Goal: Task Accomplishment & Management: Manage account settings

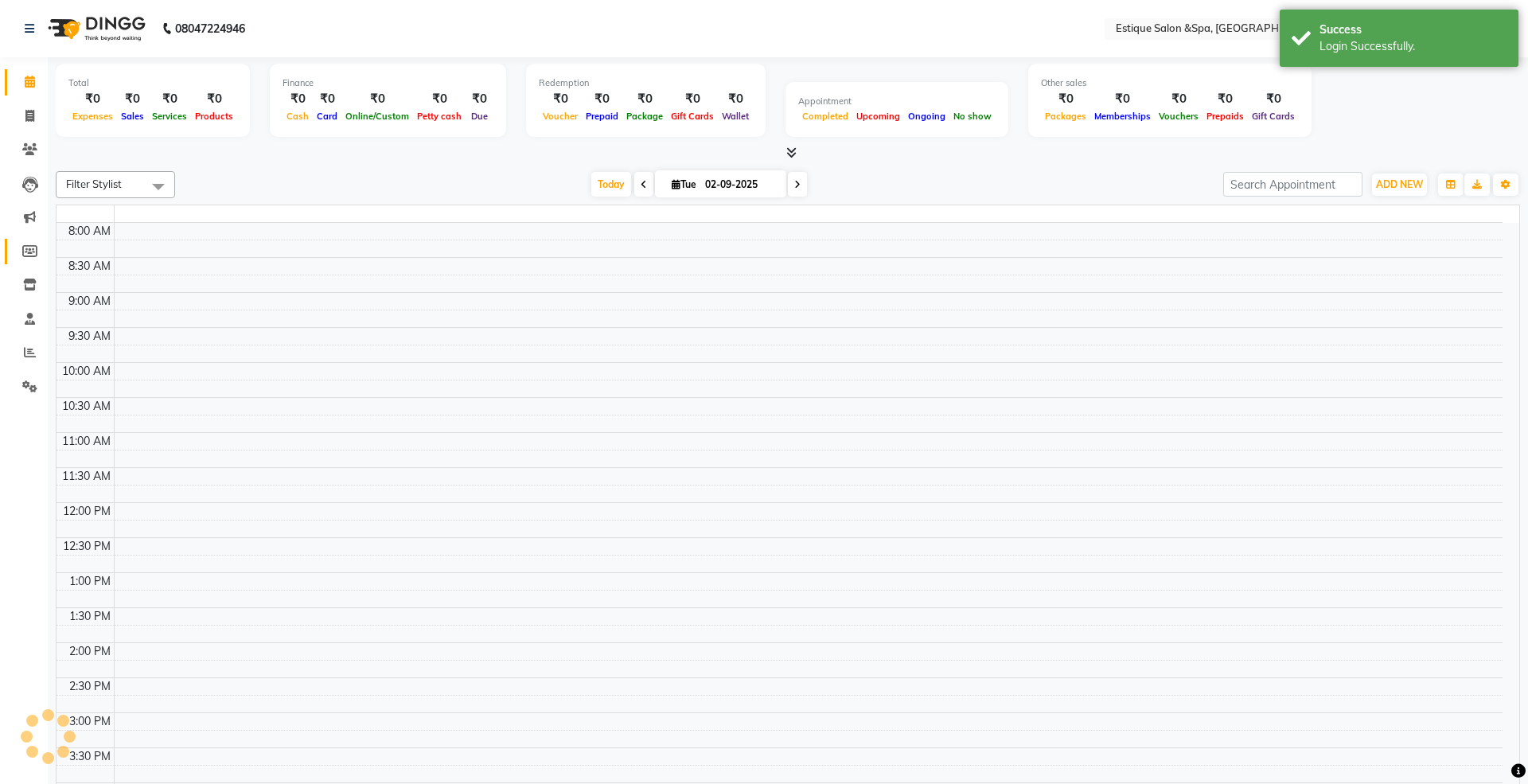
select select "en"
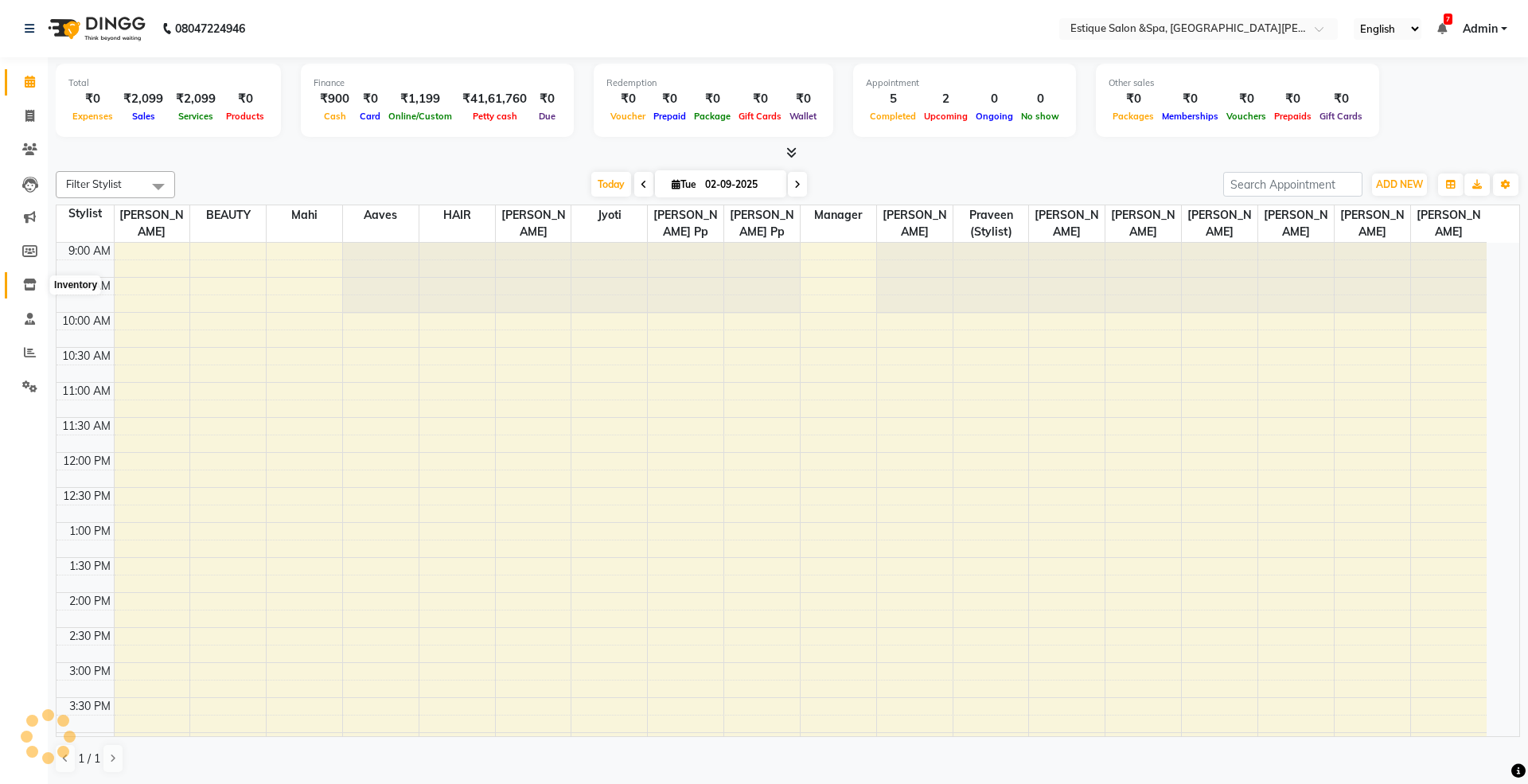
click at [33, 281] on icon at bounding box center [30, 285] width 13 height 12
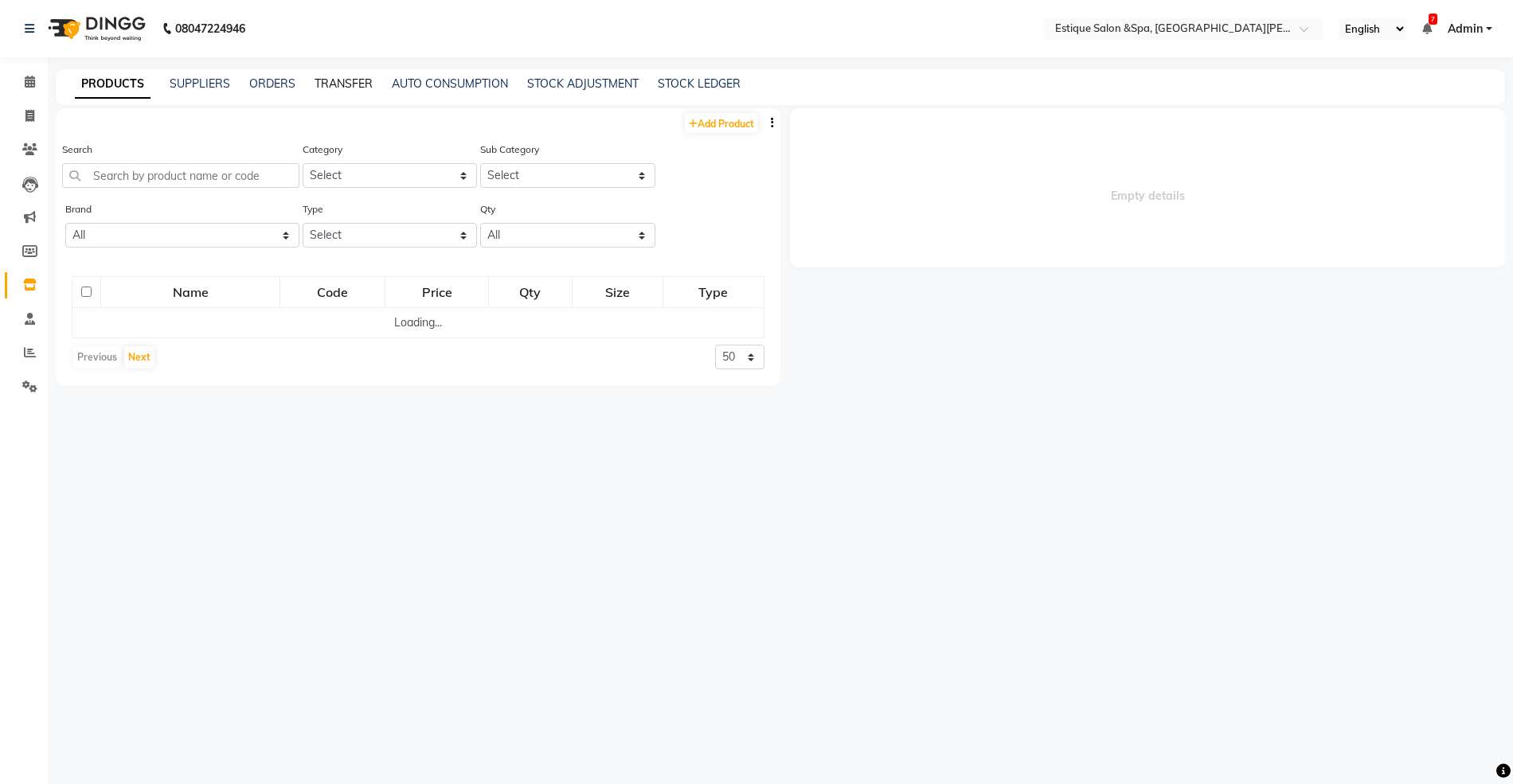
click at [346, 83] on link "TRANSFER" at bounding box center [344, 83] width 58 height 14
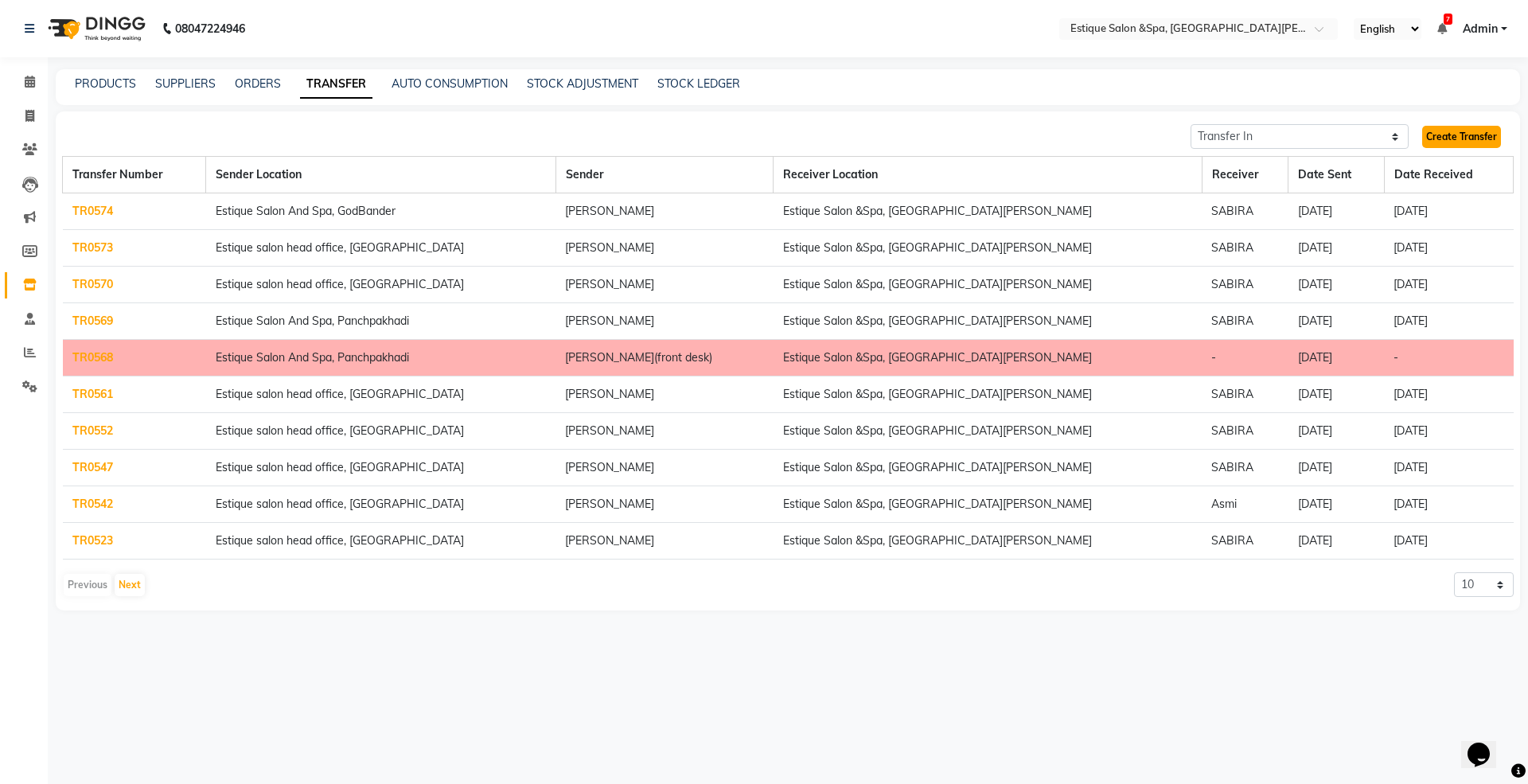
click at [1452, 134] on link "Create Transfer" at bounding box center [1461, 137] width 78 height 23
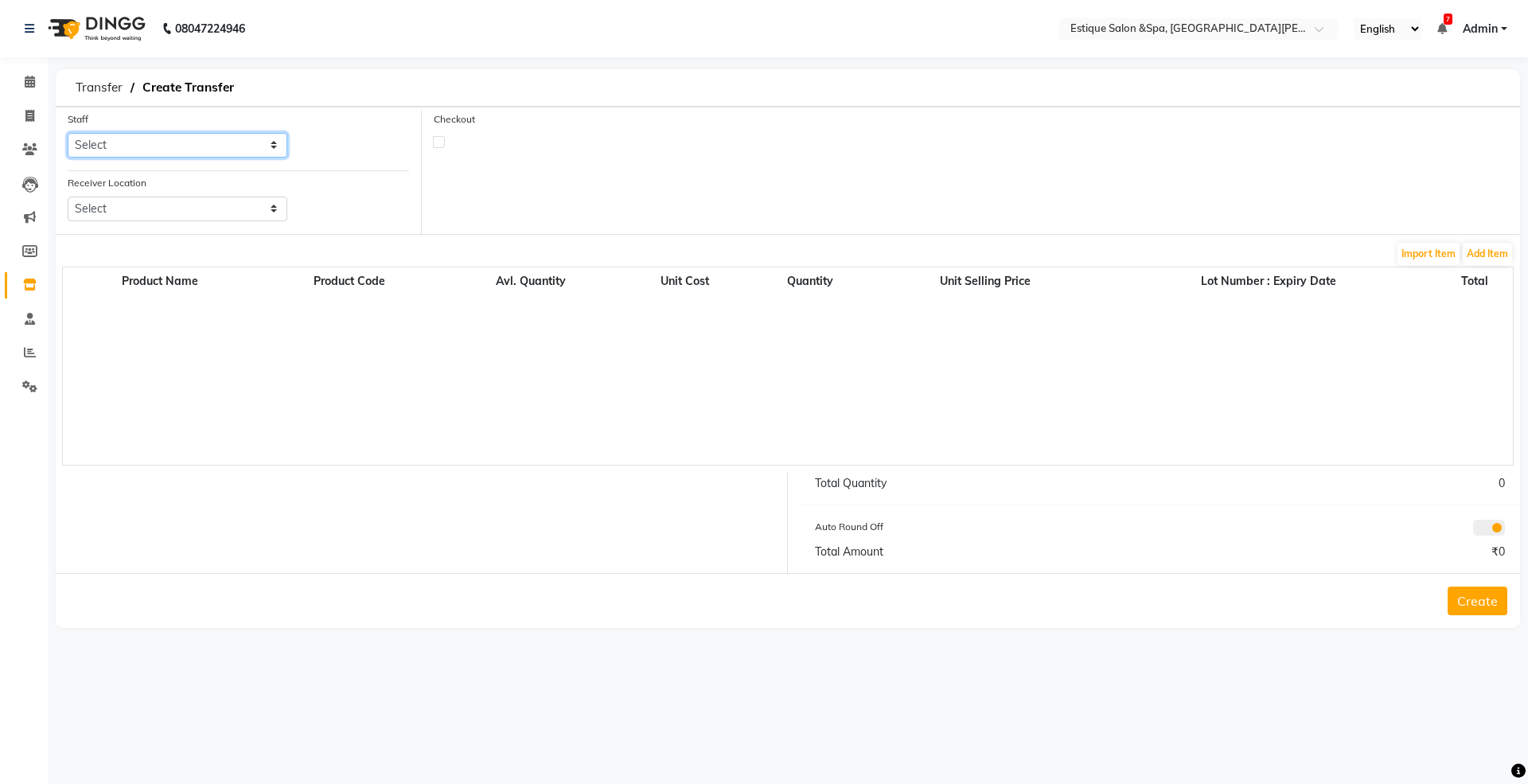
click at [124, 144] on select "Select aaves Asmi BEAUTY HAIR Haniya shaikh Jyoti kanchan pp laxmi pp Mahi Mana…" at bounding box center [177, 145] width 220 height 25
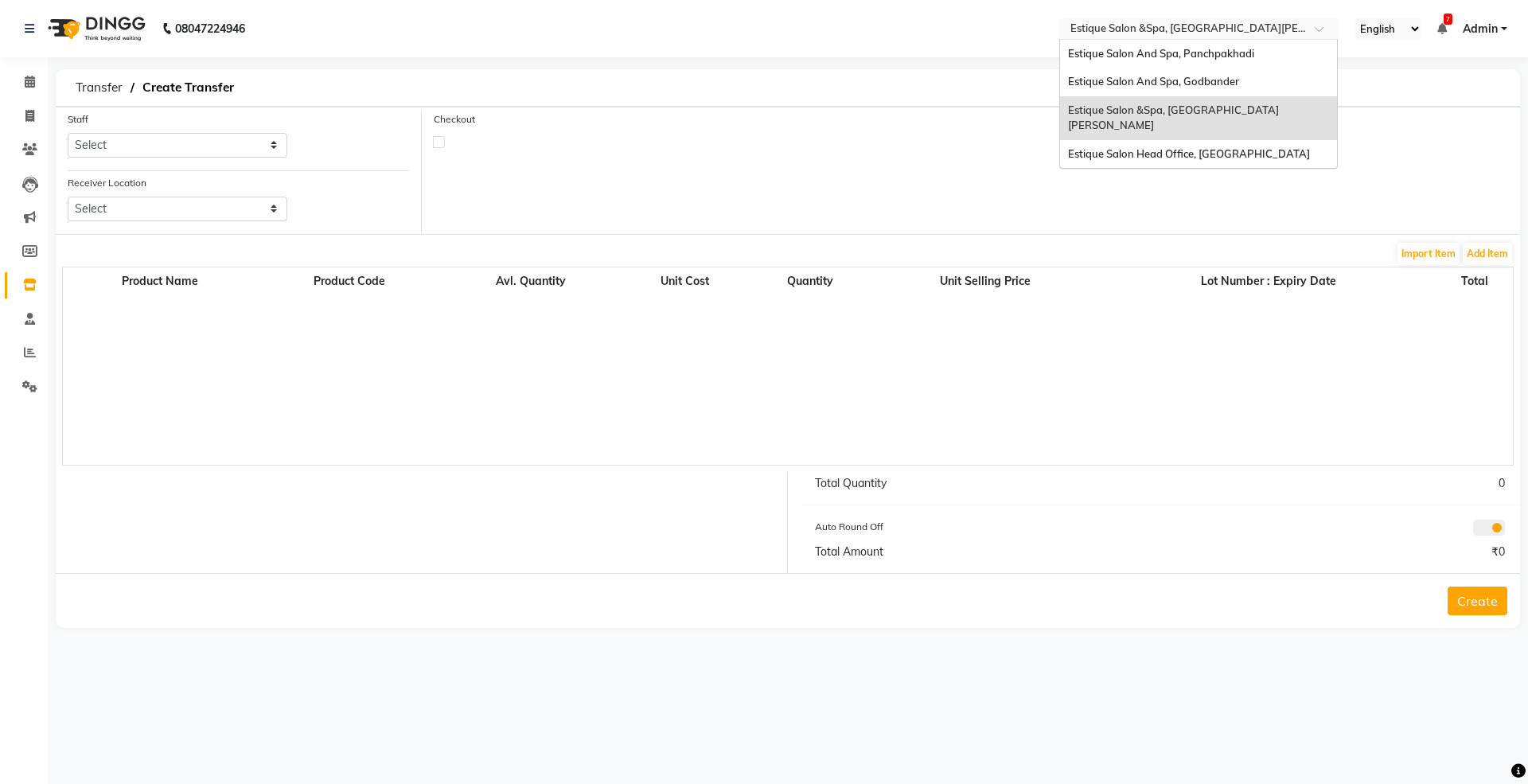
click at [1249, 26] on input "text" at bounding box center [1182, 30] width 230 height 16
click at [1198, 147] on span "Estique Salon Head Office, [GEOGRAPHIC_DATA]" at bounding box center [1189, 153] width 242 height 13
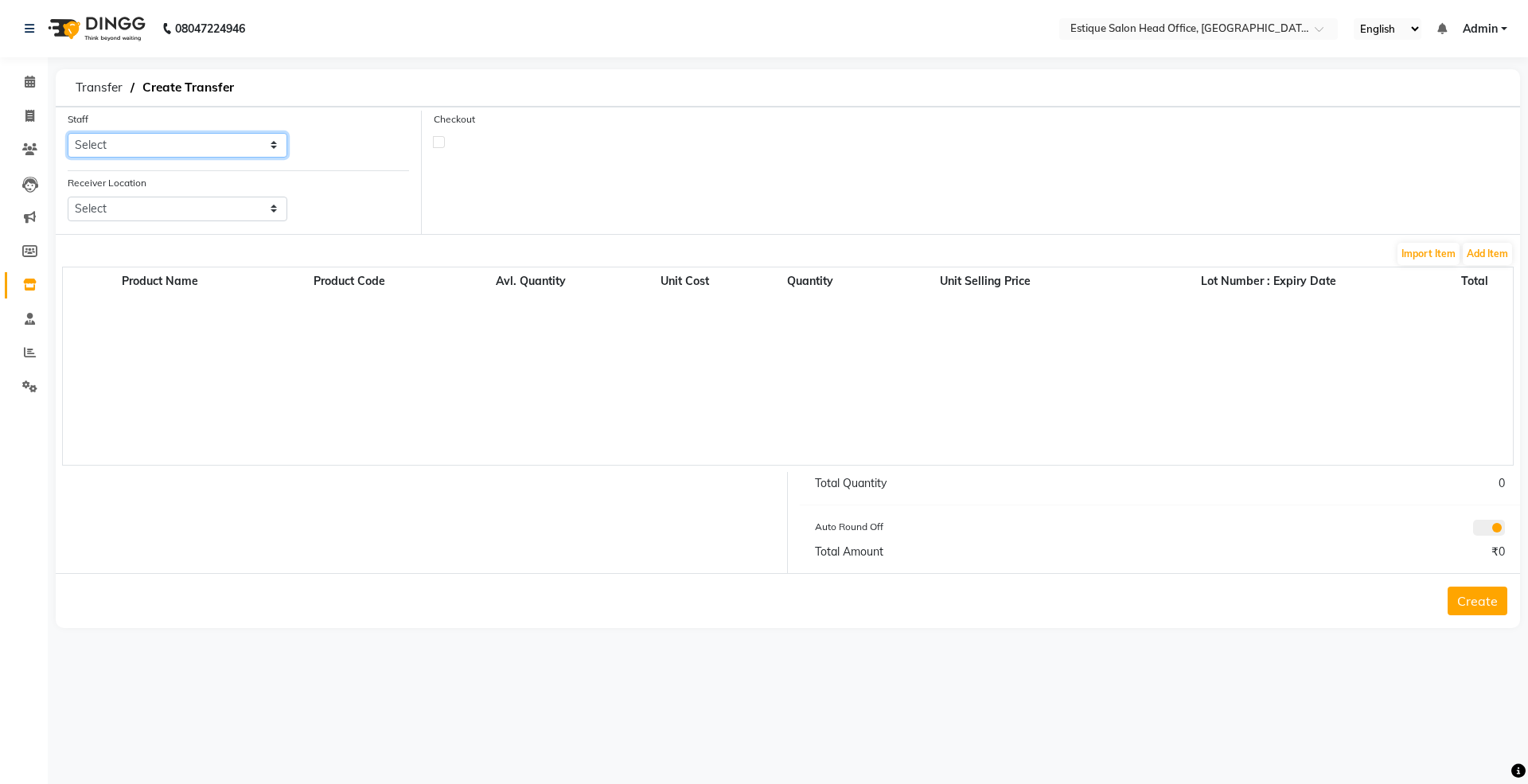
click at [94, 148] on select "Select NAUSHAD" at bounding box center [177, 145] width 220 height 25
select select "84251"
click at [68, 133] on select "Select NAUSHAD" at bounding box center [177, 145] width 220 height 25
click at [96, 208] on select "Select Estique Salon And Spa, Panchpakhadi Estique Salon And Spa, Godbander Est…" at bounding box center [177, 209] width 220 height 25
select select "2642"
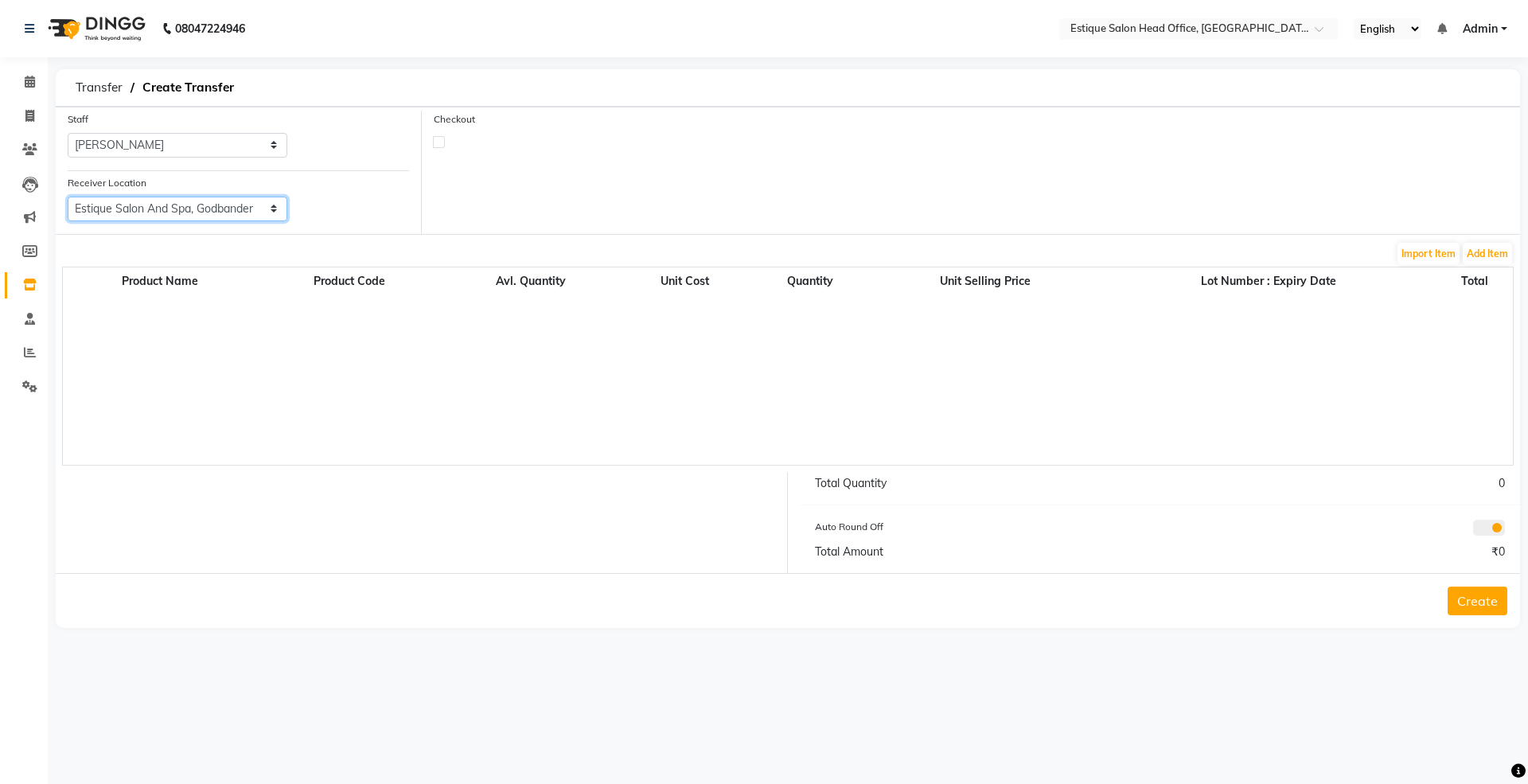
click at [68, 196] on select "Select Estique Salon And Spa, Panchpakhadi Estique Salon And Spa, Godbander Est…" at bounding box center [177, 209] width 220 height 25
click at [1490, 251] on button "Add Item" at bounding box center [1487, 254] width 49 height 23
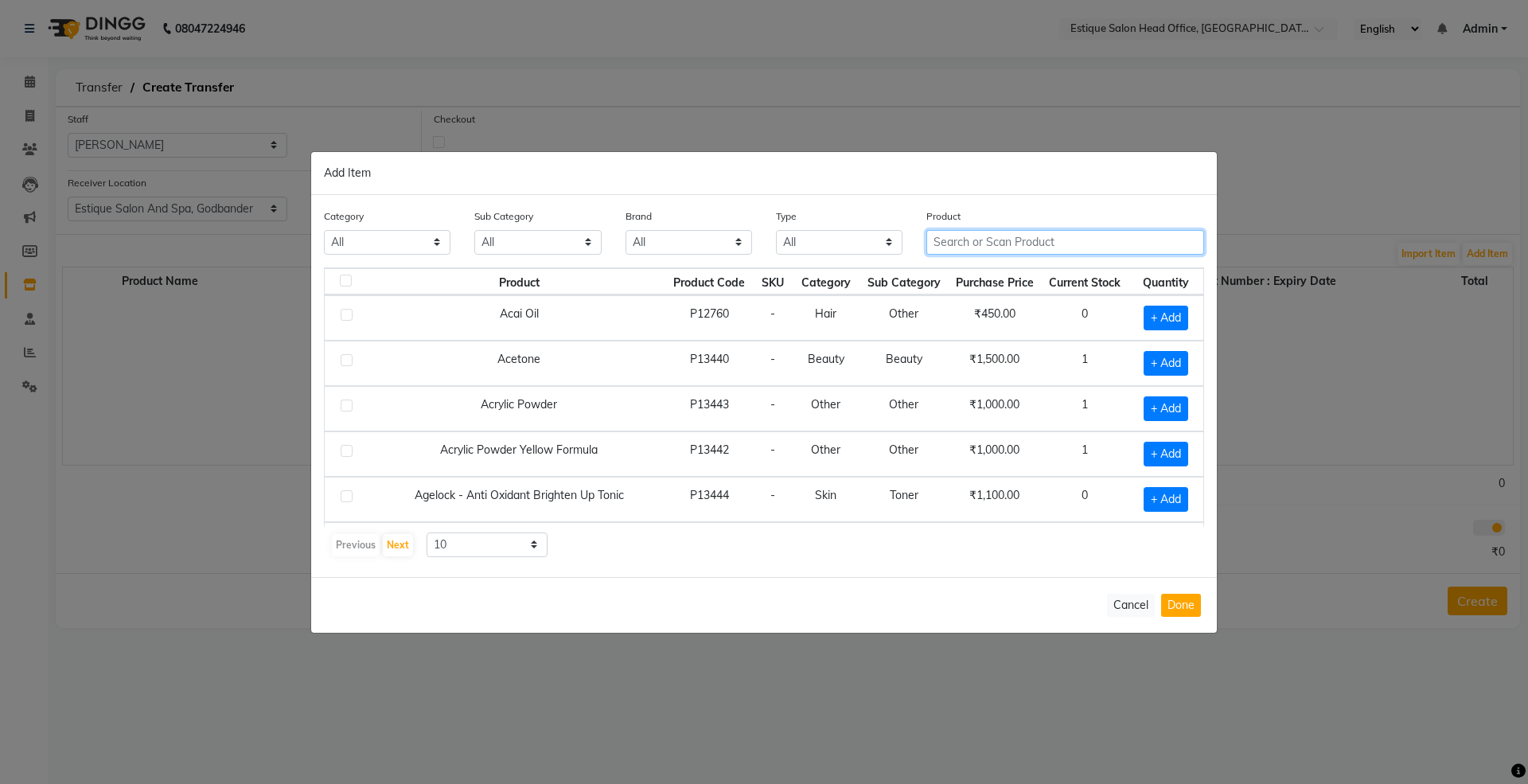
click at [956, 234] on input "text" at bounding box center [1065, 242] width 278 height 25
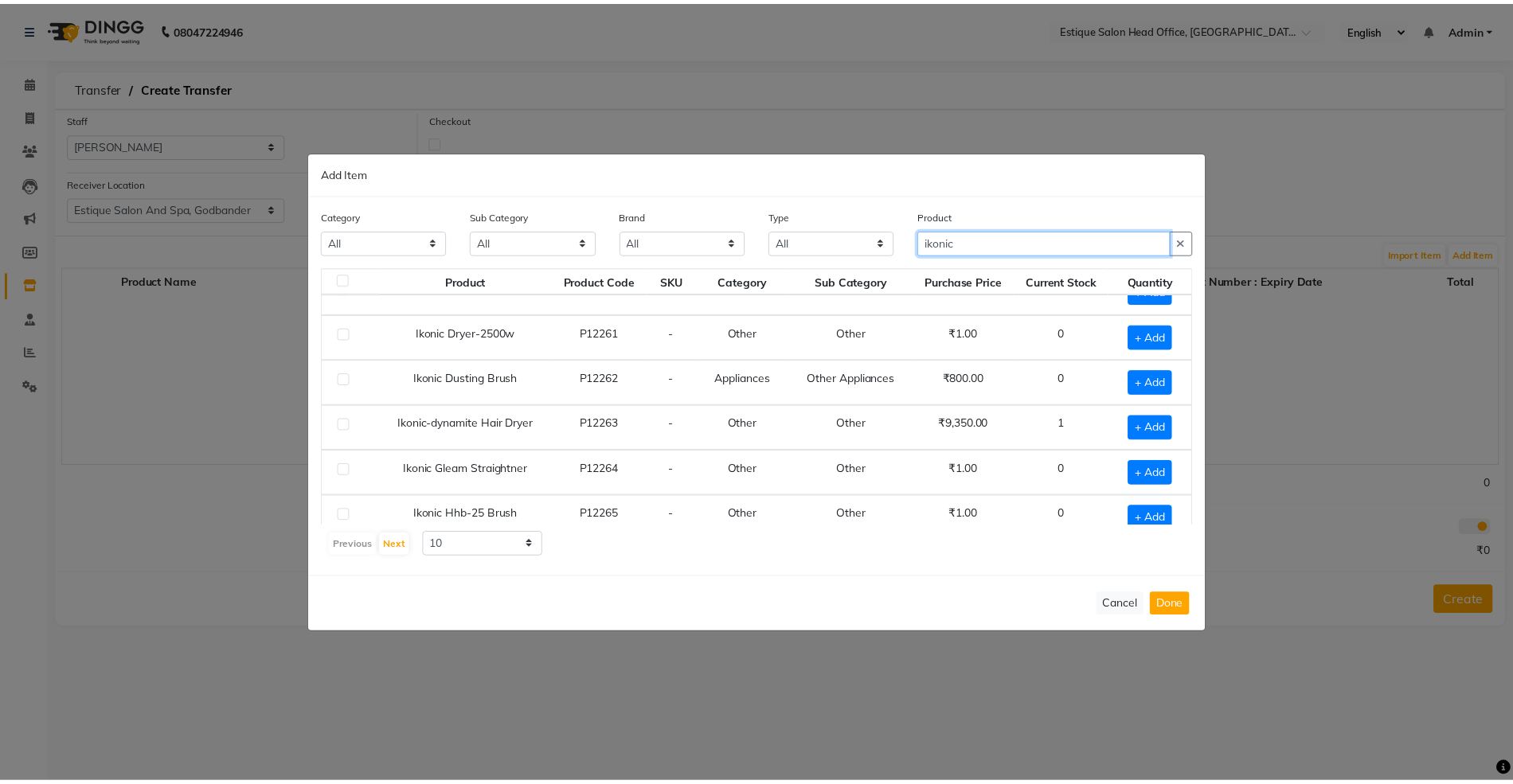
scroll to position [212, 0]
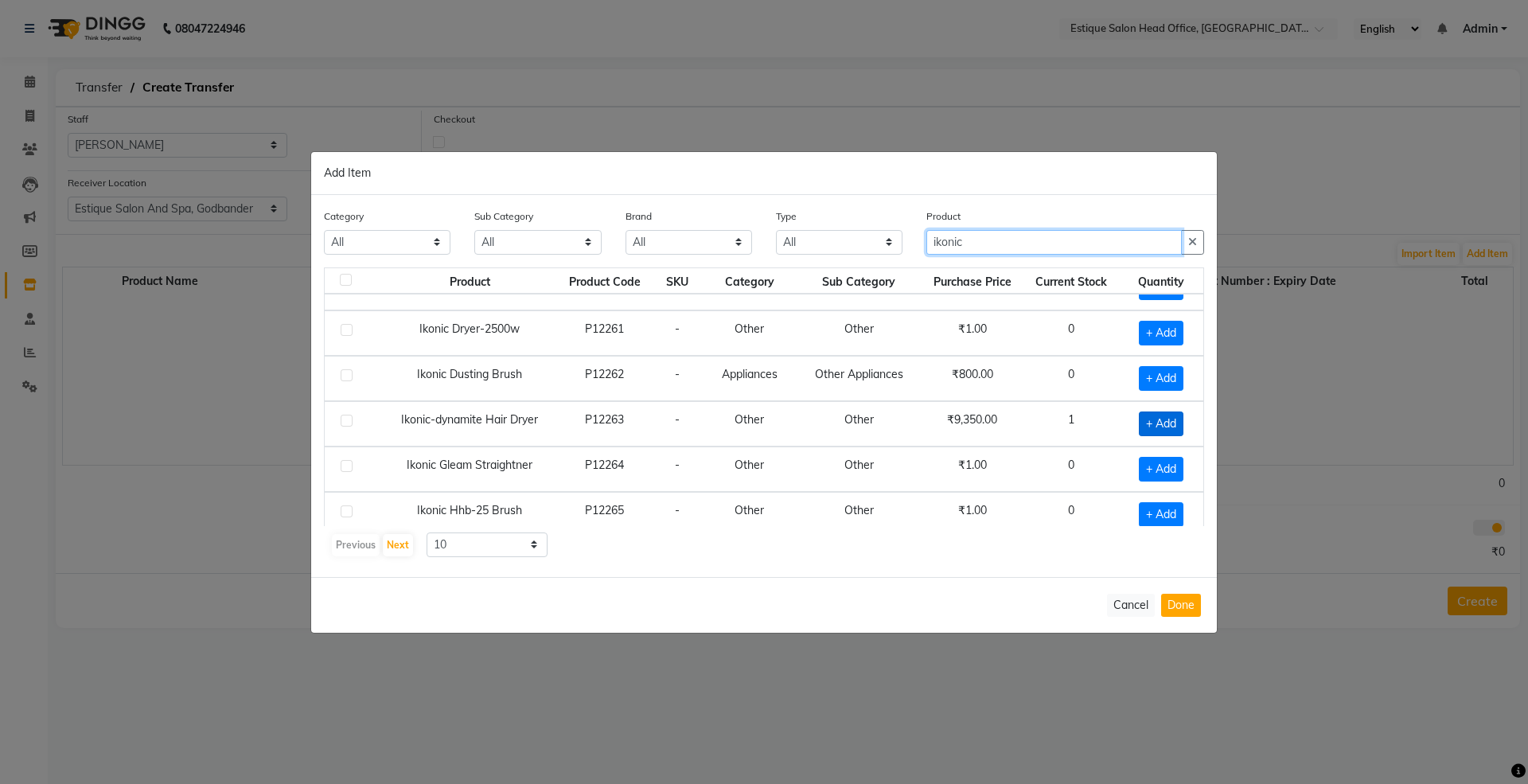
type input "ikonic"
click at [1146, 433] on span "+ Add" at bounding box center [1161, 424] width 44 height 25
checkbox input "true"
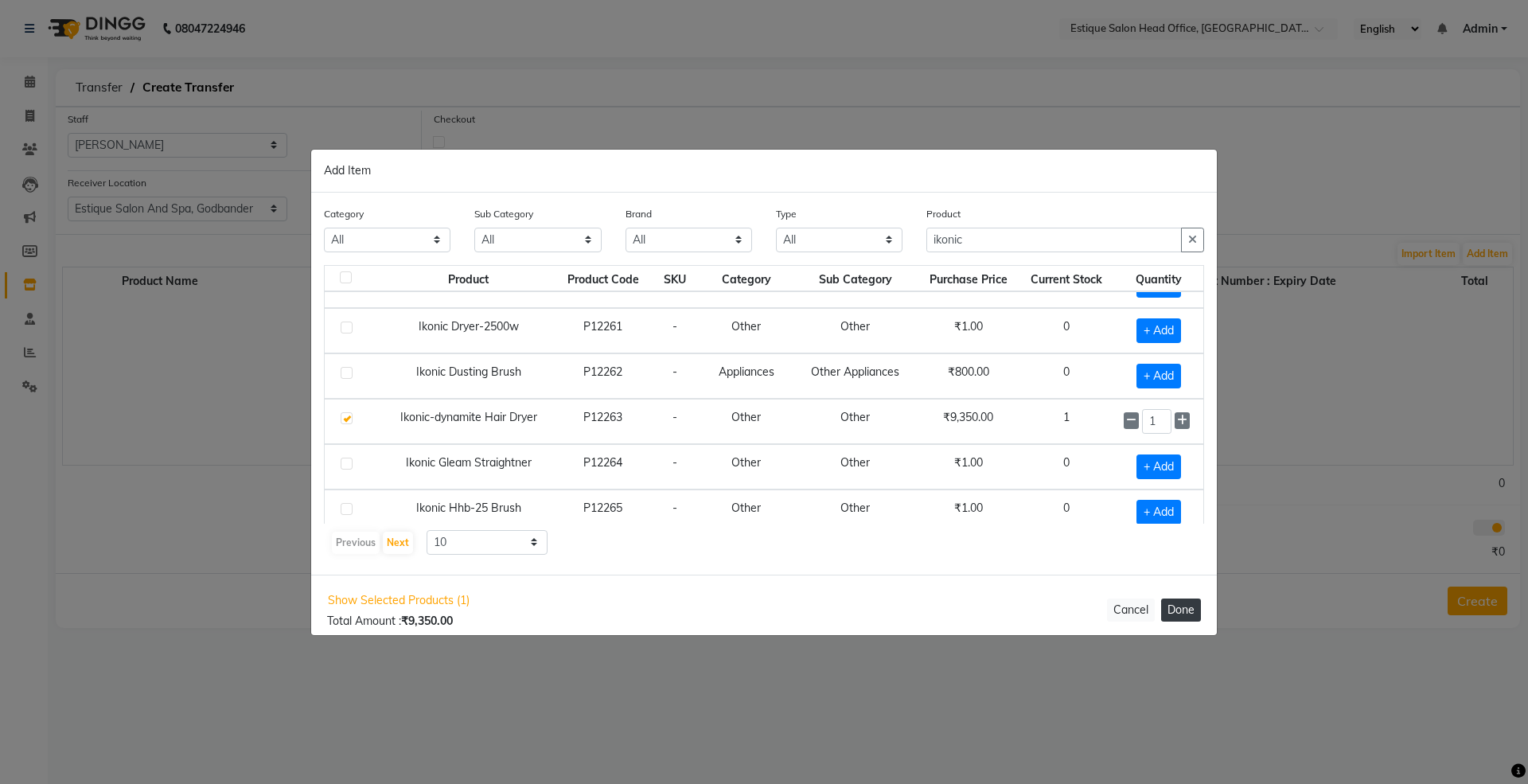
click at [1179, 611] on button "Done" at bounding box center [1181, 610] width 40 height 23
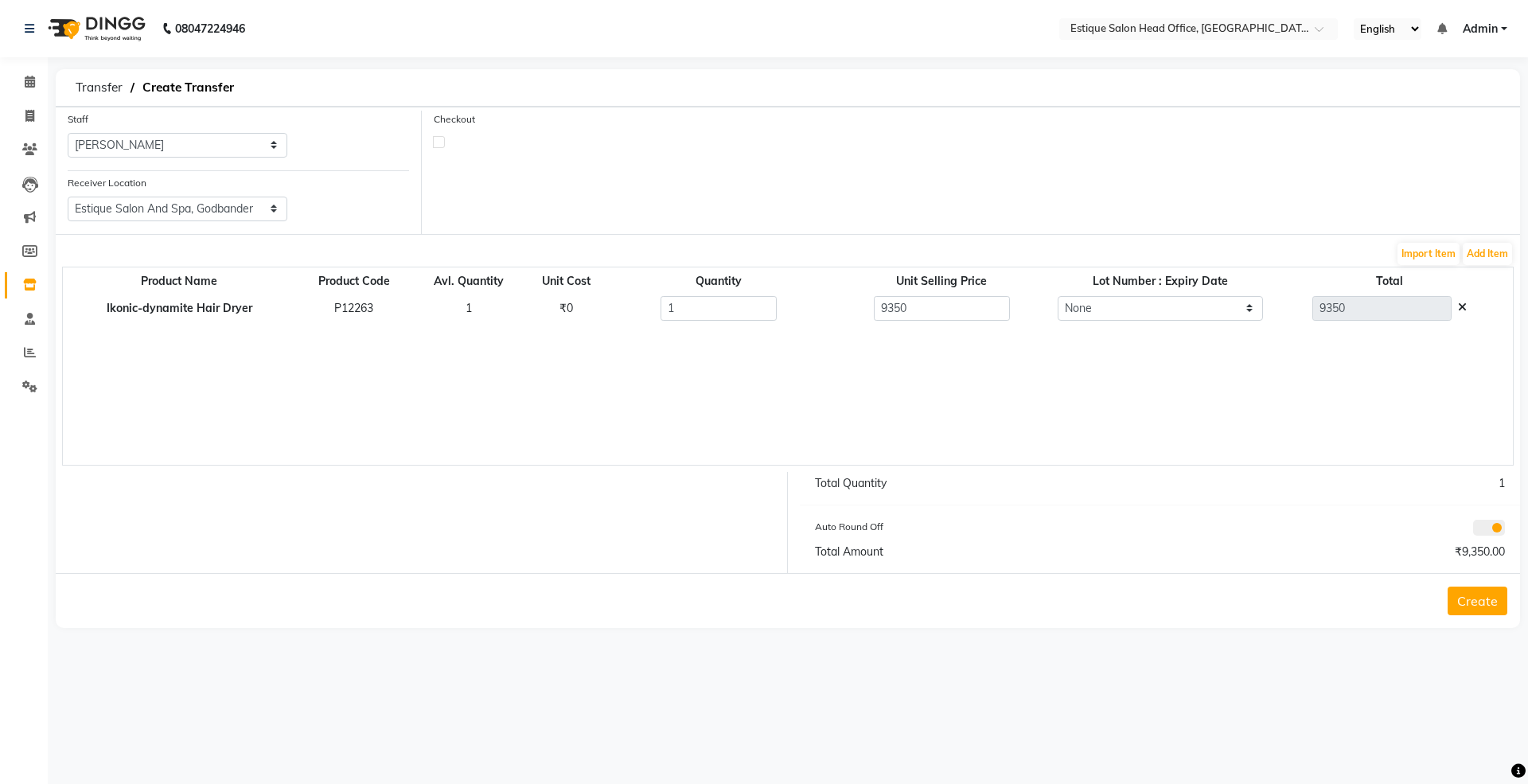
click at [1481, 593] on button "Create" at bounding box center [1477, 601] width 59 height 28
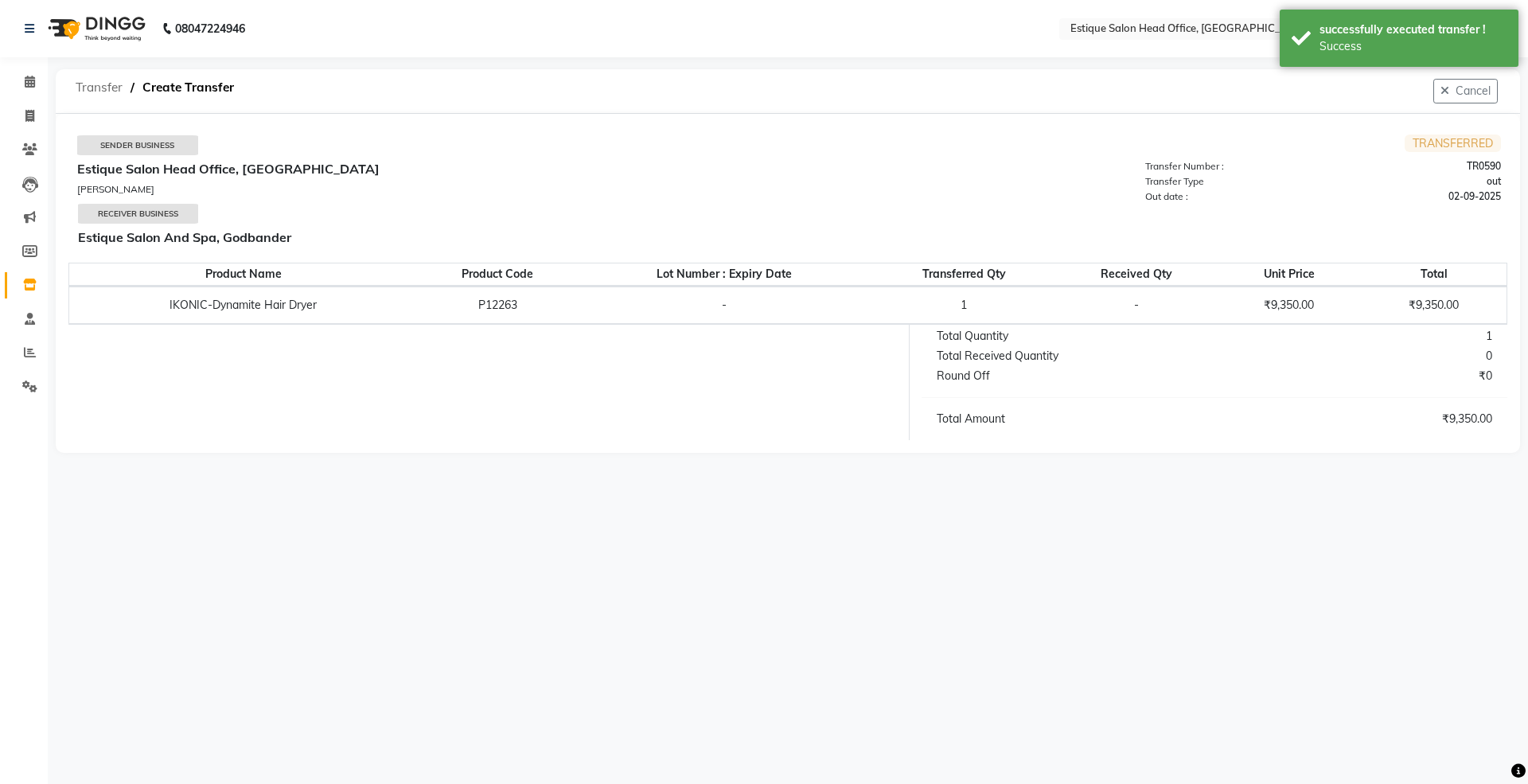
click at [111, 84] on span "Transfer" at bounding box center [99, 88] width 63 height 28
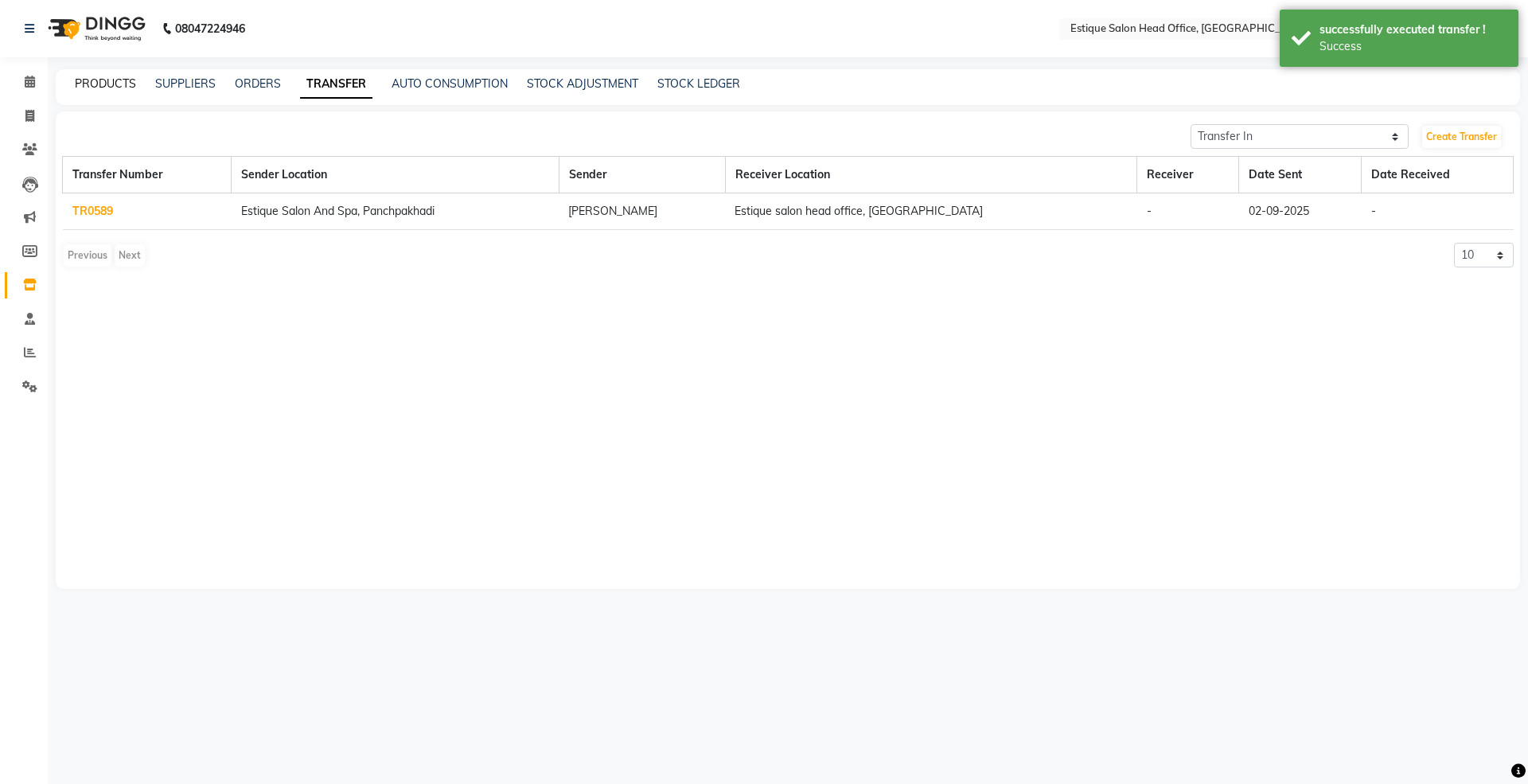
click at [79, 80] on link "PRODUCTS" at bounding box center [105, 83] width 61 height 14
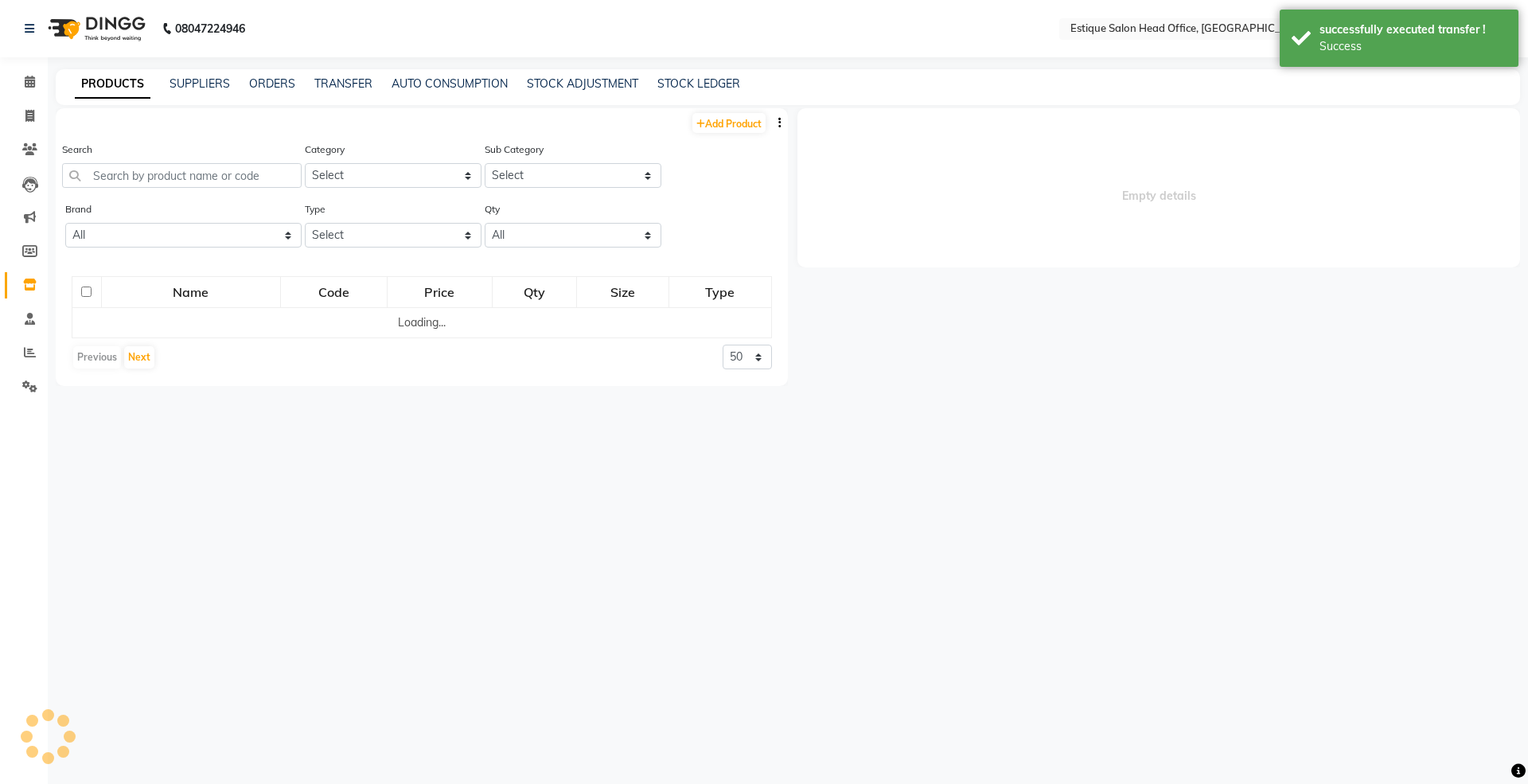
select select
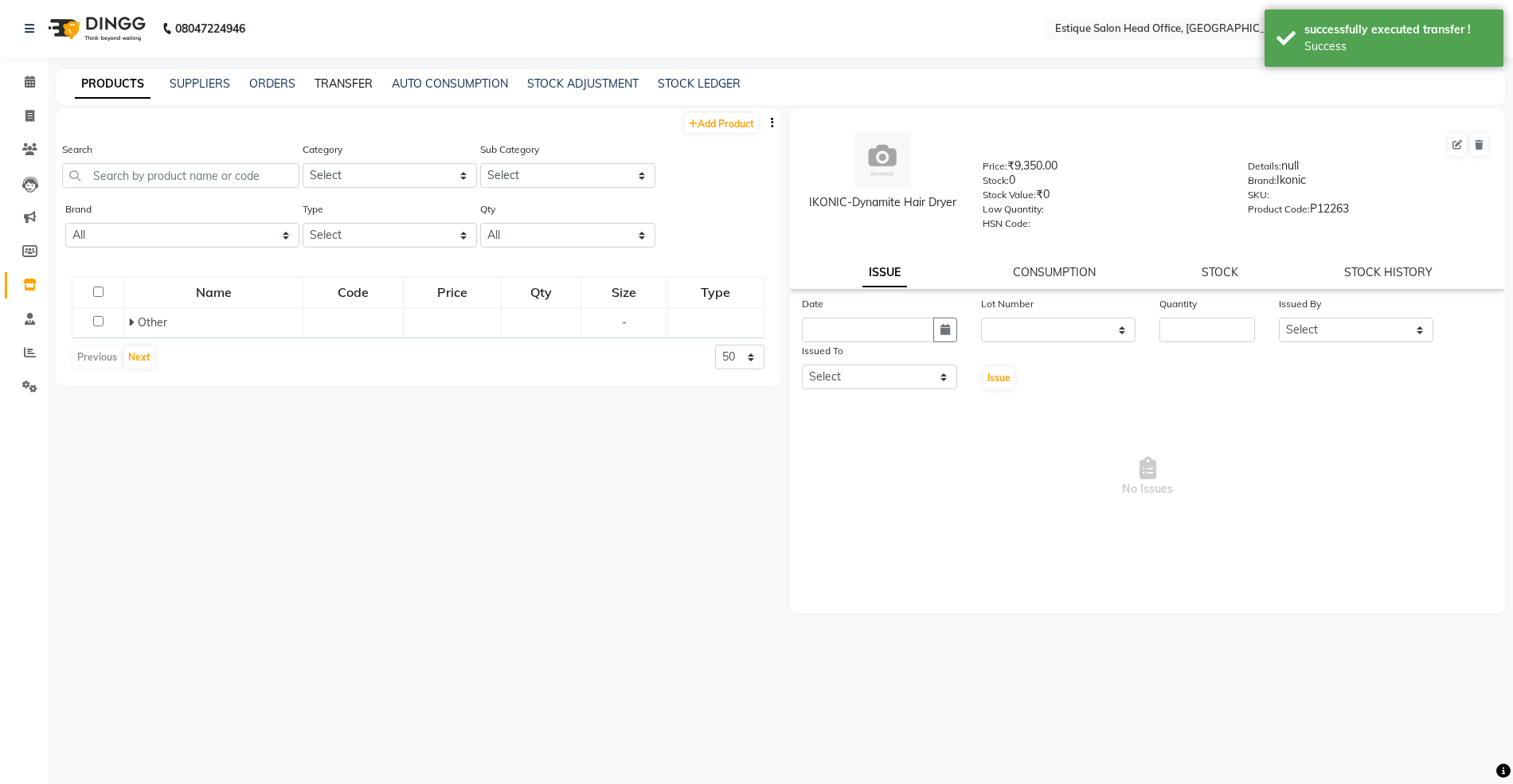
click at [342, 86] on link "TRANSFER" at bounding box center [344, 83] width 58 height 14
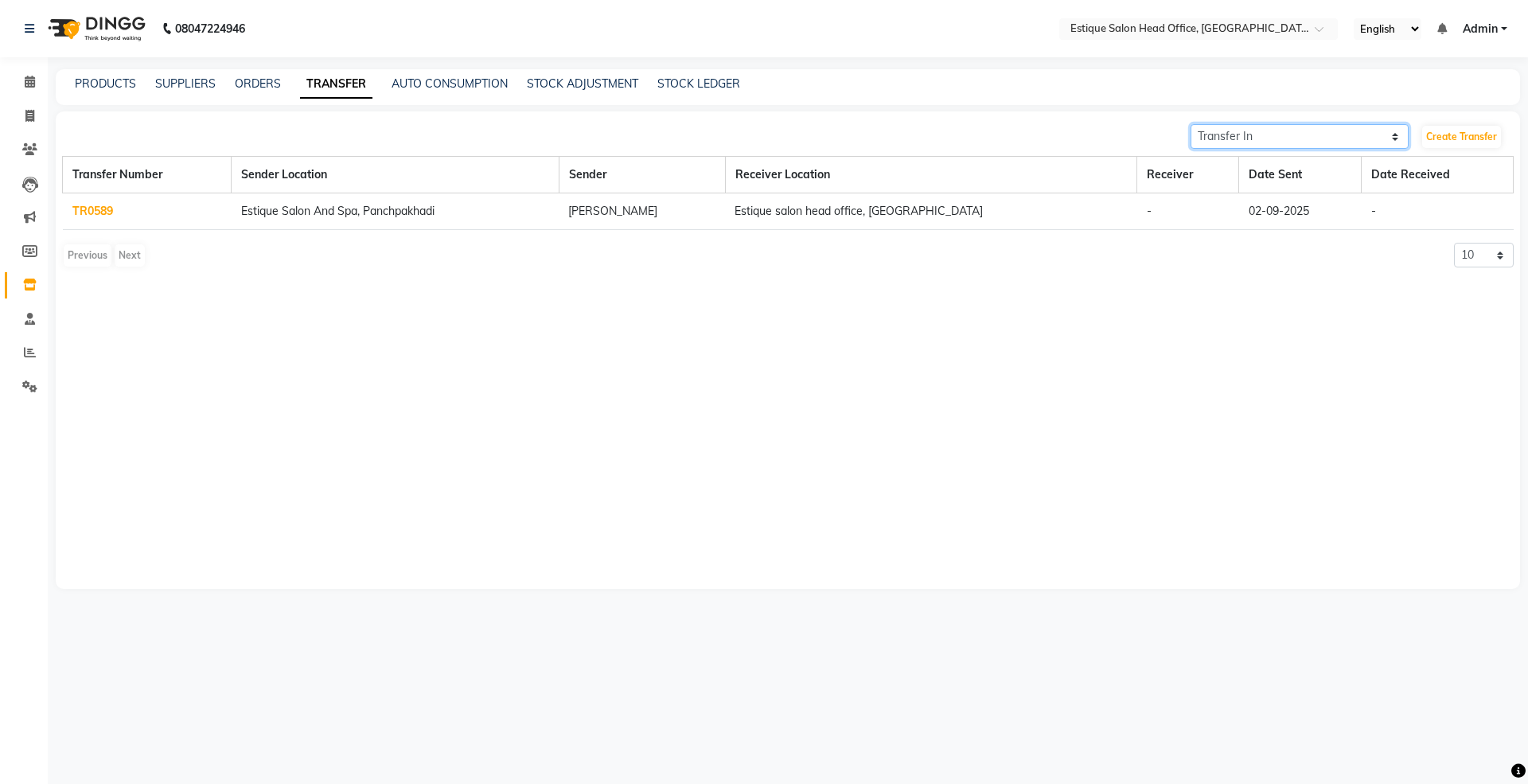
drag, startPoint x: 1214, startPoint y: 132, endPoint x: 1214, endPoint y: 142, distance: 10.0
click at [1214, 132] on select "Transfer In Transfer Out" at bounding box center [1299, 137] width 218 height 25
select select "sender"
click at [1191, 124] on select "Transfer In Transfer Out" at bounding box center [1299, 137] width 218 height 25
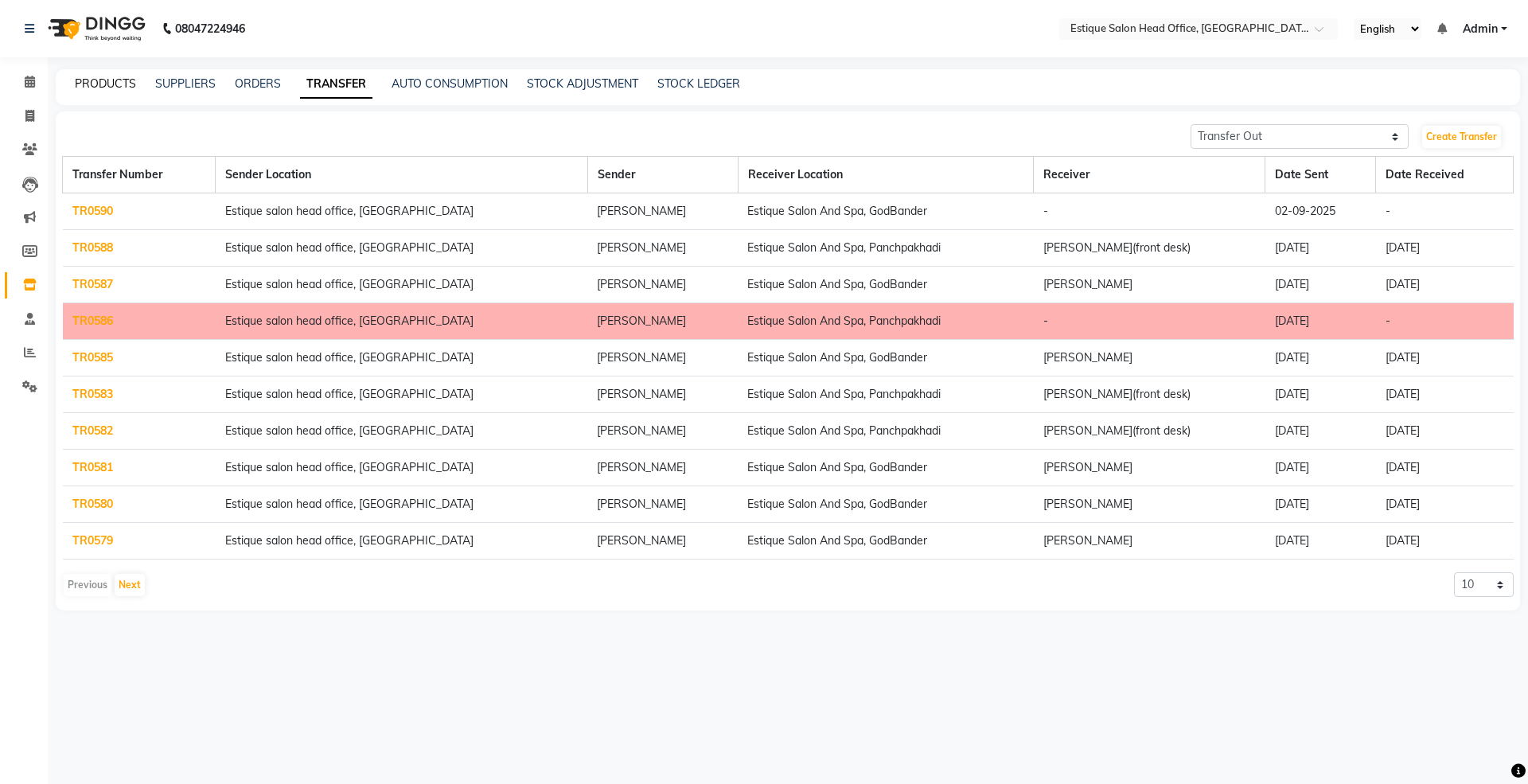
click at [99, 77] on link "PRODUCTS" at bounding box center [105, 83] width 61 height 14
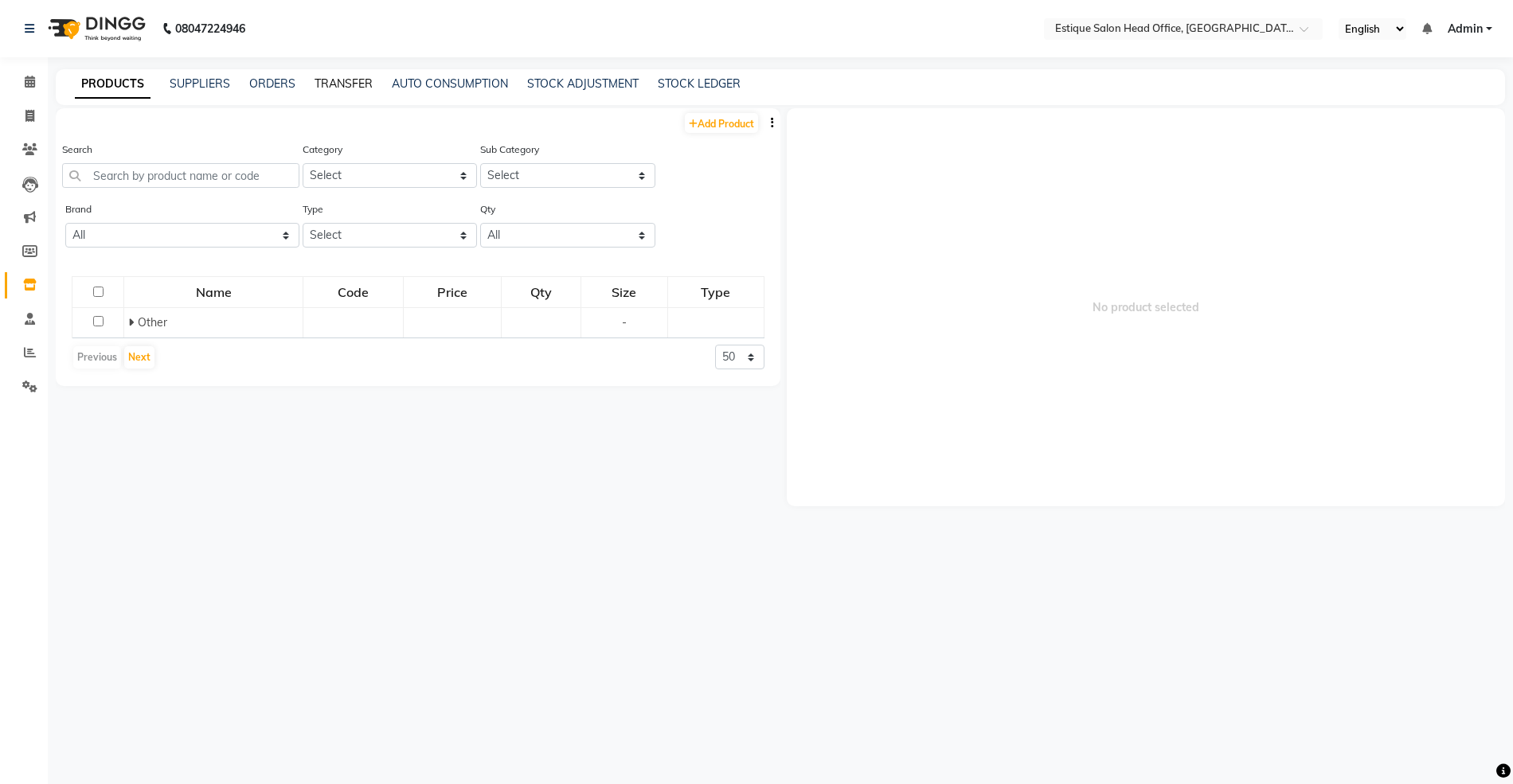
click at [342, 77] on link "TRANSFER" at bounding box center [344, 83] width 58 height 14
select select "sender"
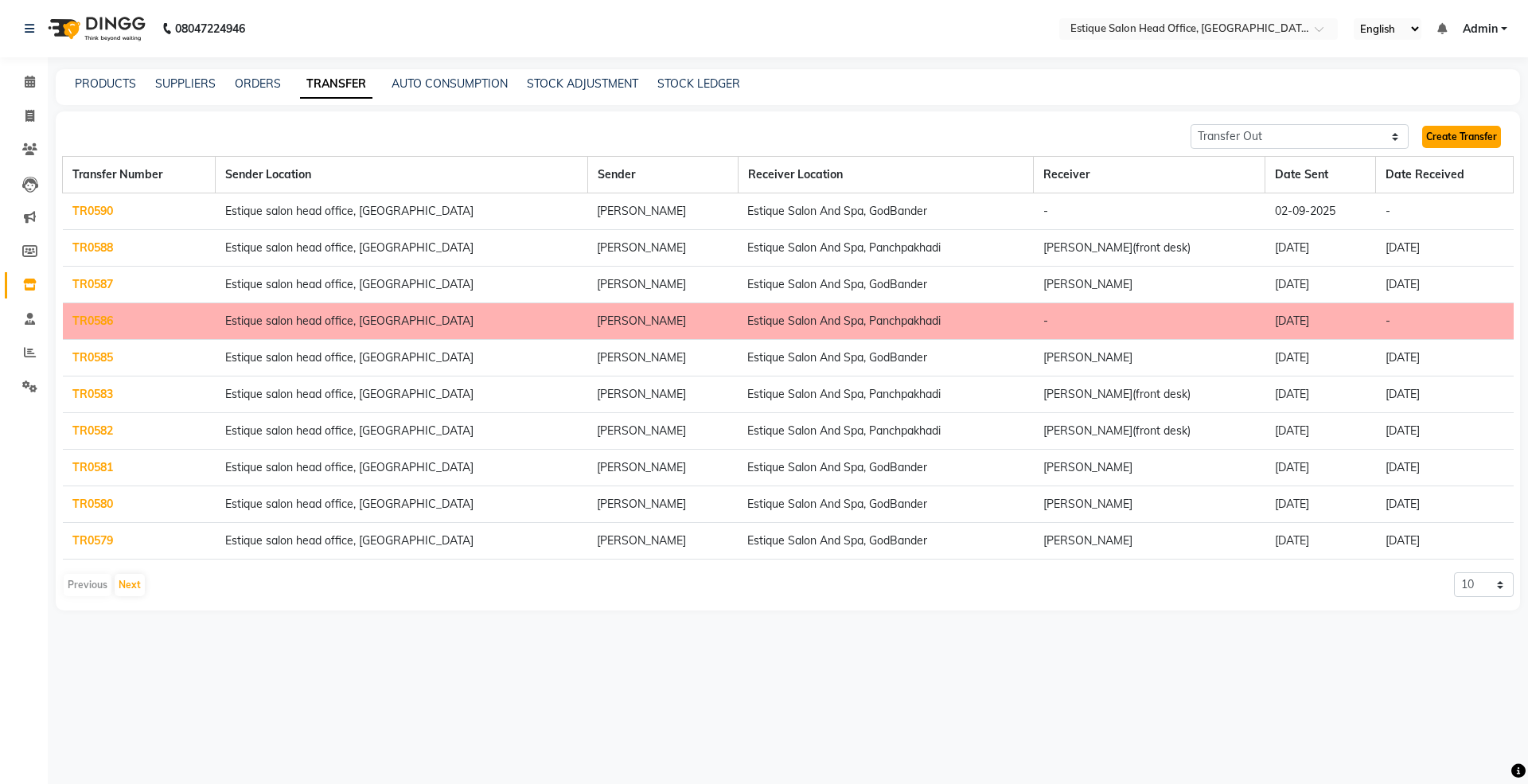
click at [1450, 146] on link "Create Transfer" at bounding box center [1461, 137] width 78 height 23
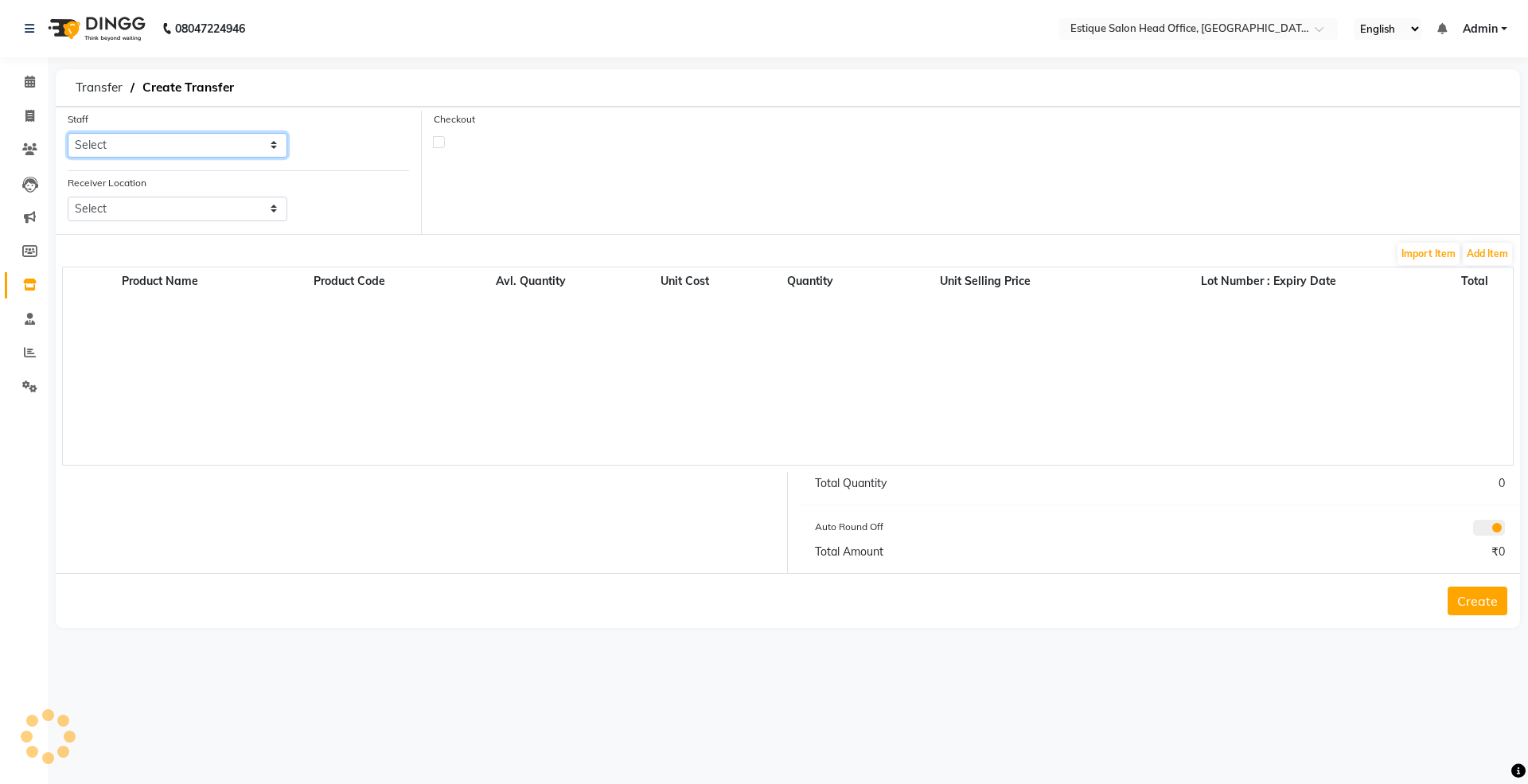
drag, startPoint x: 165, startPoint y: 140, endPoint x: 162, endPoint y: 153, distance: 13.3
click at [165, 140] on select "Select [PERSON_NAME]" at bounding box center [177, 145] width 220 height 25
select select "84251"
click at [68, 133] on select "Select [PERSON_NAME]" at bounding box center [177, 145] width 220 height 25
click at [157, 202] on select "Select Estique Salon And Spa, Panchpakhadi Estique Salon And Spa, Godbander Est…" at bounding box center [177, 209] width 220 height 25
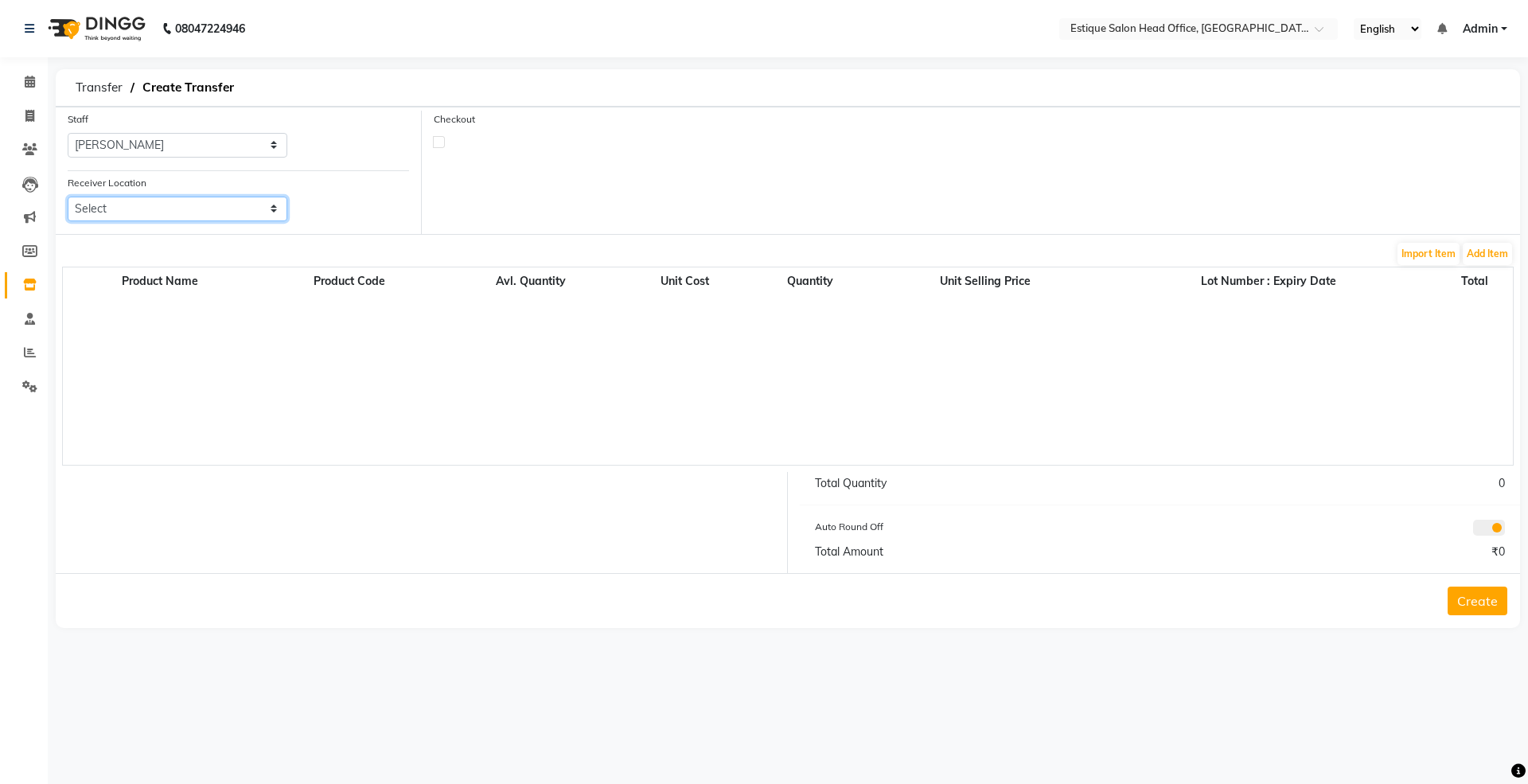
select select "1352"
click at [68, 196] on select "Select Estique Salon And Spa, Panchpakhadi Estique Salon And Spa, Godbander Est…" at bounding box center [177, 209] width 220 height 25
click at [1470, 253] on button "Add Item" at bounding box center [1487, 254] width 49 height 23
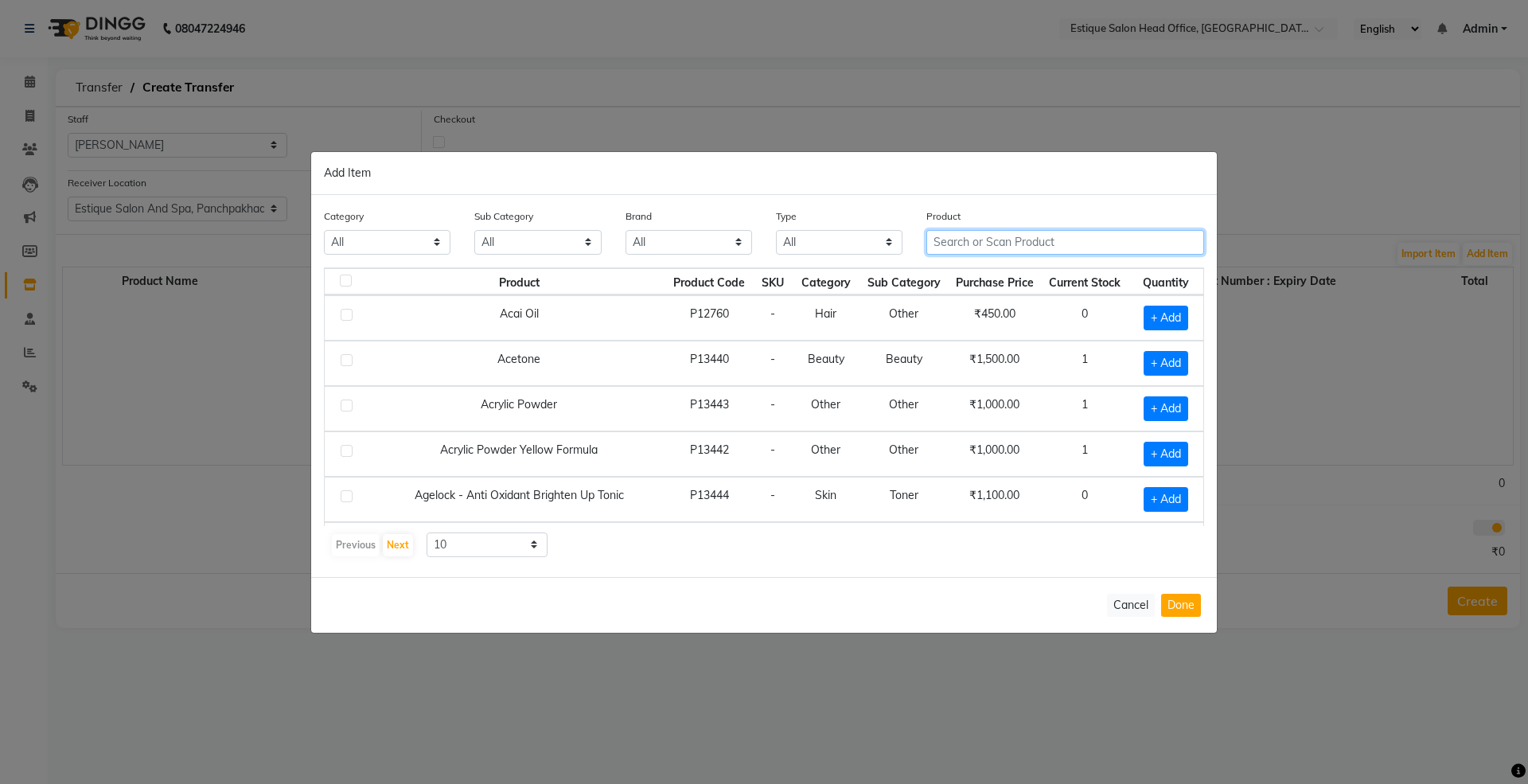
click at [971, 243] on input "text" at bounding box center [1065, 242] width 278 height 25
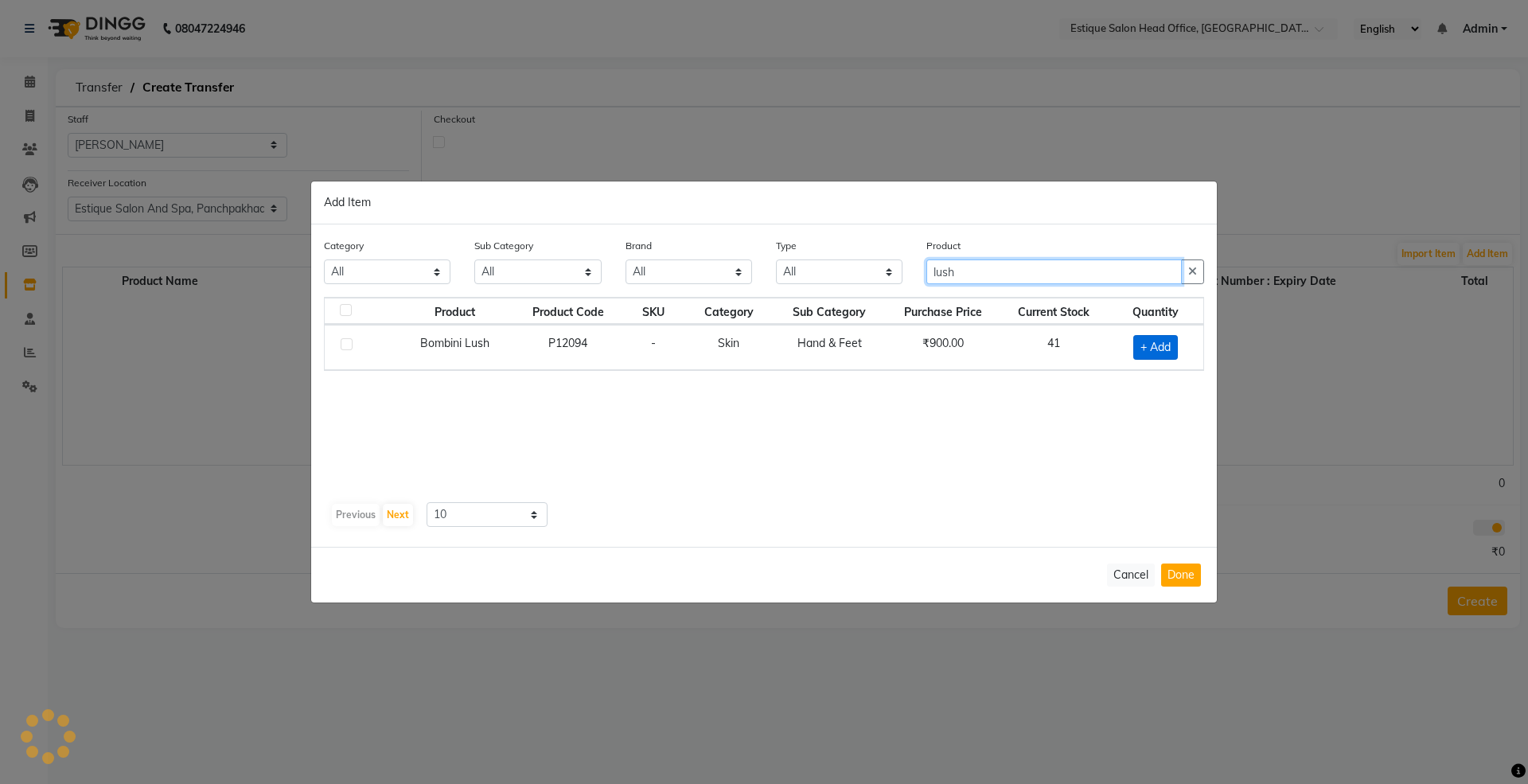
type input "lush"
click at [1141, 352] on span "+ Add" at bounding box center [1155, 347] width 44 height 25
checkbox input "true"
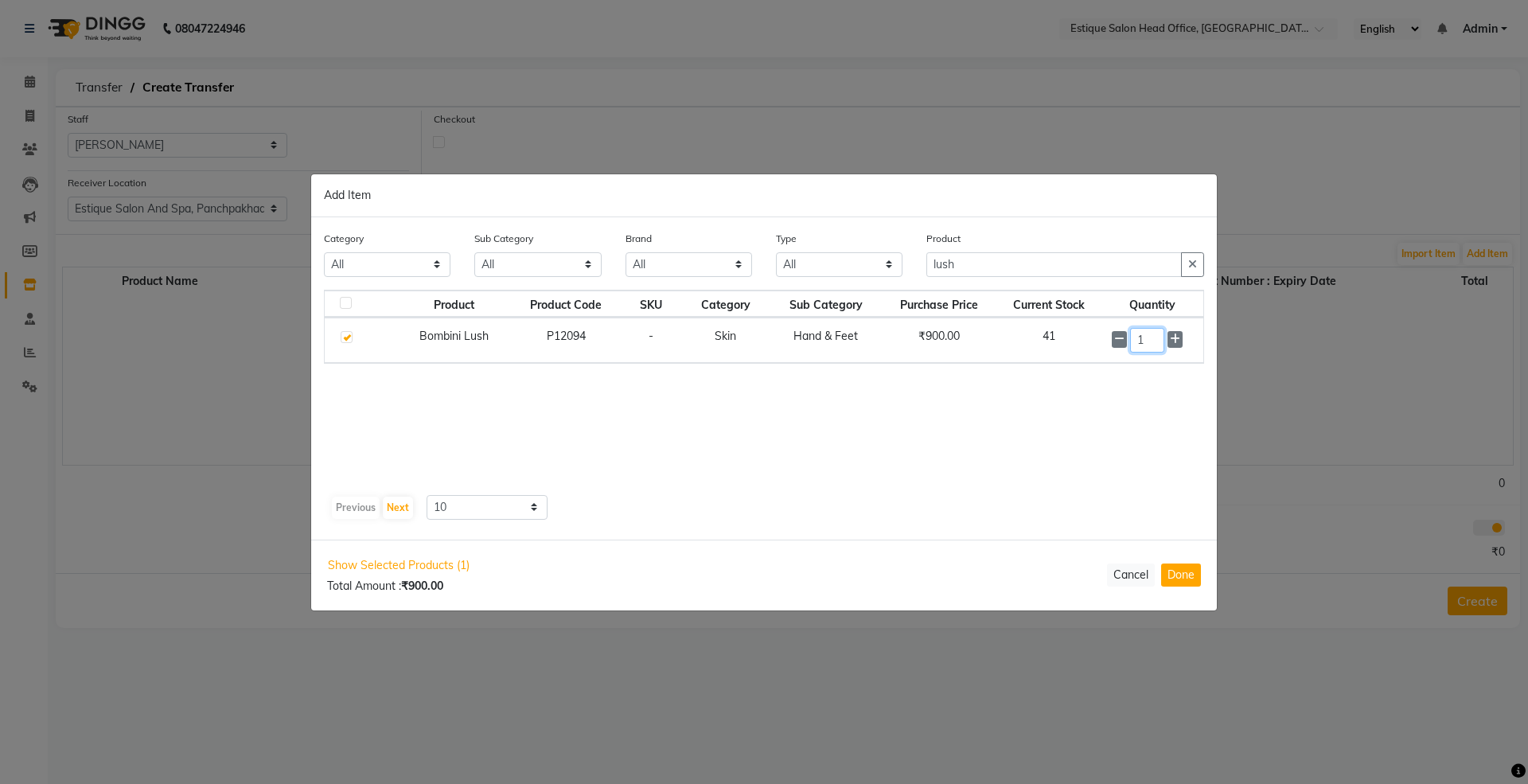
click at [1156, 339] on input "1" at bounding box center [1147, 341] width 34 height 25
type input "10"
click at [1182, 577] on button "Done" at bounding box center [1181, 575] width 40 height 23
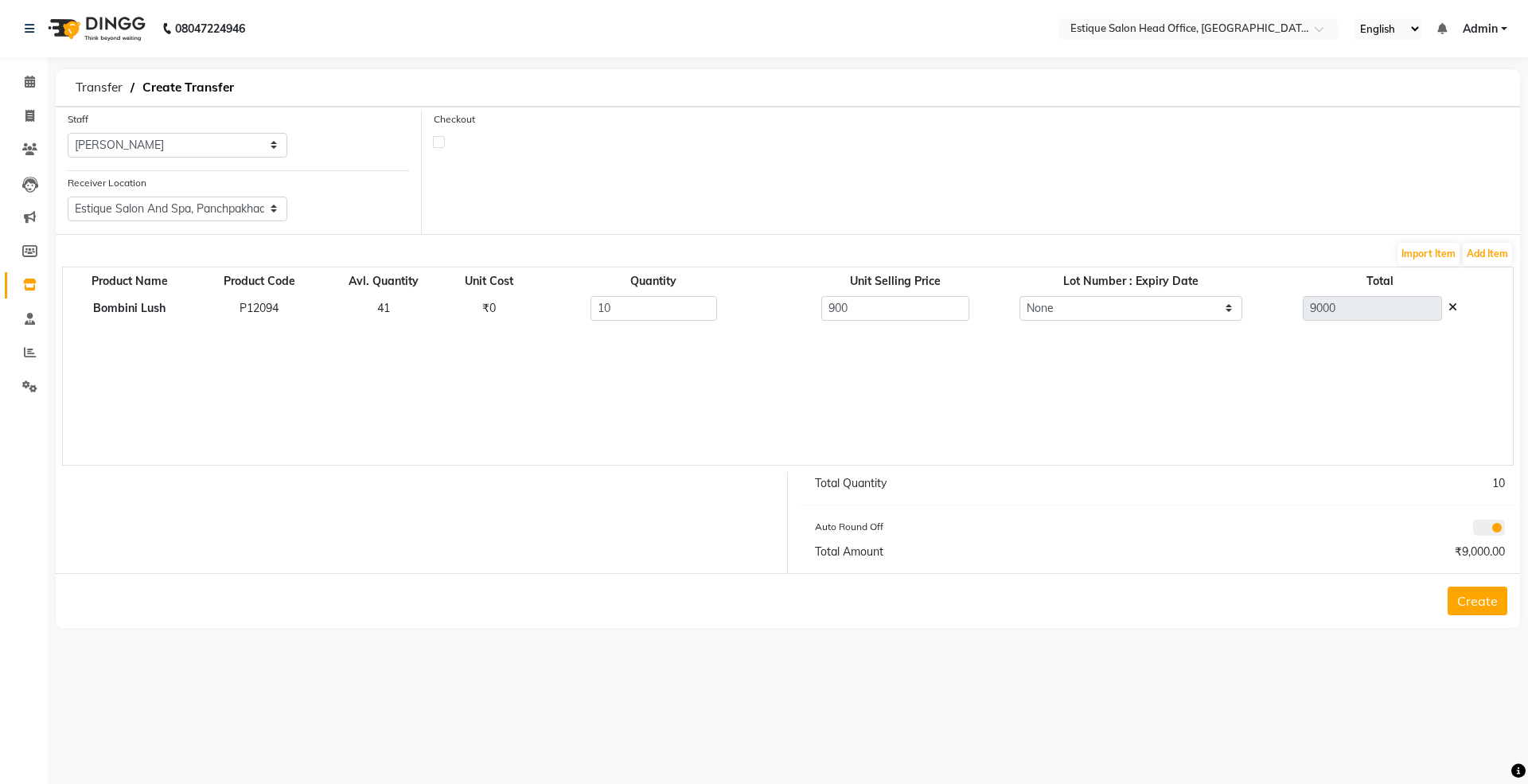
click at [1463, 599] on button "Create" at bounding box center [1477, 601] width 59 height 28
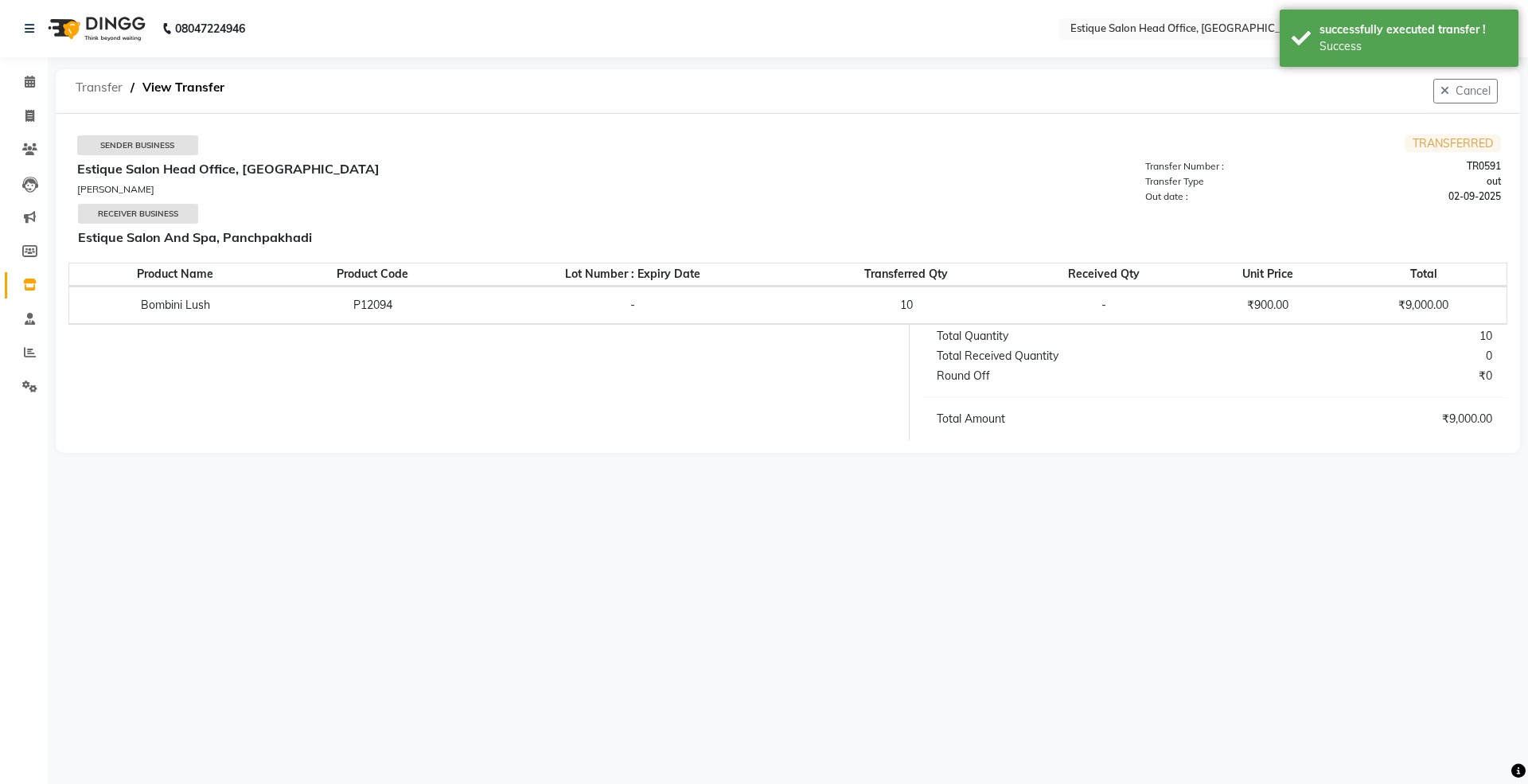
click at [94, 83] on span "Transfer" at bounding box center [99, 88] width 63 height 28
select select "sender"
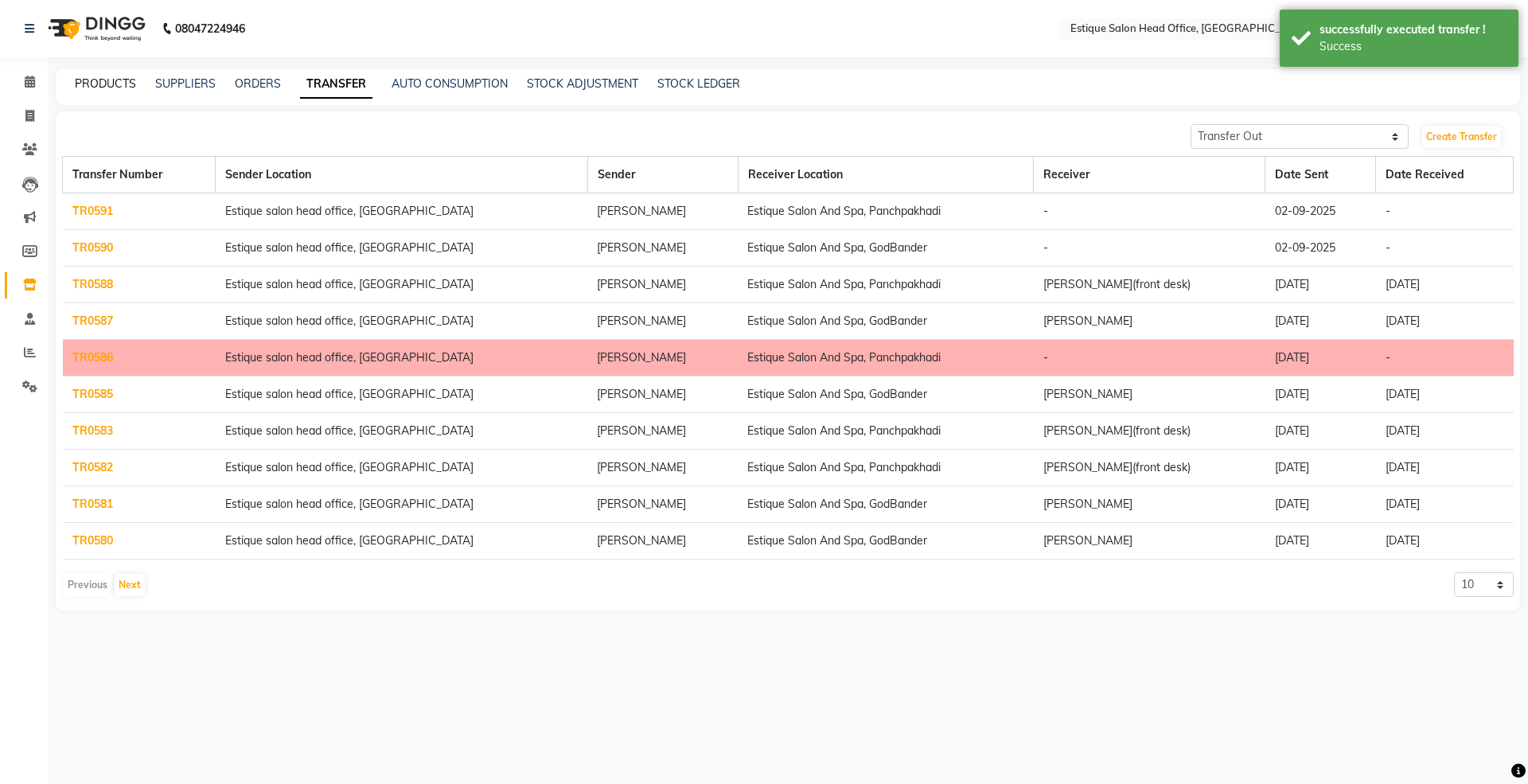
click at [94, 86] on link "PRODUCTS" at bounding box center [105, 83] width 61 height 14
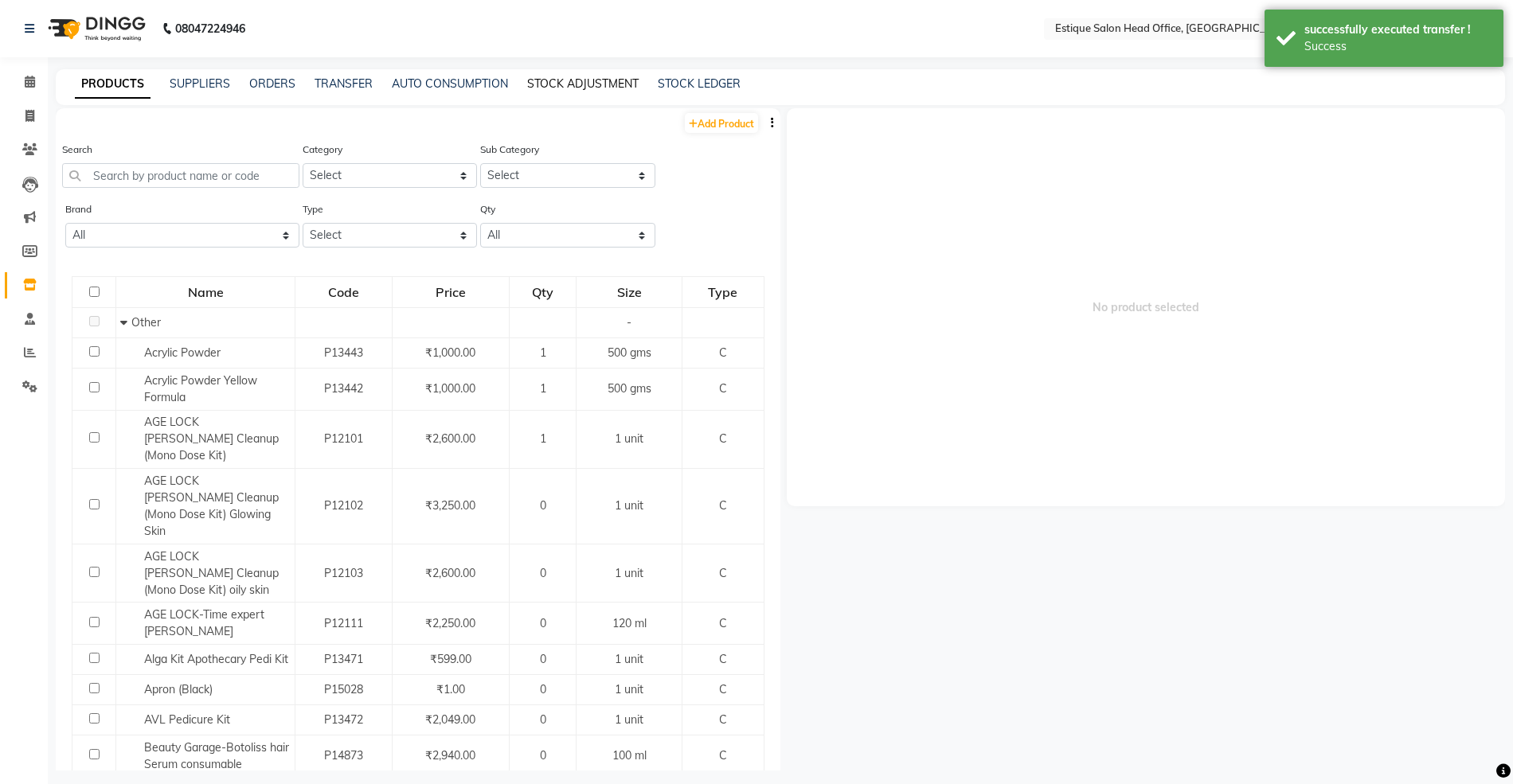
click at [608, 80] on link "STOCK ADJUSTMENT" at bounding box center [582, 83] width 111 height 14
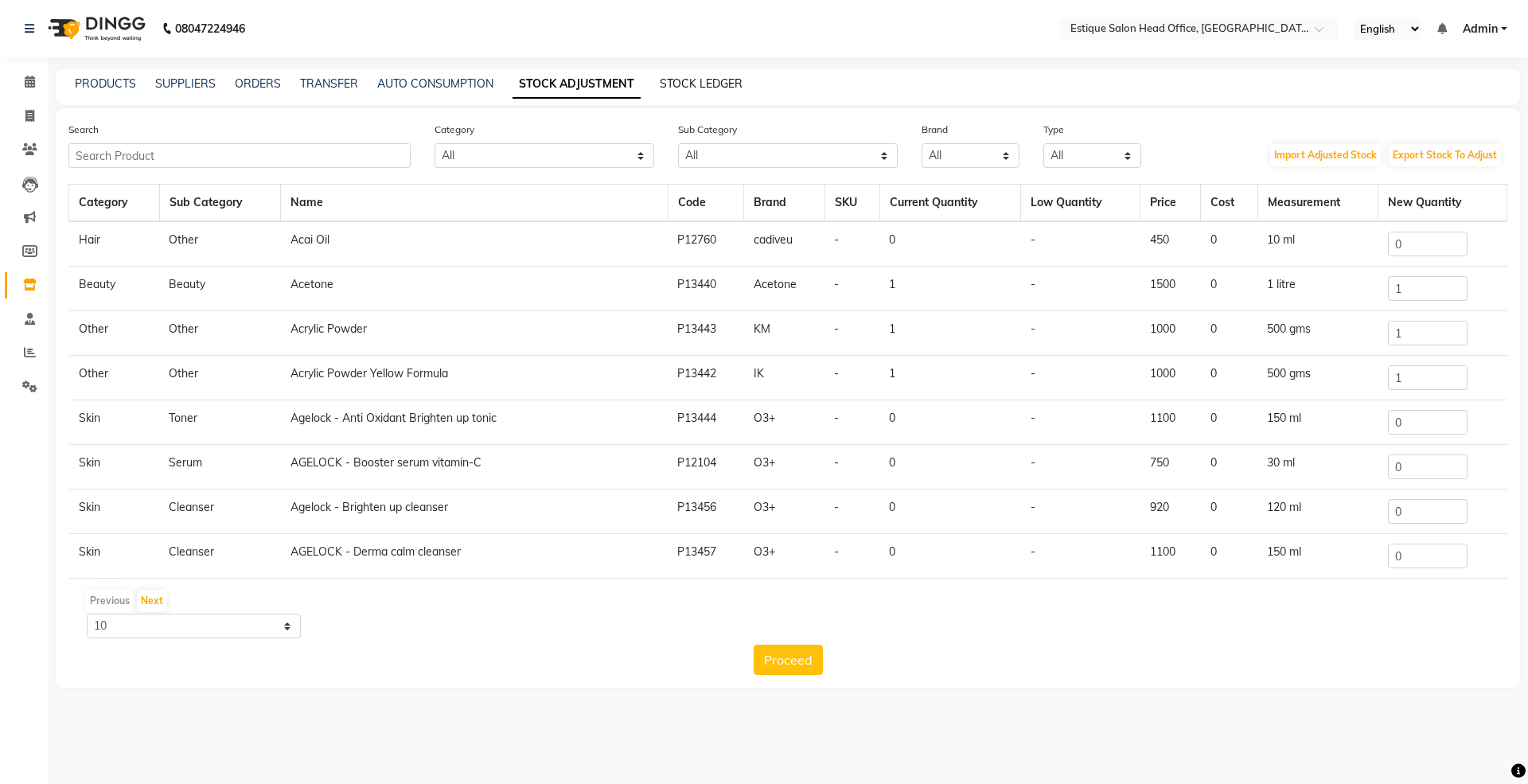
click at [698, 83] on link "STOCK LEDGER" at bounding box center [701, 83] width 83 height 14
select select "all"
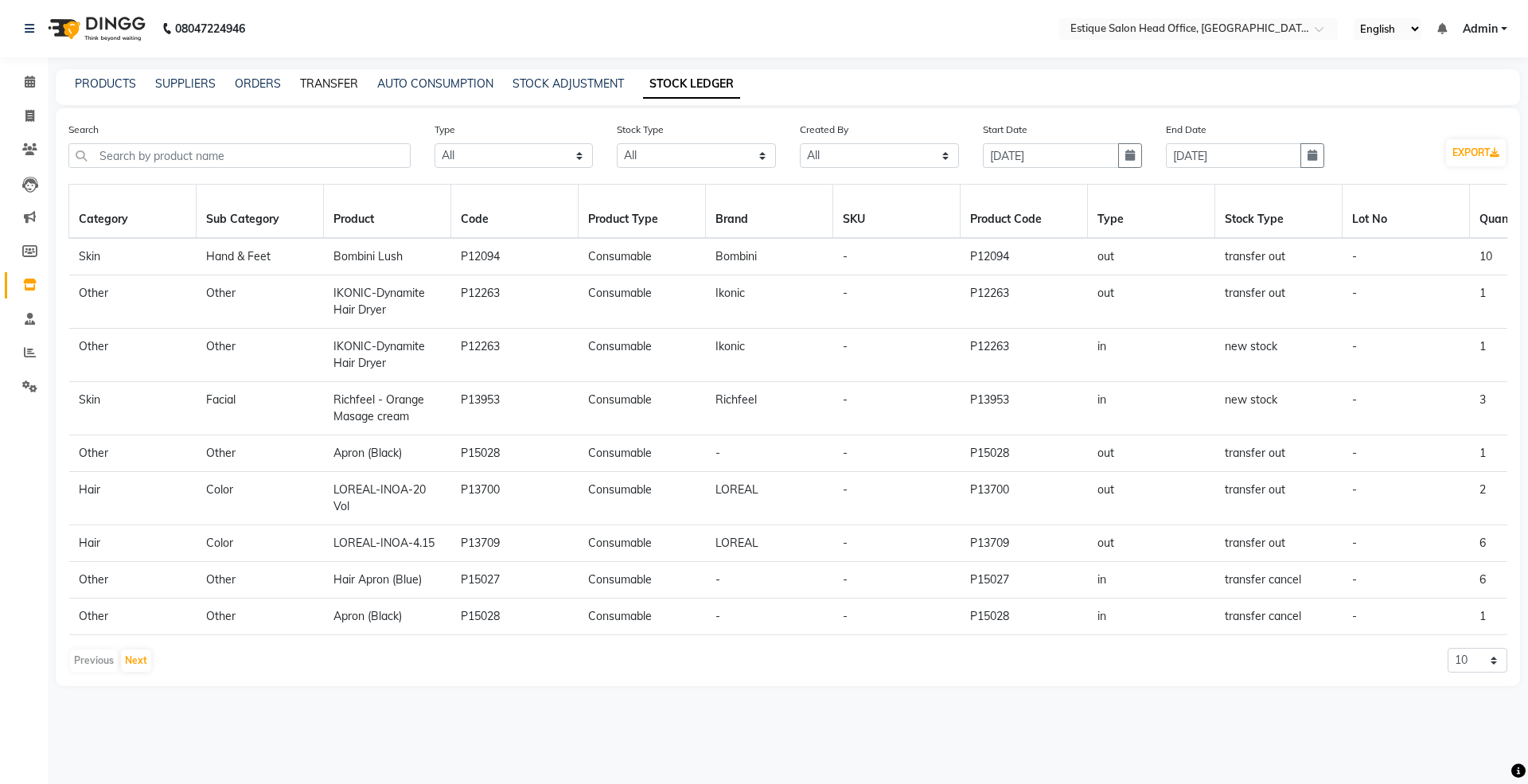
click at [350, 84] on link "TRANSFER" at bounding box center [329, 83] width 58 height 14
select select "sender"
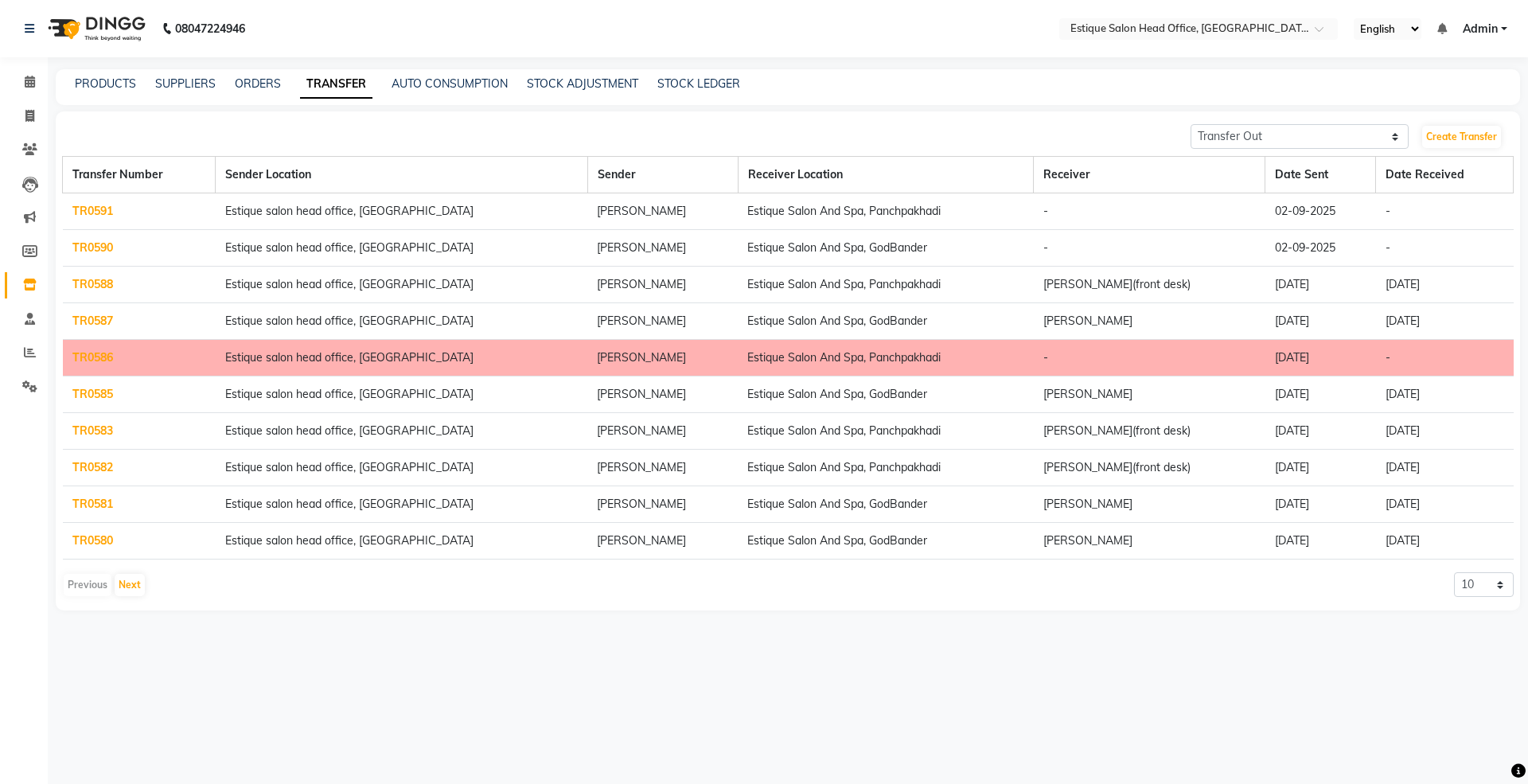
click at [86, 208] on link "TR0591" at bounding box center [93, 210] width 41 height 14
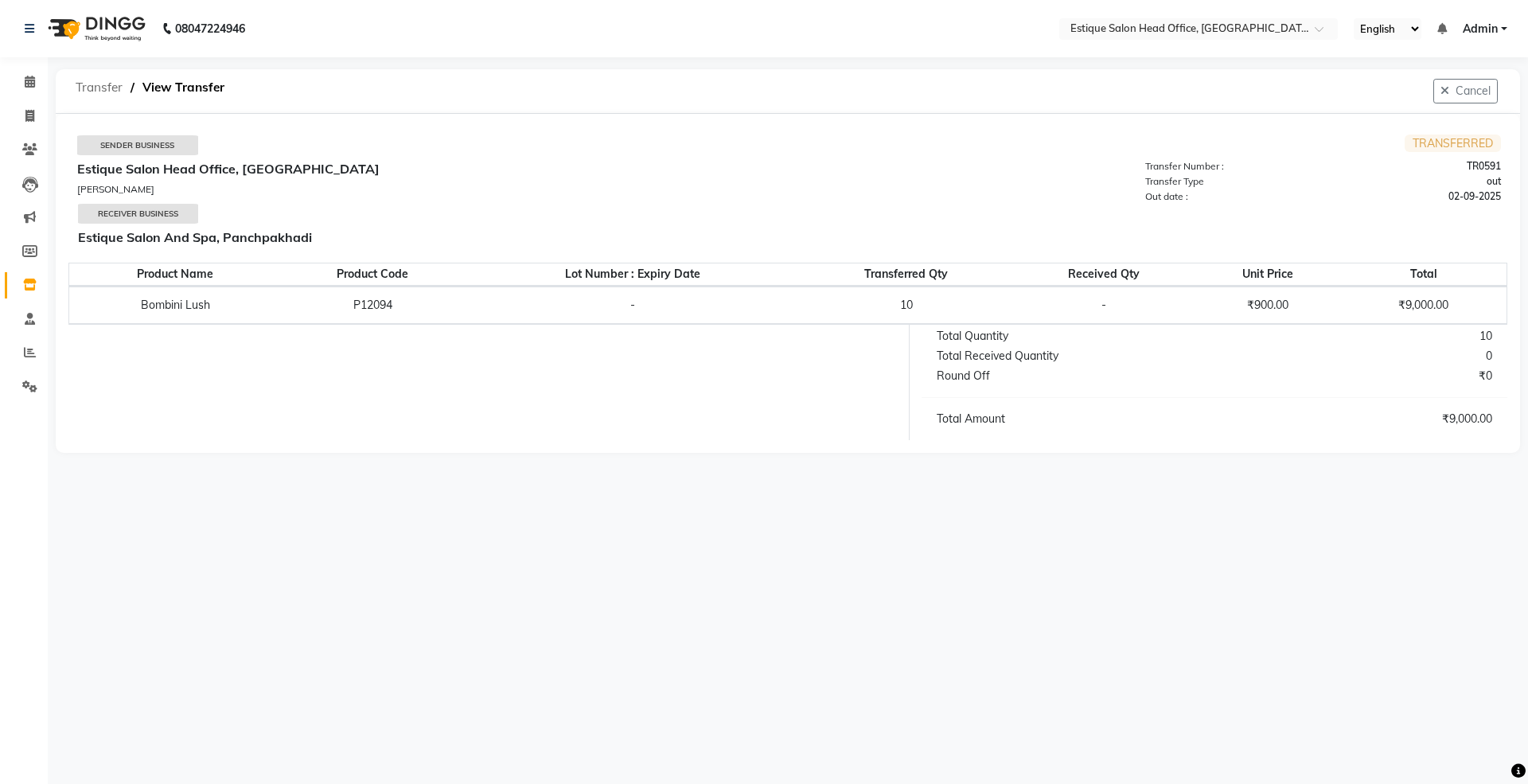
click at [106, 96] on span "Transfer" at bounding box center [99, 88] width 63 height 28
select select "sender"
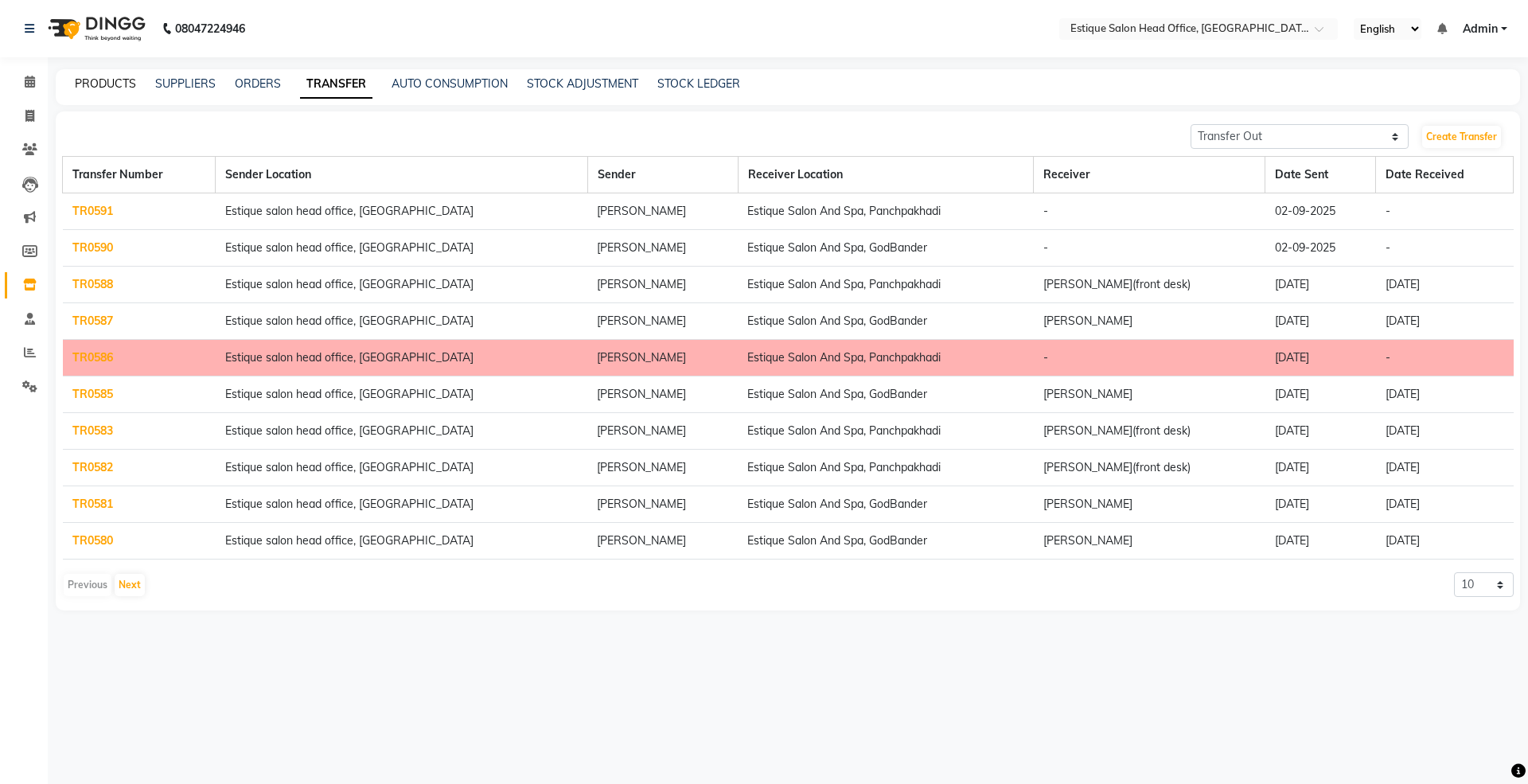
click at [97, 83] on link "PRODUCTS" at bounding box center [105, 83] width 61 height 14
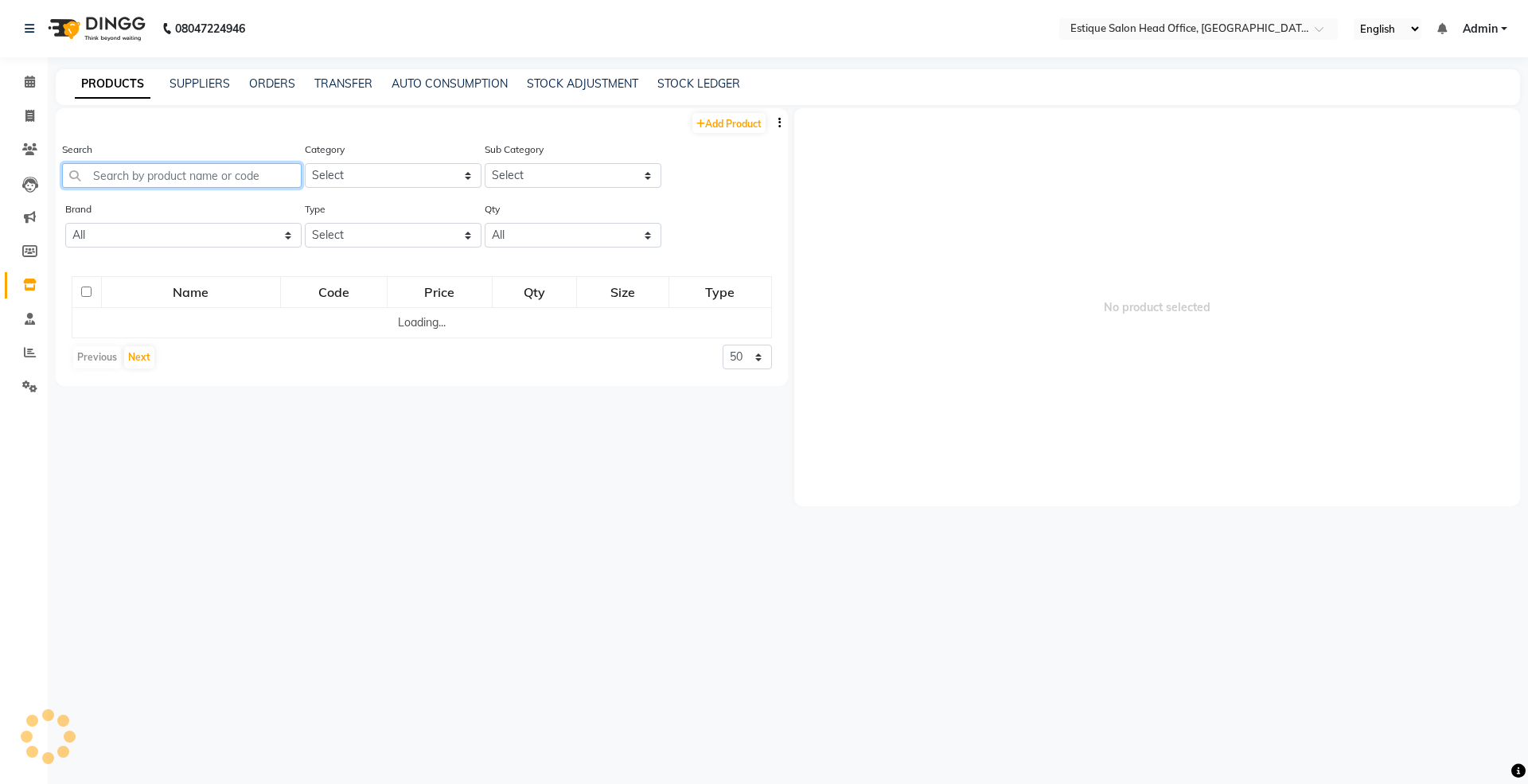
click at [137, 177] on input "text" at bounding box center [181, 175] width 240 height 25
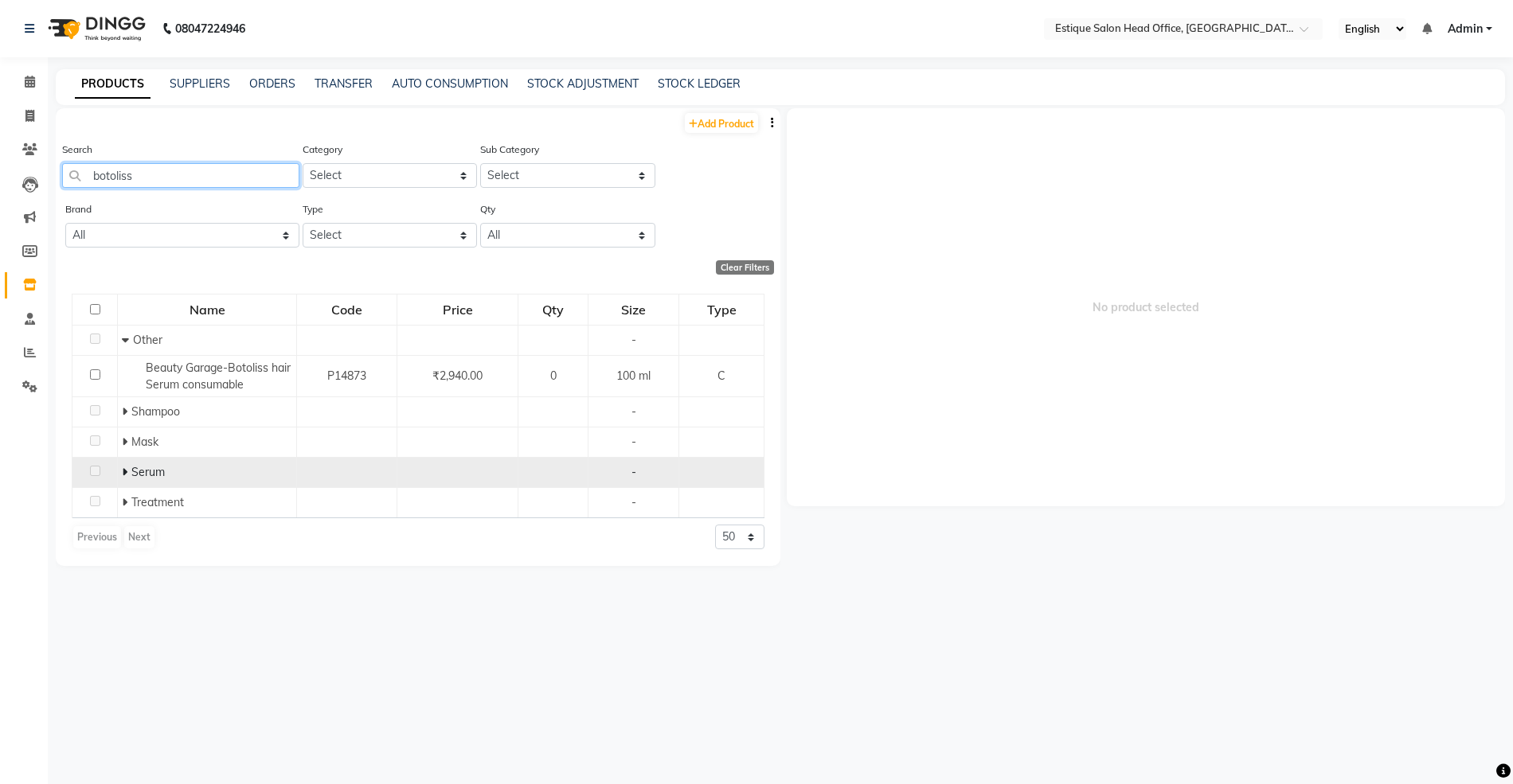
type input "botoliss"
click at [124, 472] on icon at bounding box center [124, 472] width 6 height 11
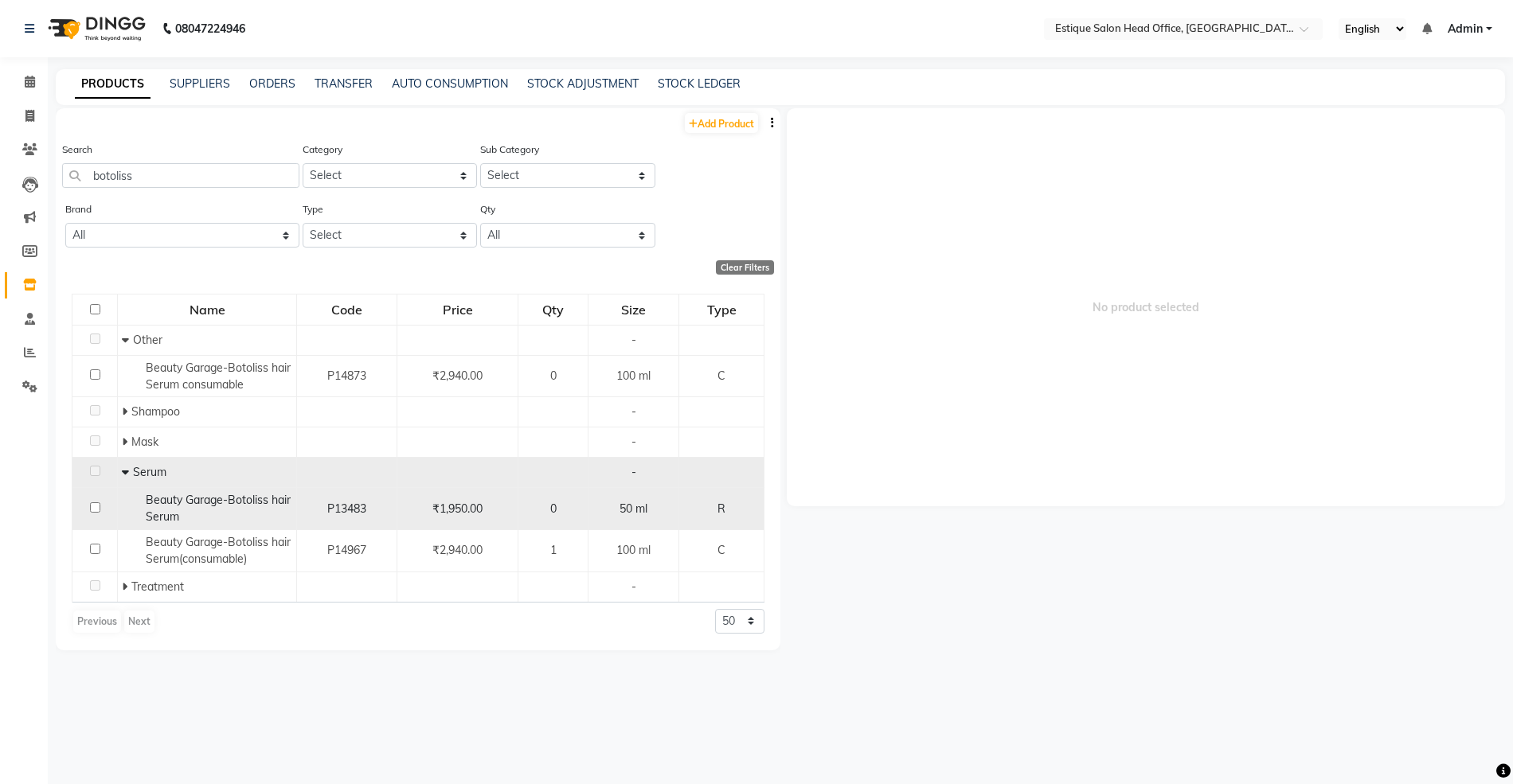
click at [199, 501] on span "Beauty Garage-Botoliss hair Serum" at bounding box center [217, 508] width 145 height 31
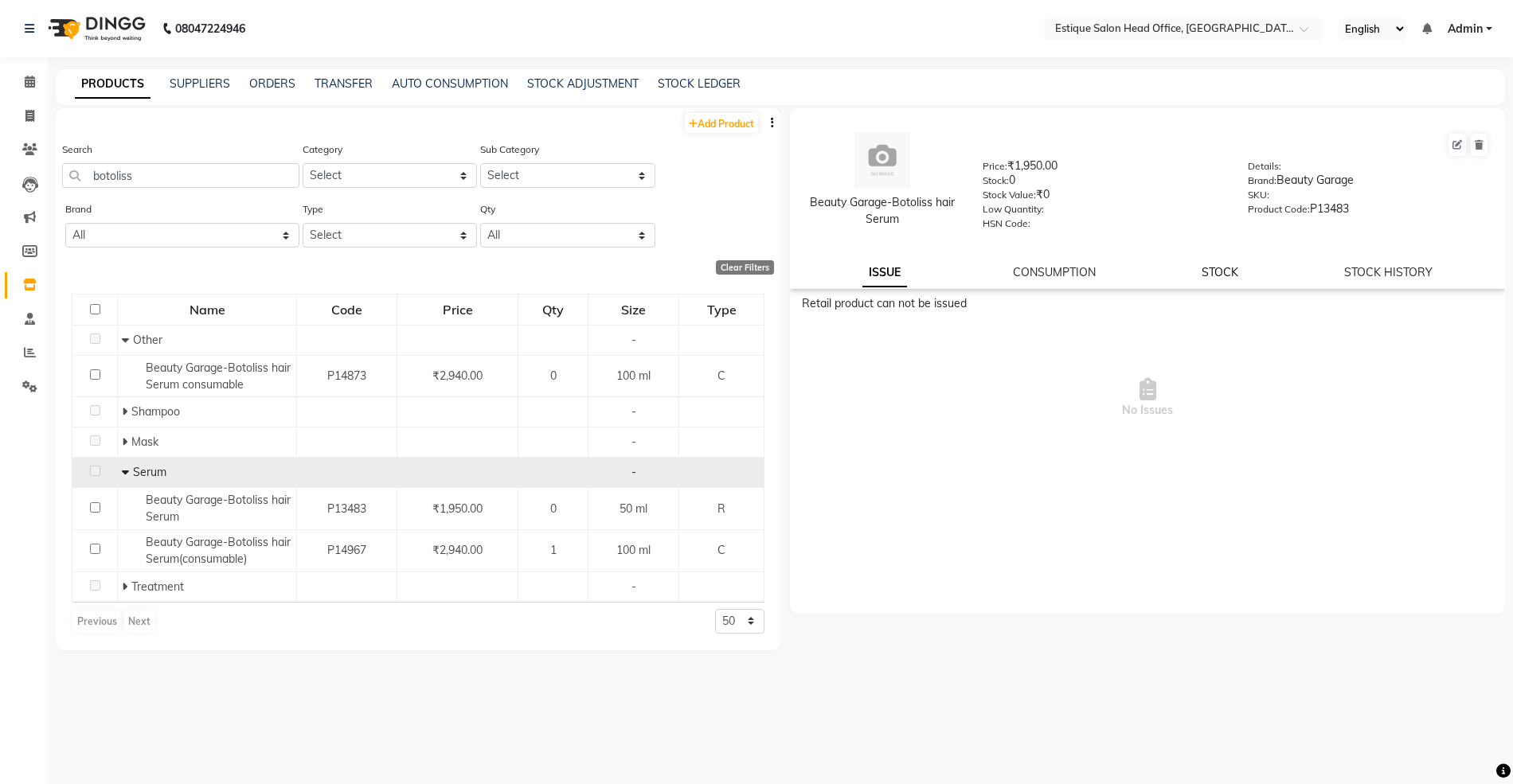
click at [1236, 269] on link "STOCK" at bounding box center [1220, 271] width 37 height 14
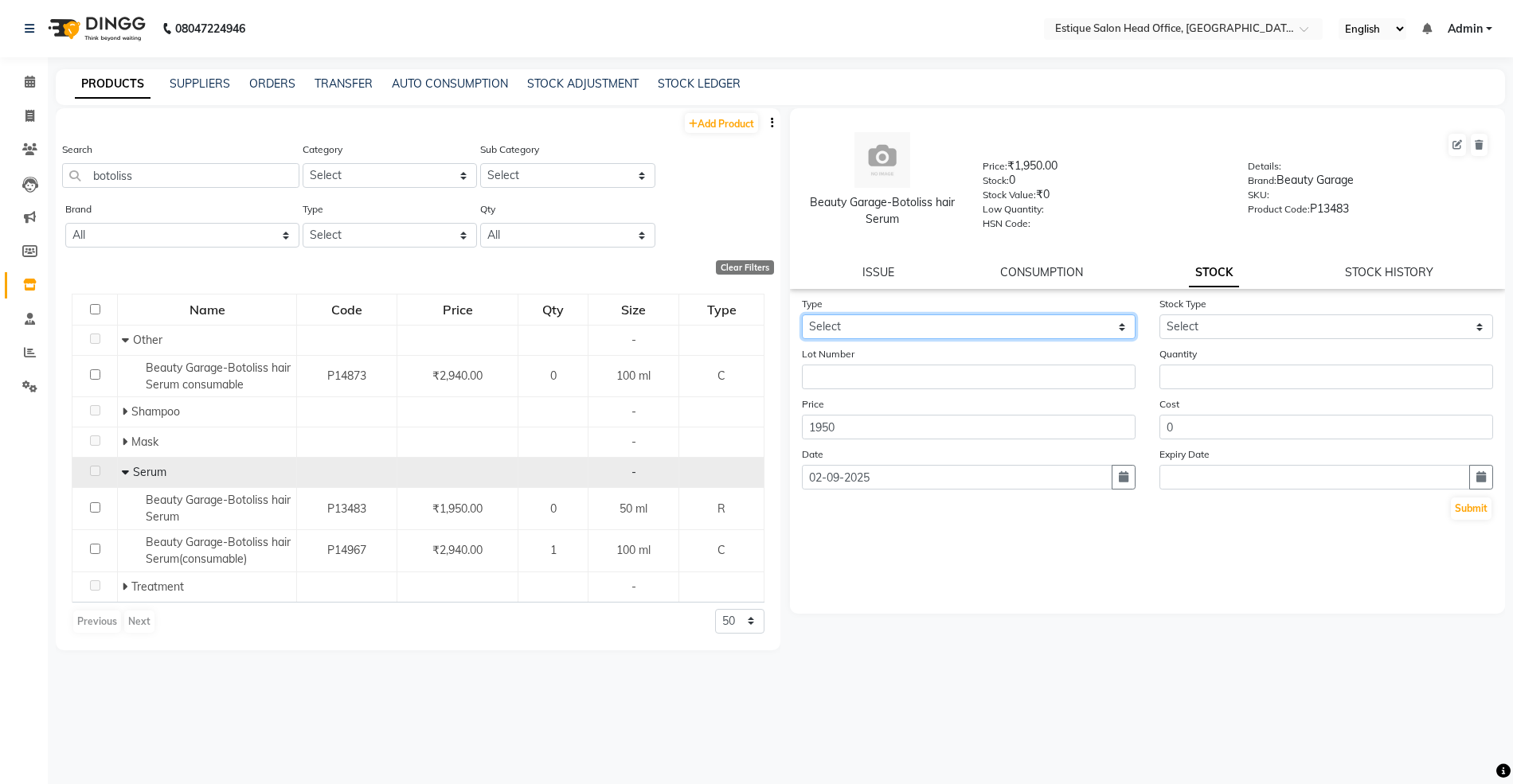
click at [855, 326] on select "Select In Out" at bounding box center [968, 327] width 333 height 25
select select "in"
click at [802, 315] on select "Select In Out" at bounding box center [968, 327] width 333 height 25
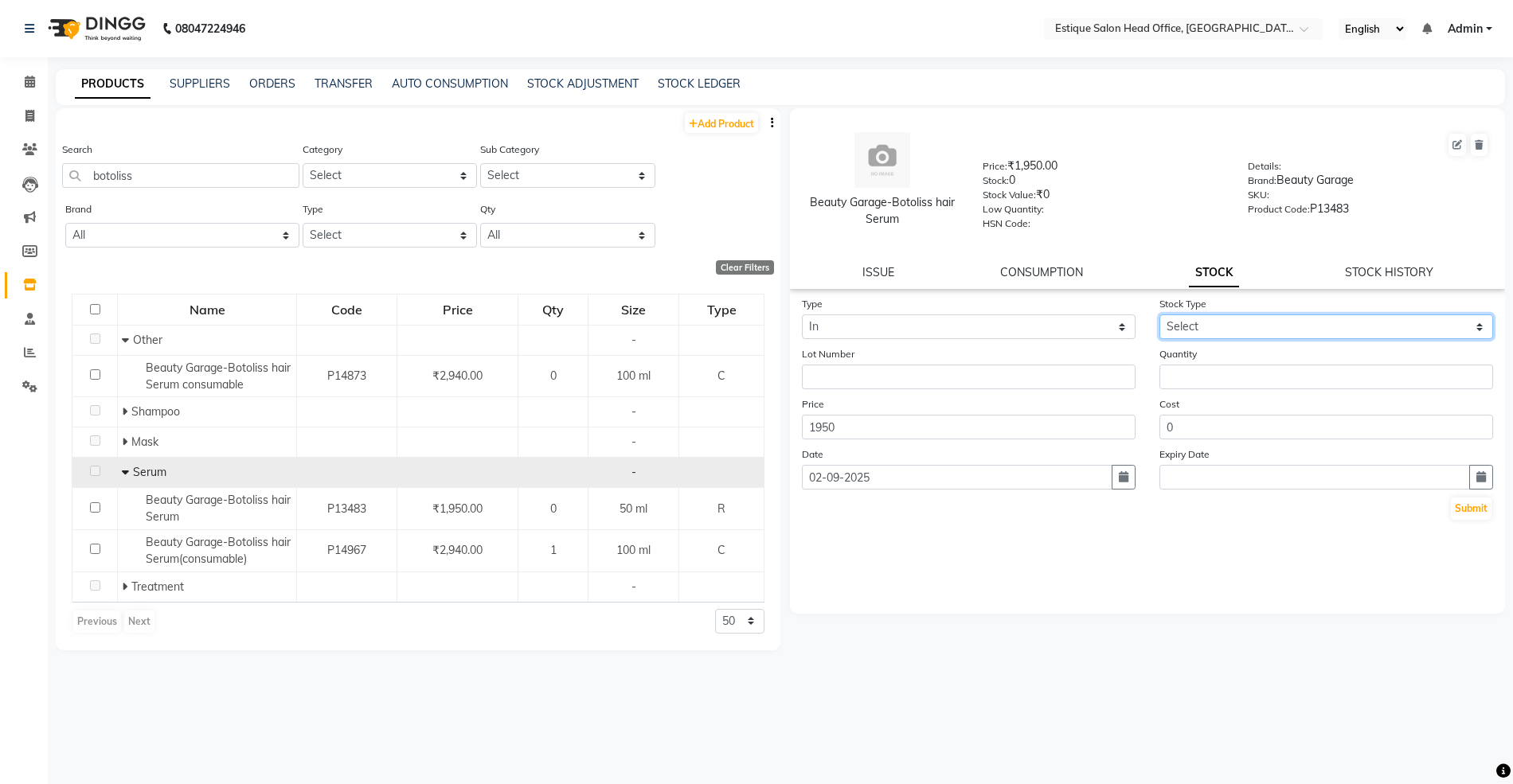
drag, startPoint x: 1184, startPoint y: 323, endPoint x: 1205, endPoint y: 329, distance: 21.8
click at [1184, 323] on select "Select New Stock Adjustment Return Other" at bounding box center [1326, 327] width 333 height 25
select select "new stock"
click at [1160, 315] on select "Select New Stock Adjustment Return Other" at bounding box center [1326, 327] width 333 height 25
click at [1196, 379] on input "number" at bounding box center [1326, 377] width 333 height 25
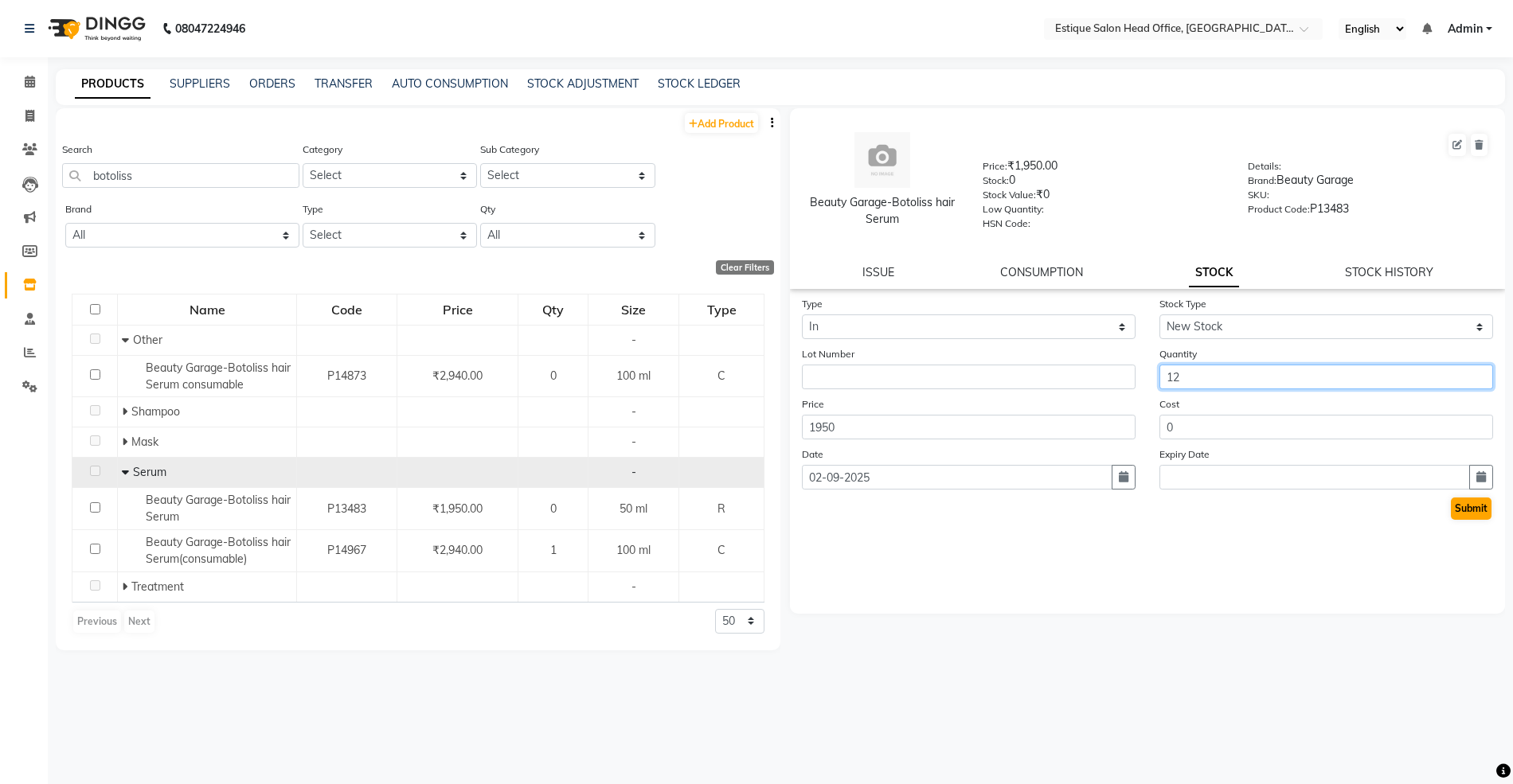
type input "12"
click at [1473, 513] on button "Submit" at bounding box center [1471, 508] width 41 height 23
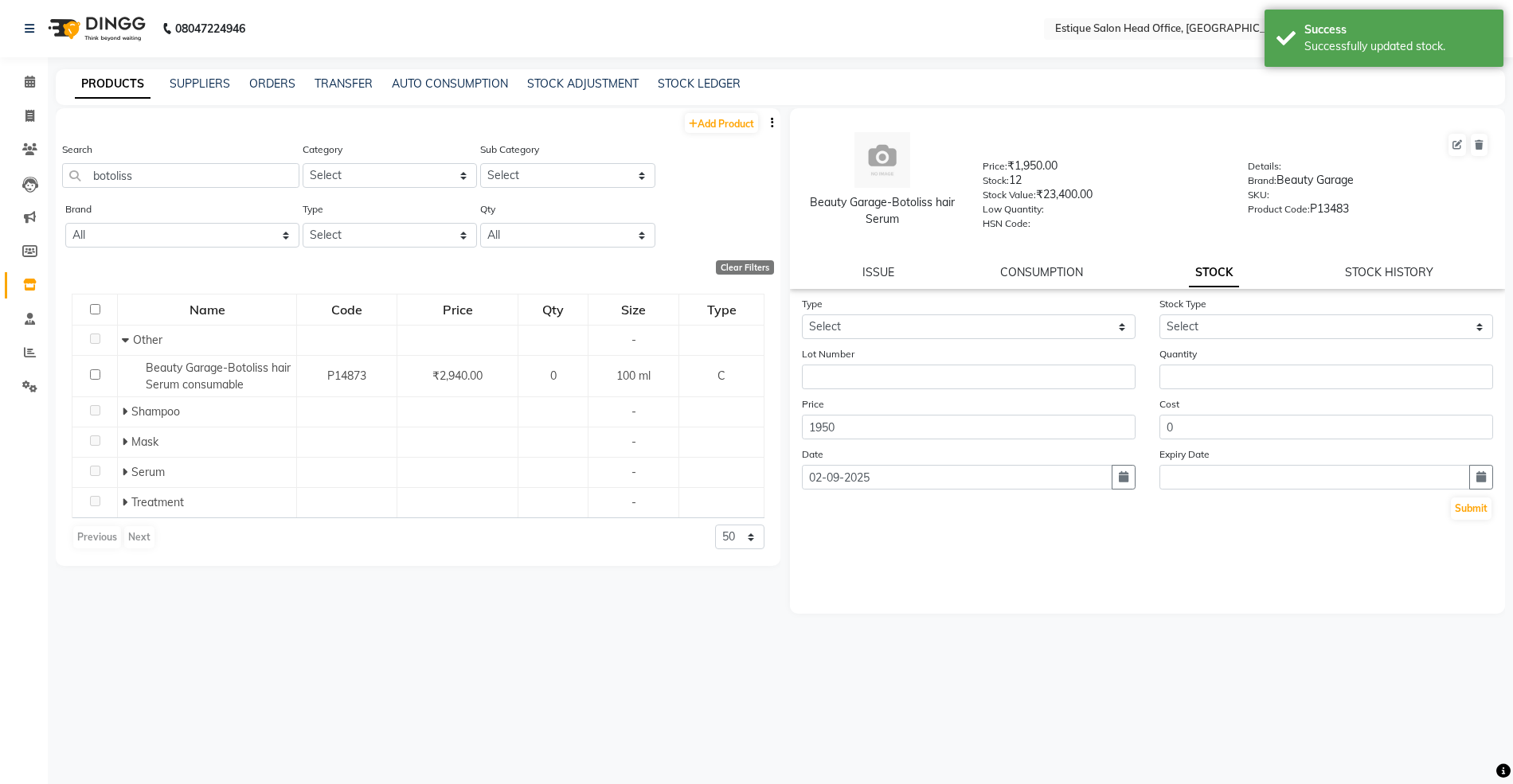
click at [346, 74] on div "PRODUCTS SUPPLIERS ORDERS TRANSFER AUTO CONSUMPTION STOCK ADJUSTMENT STOCK LEDG…" at bounding box center [780, 87] width 1450 height 36
click at [351, 91] on div "TRANSFER" at bounding box center [344, 84] width 58 height 17
click at [351, 84] on link "TRANSFER" at bounding box center [344, 83] width 58 height 14
select select "sender"
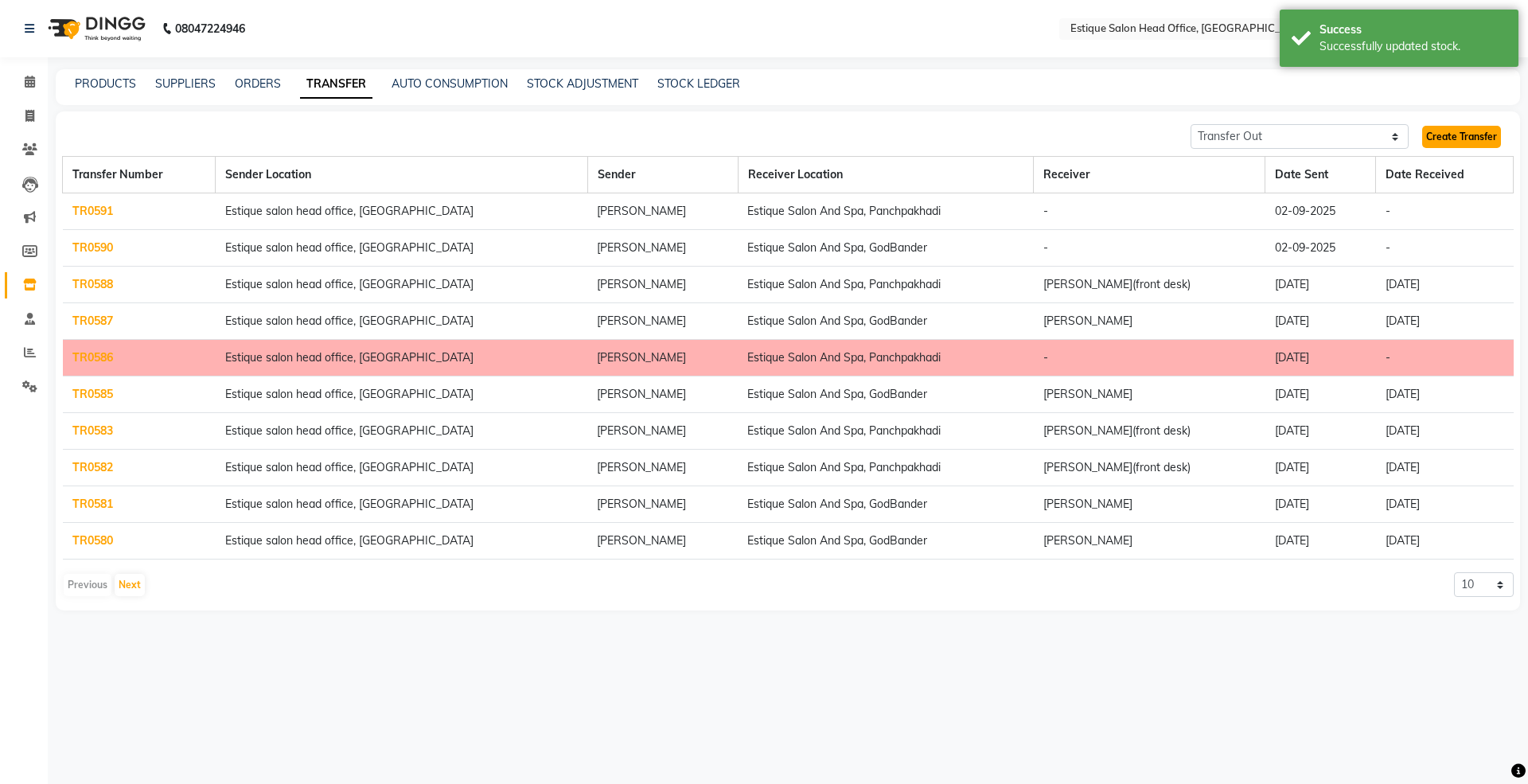
click at [1472, 144] on link "Create Transfer" at bounding box center [1461, 137] width 78 height 23
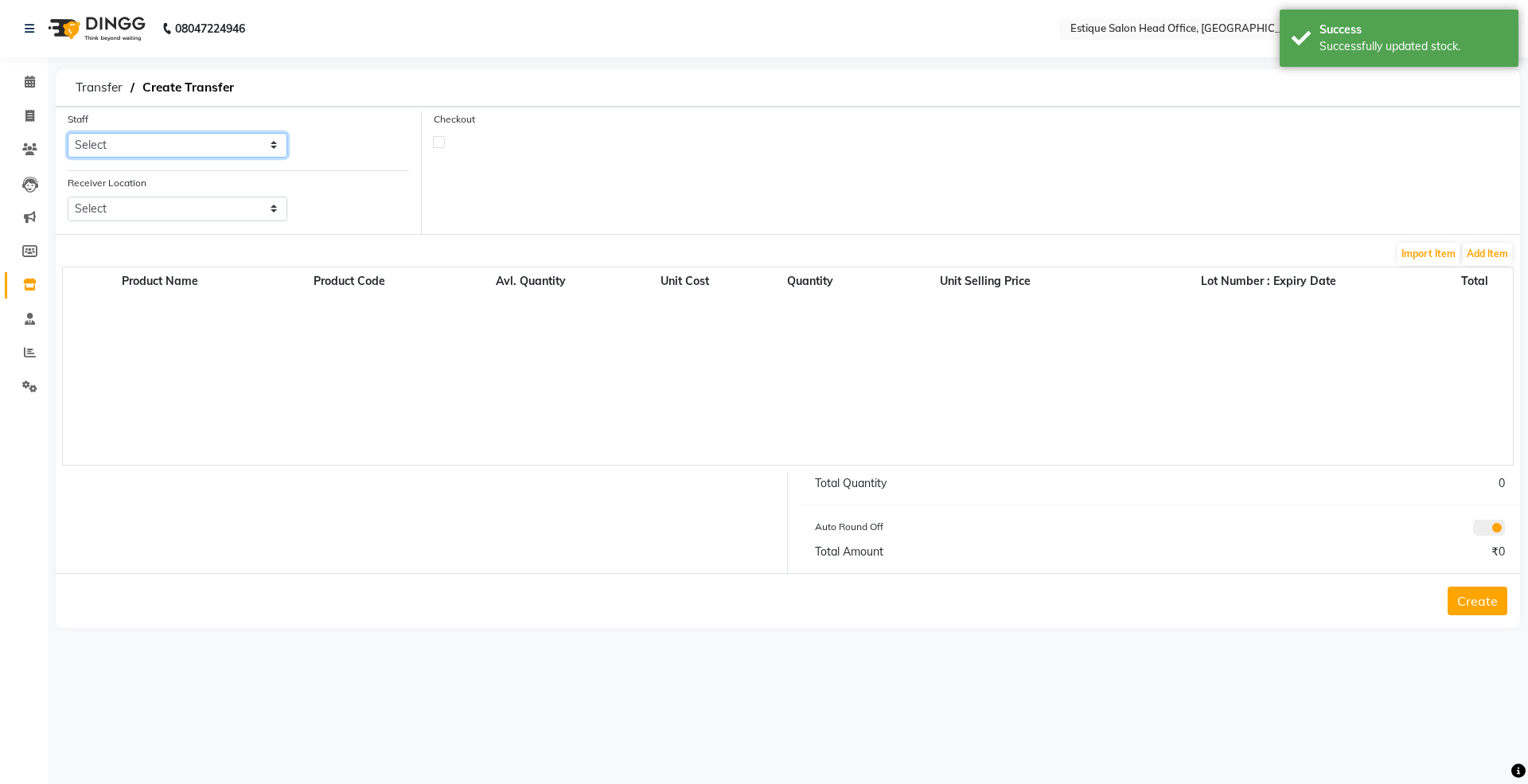
click at [177, 138] on select "Select [PERSON_NAME]" at bounding box center [177, 145] width 220 height 25
select select "84251"
click at [68, 133] on select "Select [PERSON_NAME]" at bounding box center [177, 145] width 220 height 25
click at [151, 211] on select "Select Estique Salon And Spa, Panchpakhadi Estique Salon And Spa, Godbander Est…" at bounding box center [177, 209] width 220 height 25
select select "1352"
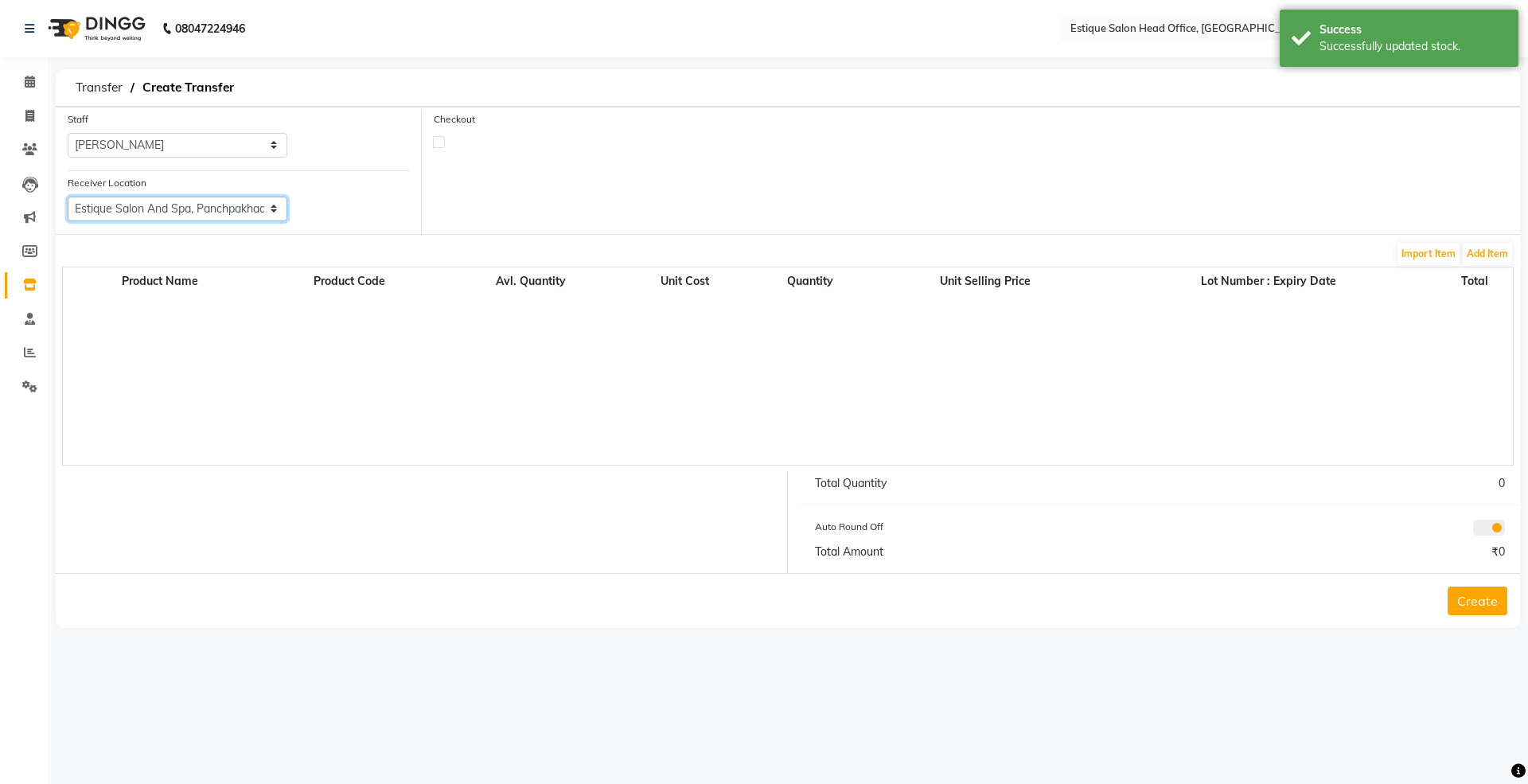
click at [68, 196] on select "Select Estique Salon And Spa, Panchpakhadi Estique Salon And Spa, Godbander Est…" at bounding box center [177, 209] width 220 height 25
click at [1485, 260] on button "Add Item" at bounding box center [1487, 254] width 49 height 23
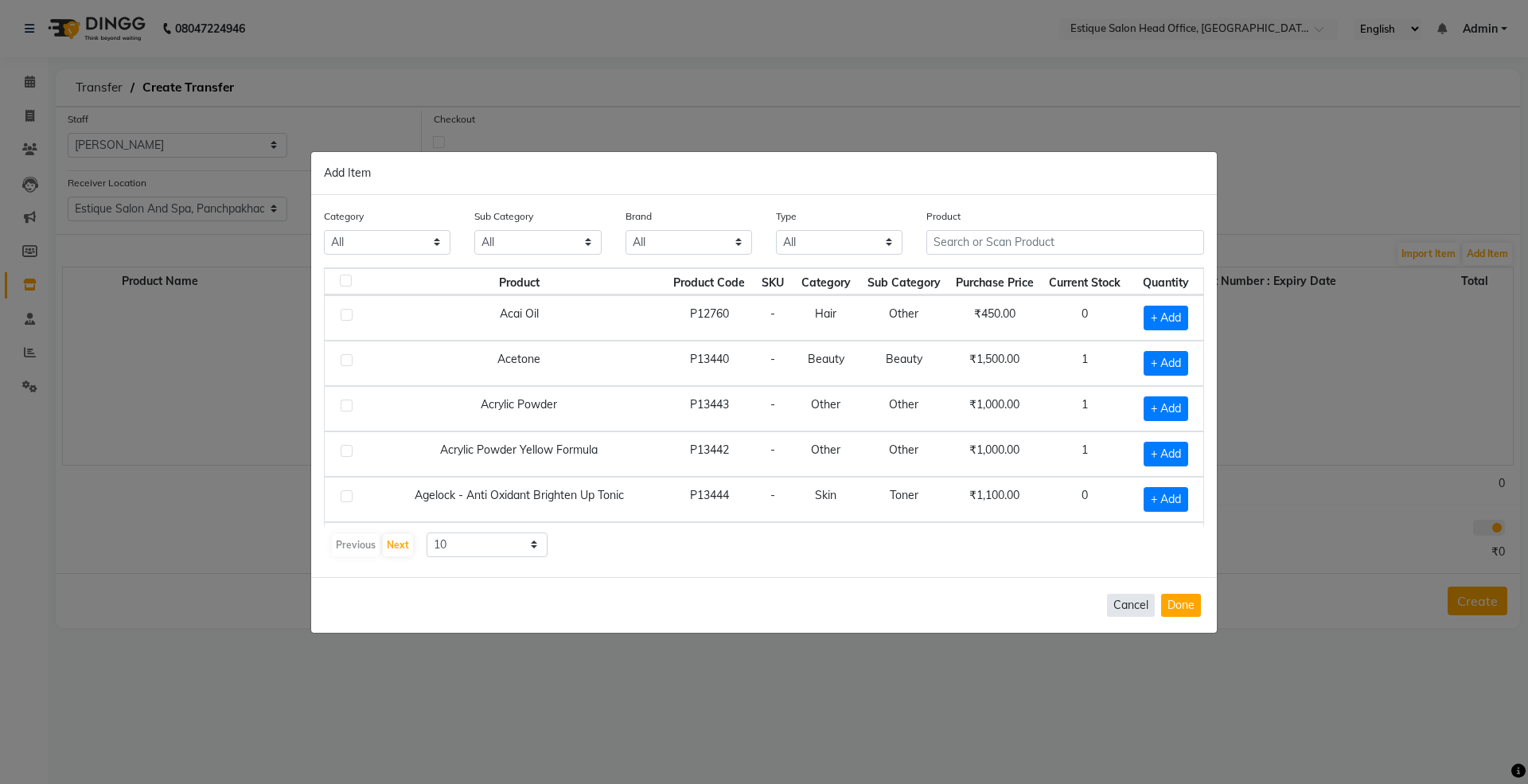
click at [1117, 604] on button "Cancel" at bounding box center [1131, 605] width 48 height 23
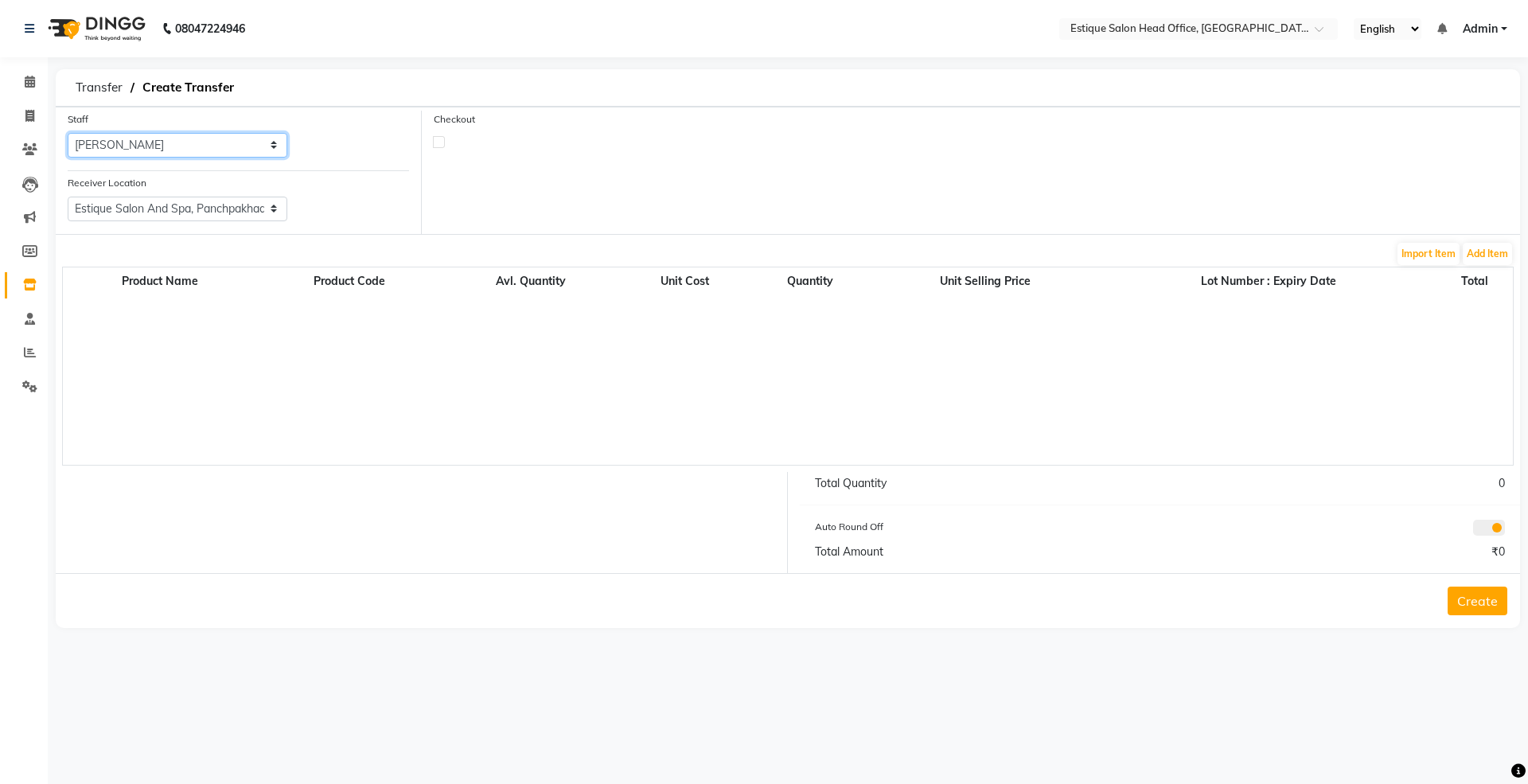
click at [153, 144] on select "Select [PERSON_NAME]" at bounding box center [177, 145] width 220 height 25
click at [638, 172] on div "Checkout" at bounding box center [970, 173] width 1098 height 124
click at [1498, 255] on button "Add Item" at bounding box center [1487, 254] width 49 height 23
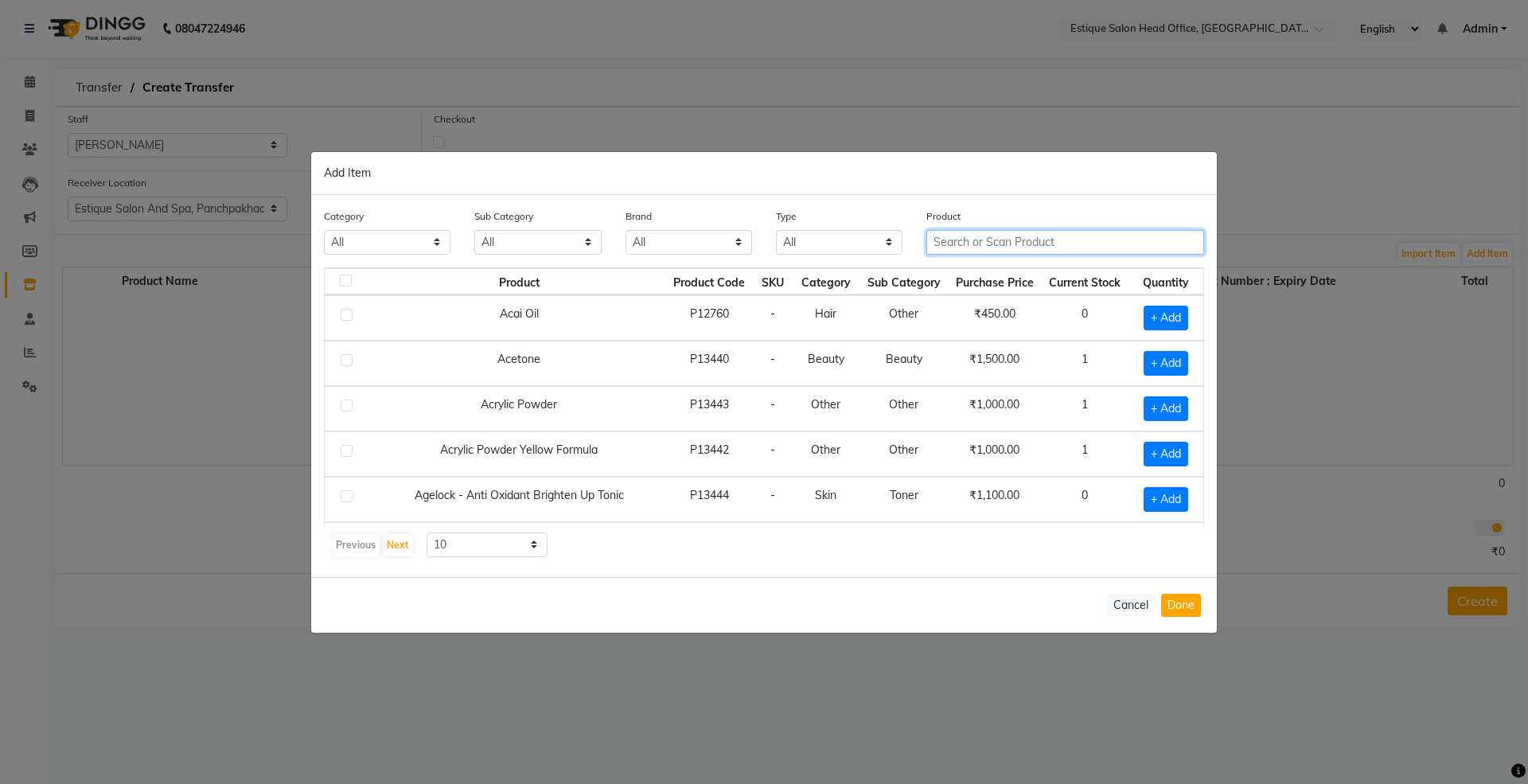
click at [989, 242] on input "text" at bounding box center [1065, 242] width 278 height 25
type input "bo"
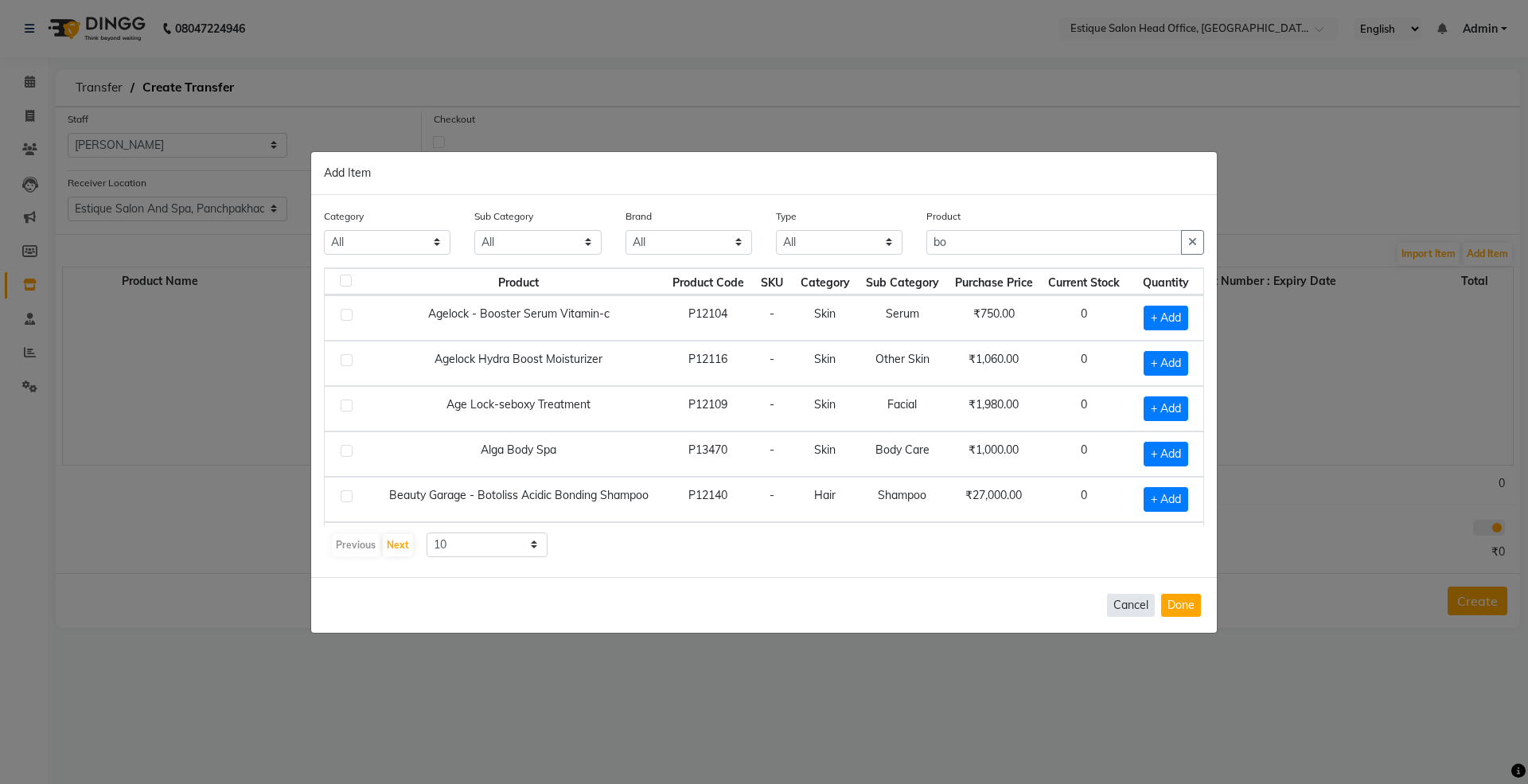
click at [1127, 613] on button "Cancel" at bounding box center [1131, 605] width 48 height 23
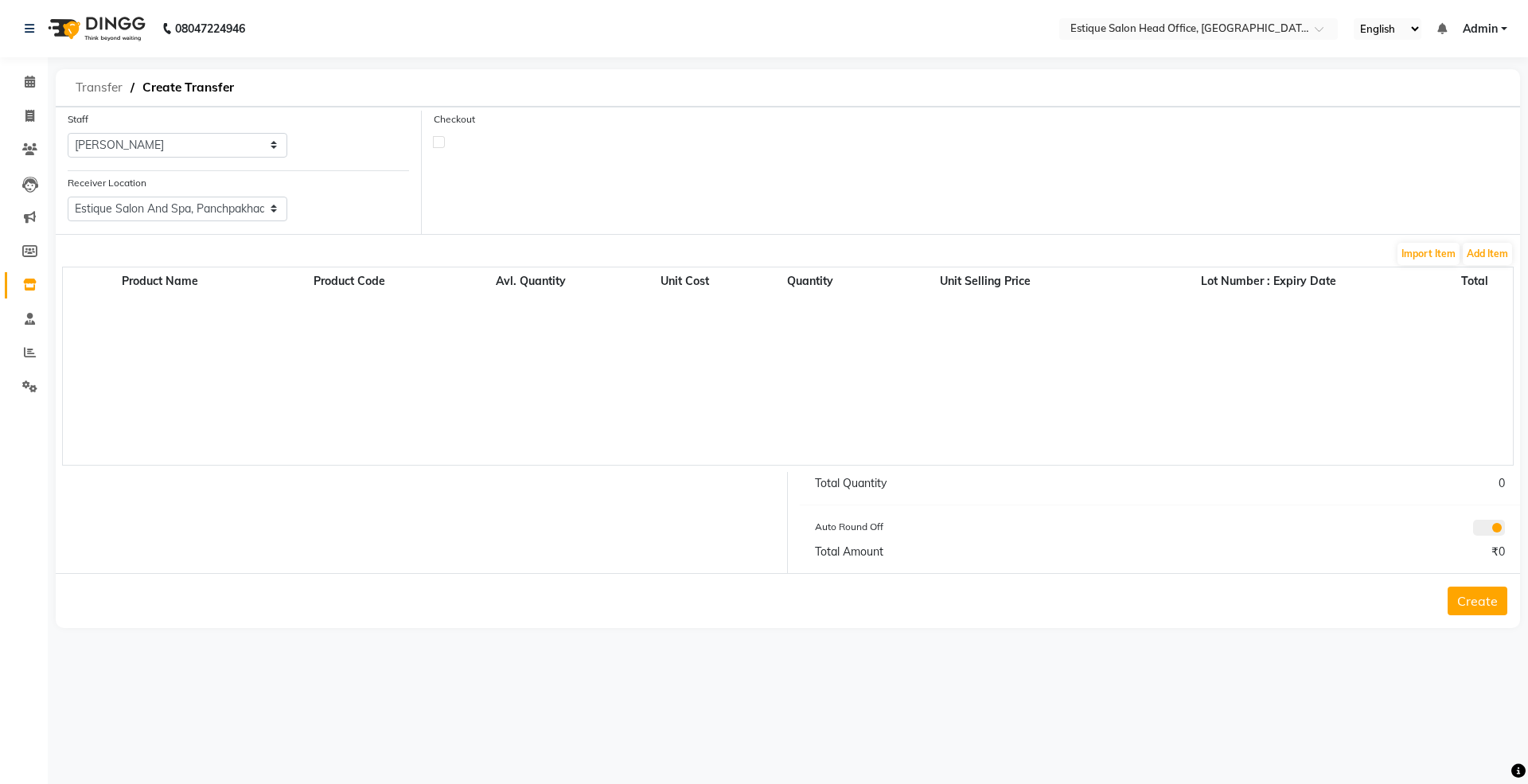
click at [84, 89] on span "Transfer" at bounding box center [99, 88] width 63 height 28
select select "sender"
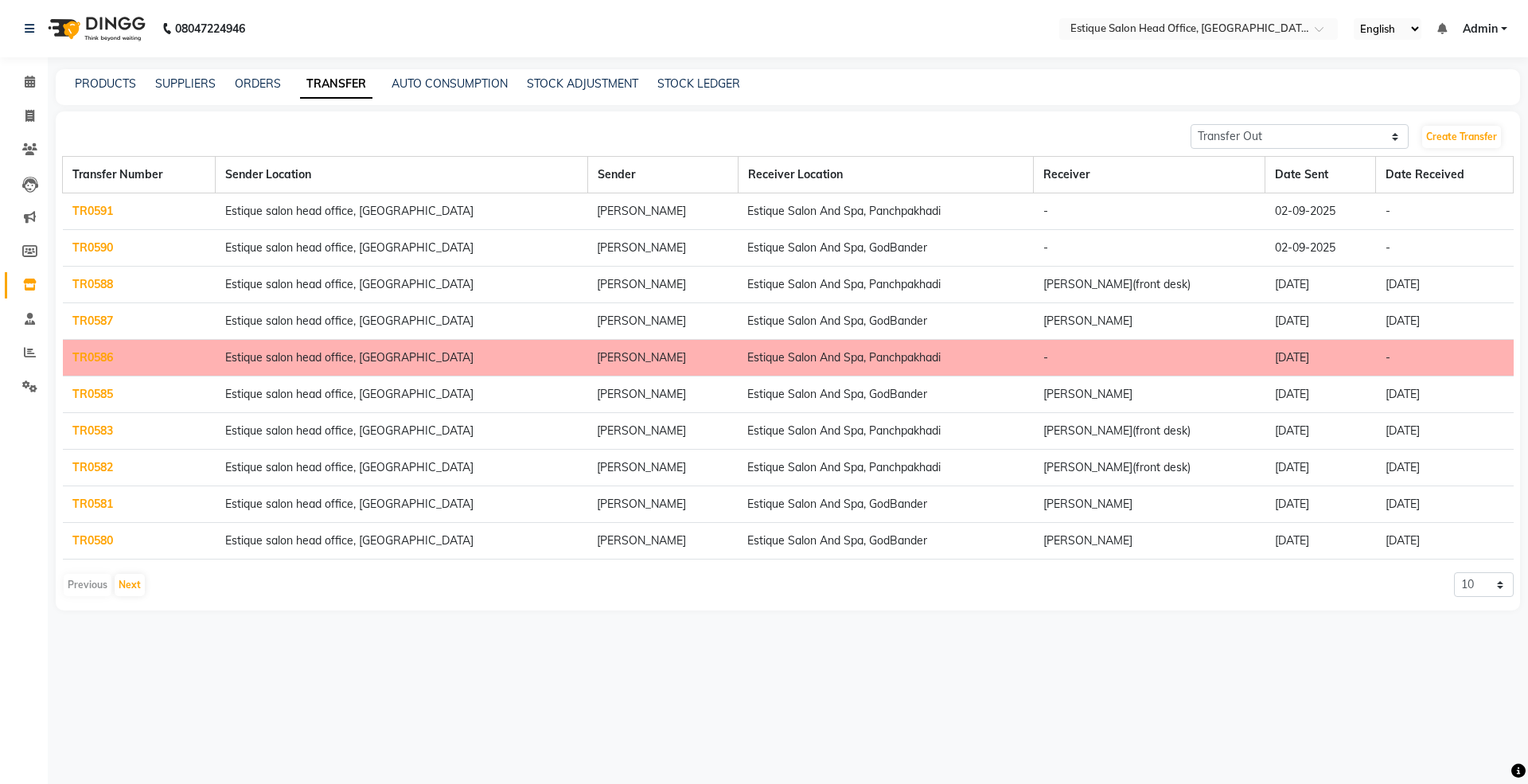
click at [83, 210] on link "TR0591" at bounding box center [93, 210] width 41 height 14
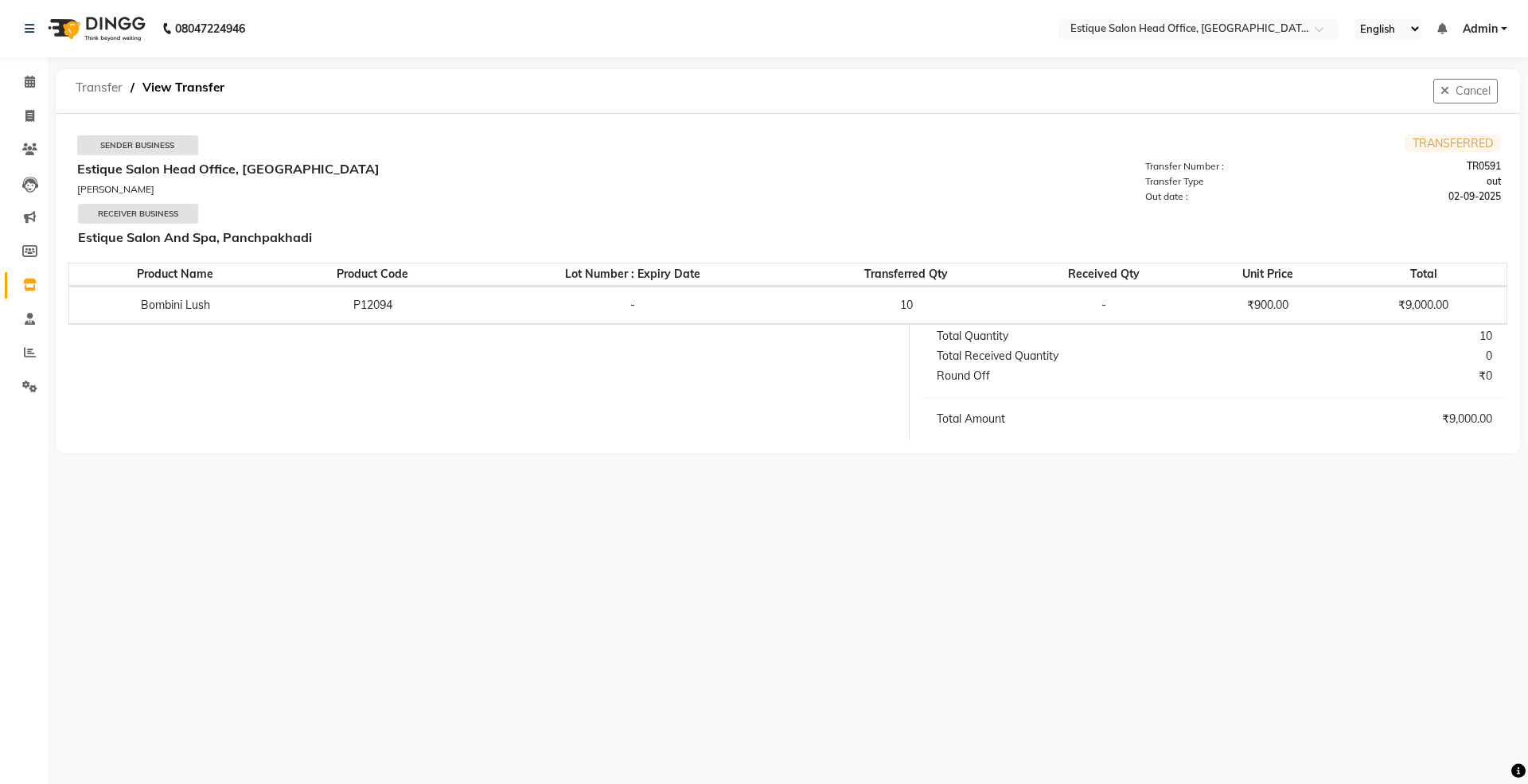
click at [81, 86] on span "Transfer" at bounding box center [99, 88] width 63 height 28
select select "sender"
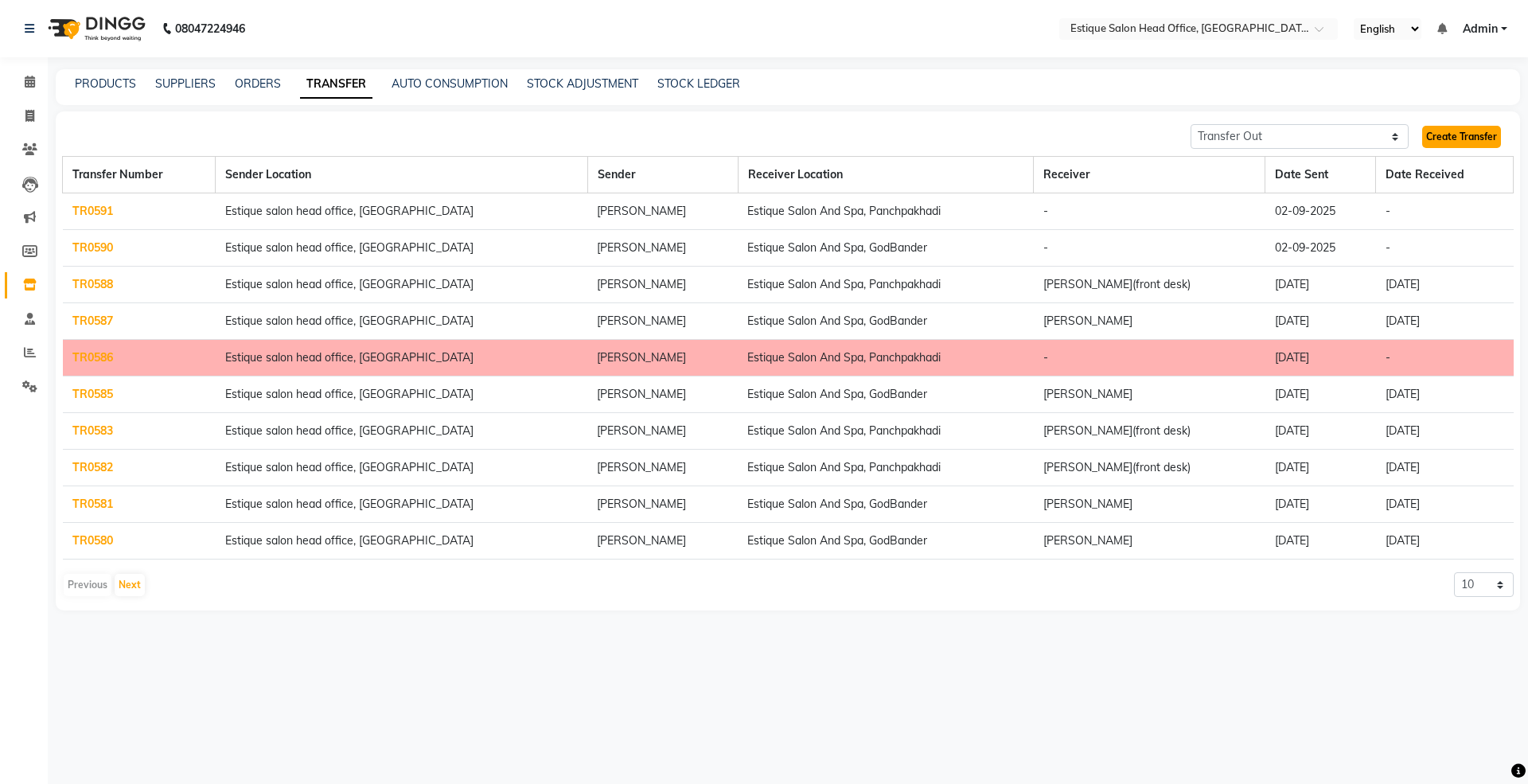
click at [1450, 130] on link "Create Transfer" at bounding box center [1461, 137] width 78 height 23
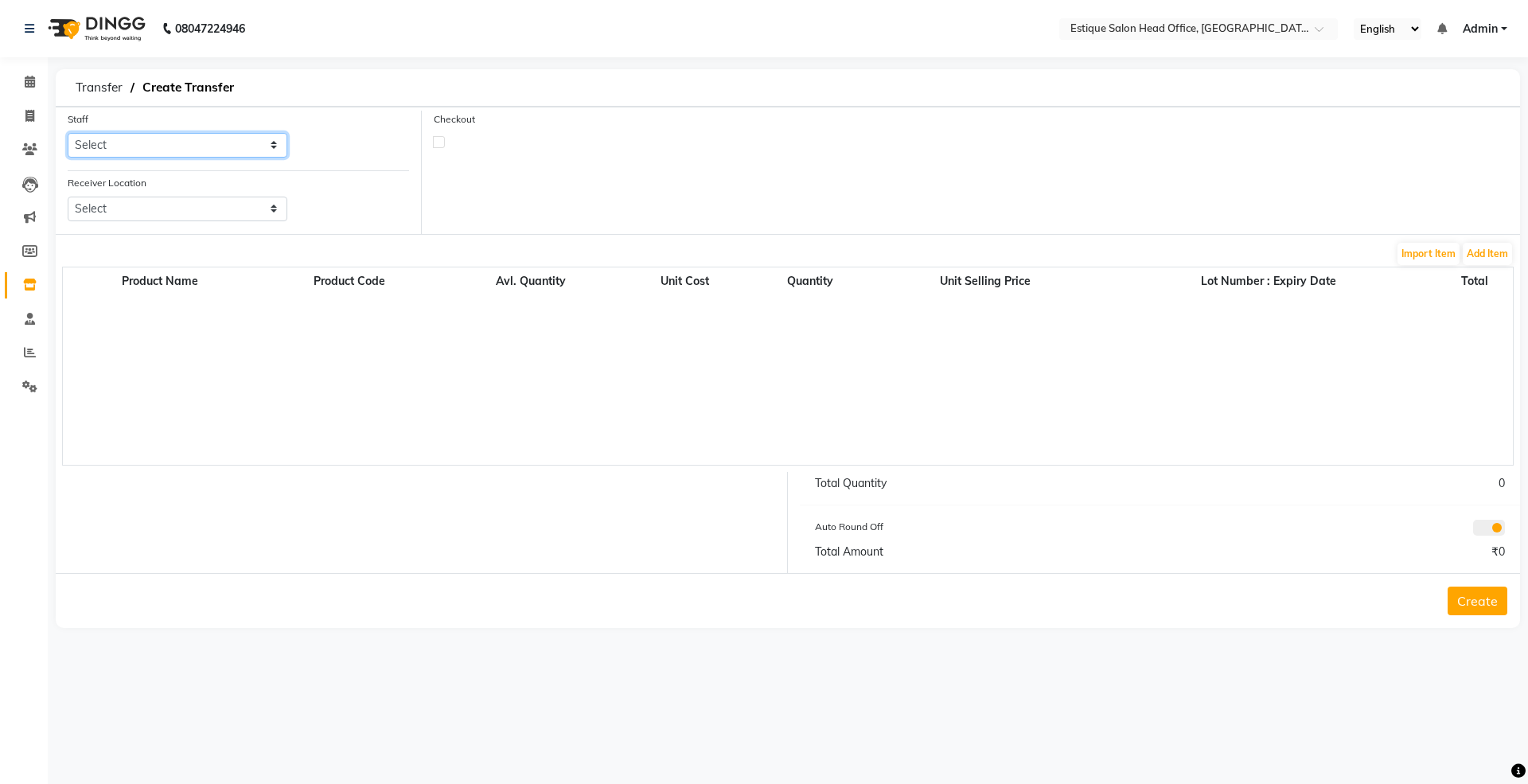
click at [149, 141] on select "Select [PERSON_NAME]" at bounding box center [177, 145] width 220 height 25
select select "84251"
click at [68, 133] on select "Select [PERSON_NAME]" at bounding box center [177, 145] width 220 height 25
click at [130, 210] on select "Select Estique Salon And Spa, Panchpakhadi Estique Salon And Spa, Godbander Est…" at bounding box center [177, 209] width 220 height 25
select select "1352"
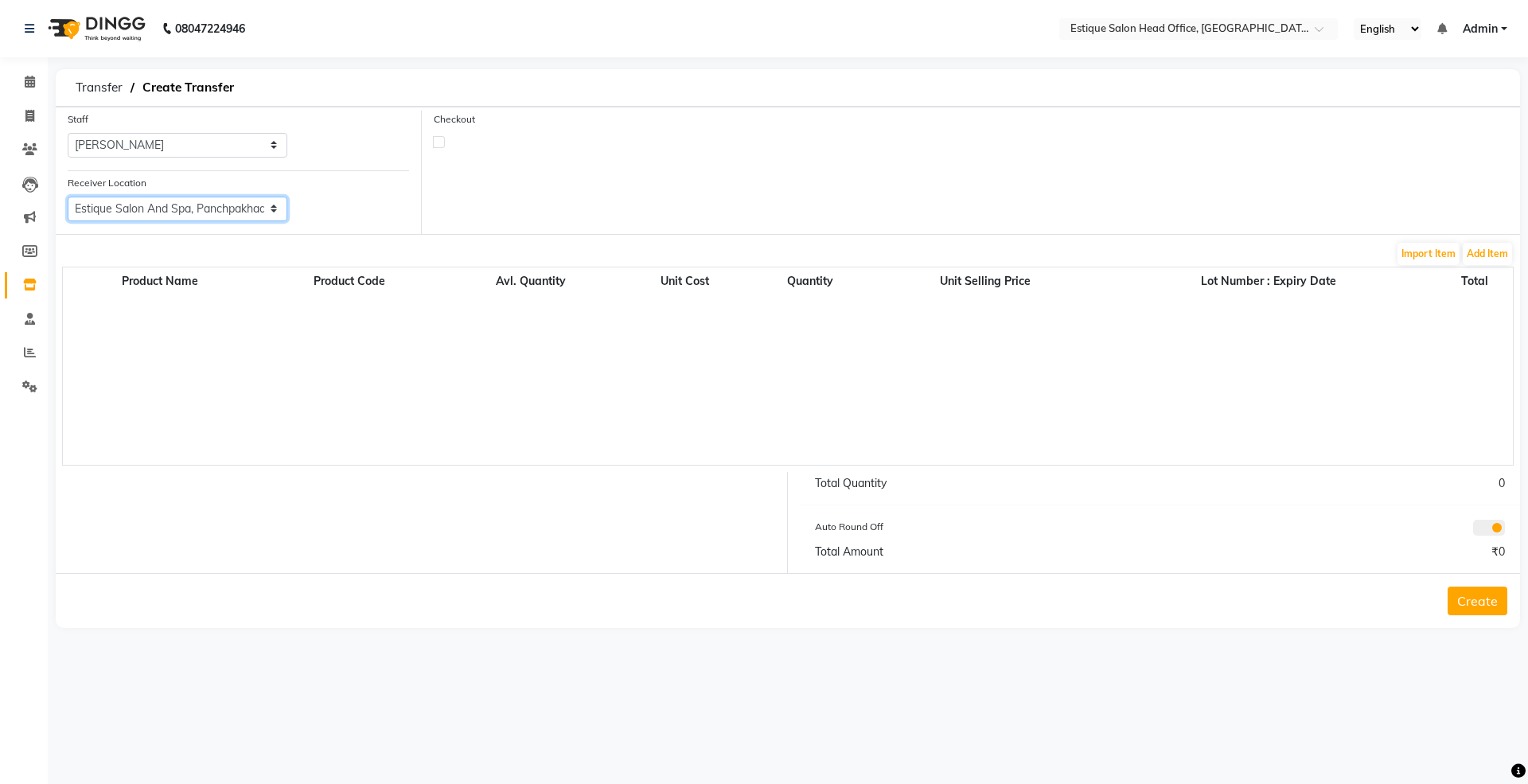
click at [68, 196] on select "Select Estique Salon And Spa, Panchpakhadi Estique Salon And Spa, Godbander Est…" at bounding box center [177, 209] width 220 height 25
click at [1480, 246] on button "Add Item" at bounding box center [1487, 254] width 49 height 23
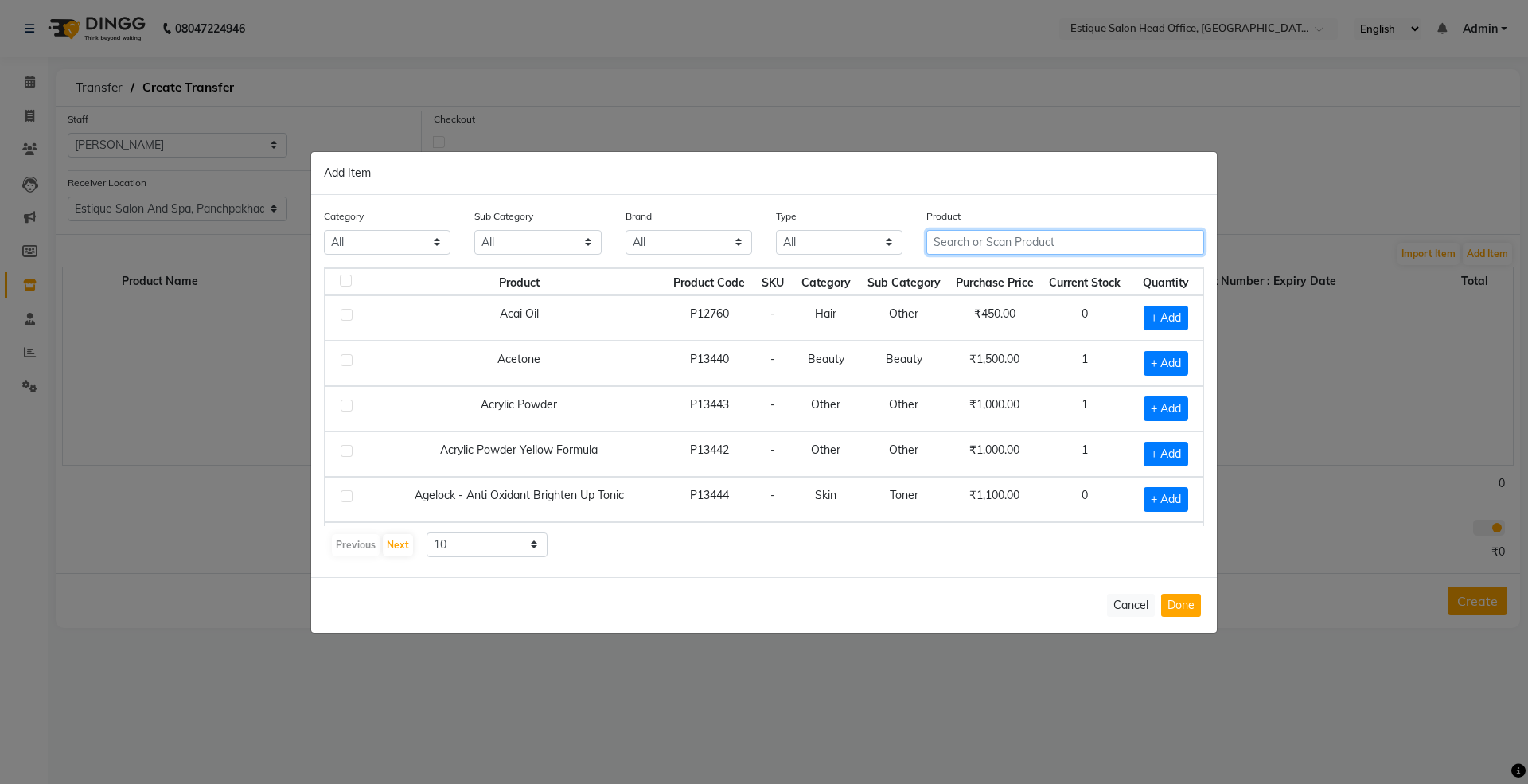
drag, startPoint x: 947, startPoint y: 239, endPoint x: 929, endPoint y: 227, distance: 21.6
click at [947, 239] on input "text" at bounding box center [1065, 242] width 278 height 25
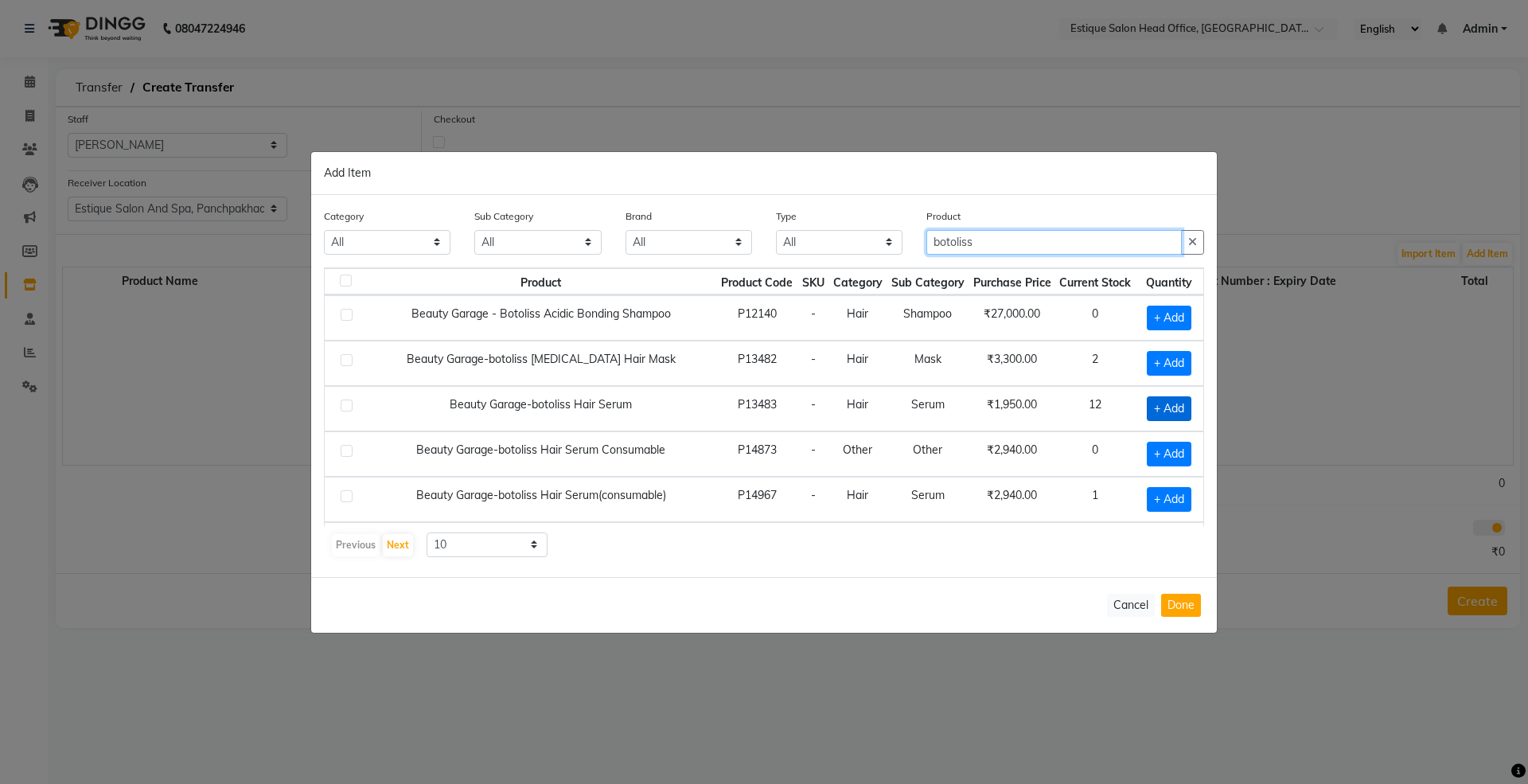
type input "botoliss"
click at [1153, 408] on span "+ Add" at bounding box center [1169, 409] width 44 height 25
checkbox input "true"
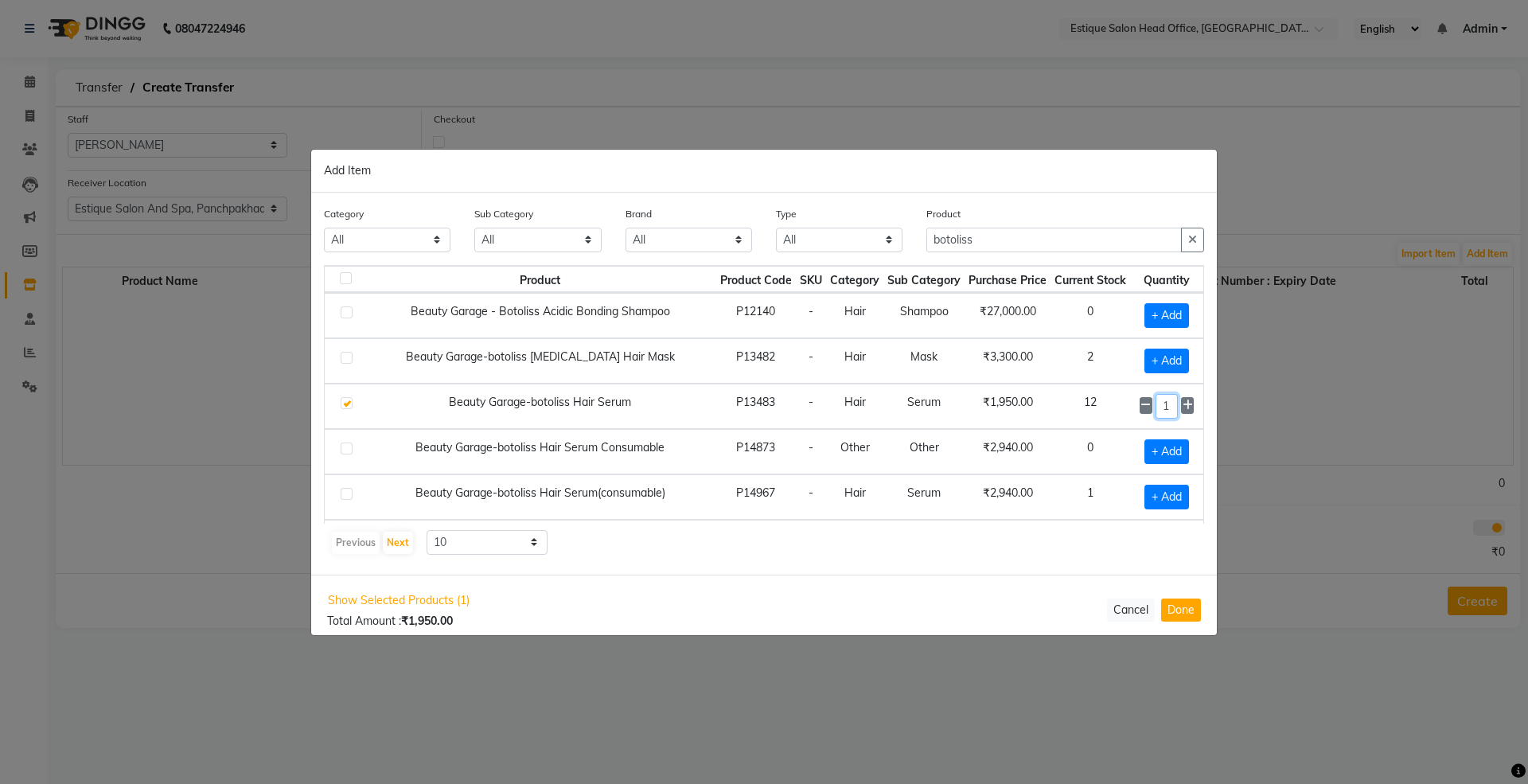
click at [1156, 405] on input "1" at bounding box center [1166, 407] width 23 height 25
type input "8"
click at [1184, 609] on button "Done" at bounding box center [1181, 609] width 40 height 23
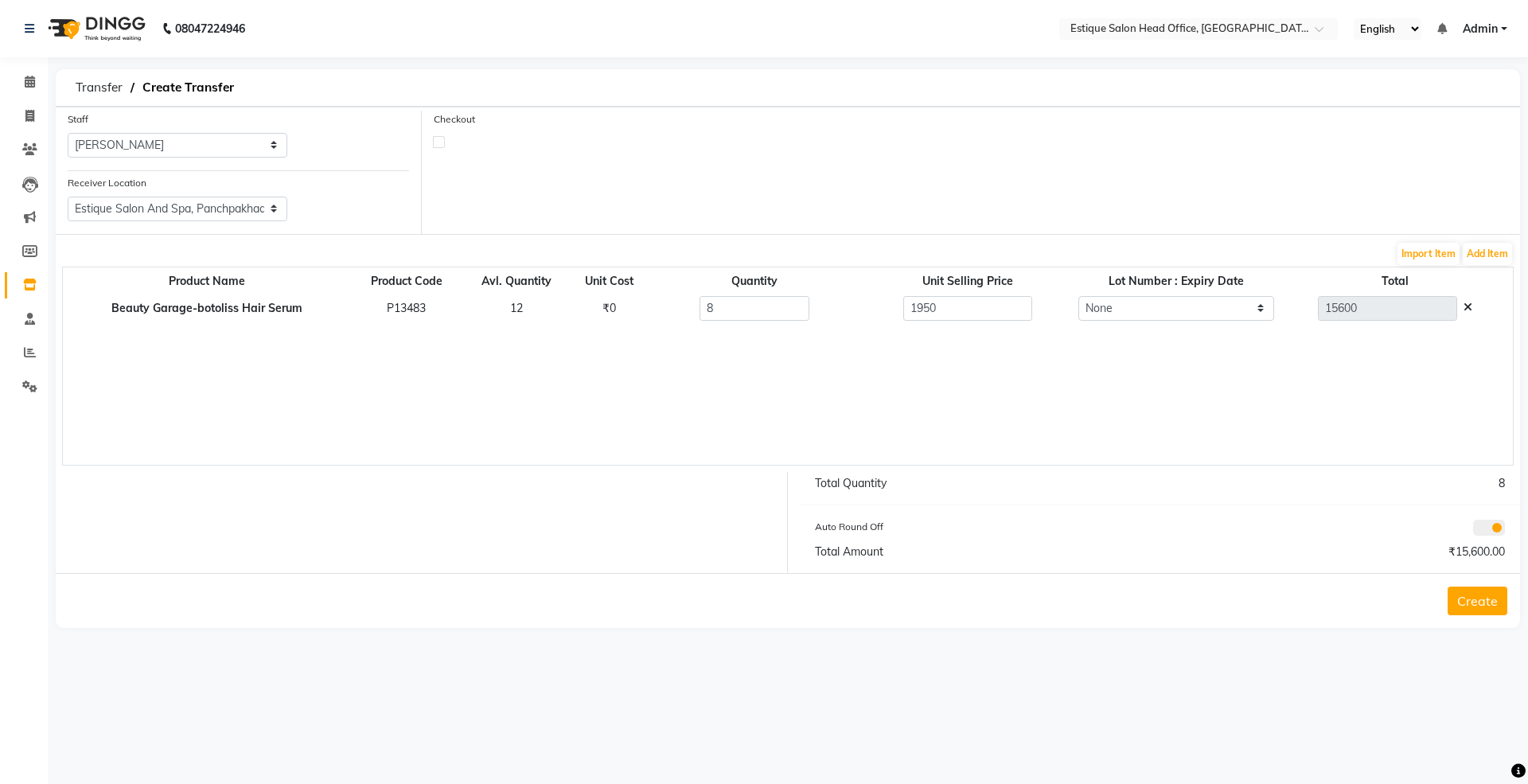
click at [1478, 600] on button "Create" at bounding box center [1477, 601] width 59 height 28
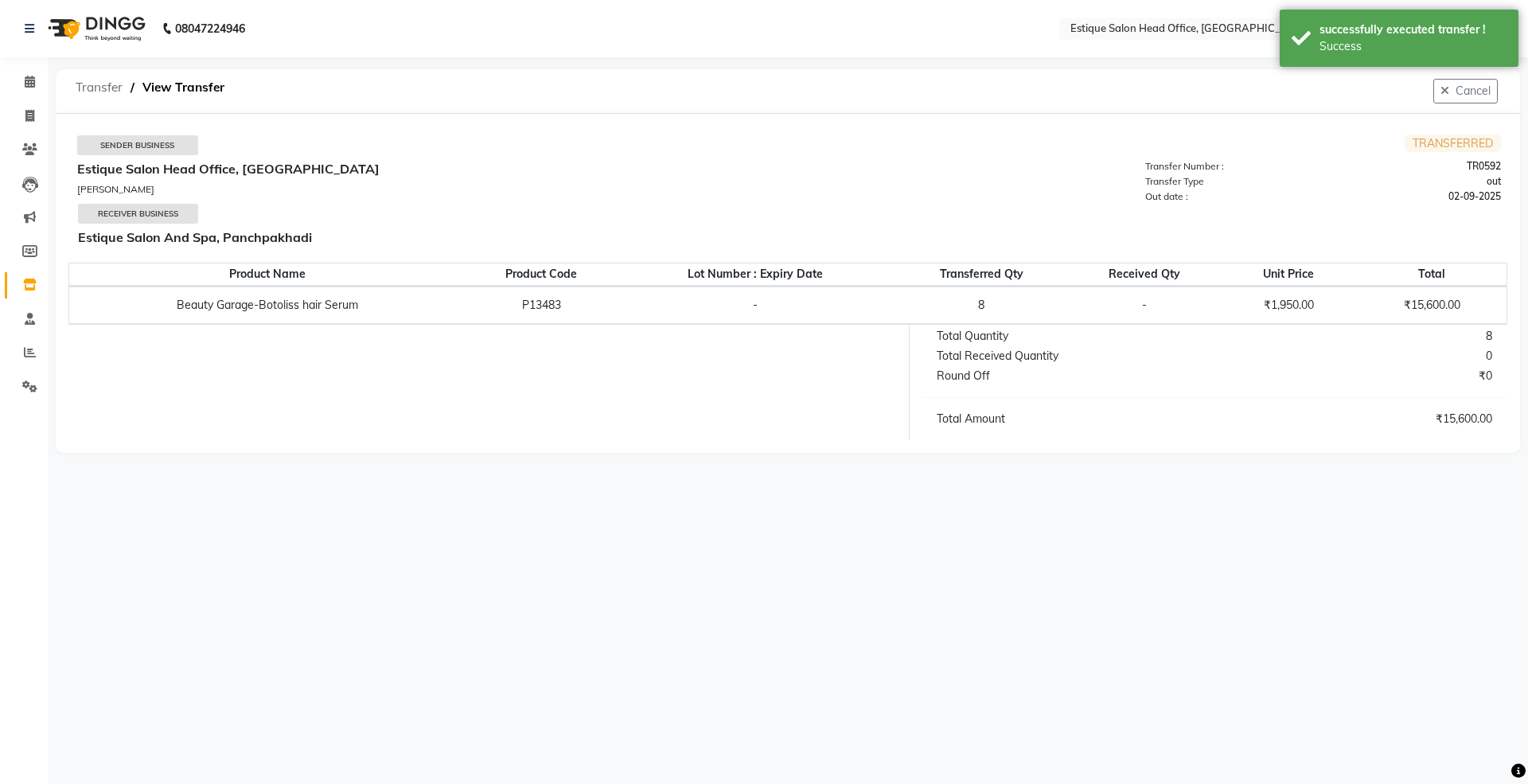
click at [83, 88] on span "Transfer" at bounding box center [99, 88] width 63 height 28
select select "sender"
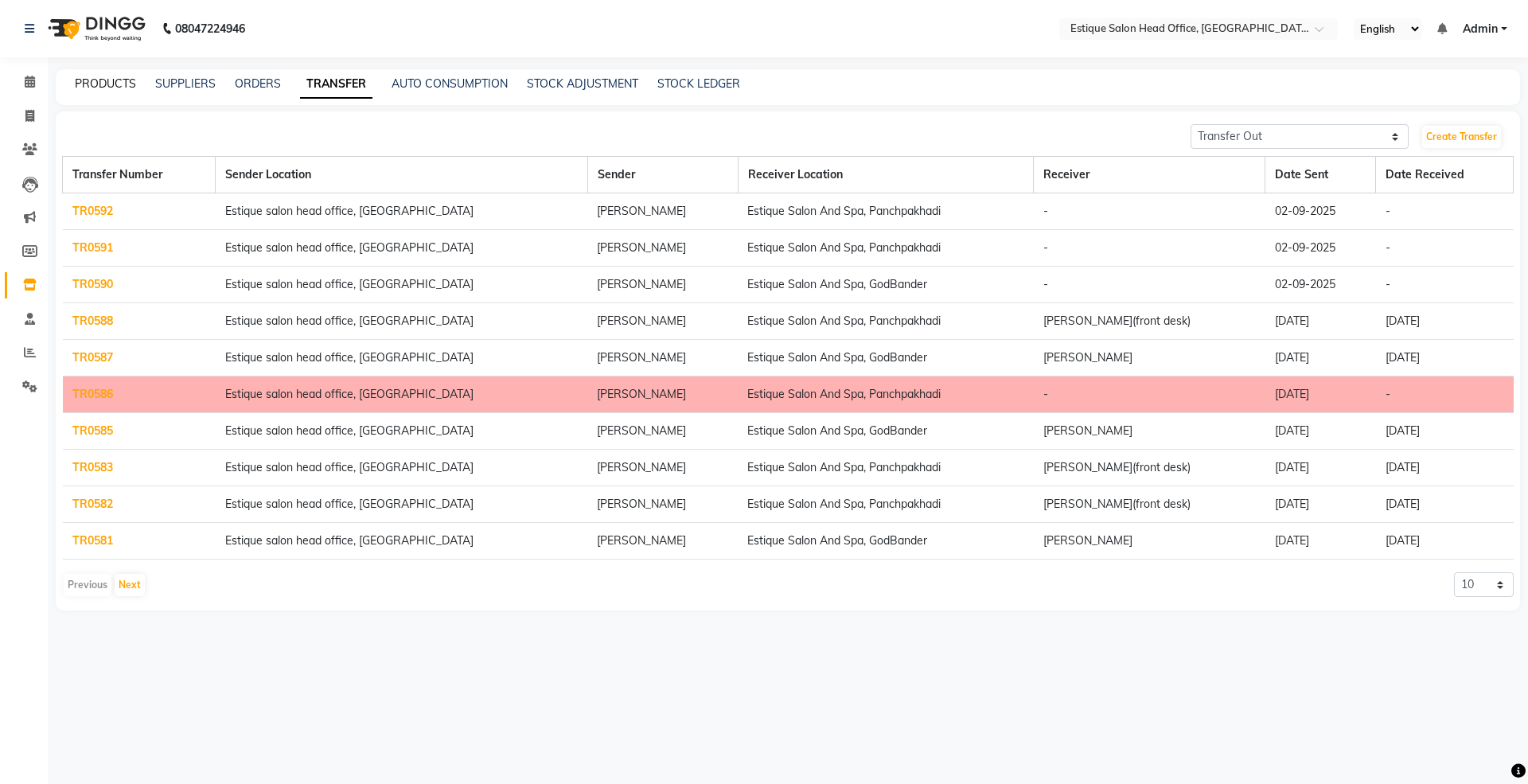
click at [110, 80] on link "PRODUCTS" at bounding box center [105, 83] width 61 height 14
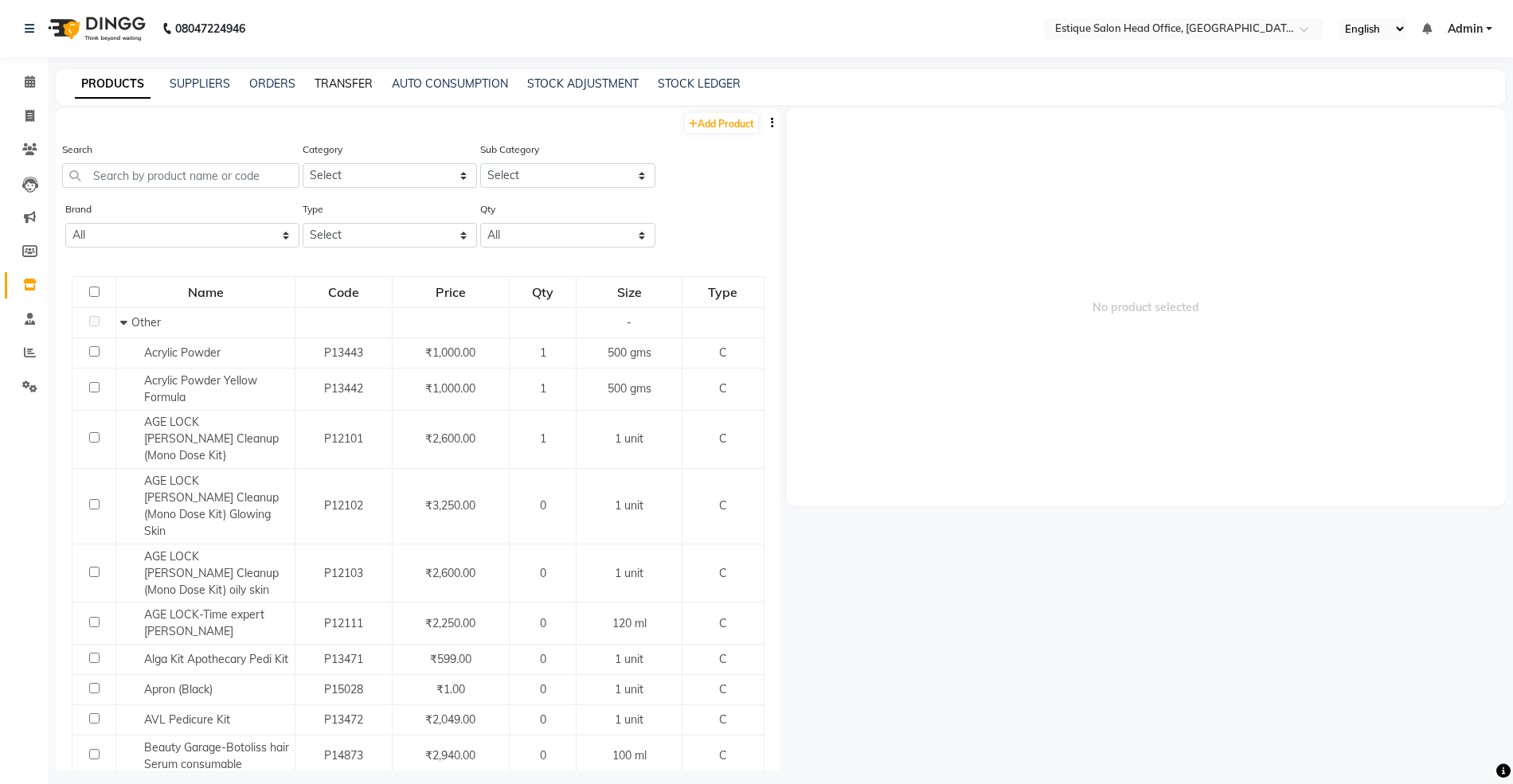
click at [350, 79] on link "TRANSFER" at bounding box center [344, 83] width 58 height 14
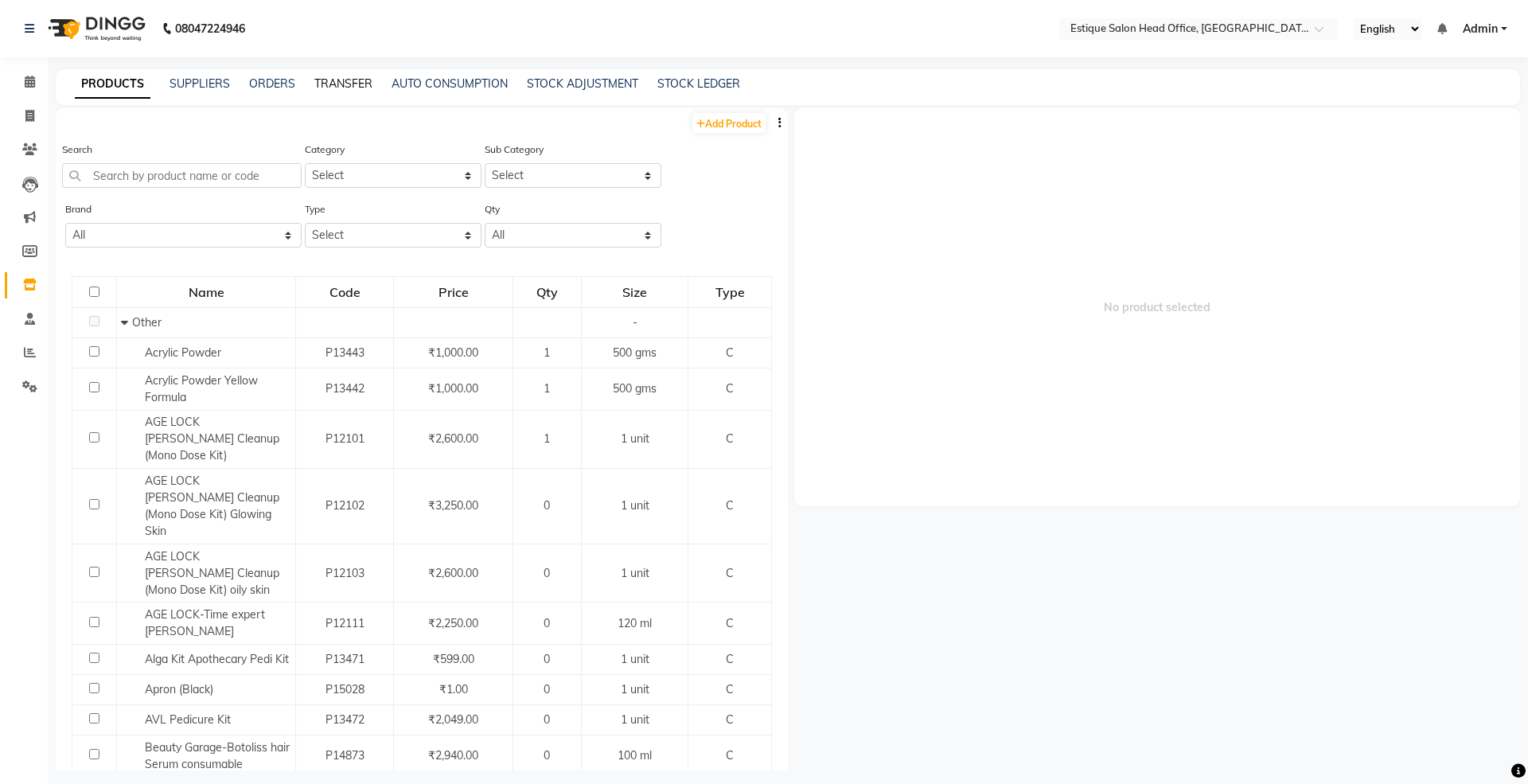
select select "sender"
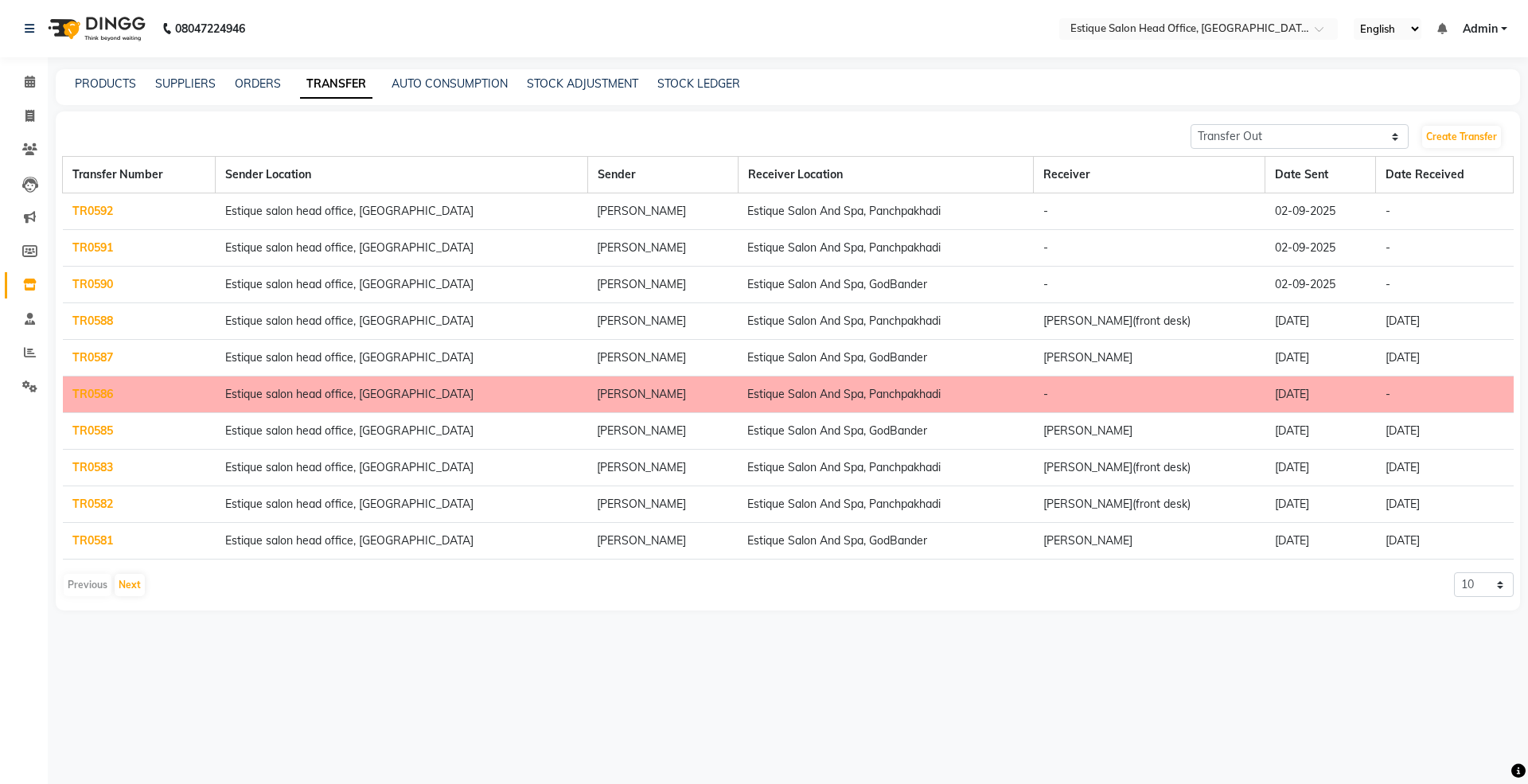
click at [96, 205] on link "TR0592" at bounding box center [93, 210] width 41 height 14
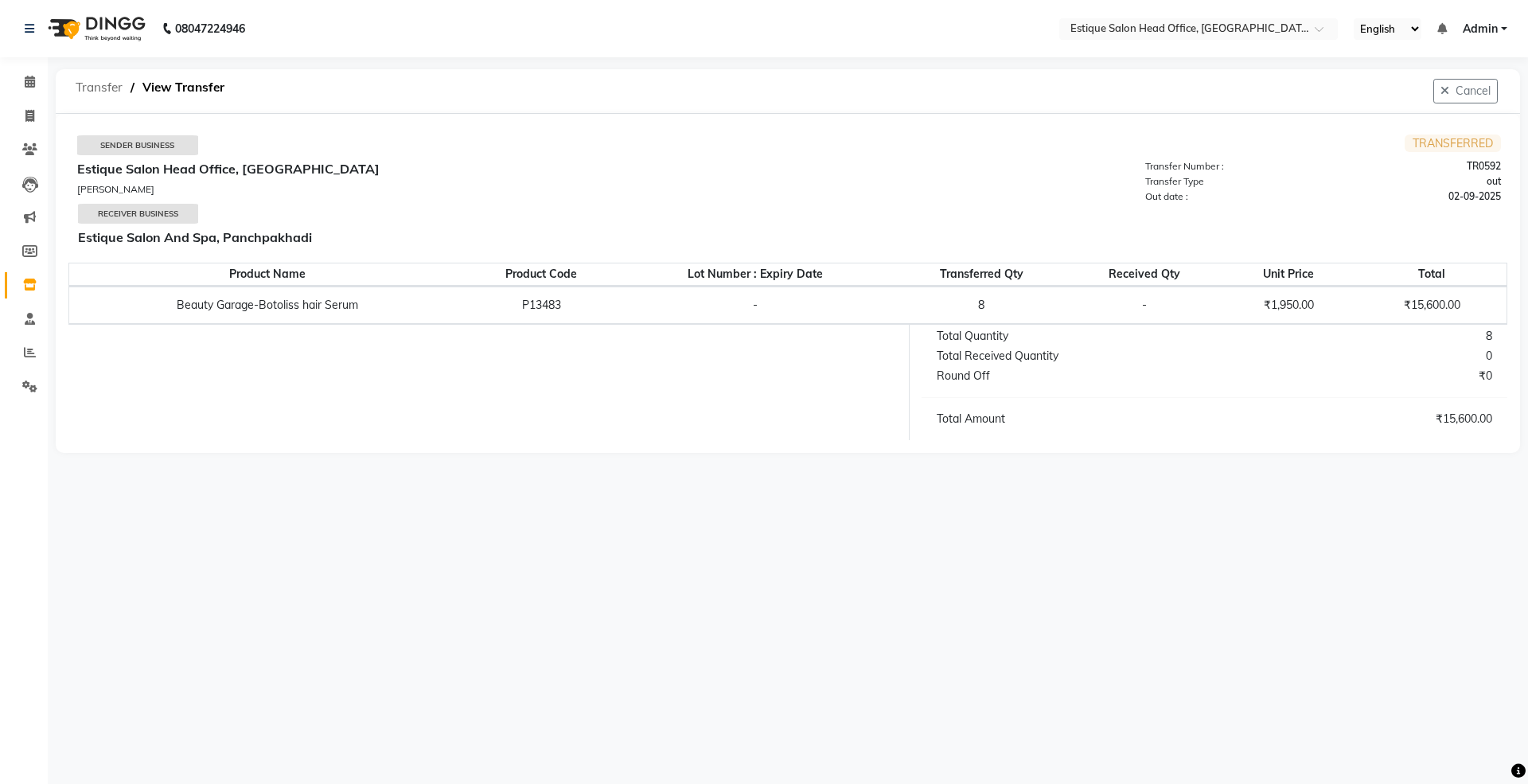
click at [94, 87] on span "Transfer" at bounding box center [99, 88] width 63 height 28
select select "sender"
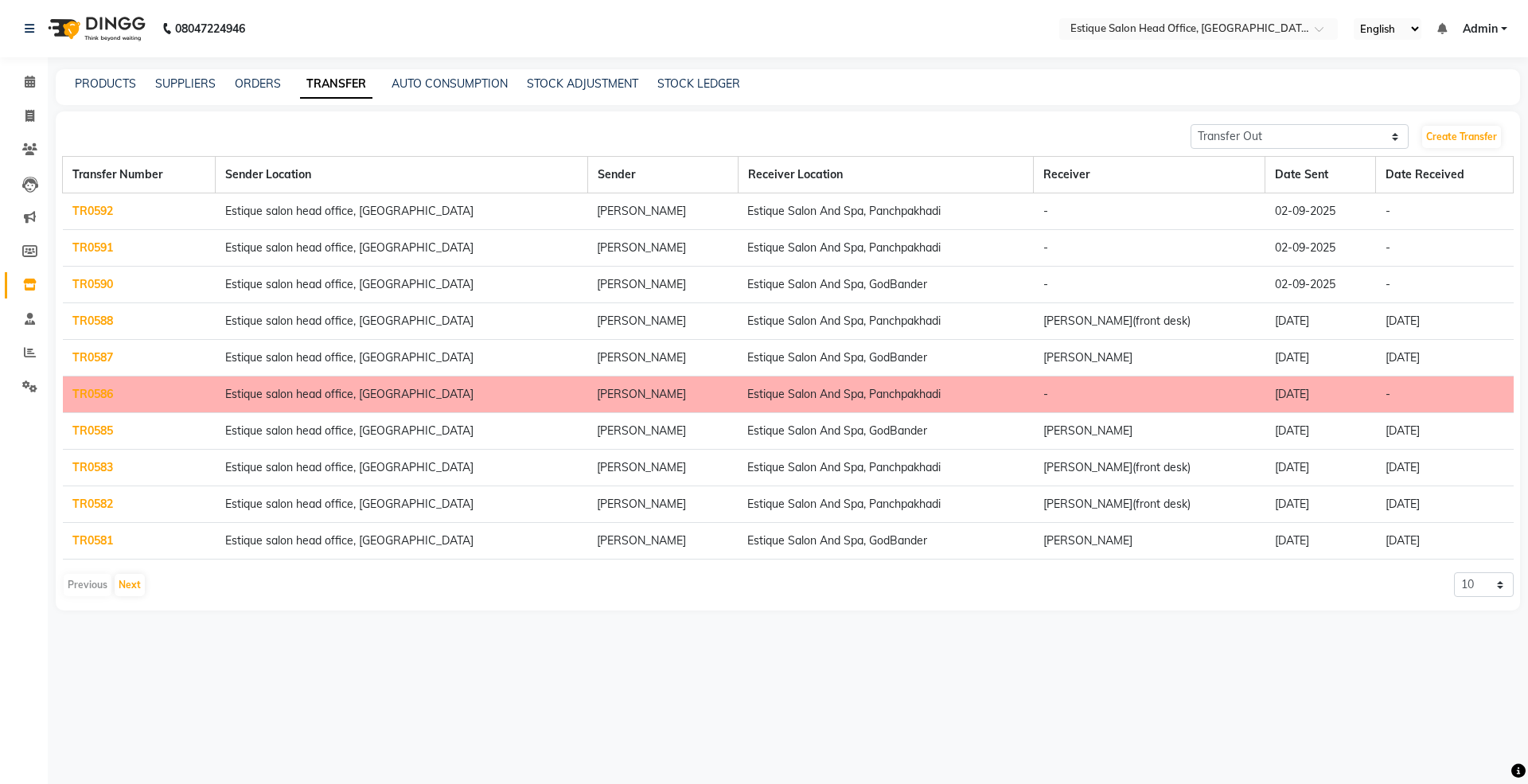
click at [94, 252] on link "TR0591" at bounding box center [93, 247] width 41 height 14
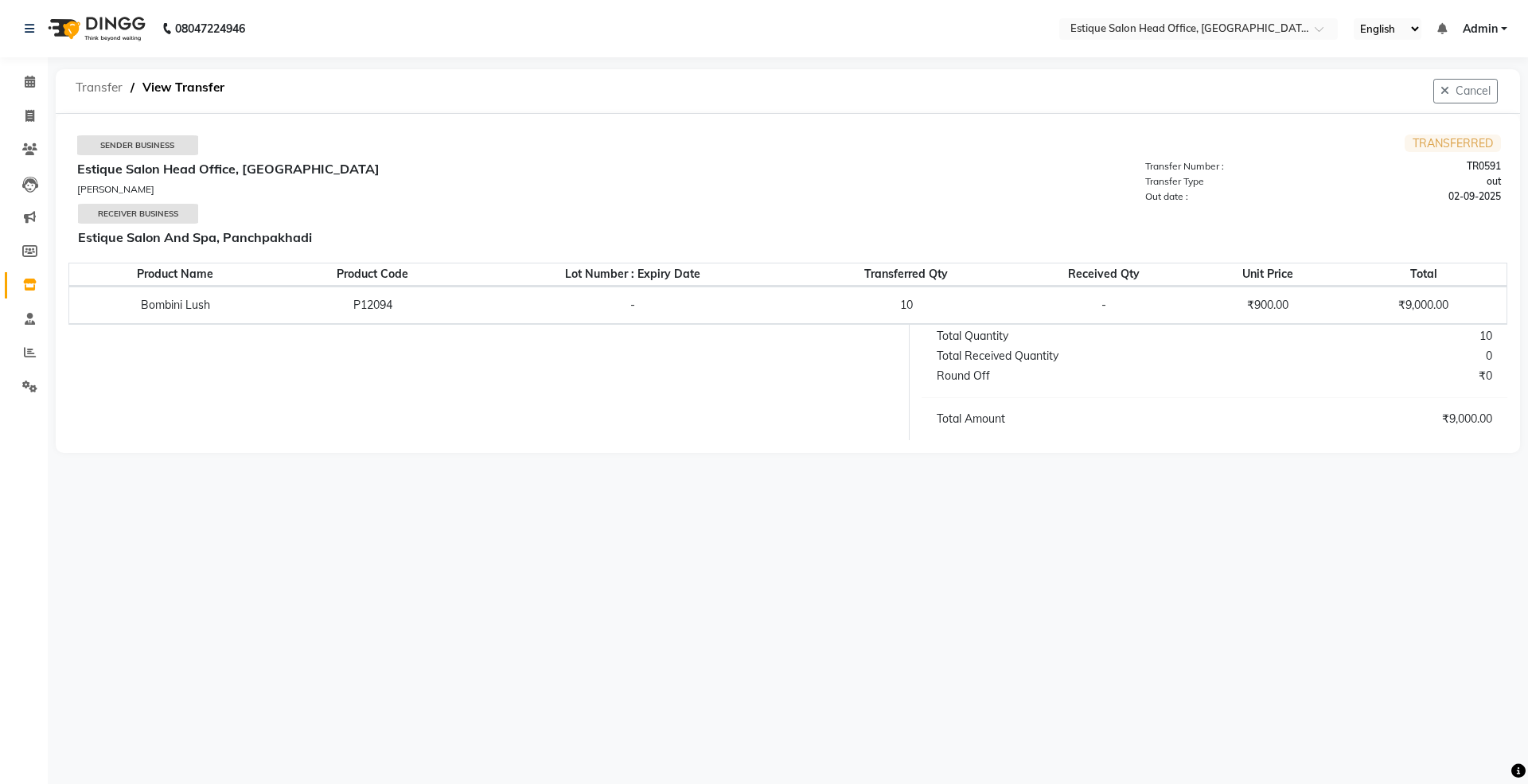
click at [104, 94] on span "Transfer" at bounding box center [99, 88] width 63 height 28
select select "sender"
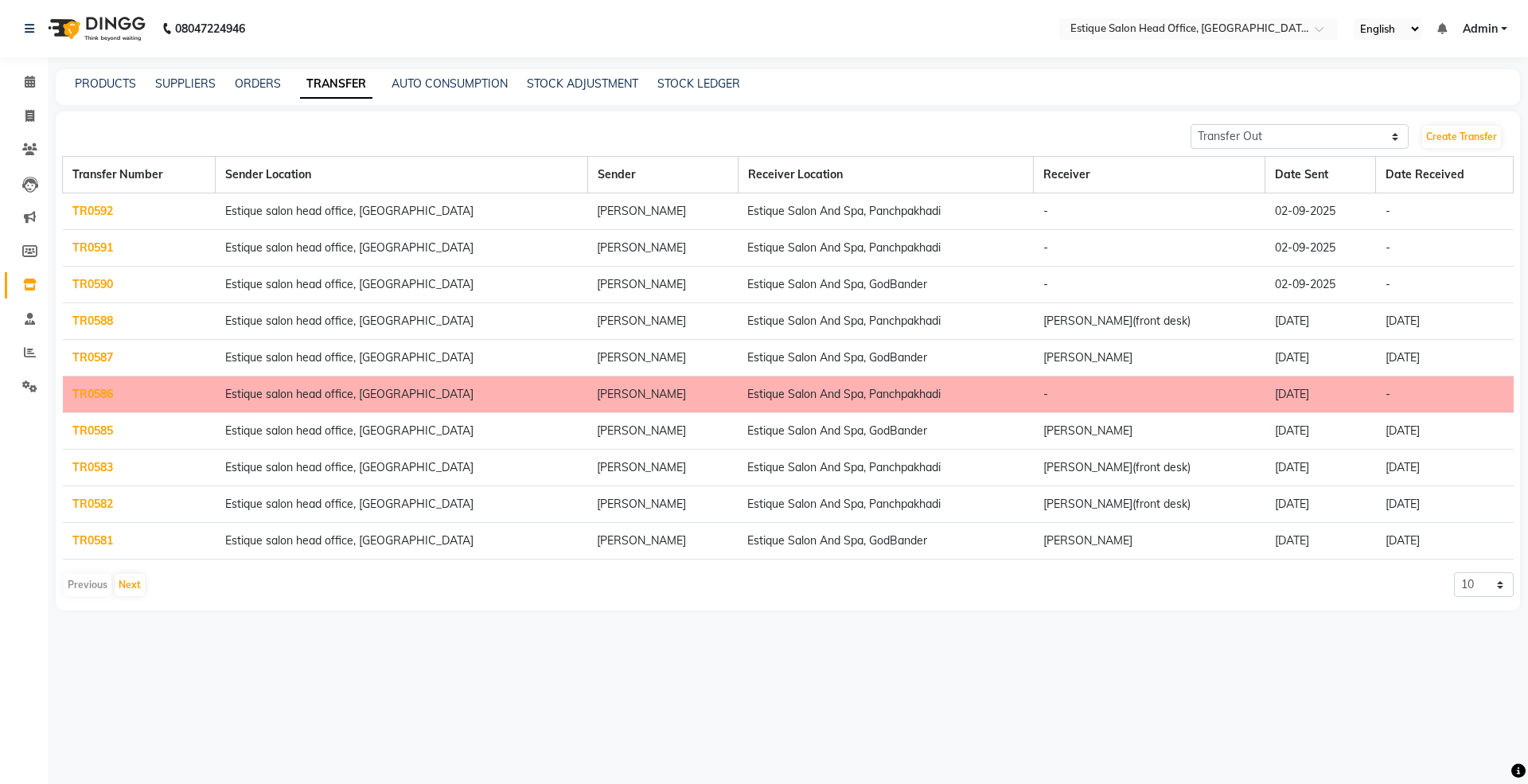
click at [109, 279] on link "TR0590" at bounding box center [93, 284] width 41 height 14
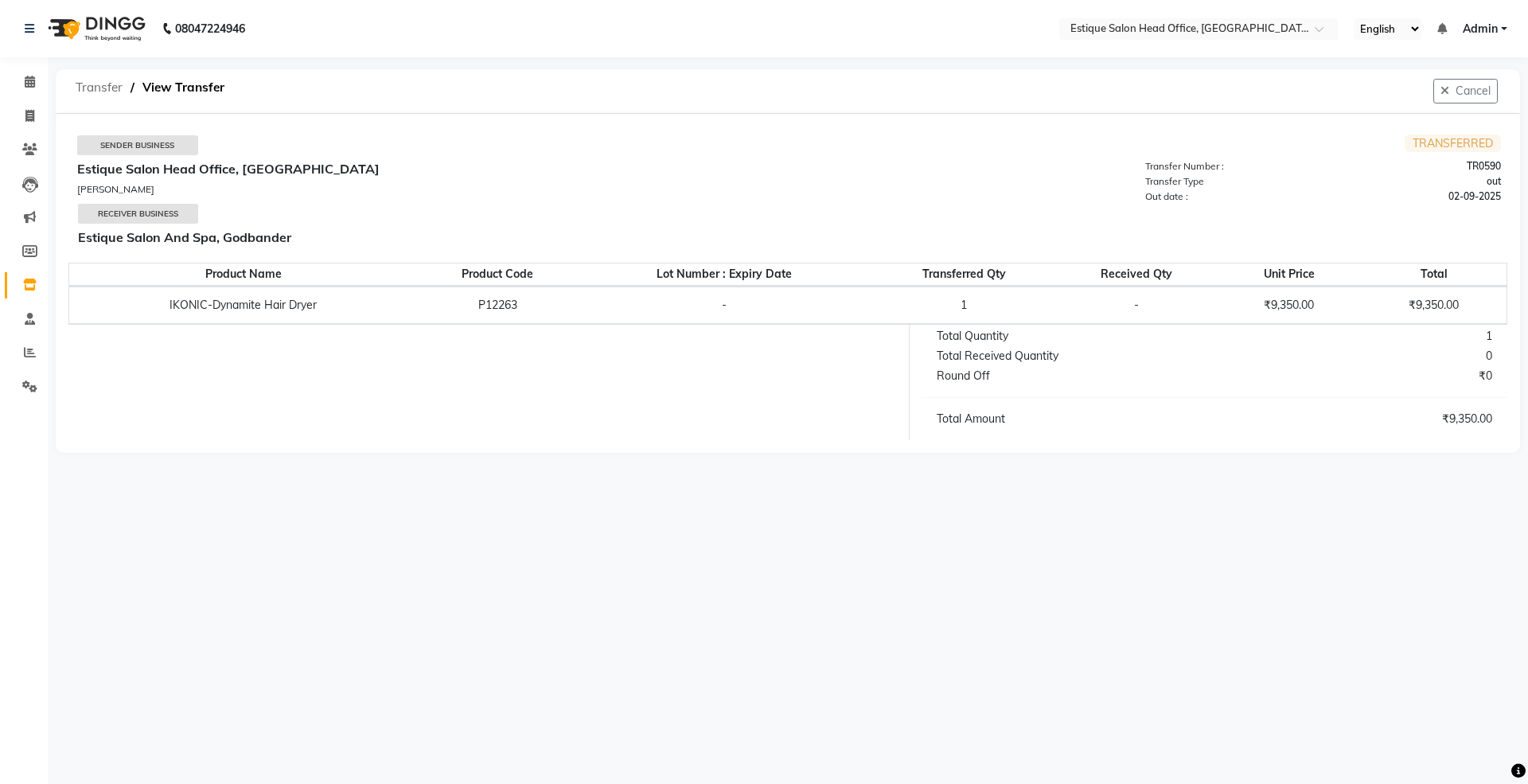
click at [94, 91] on span "Transfer" at bounding box center [99, 88] width 63 height 28
select select "sender"
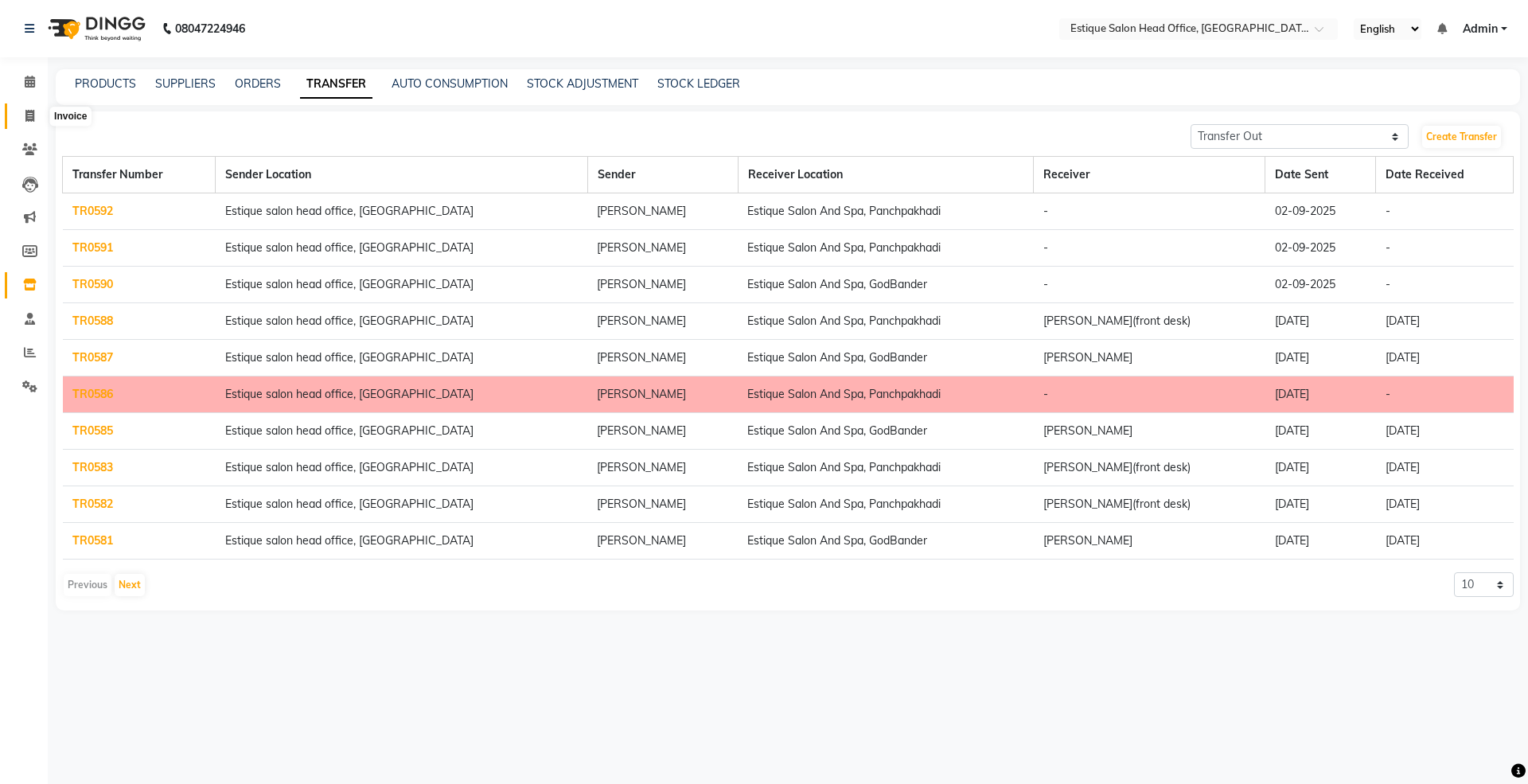
click at [27, 111] on icon at bounding box center [30, 116] width 8 height 12
select select "service"
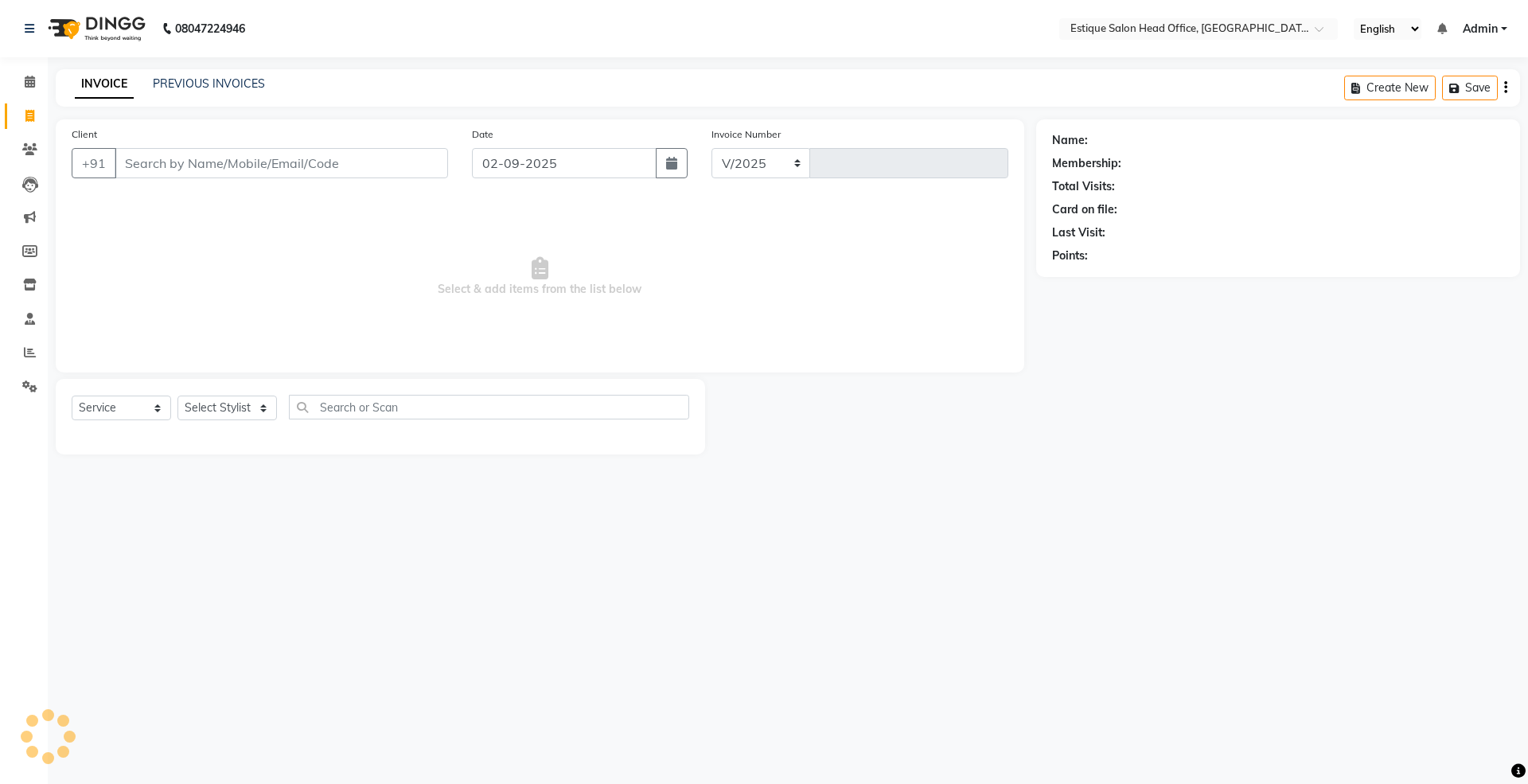
select select "8292"
type input "0001"
click at [195, 79] on link "PREVIOUS INVOICES" at bounding box center [209, 83] width 112 height 14
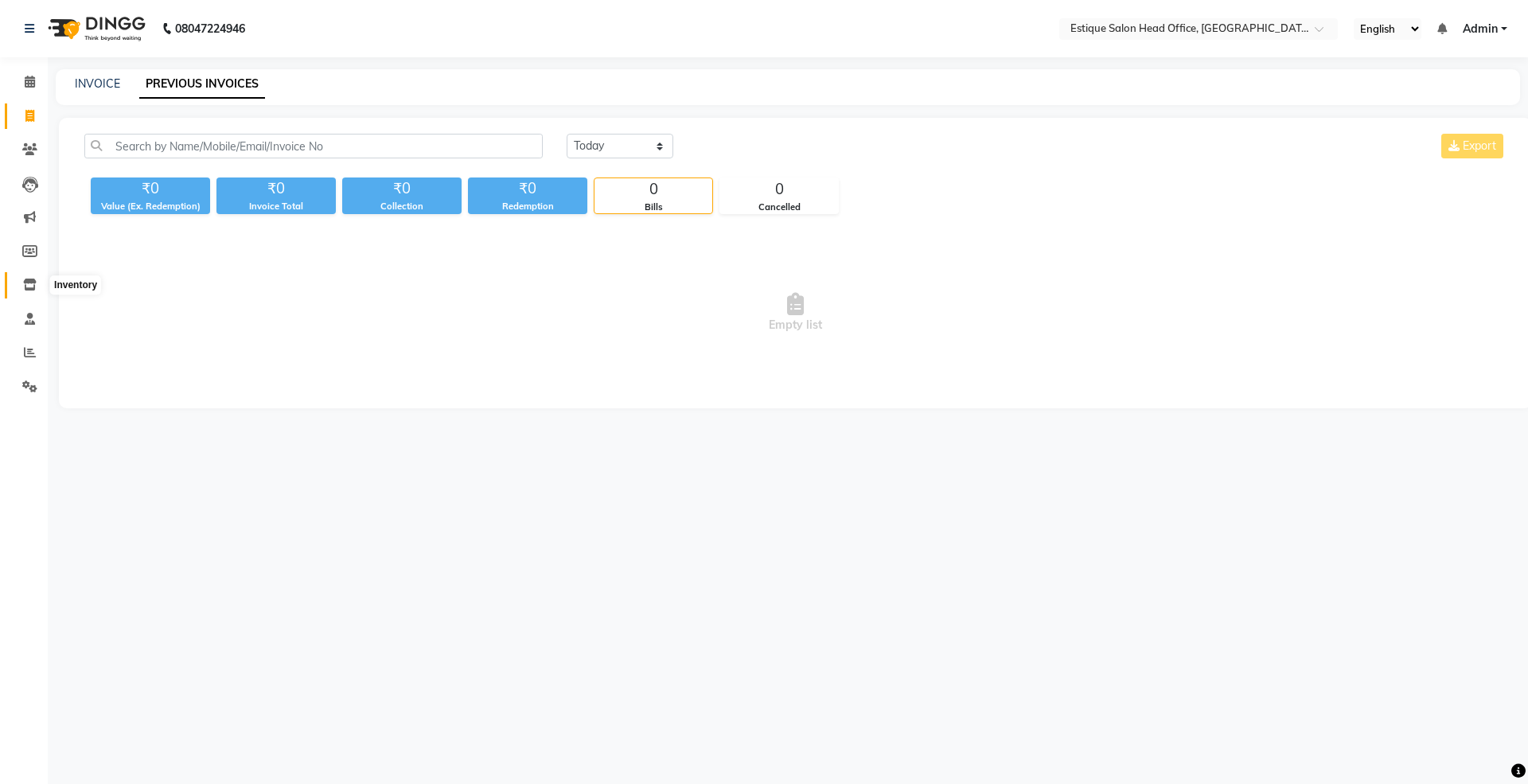
click at [36, 281] on icon at bounding box center [30, 285] width 13 height 12
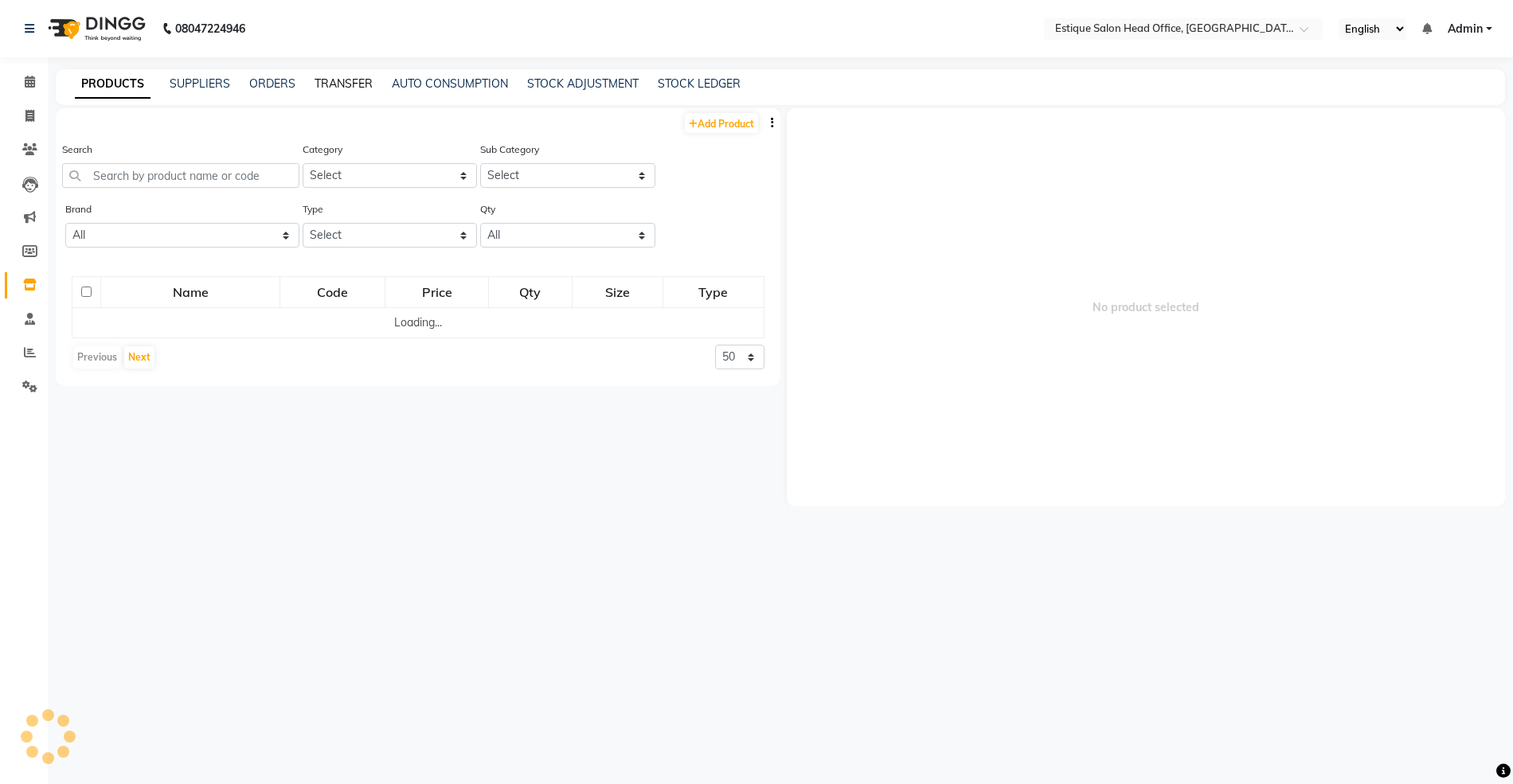
click at [338, 83] on link "TRANSFER" at bounding box center [344, 83] width 58 height 14
select select "sender"
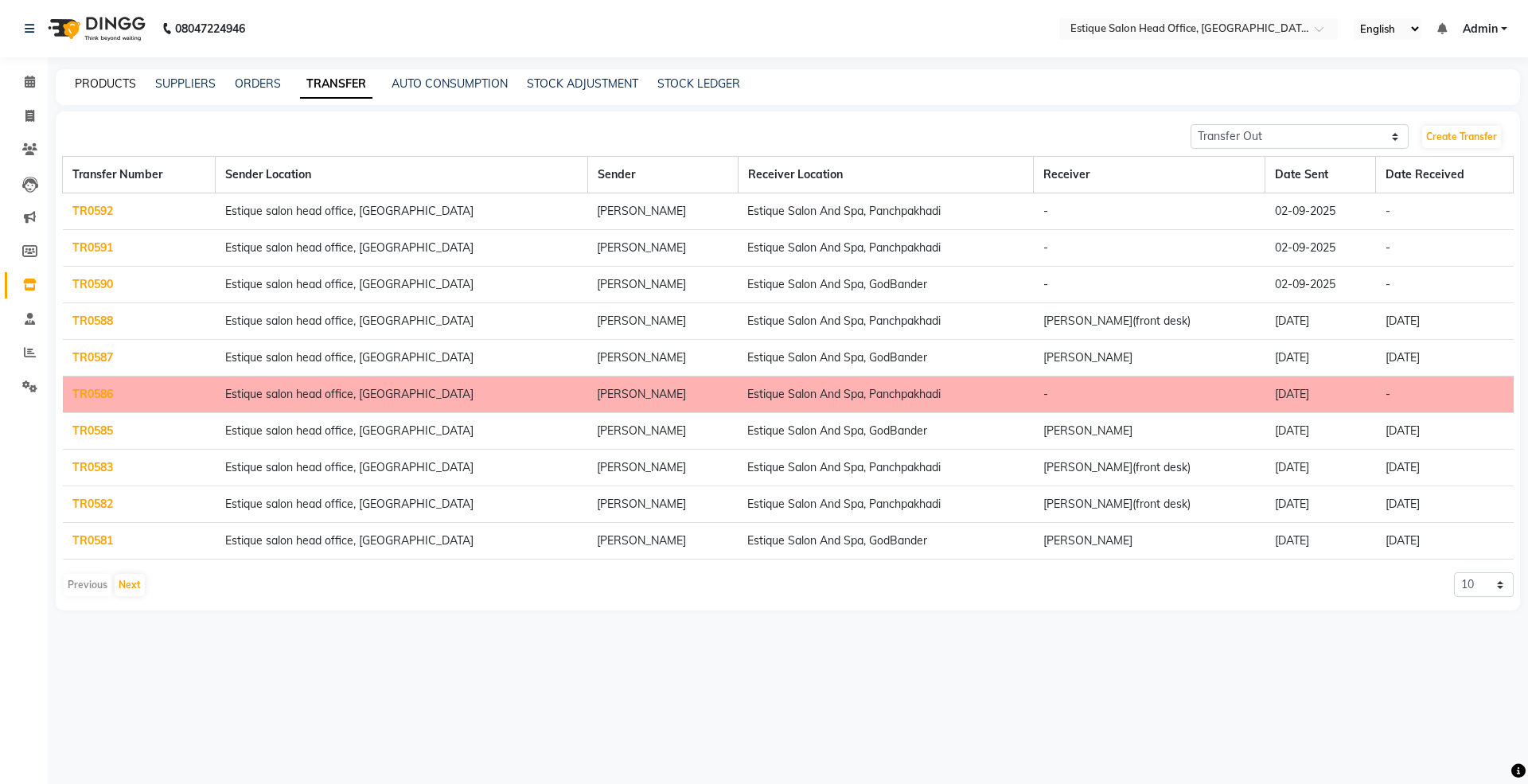
click at [105, 86] on link "PRODUCTS" at bounding box center [105, 83] width 61 height 14
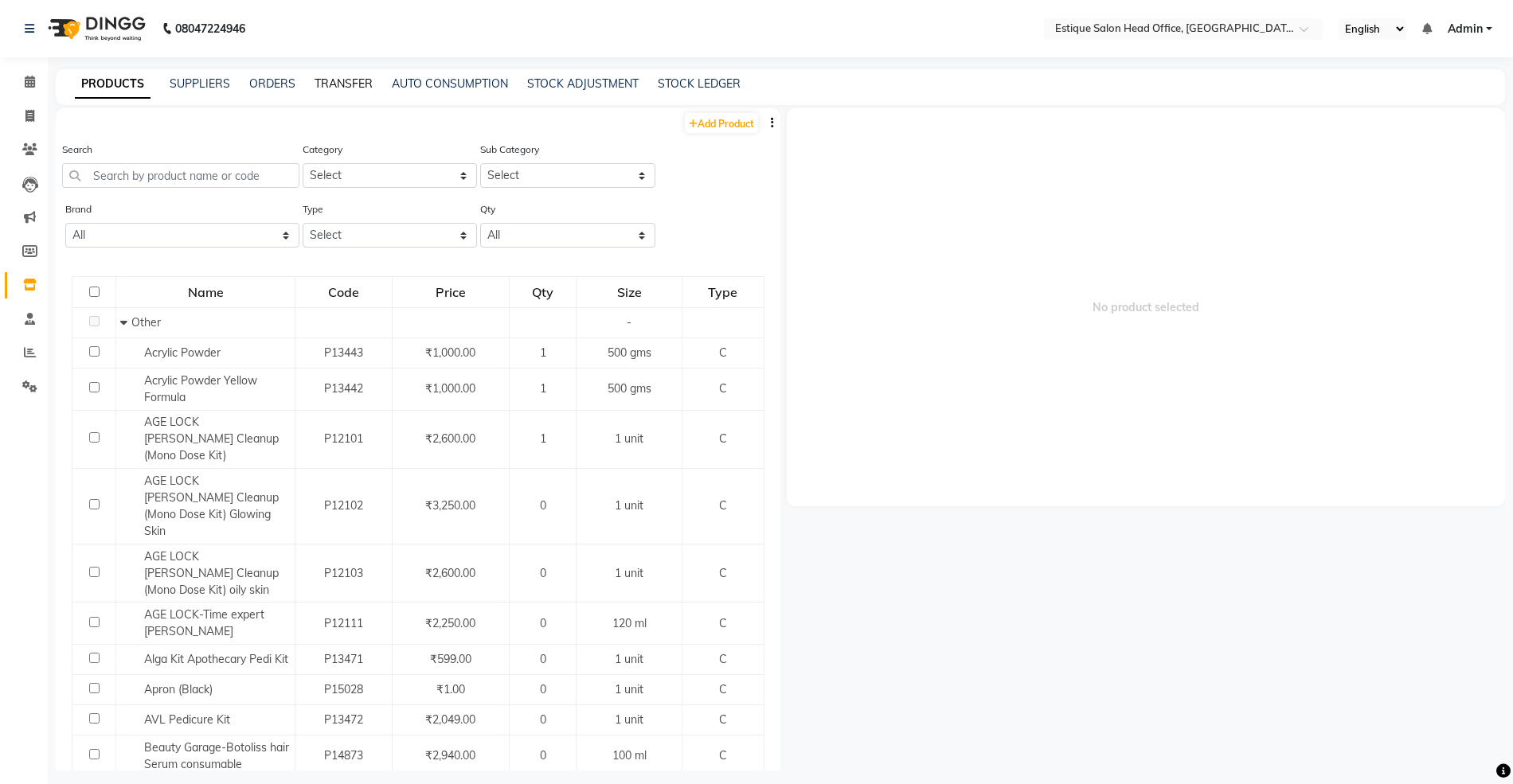
click at [333, 80] on link "TRANSFER" at bounding box center [344, 83] width 58 height 14
select select "sender"
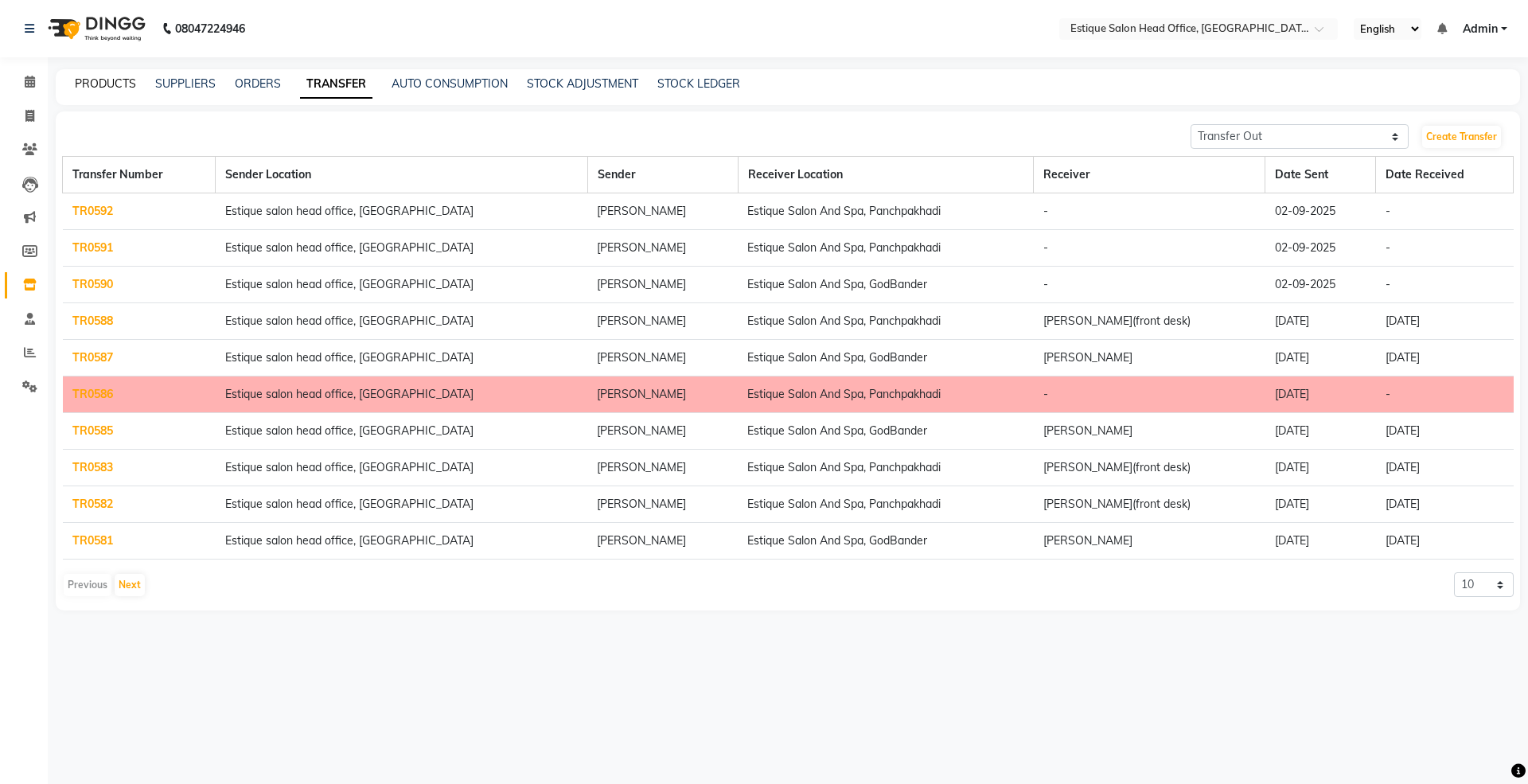
click at [99, 81] on link "PRODUCTS" at bounding box center [105, 83] width 61 height 14
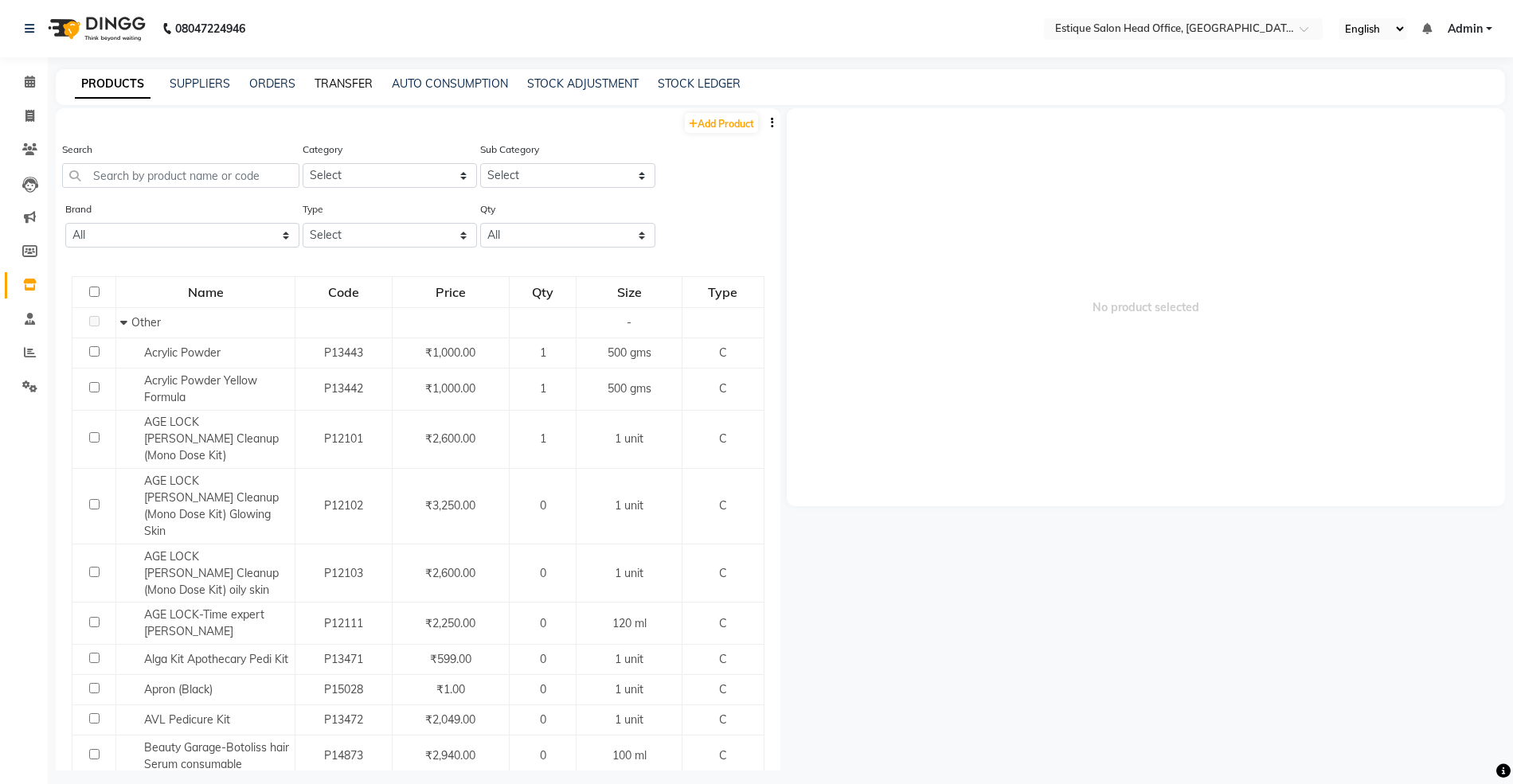
click at [339, 81] on link "TRANSFER" at bounding box center [344, 83] width 58 height 14
select select "sender"
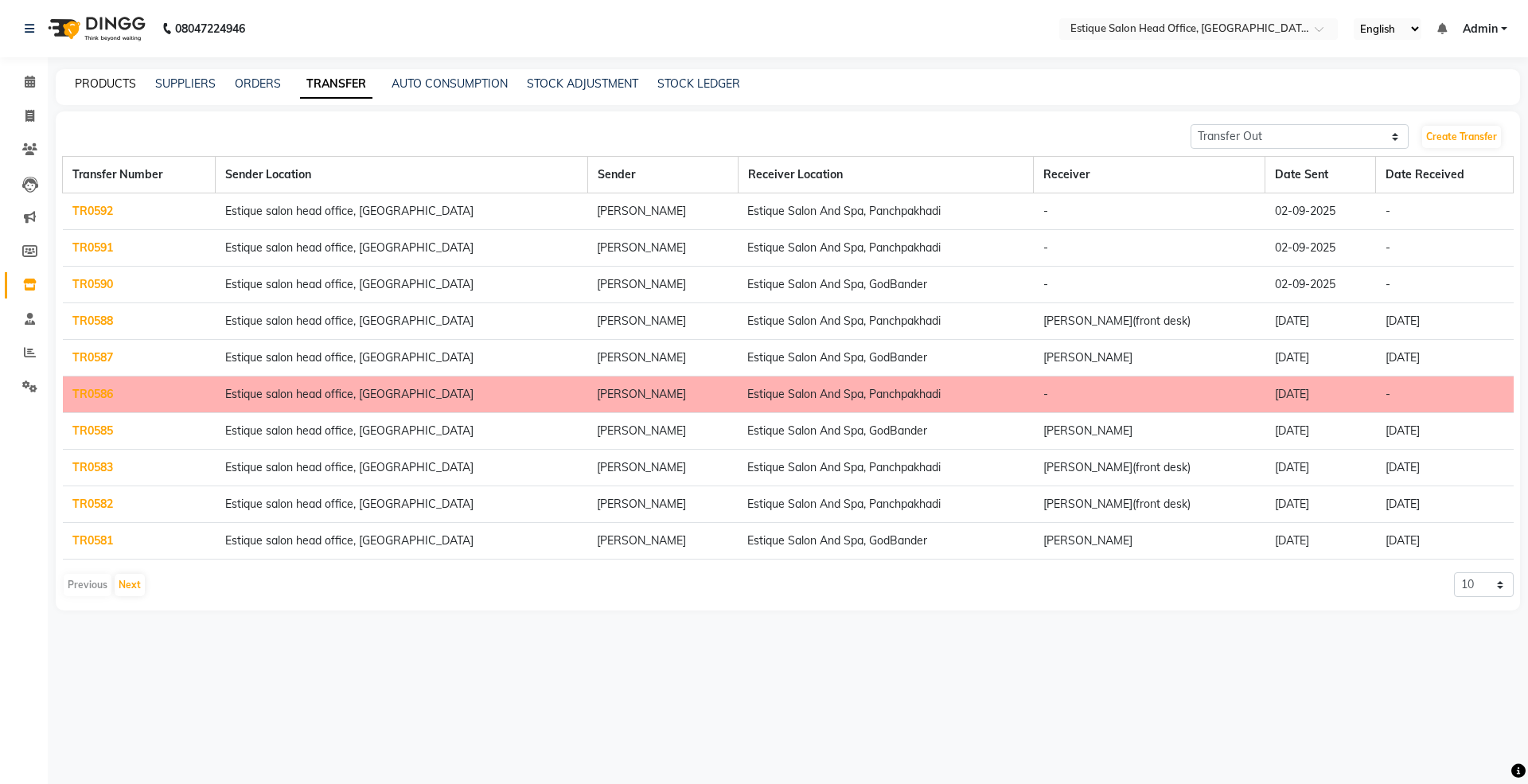
click at [95, 80] on link "PRODUCTS" at bounding box center [105, 83] width 61 height 14
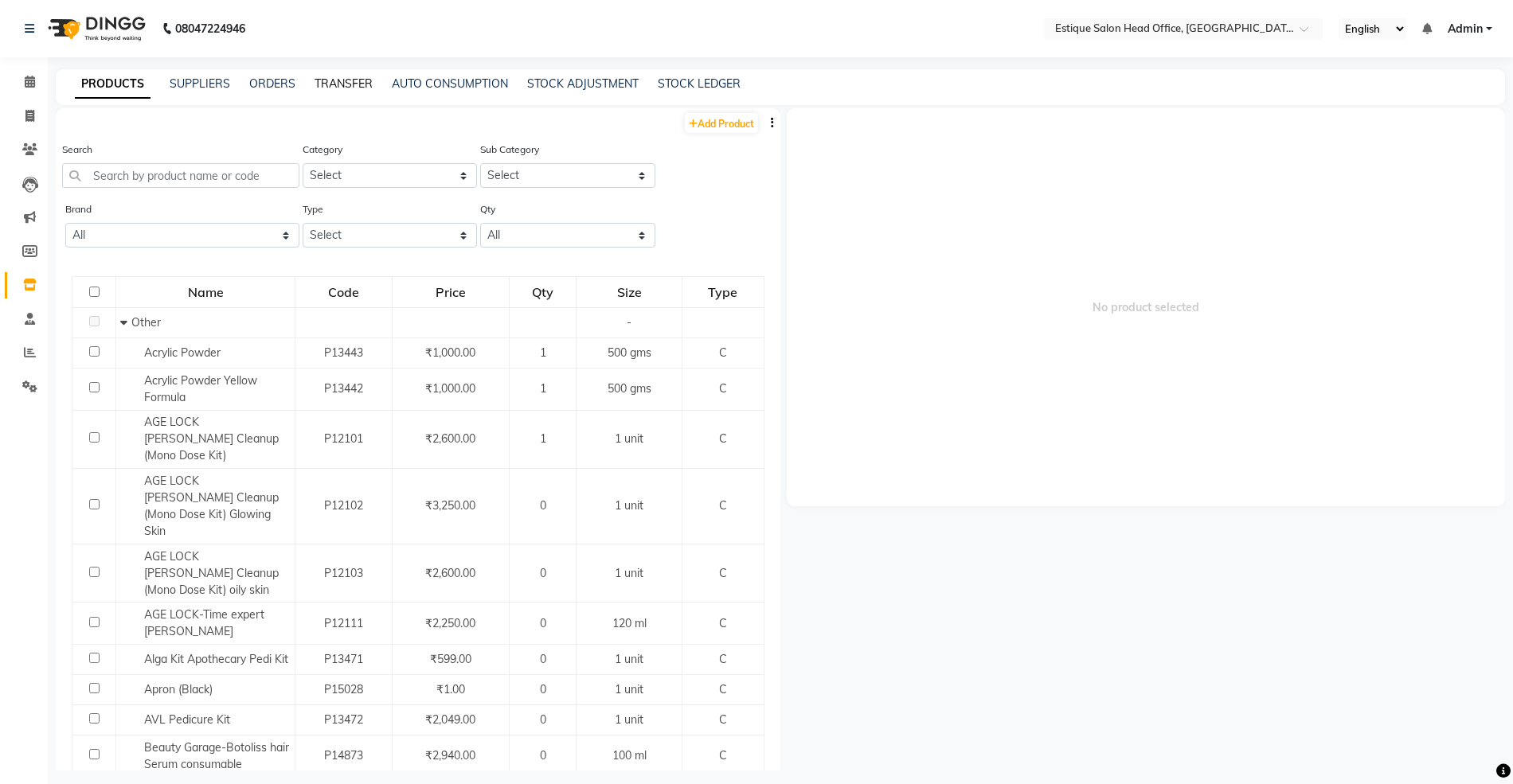
click at [338, 79] on link "TRANSFER" at bounding box center [344, 83] width 58 height 14
select select "sender"
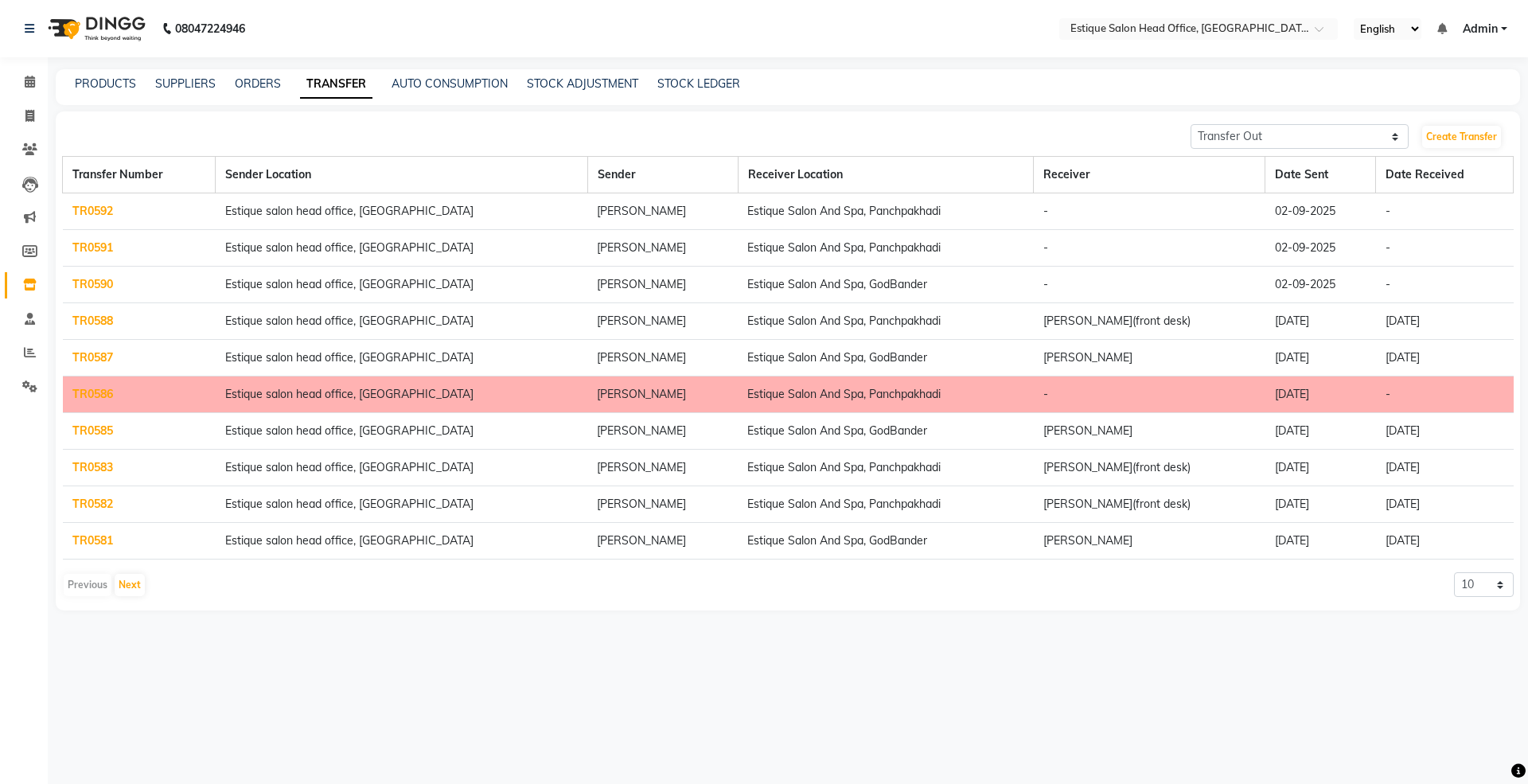
click at [102, 281] on link "TR0590" at bounding box center [93, 284] width 41 height 14
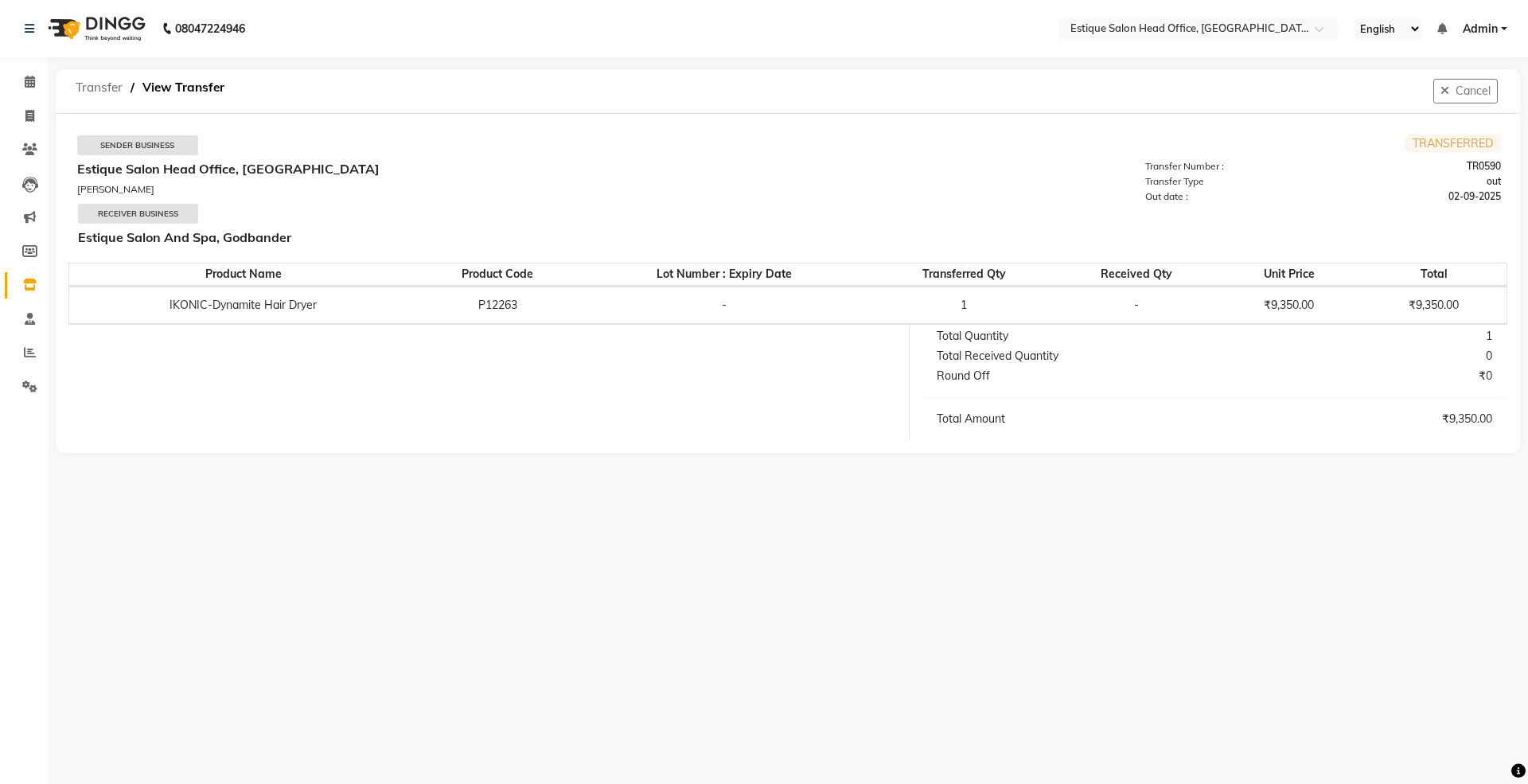
click at [109, 83] on span "Transfer" at bounding box center [99, 88] width 63 height 28
select select "sender"
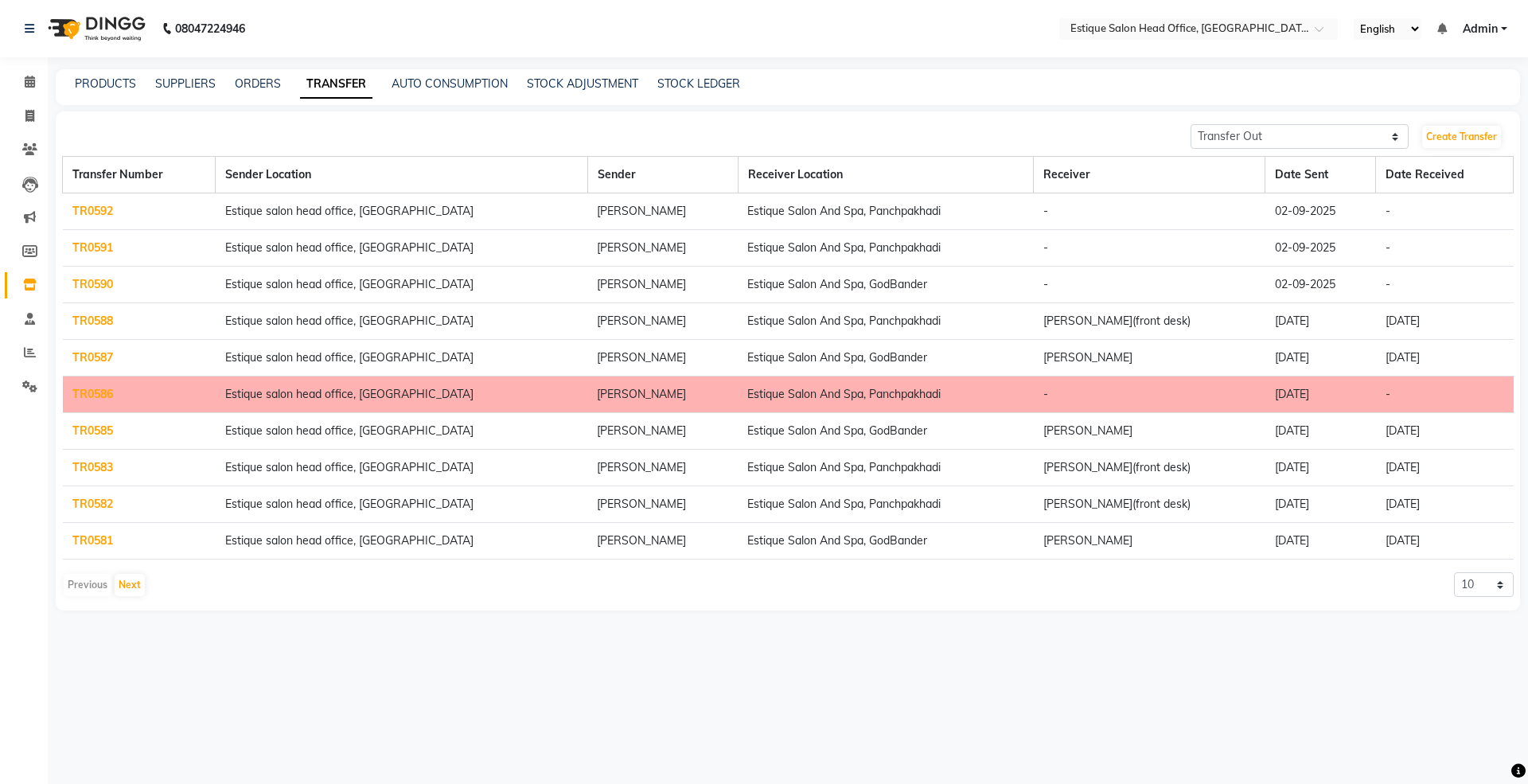
click at [123, 74] on div "PRODUCTS SUPPLIERS ORDERS TRANSFER AUTO CONSUMPTION STOCK ADJUSTMENT STOCK LEDG…" at bounding box center [788, 87] width 1465 height 36
click at [106, 77] on link "PRODUCTS" at bounding box center [105, 83] width 61 height 14
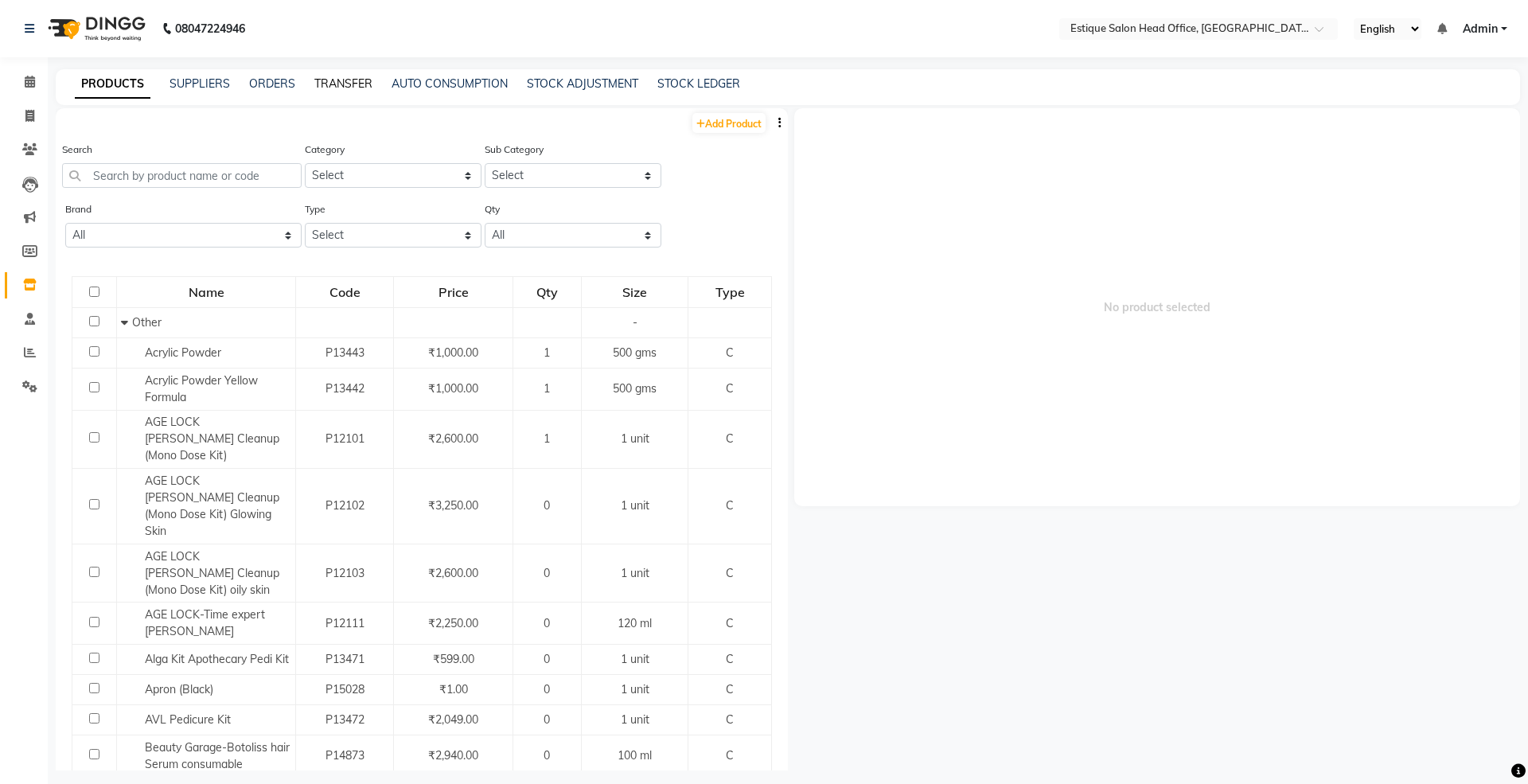
click at [345, 80] on link "TRANSFER" at bounding box center [344, 83] width 58 height 14
select select "sender"
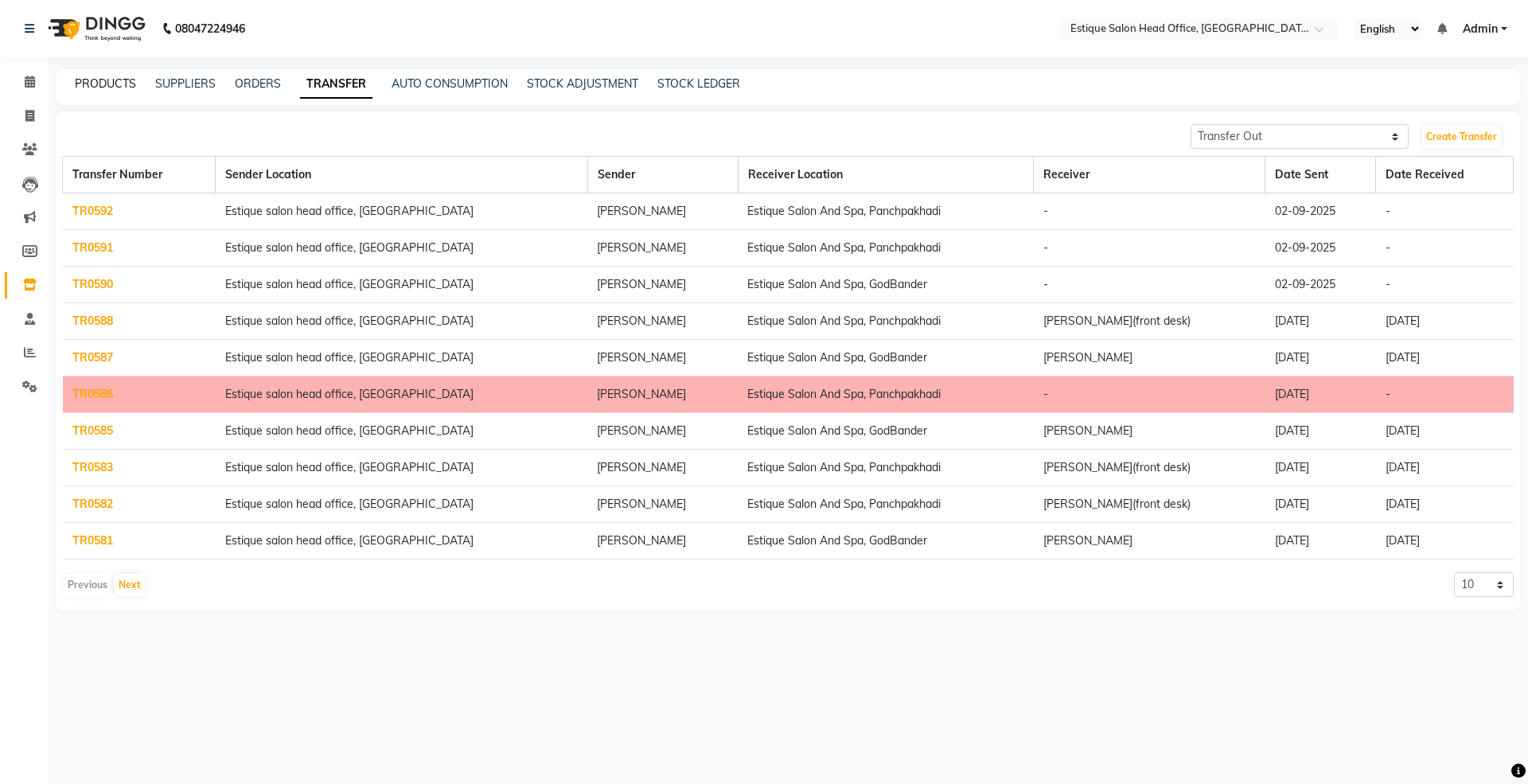
click at [99, 79] on link "PRODUCTS" at bounding box center [105, 83] width 61 height 14
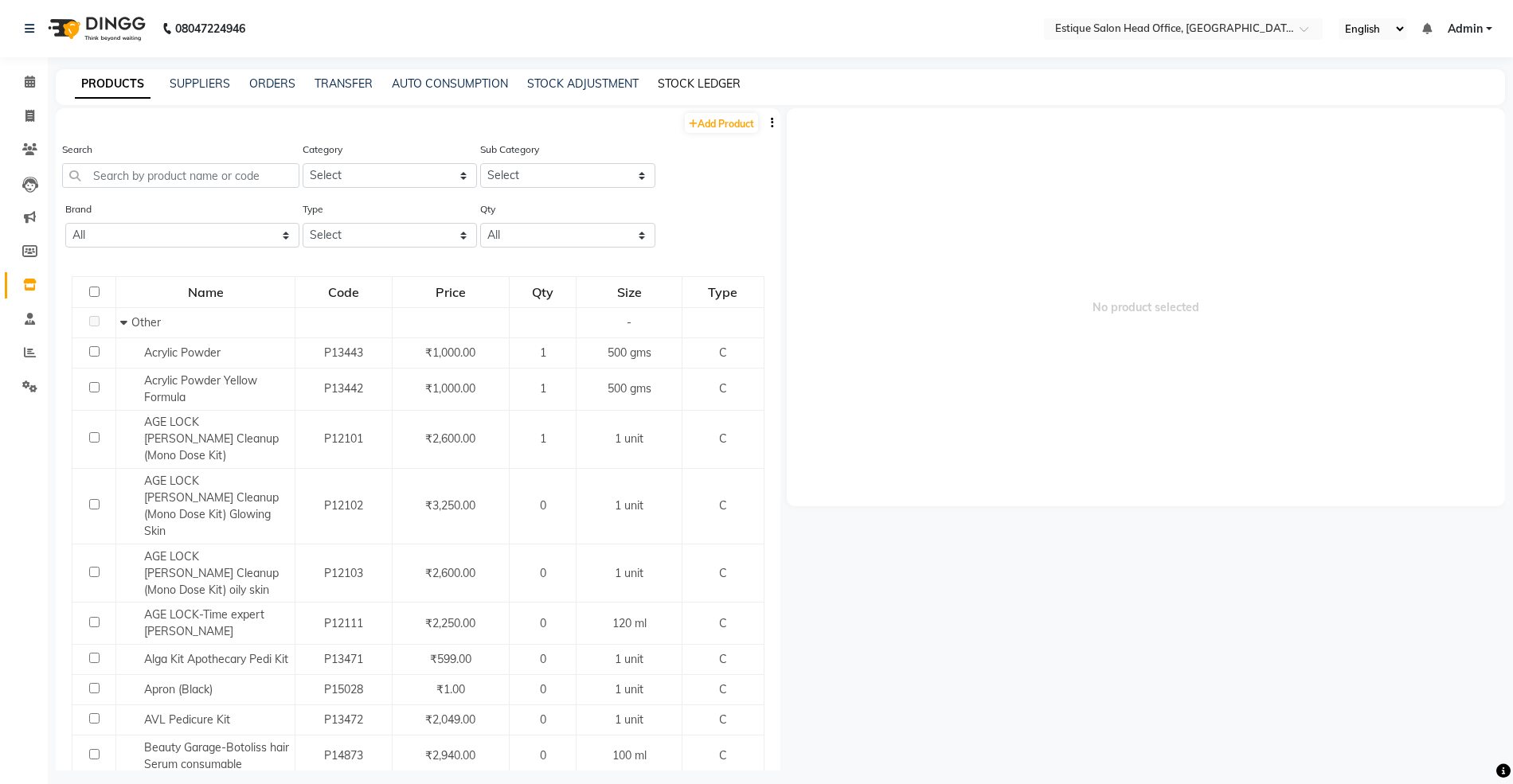
click at [685, 77] on link "STOCK LEDGER" at bounding box center [698, 83] width 83 height 14
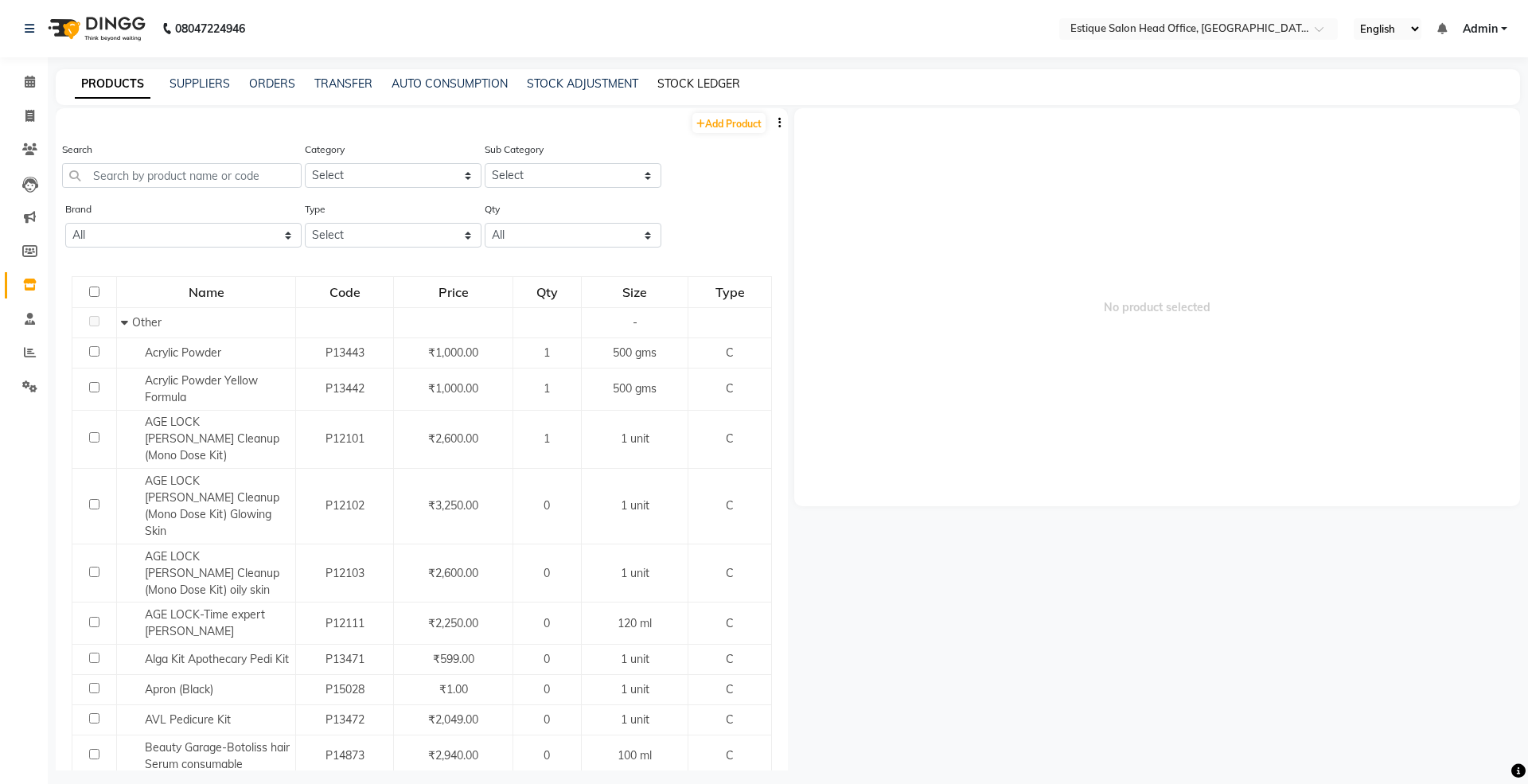
select select "all"
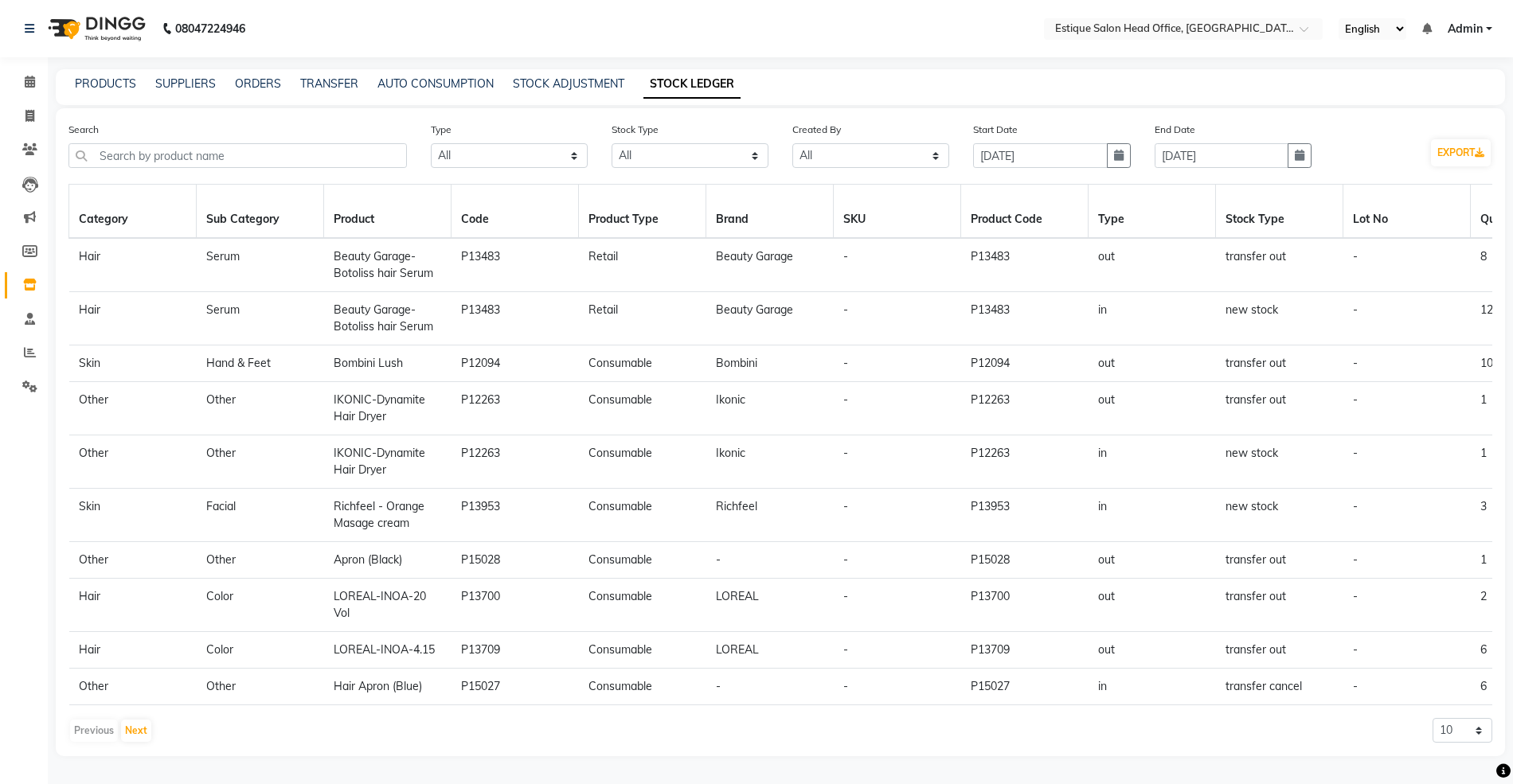
scroll to position [13, 0]
click at [100, 77] on link "PRODUCTS" at bounding box center [105, 83] width 61 height 14
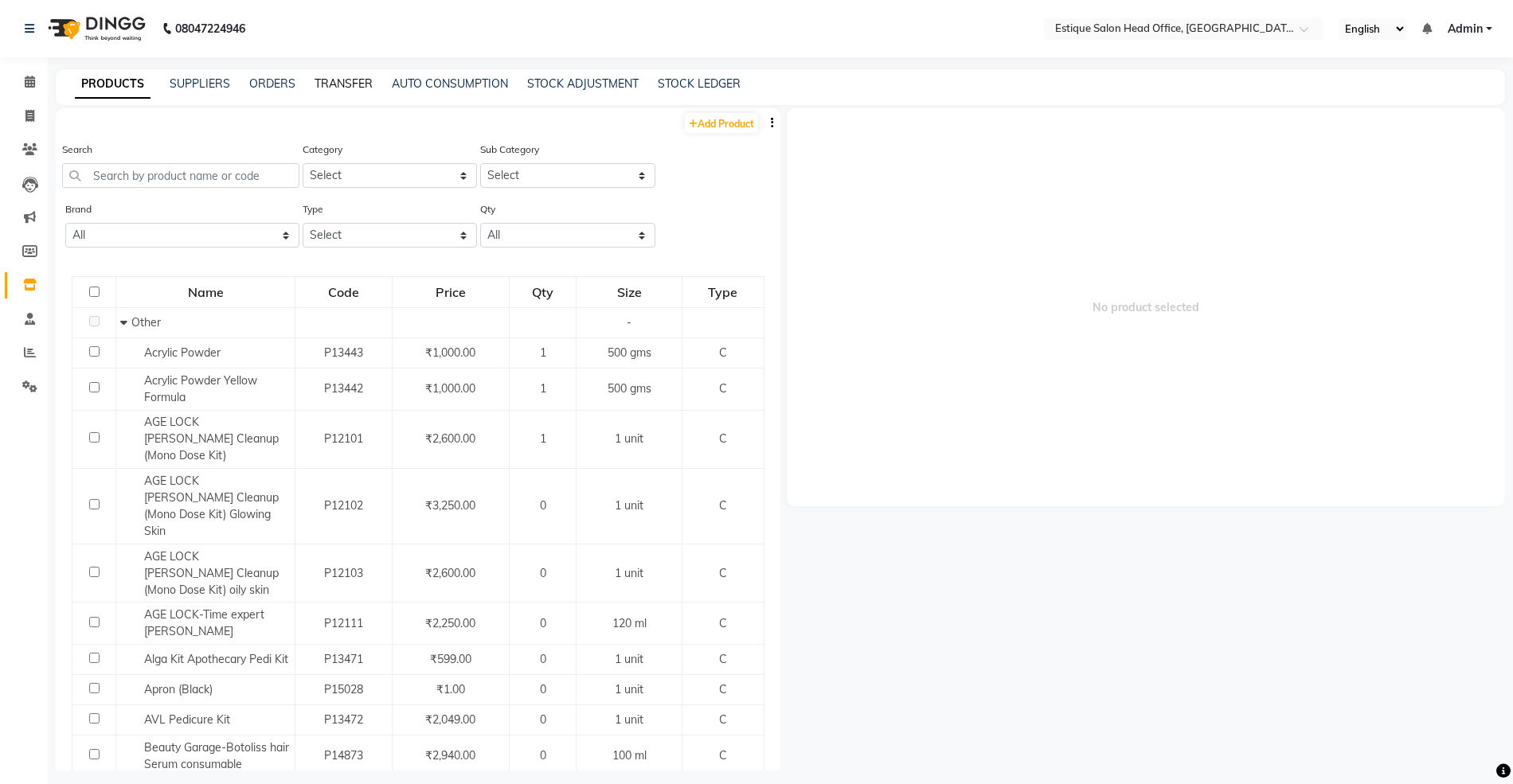
click at [351, 87] on link "TRANSFER" at bounding box center [344, 83] width 58 height 14
select select "sender"
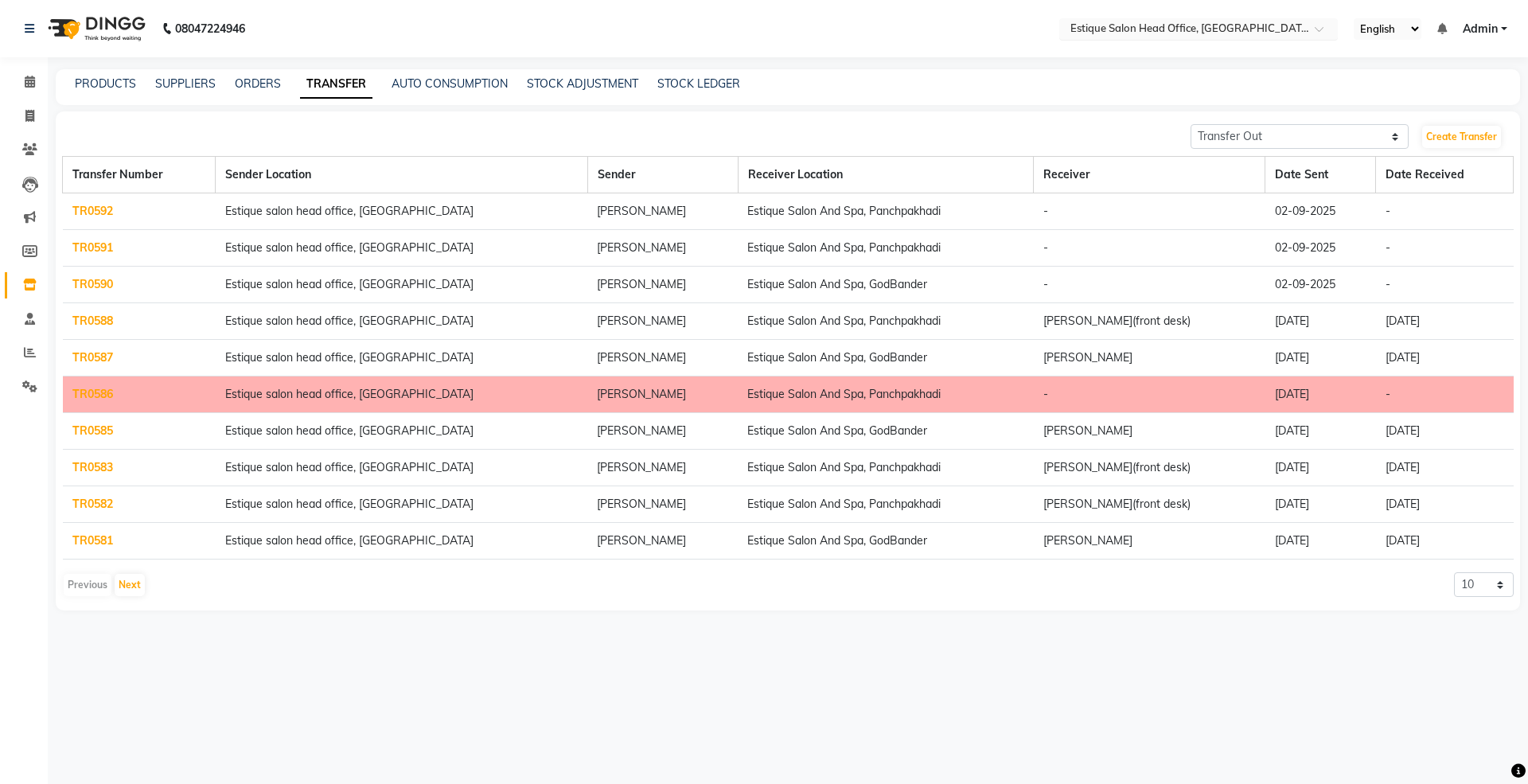
click at [1106, 26] on input "text" at bounding box center [1182, 30] width 230 height 16
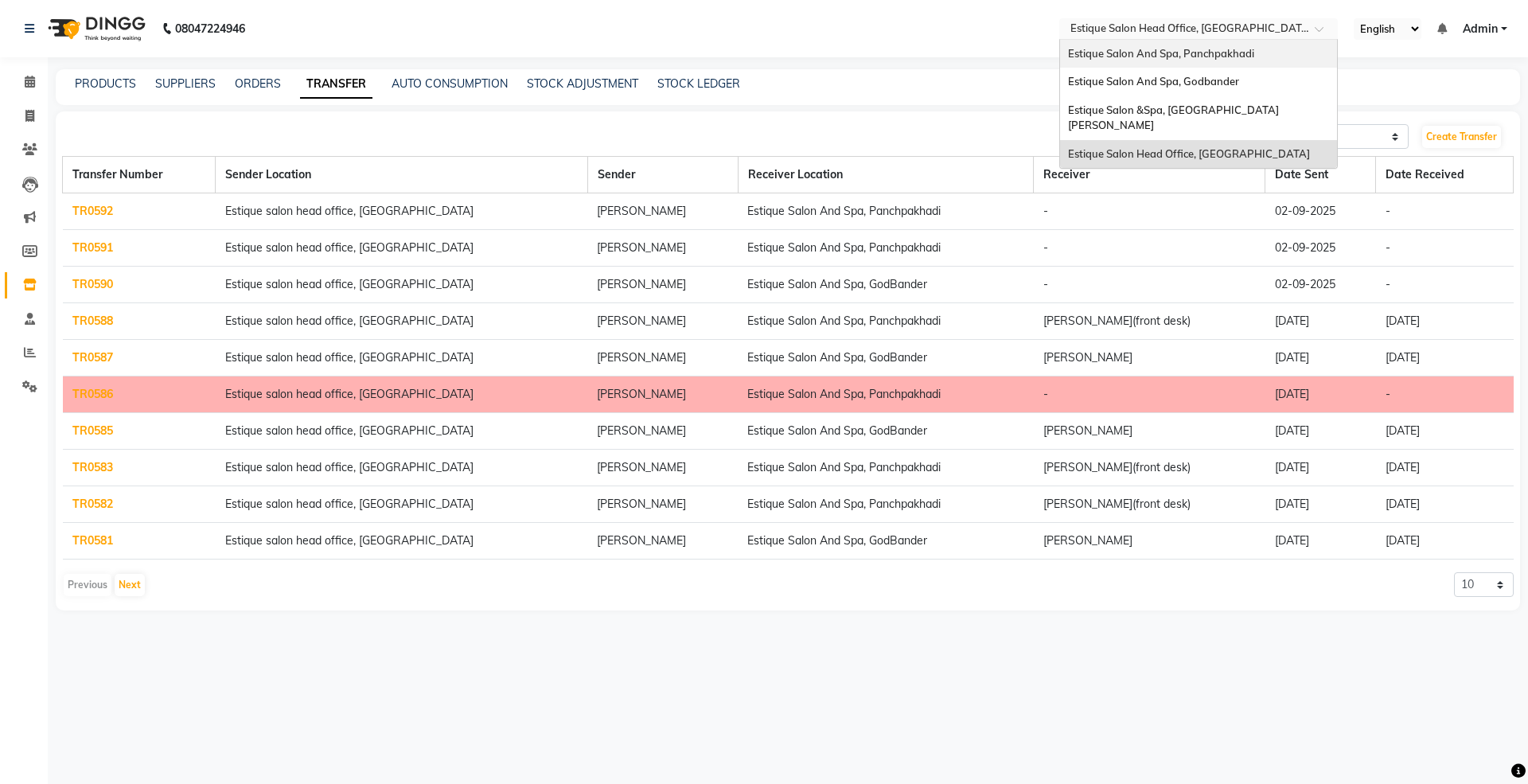
click at [1112, 59] on span "Estique Salon And Spa, Panchpakhadi" at bounding box center [1161, 53] width 186 height 13
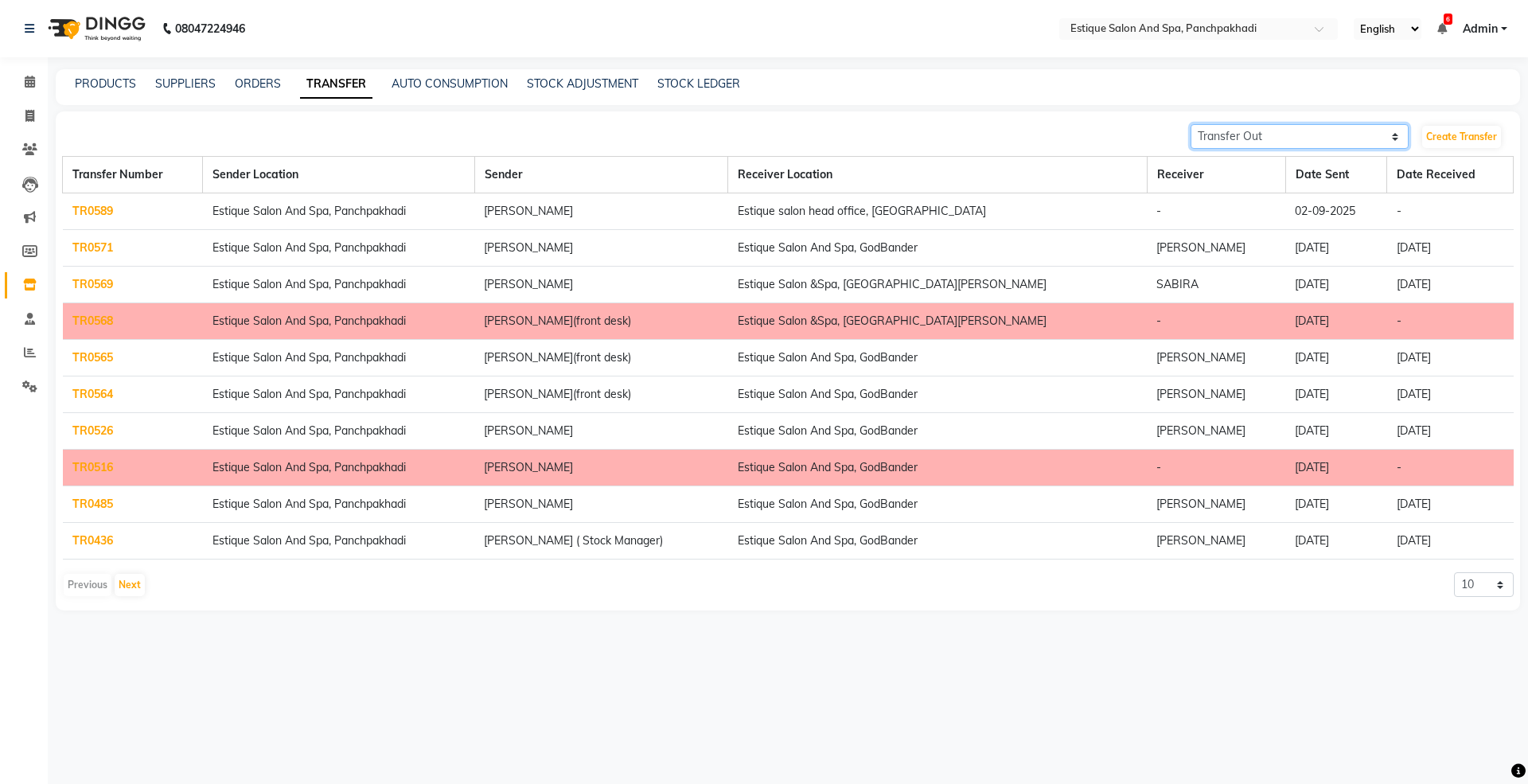
click at [1208, 139] on select "Transfer In Transfer Out" at bounding box center [1299, 137] width 218 height 25
select select "receiving"
click at [1191, 124] on select "Transfer In Transfer Out" at bounding box center [1299, 137] width 218 height 25
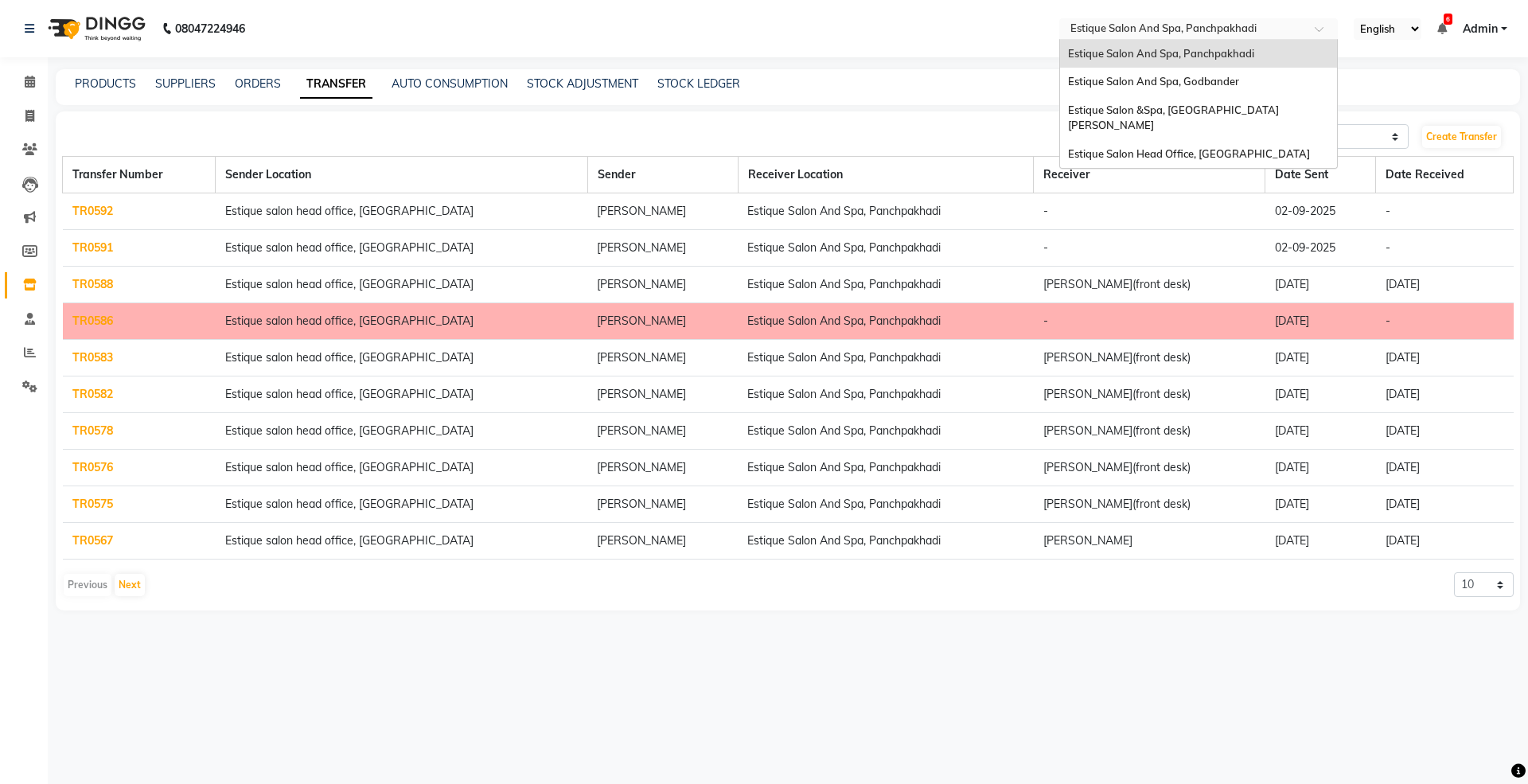
click at [1098, 32] on input "text" at bounding box center [1182, 30] width 230 height 16
click at [1141, 147] on span "Estique Salon Head Office, [GEOGRAPHIC_DATA]" at bounding box center [1189, 153] width 242 height 13
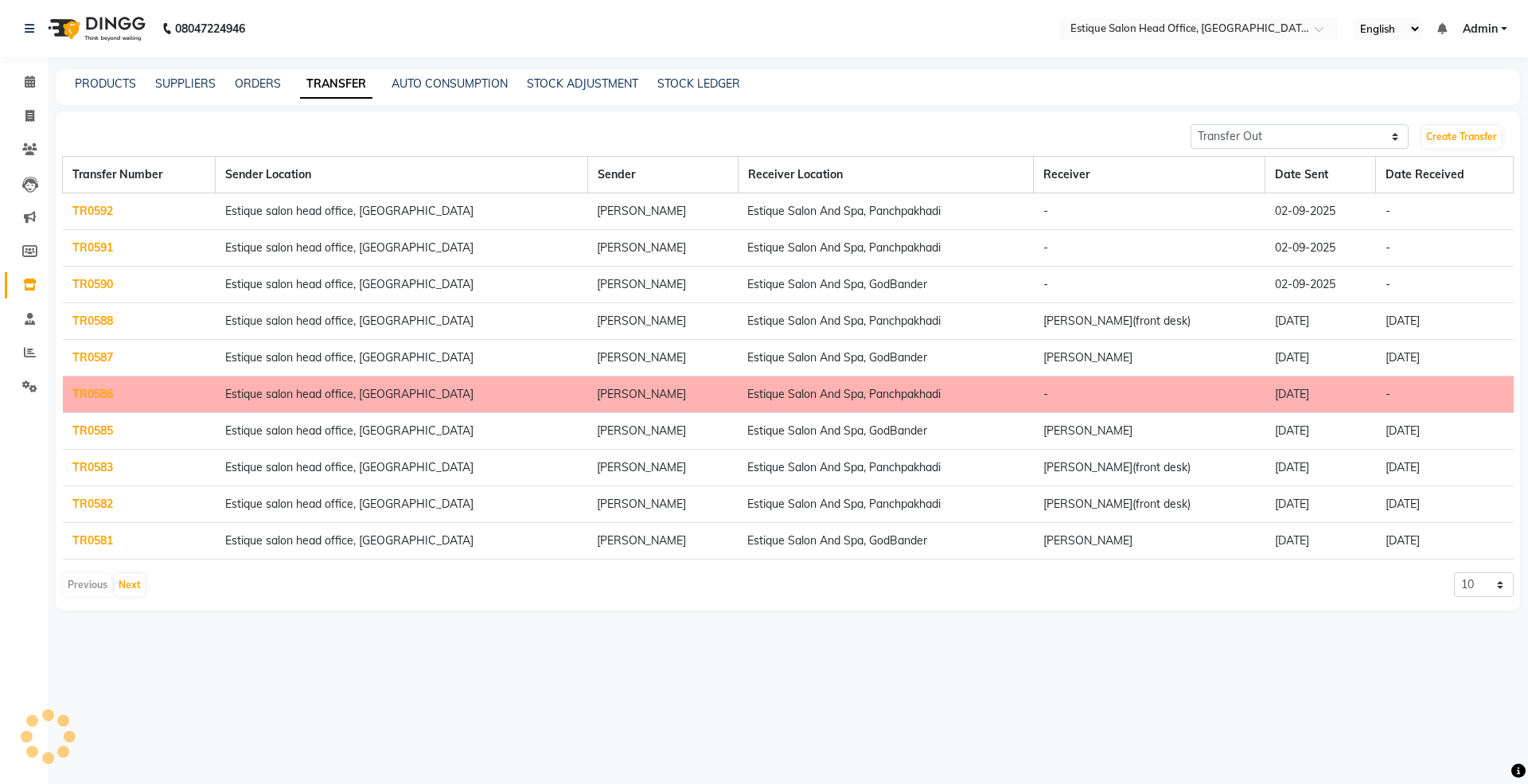
select select "sender"
click at [88, 79] on link "PRODUCTS" at bounding box center [105, 83] width 61 height 14
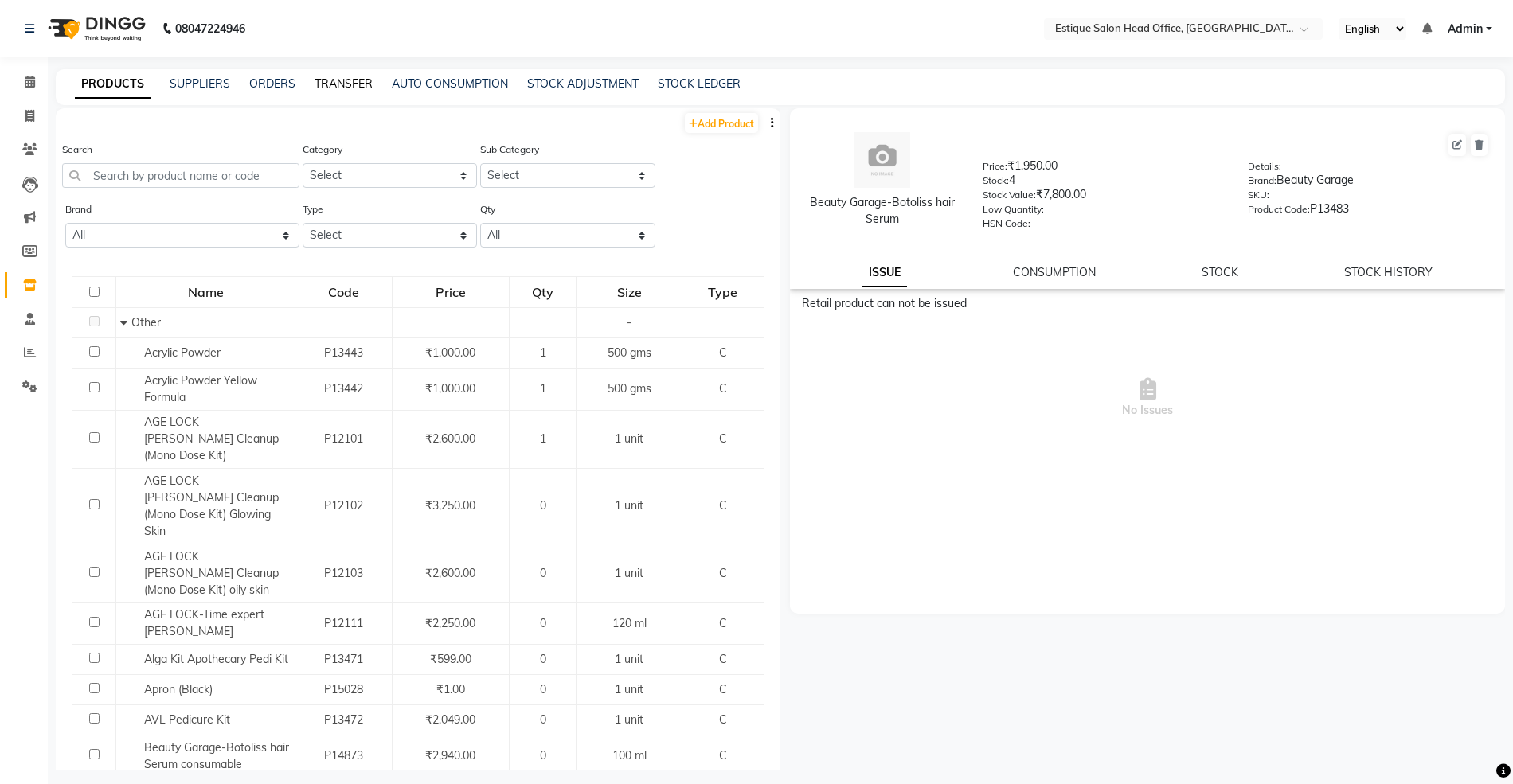
click at [336, 80] on link "TRANSFER" at bounding box center [344, 83] width 58 height 14
select select "sender"
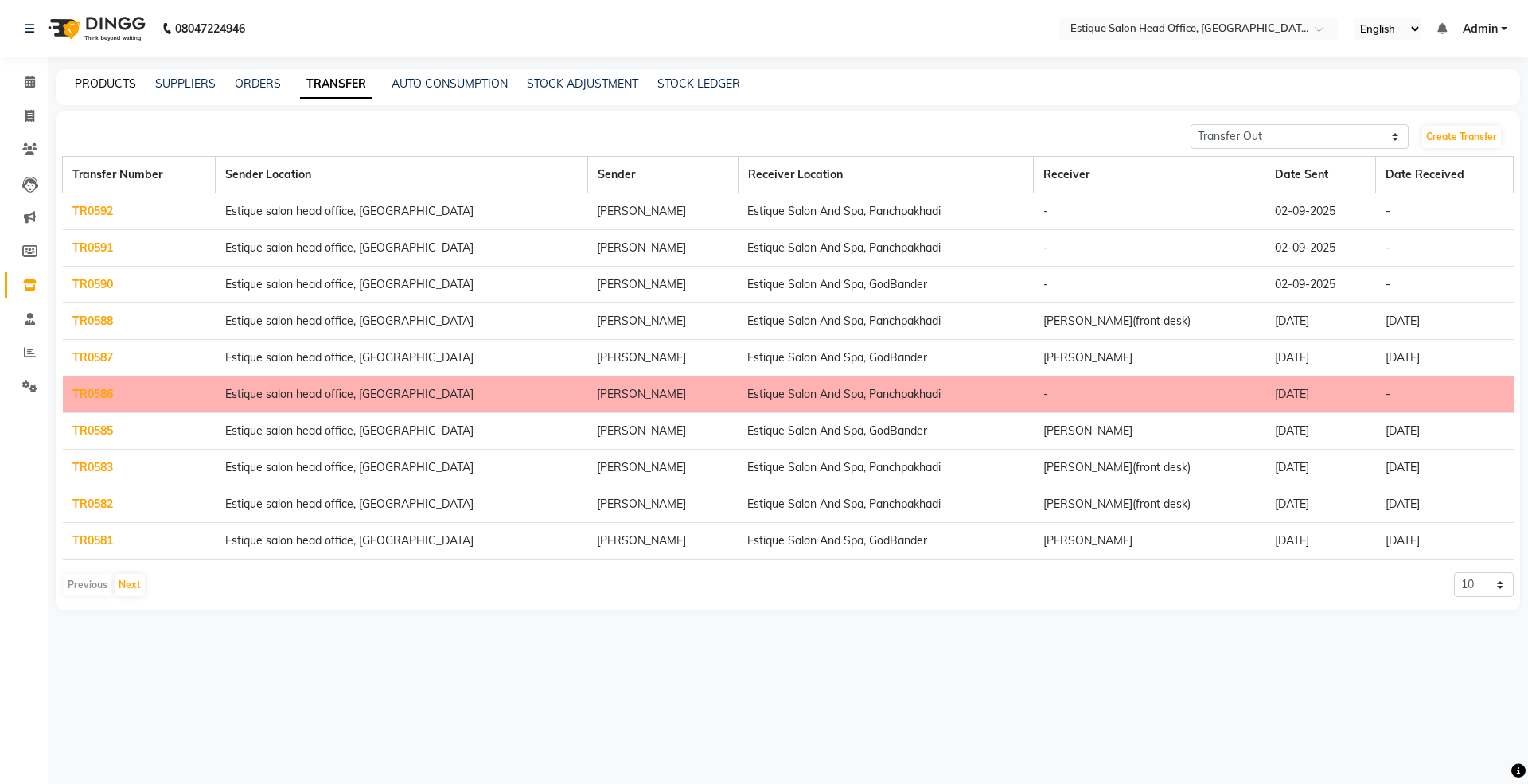
click at [116, 83] on link "PRODUCTS" at bounding box center [105, 83] width 61 height 14
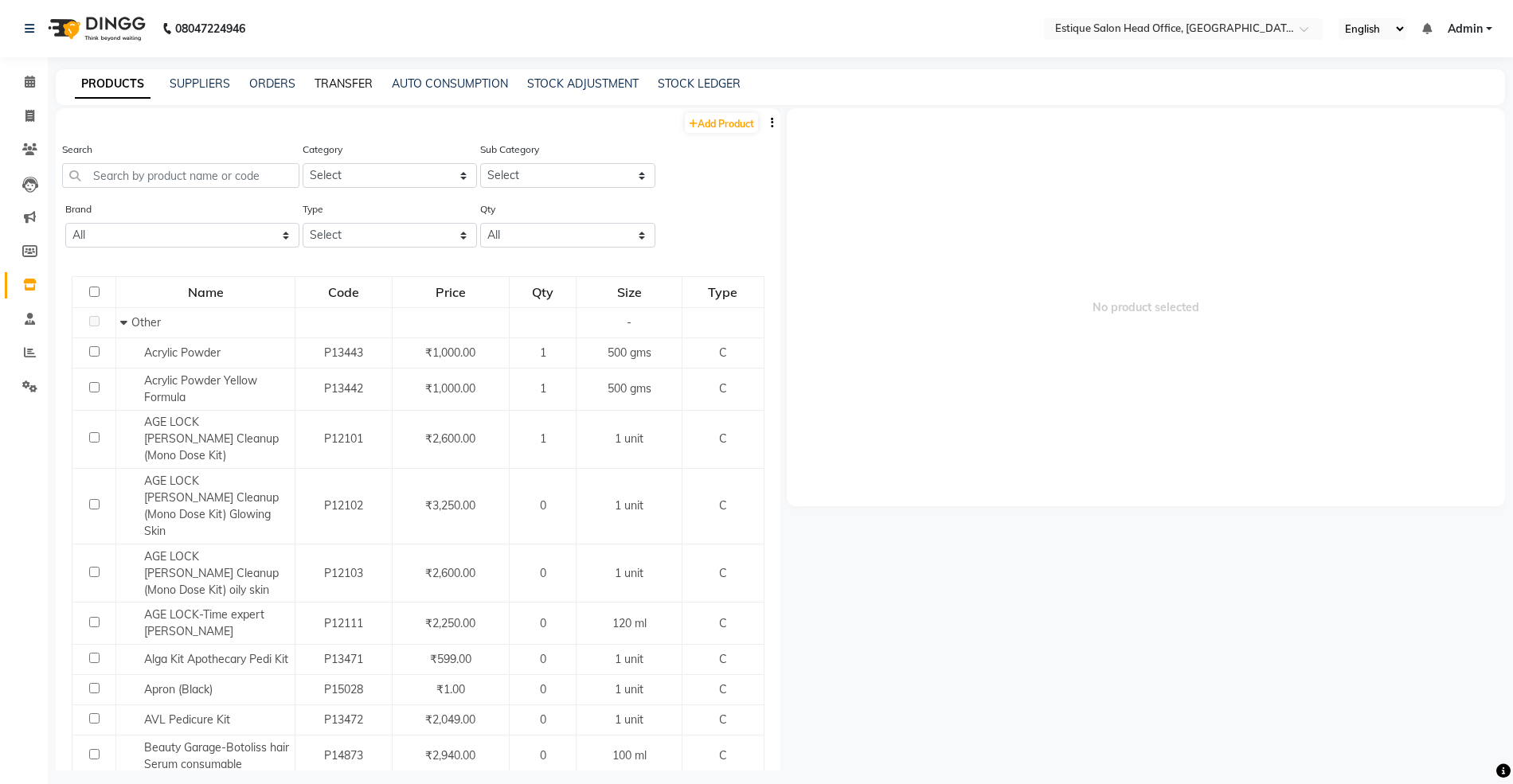
click at [342, 81] on link "TRANSFER" at bounding box center [344, 83] width 58 height 14
select select "sender"
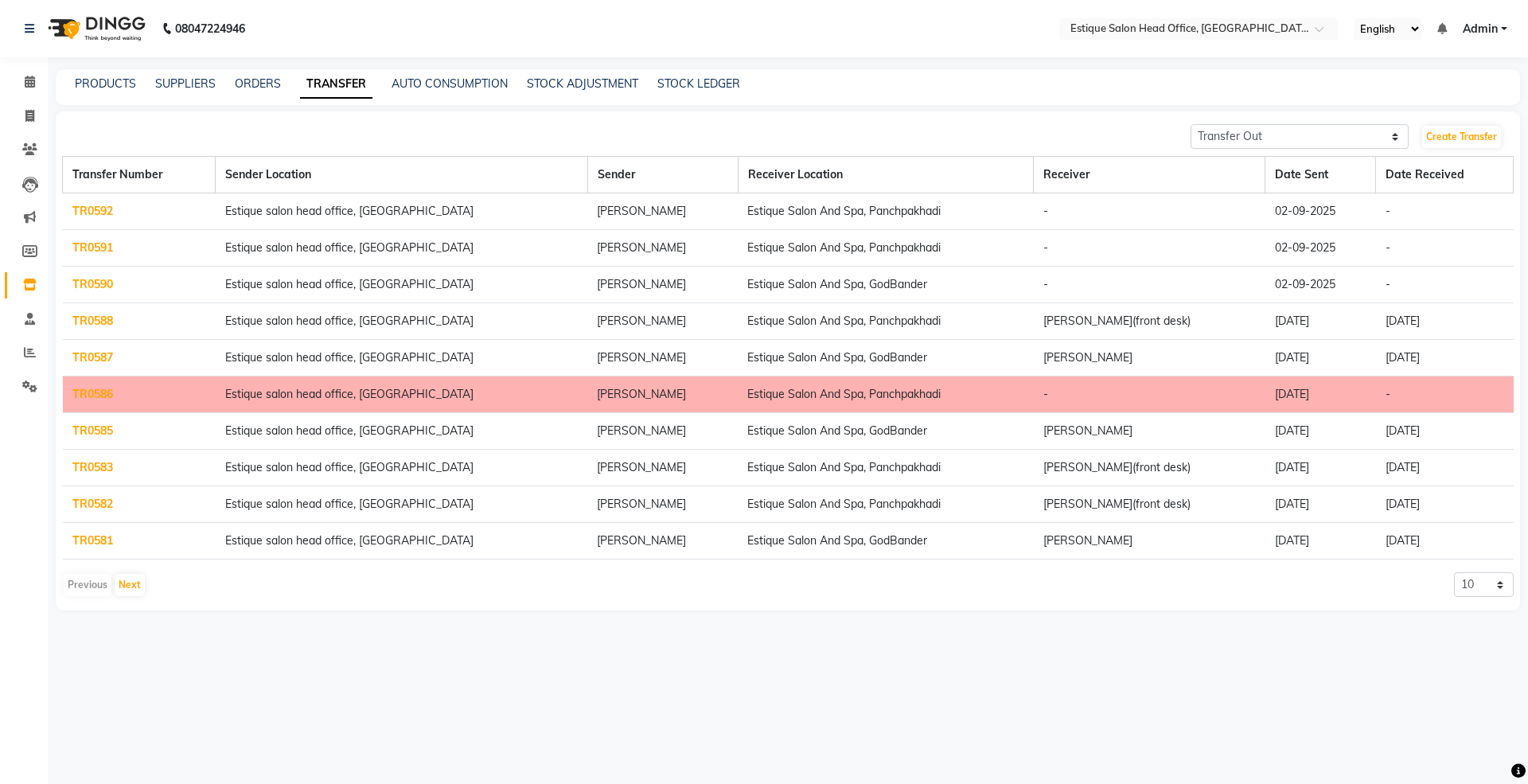
click at [107, 74] on div "PRODUCTS SUPPLIERS ORDERS TRANSFER AUTO CONSUMPTION STOCK ADJUSTMENT STOCK LEDG…" at bounding box center [788, 87] width 1465 height 36
click at [112, 86] on link "PRODUCTS" at bounding box center [105, 83] width 61 height 14
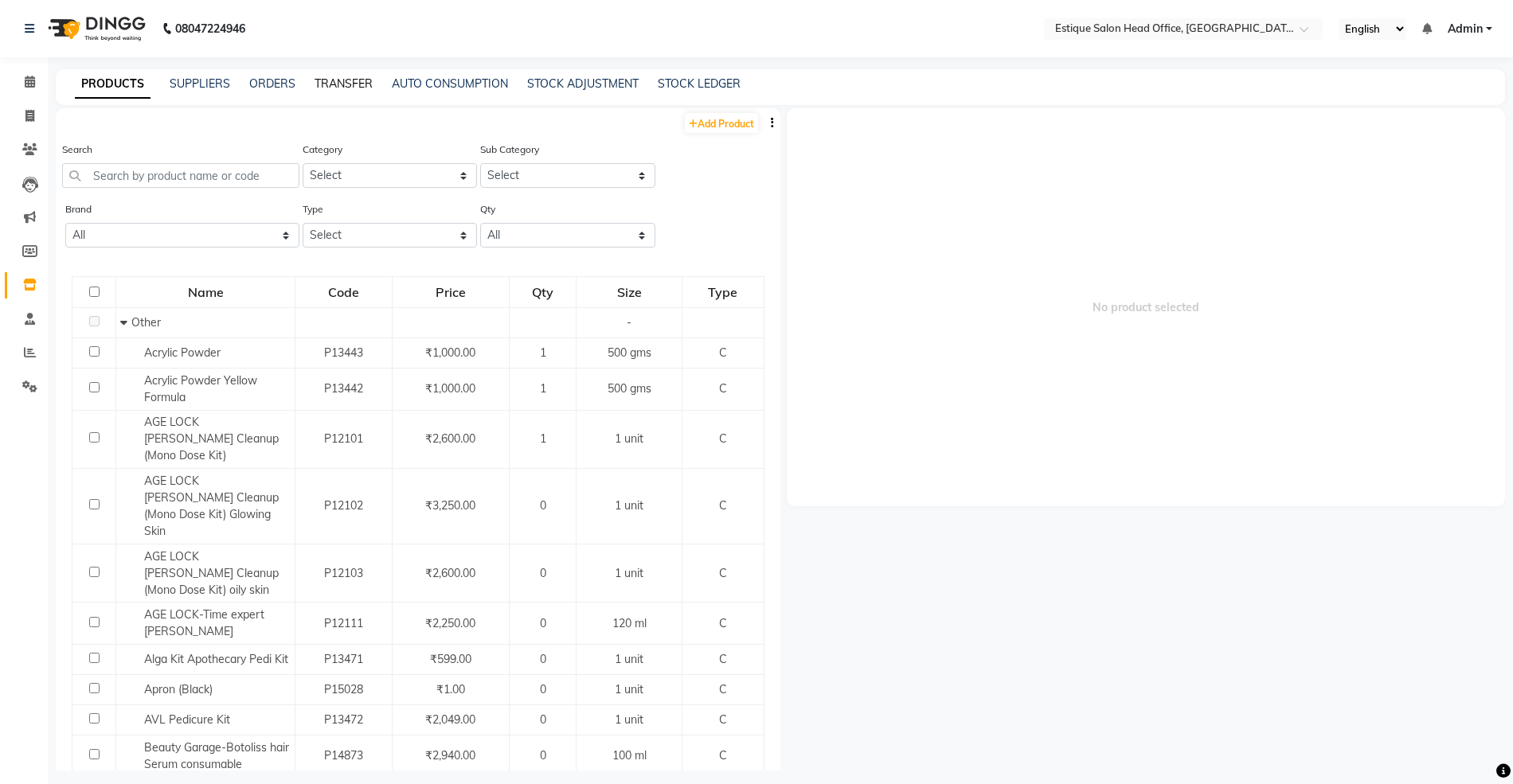
click at [328, 78] on link "TRANSFER" at bounding box center [344, 83] width 58 height 14
select select "sender"
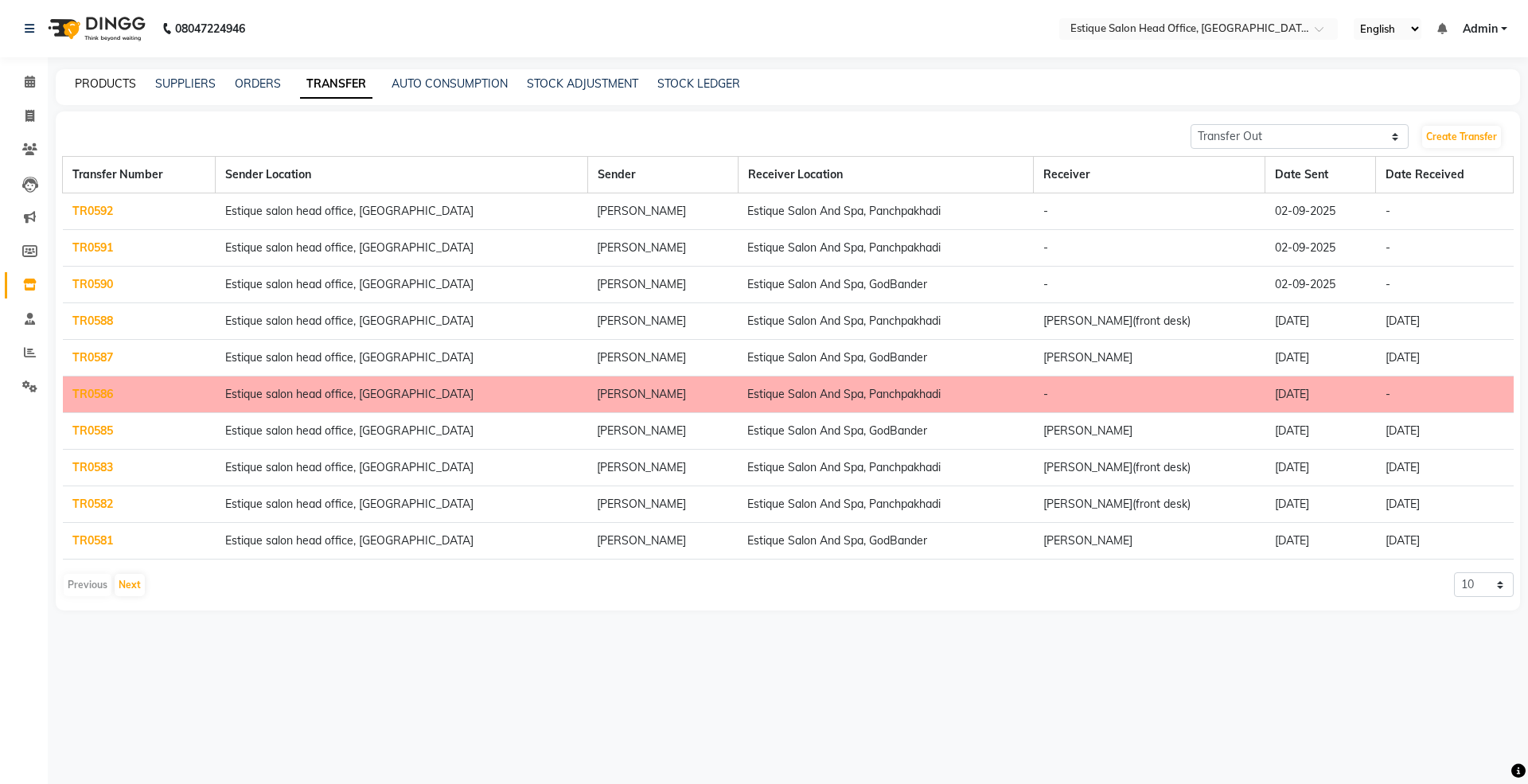
click at [111, 81] on link "PRODUCTS" at bounding box center [105, 83] width 61 height 14
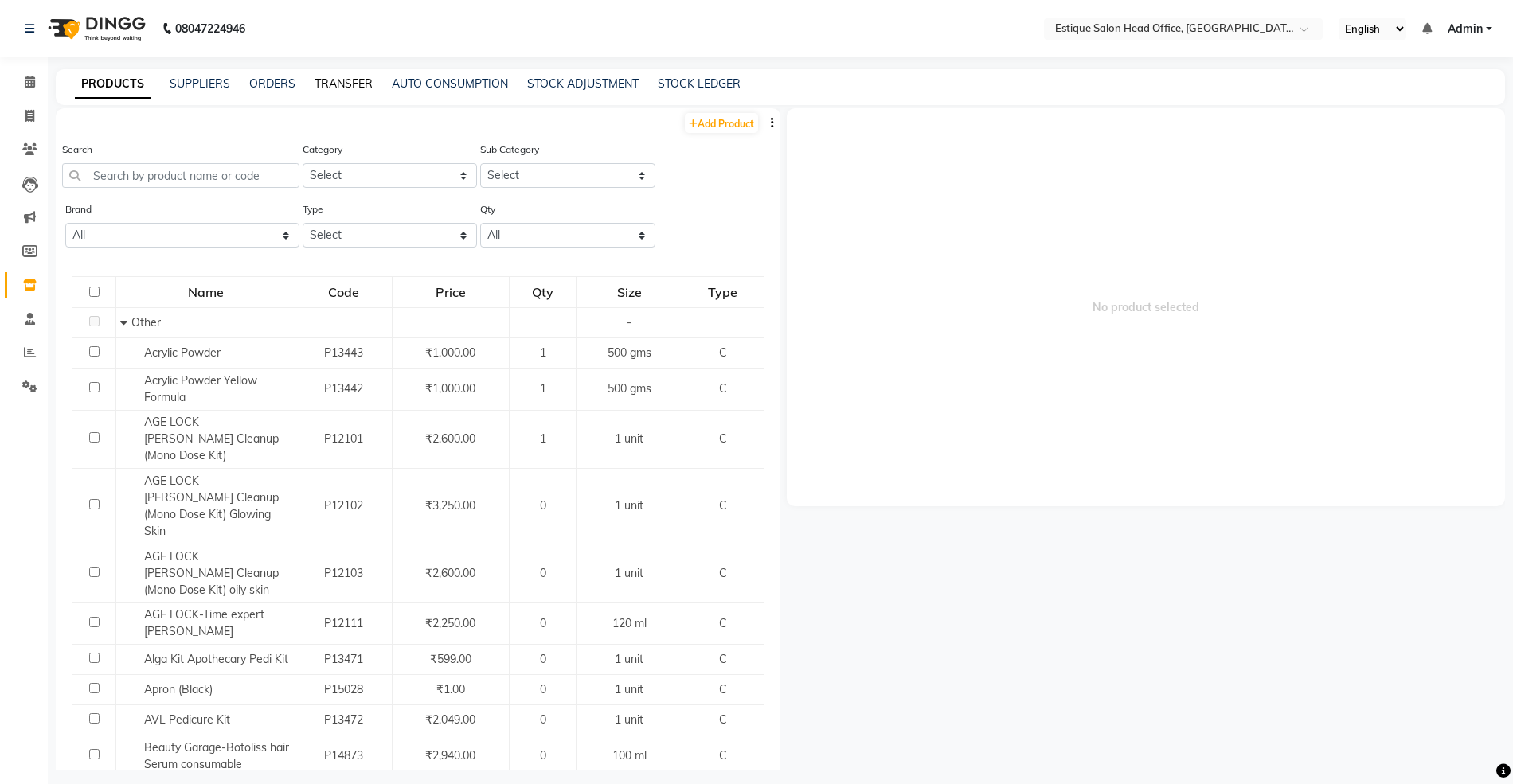
drag, startPoint x: 328, startPoint y: 83, endPoint x: 323, endPoint y: 95, distance: 13.0
click at [329, 83] on link "TRANSFER" at bounding box center [344, 83] width 58 height 14
select select "sender"
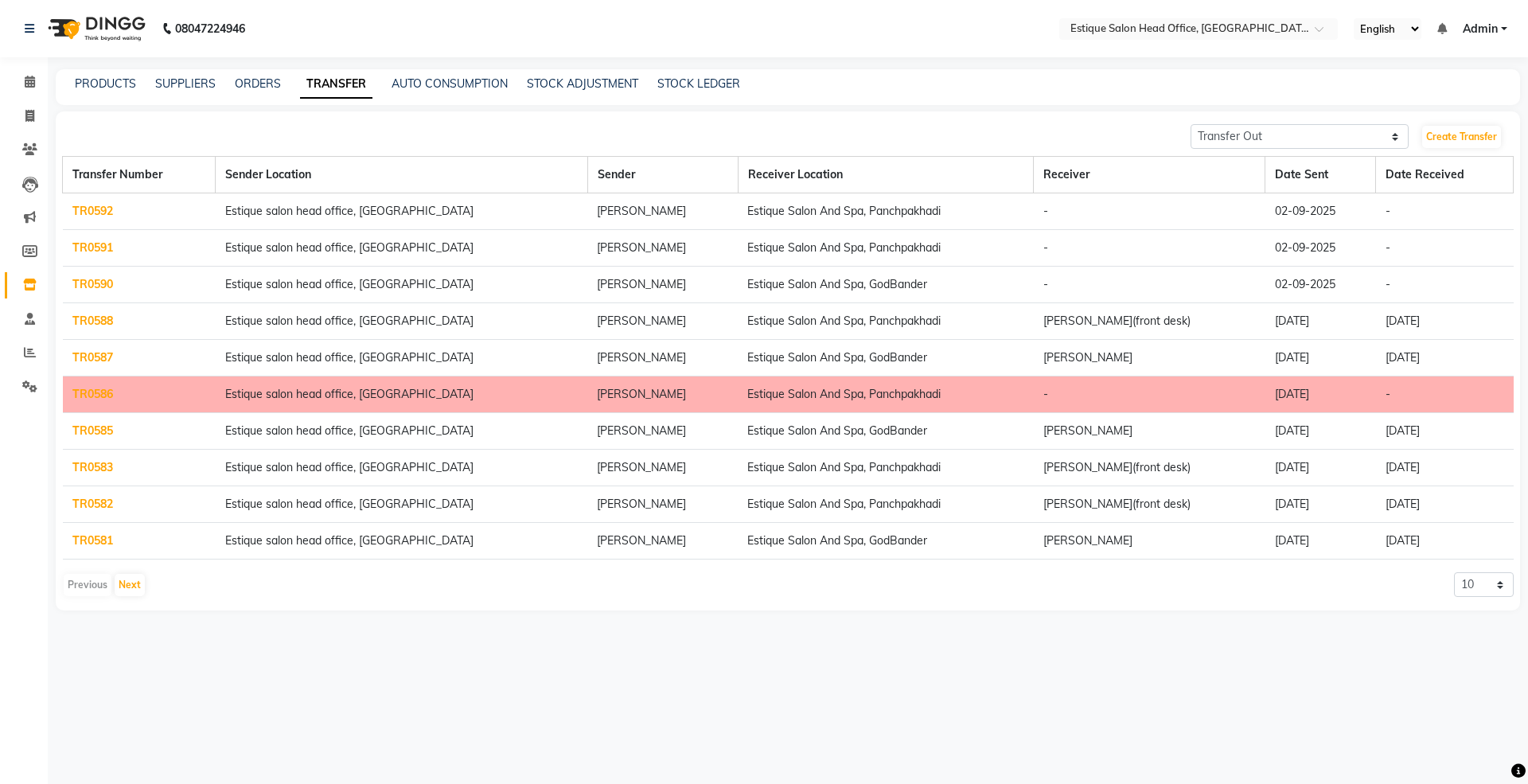
click at [113, 74] on div "PRODUCTS SUPPLIERS ORDERS TRANSFER AUTO CONSUMPTION STOCK ADJUSTMENT STOCK LEDG…" at bounding box center [788, 87] width 1465 height 36
click at [114, 79] on link "PRODUCTS" at bounding box center [105, 83] width 61 height 14
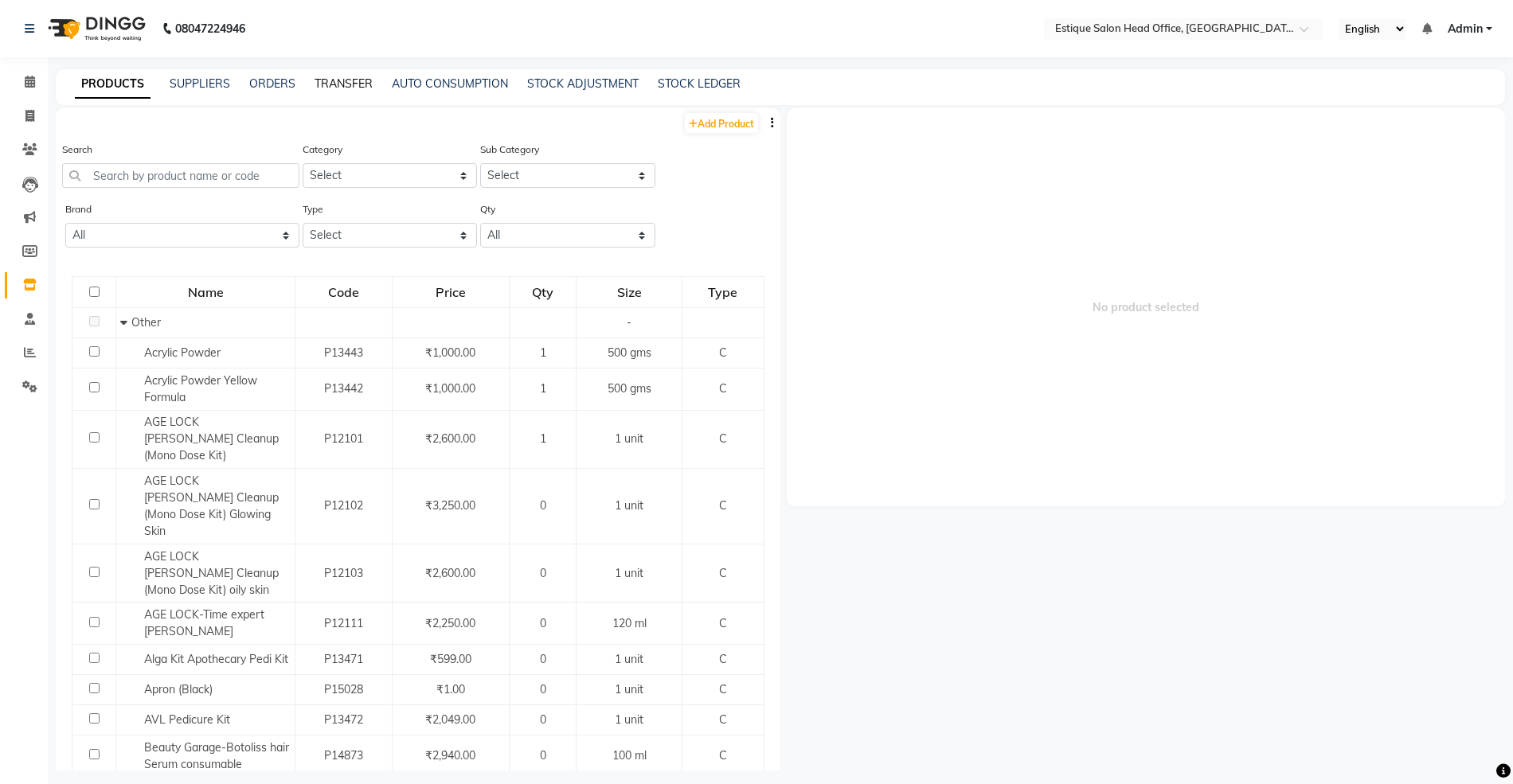
click at [355, 83] on link "TRANSFER" at bounding box center [344, 83] width 58 height 14
select select "sender"
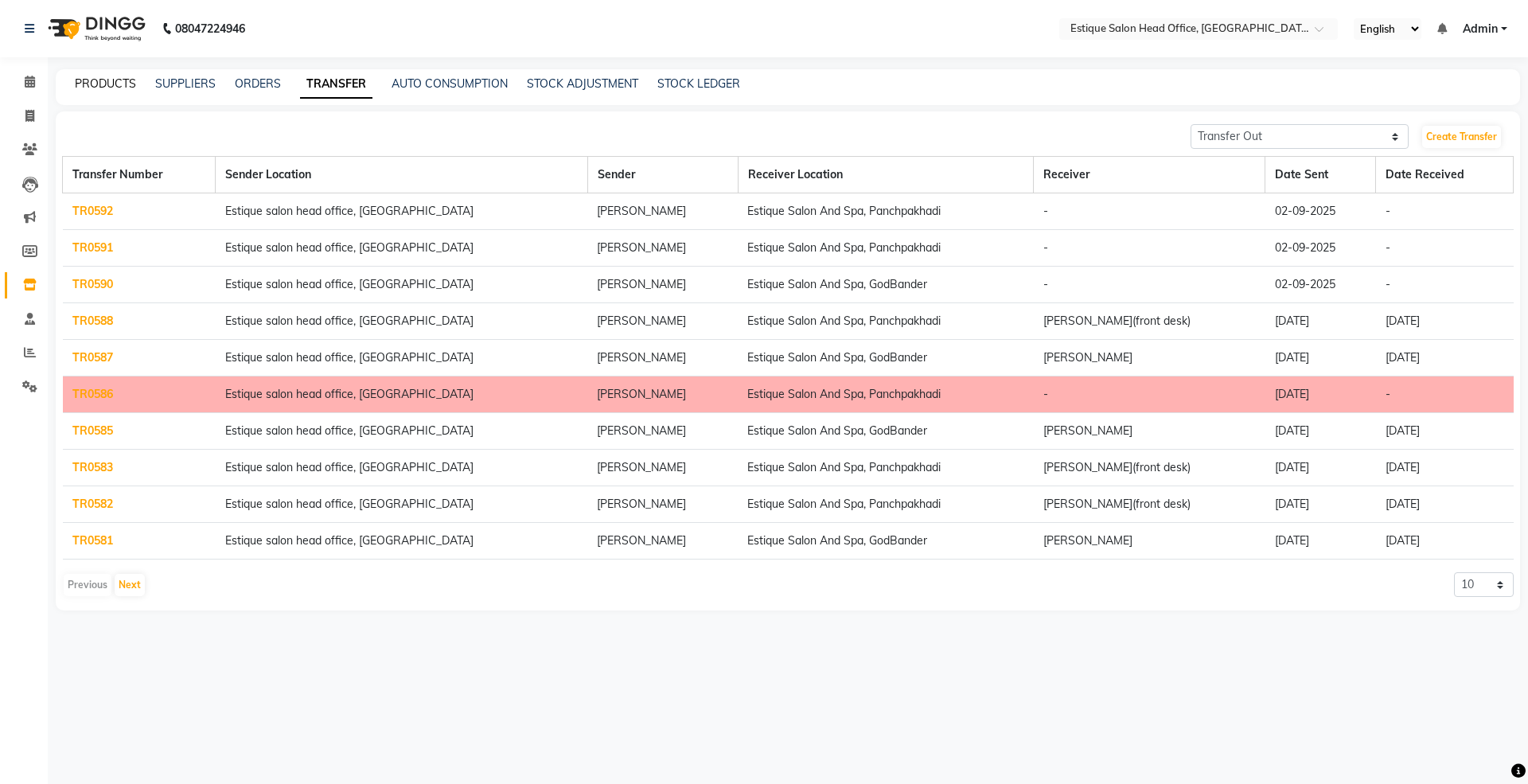
click at [107, 77] on link "PRODUCTS" at bounding box center [105, 83] width 61 height 14
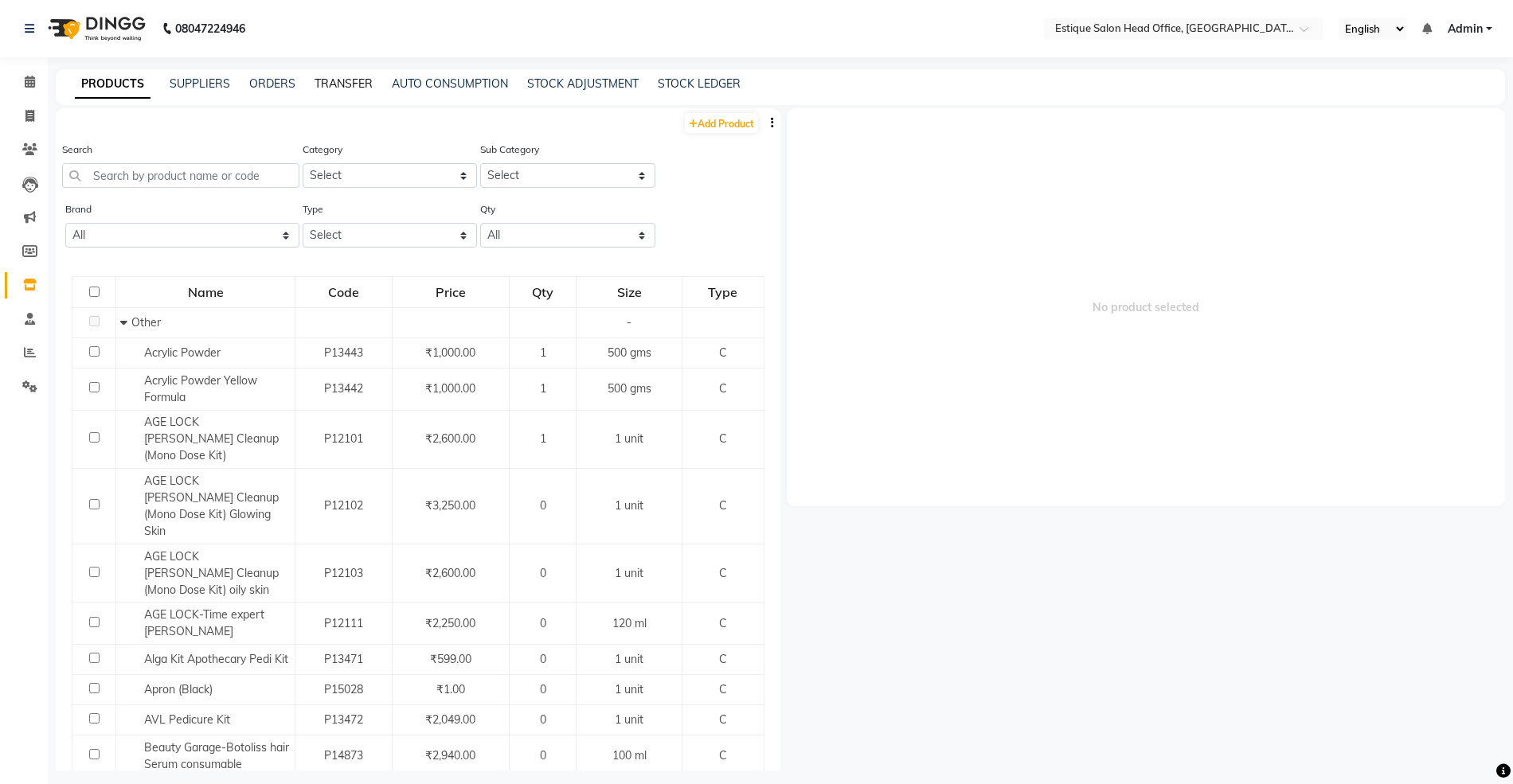
click at [348, 78] on link "TRANSFER" at bounding box center [344, 83] width 58 height 14
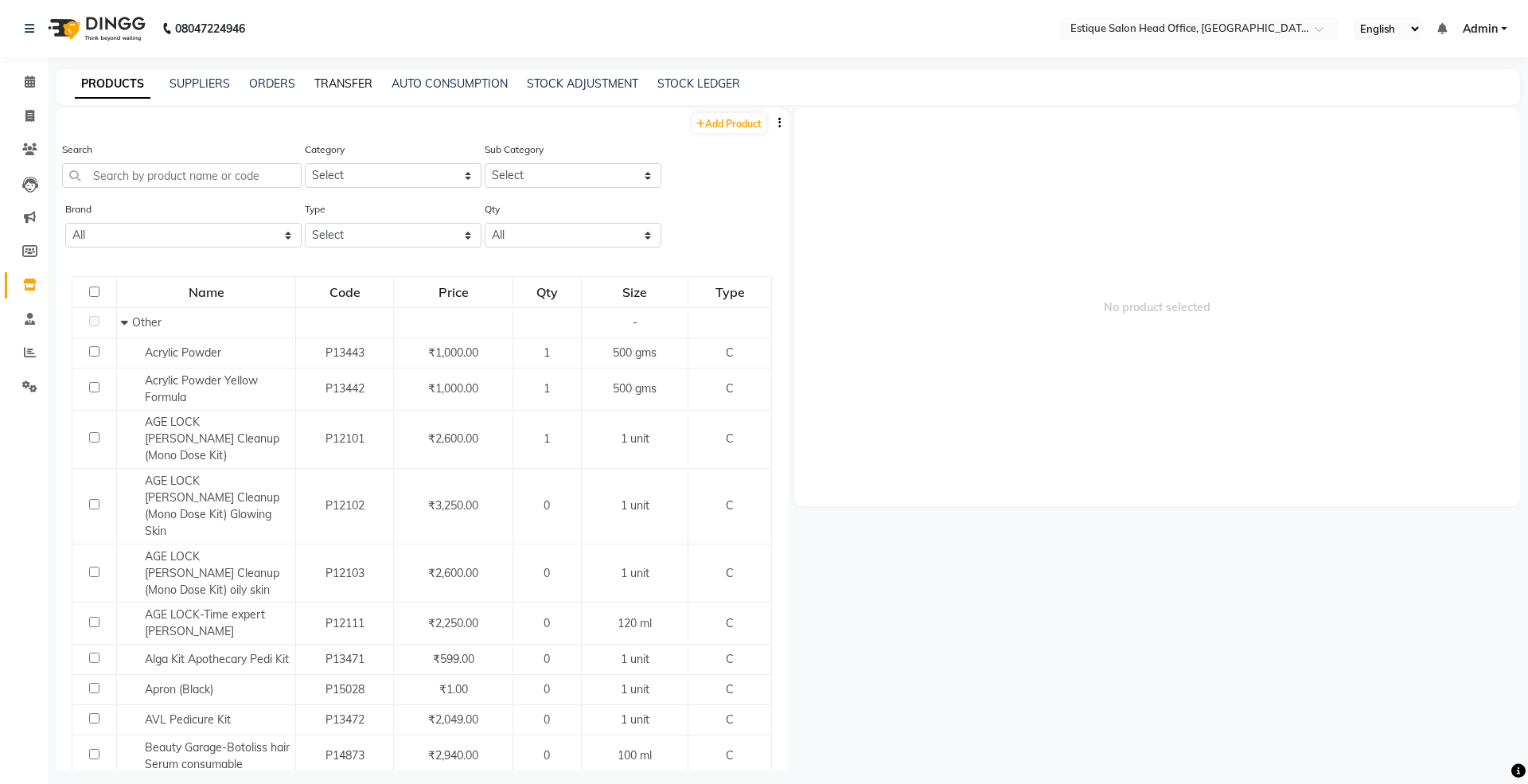
select select "sender"
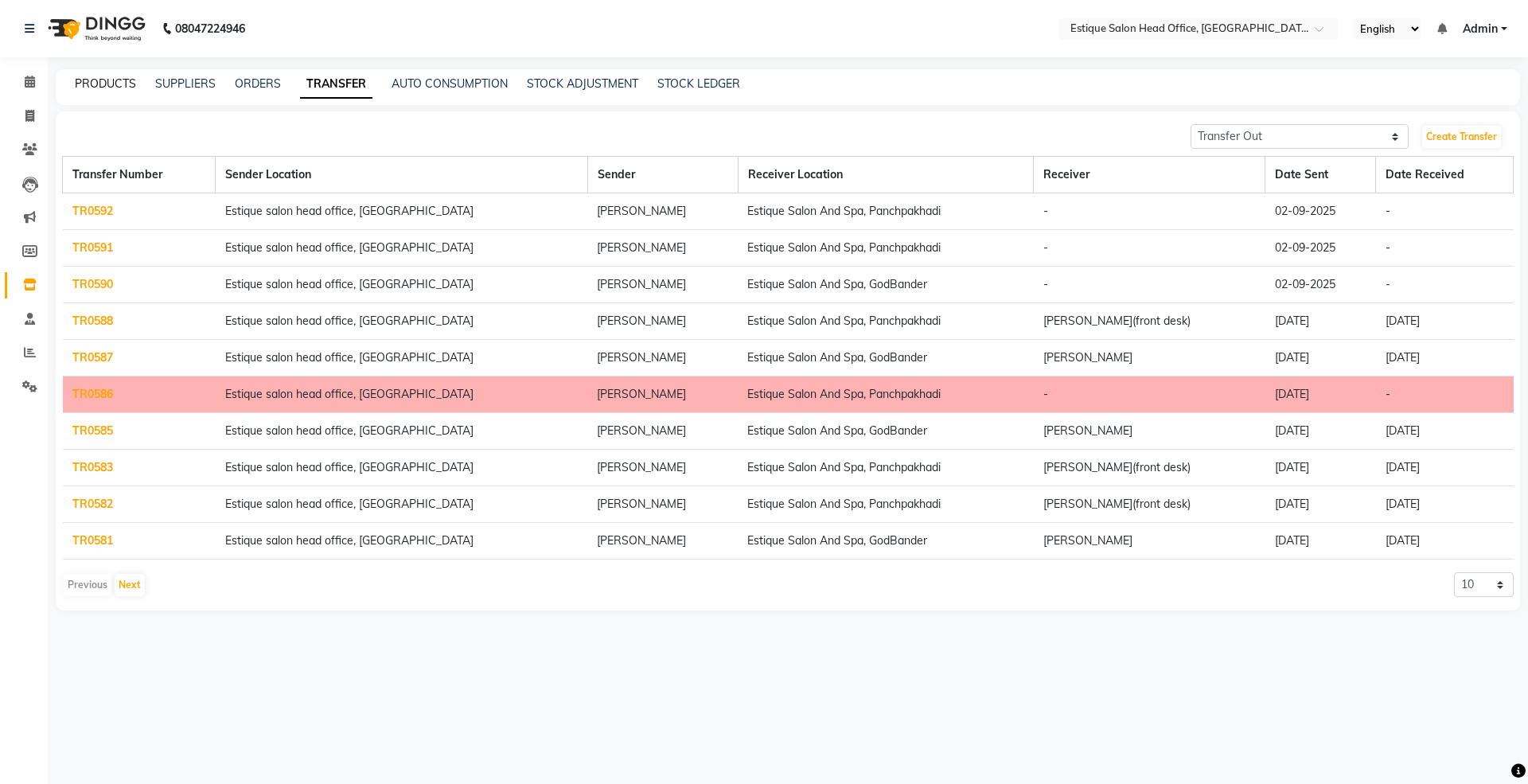
click at [107, 83] on link "PRODUCTS" at bounding box center [105, 83] width 61 height 14
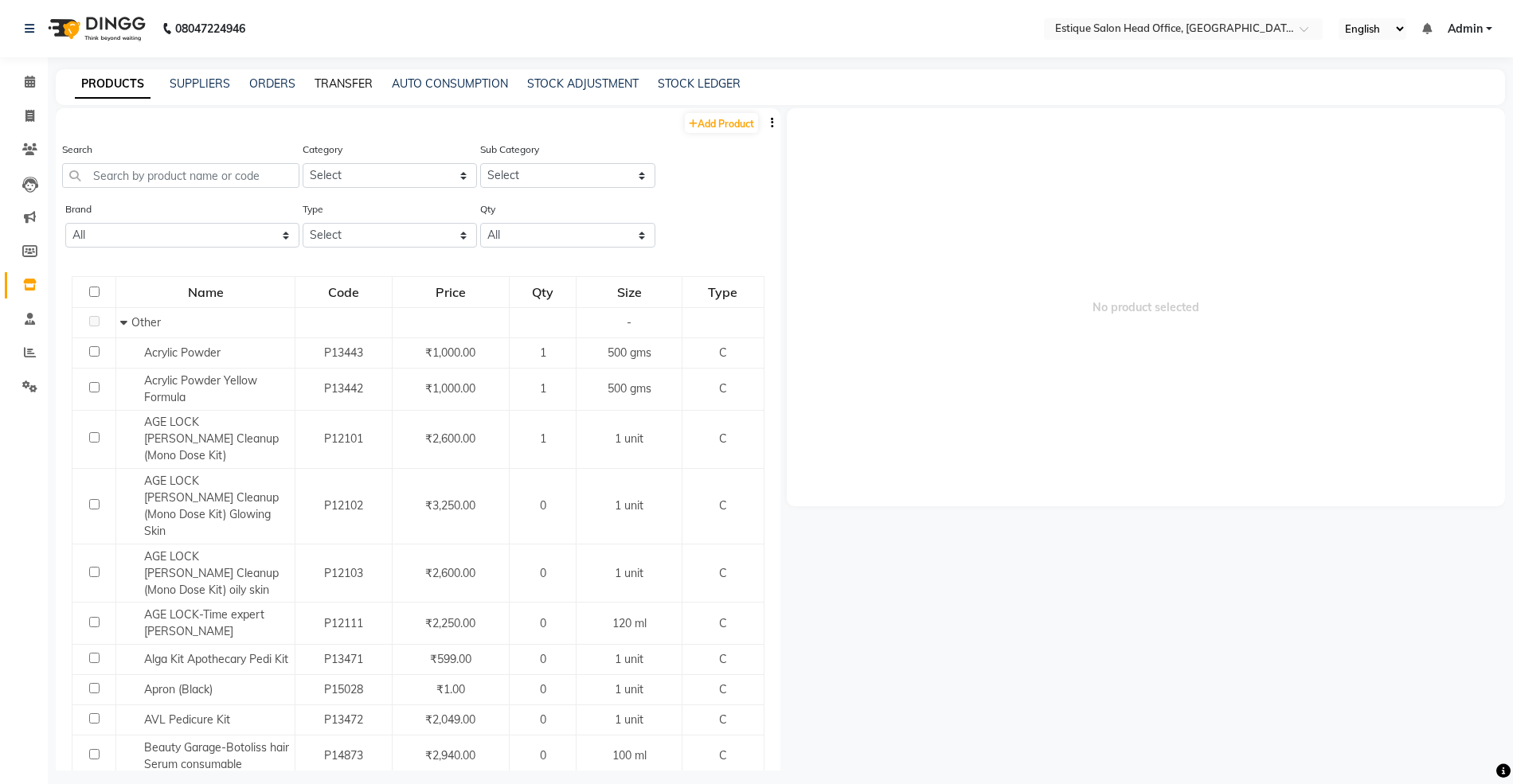
click at [339, 83] on link "TRANSFER" at bounding box center [344, 83] width 58 height 14
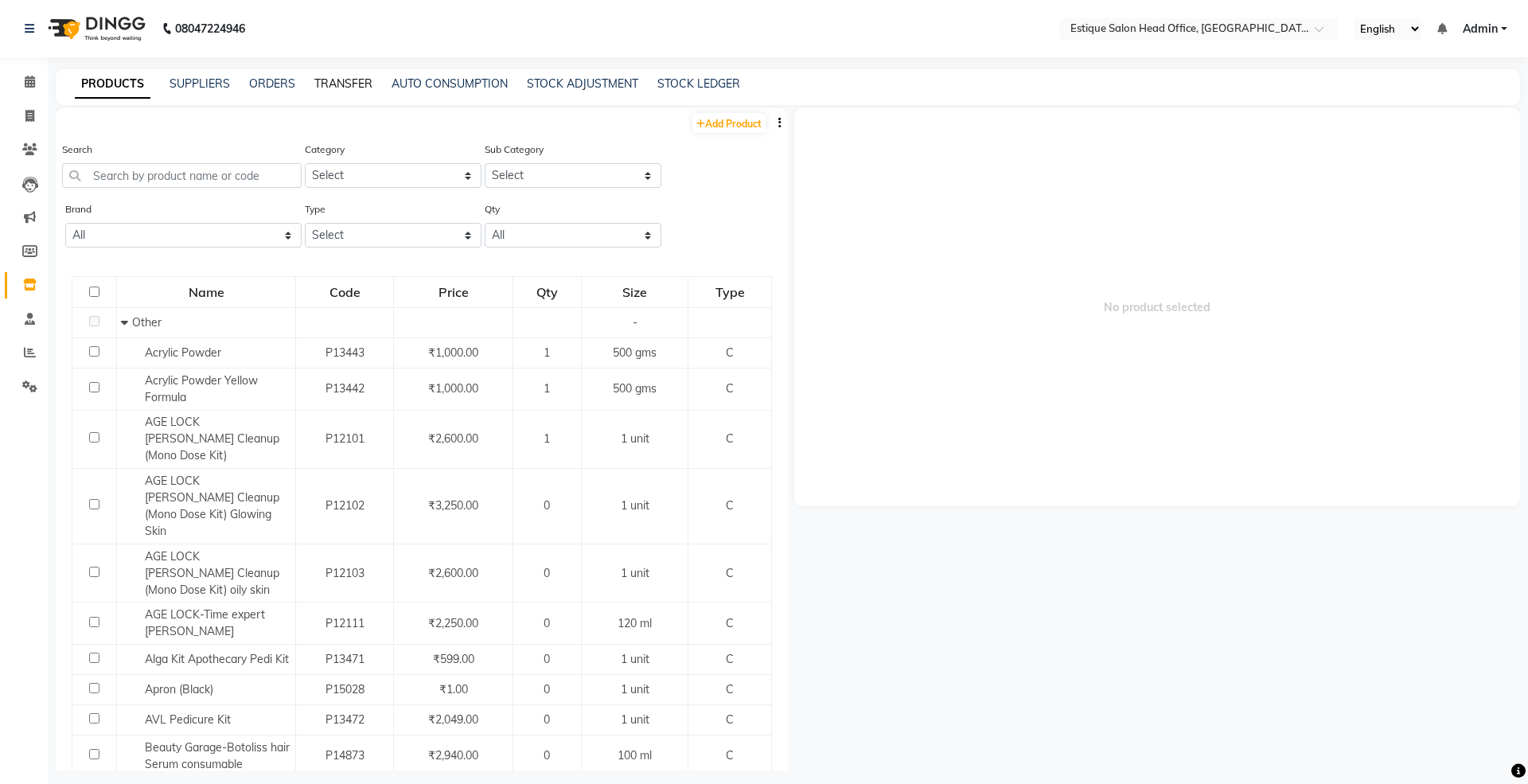
select select "sender"
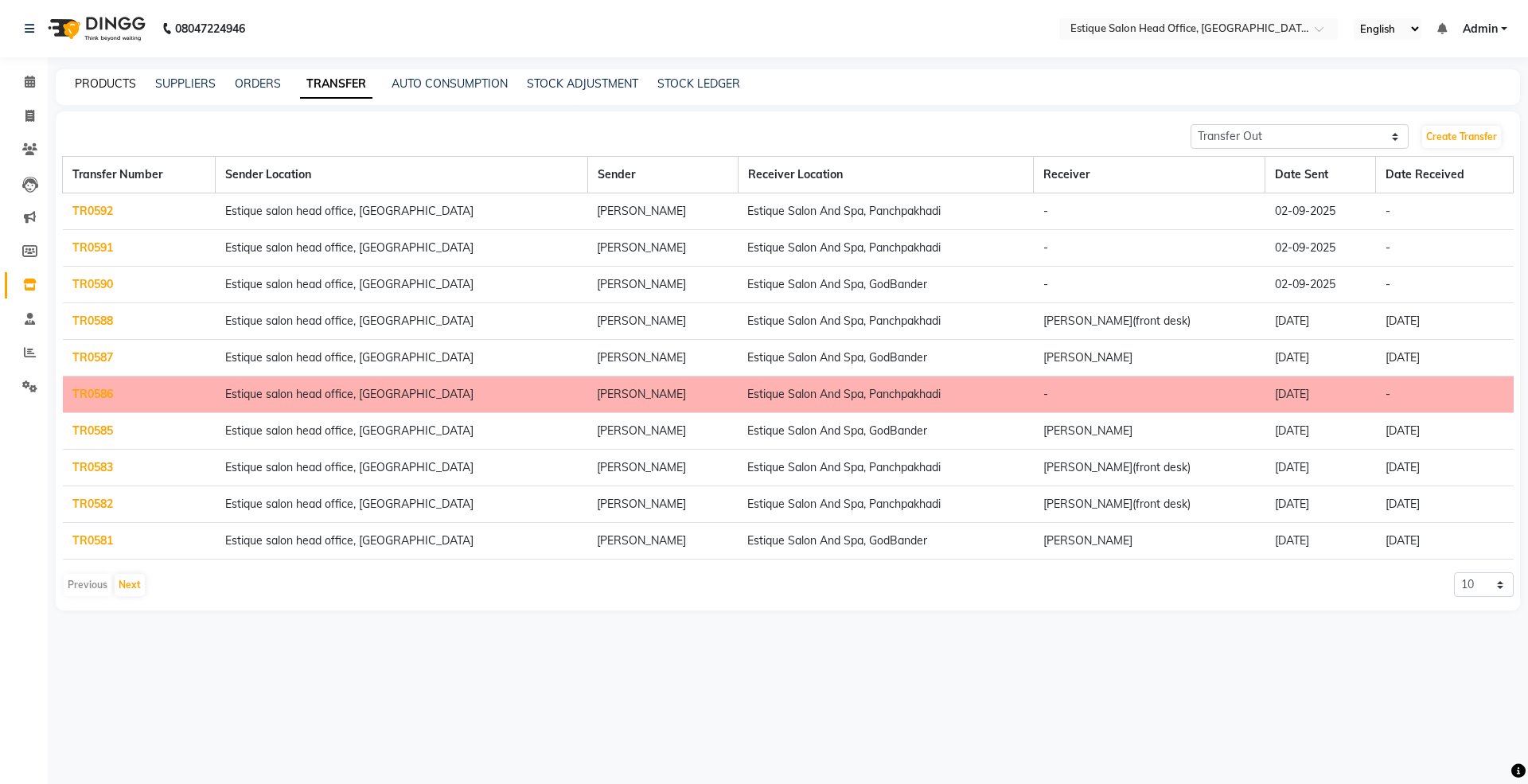
click at [106, 83] on link "PRODUCTS" at bounding box center [105, 83] width 61 height 14
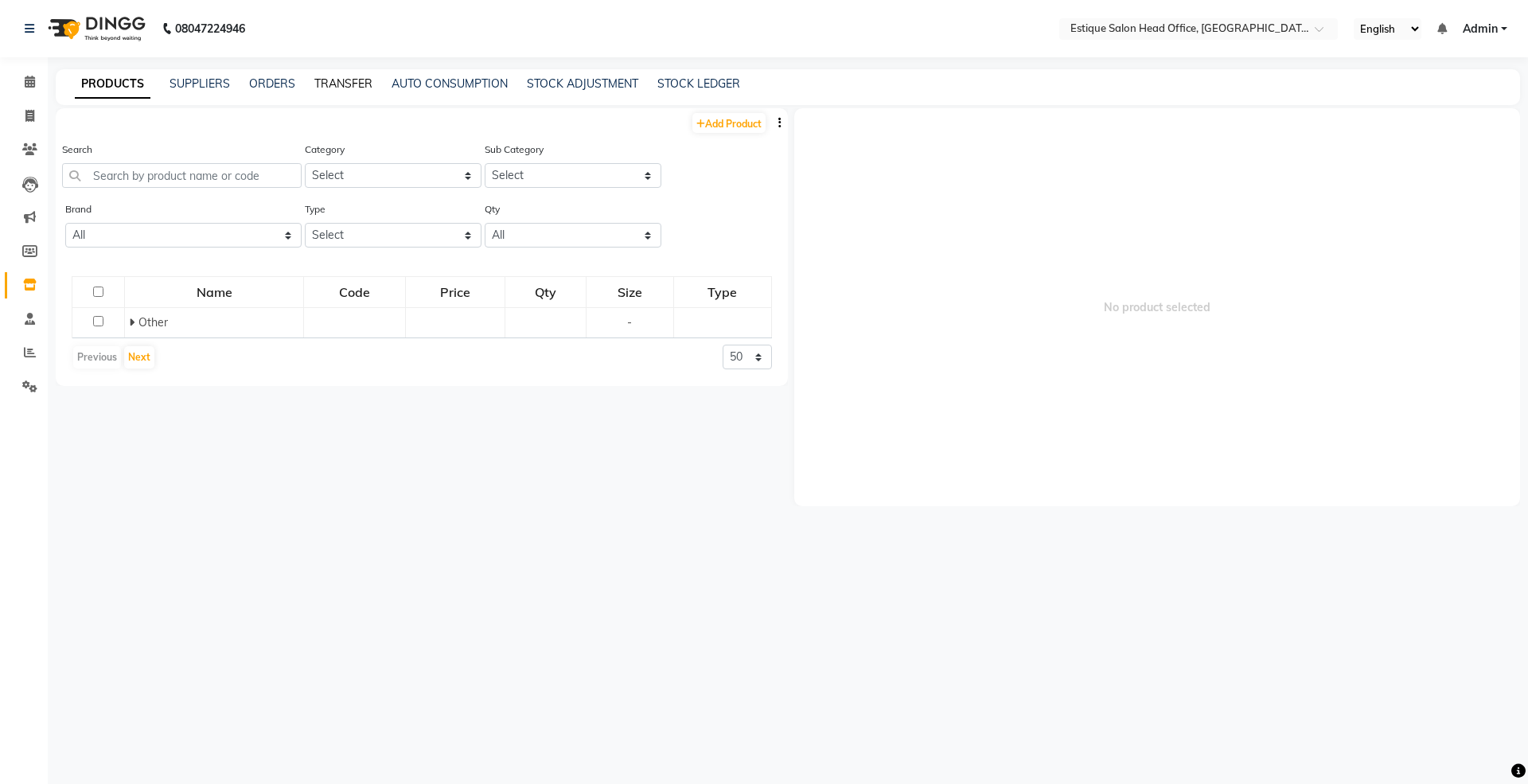
click at [348, 80] on link "TRANSFER" at bounding box center [344, 83] width 58 height 14
select select "sender"
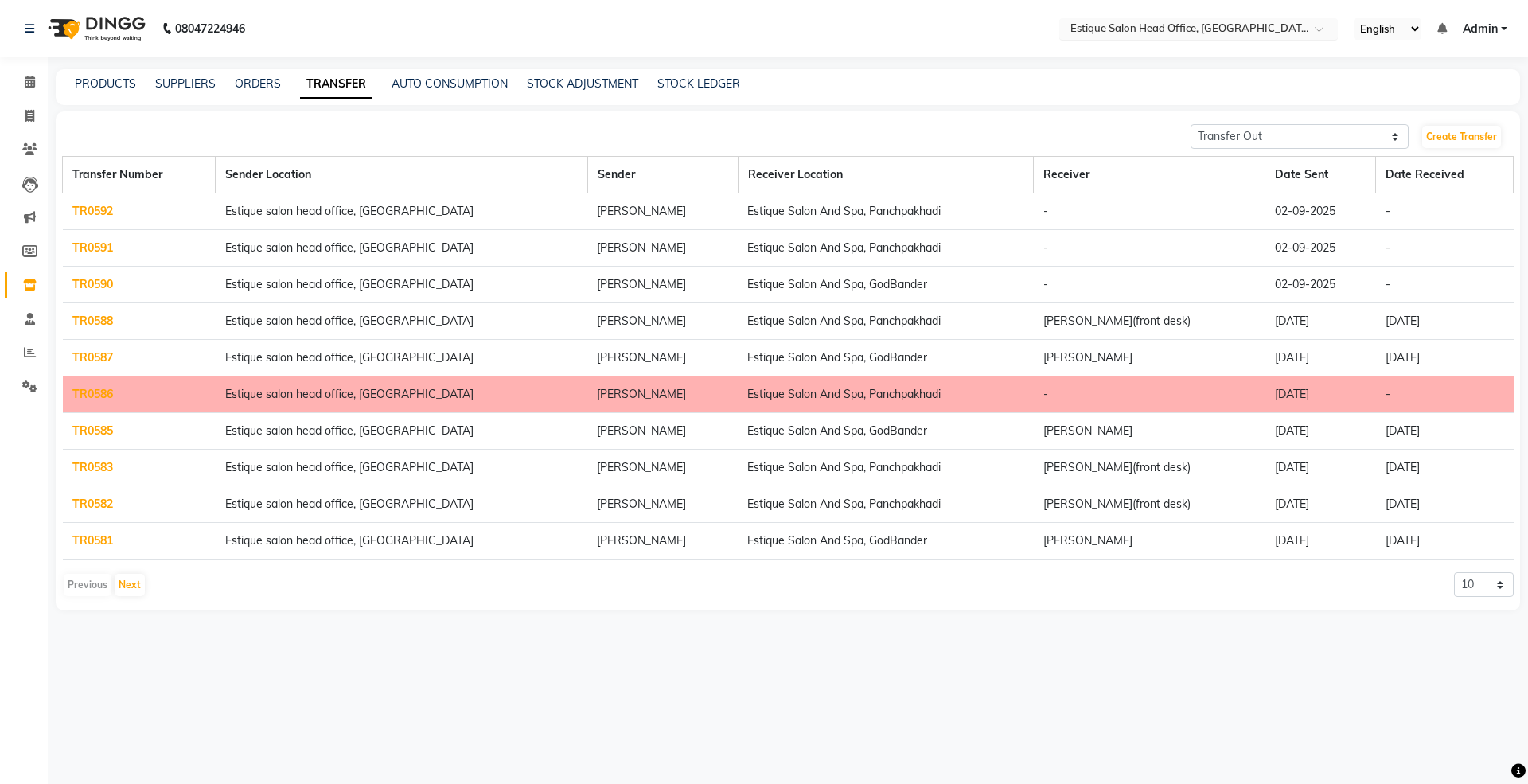
click at [1099, 26] on input "text" at bounding box center [1182, 30] width 230 height 16
click at [706, 144] on div "Transfer In Transfer Out Create Transfer" at bounding box center [787, 137] width 1452 height 26
click at [86, 211] on link "TR0592" at bounding box center [93, 210] width 41 height 14
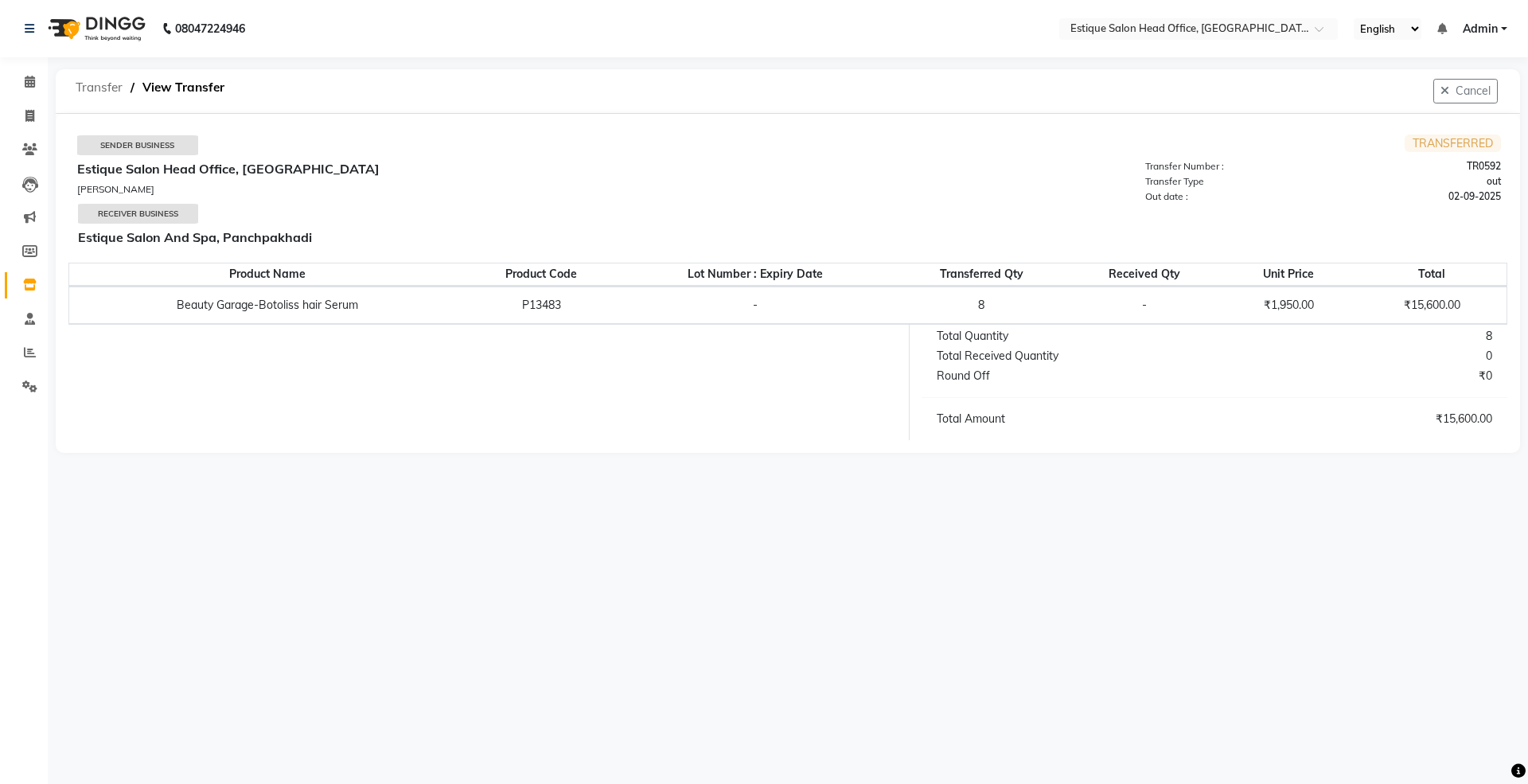
click at [104, 86] on span "Transfer" at bounding box center [99, 88] width 63 height 28
select select "sender"
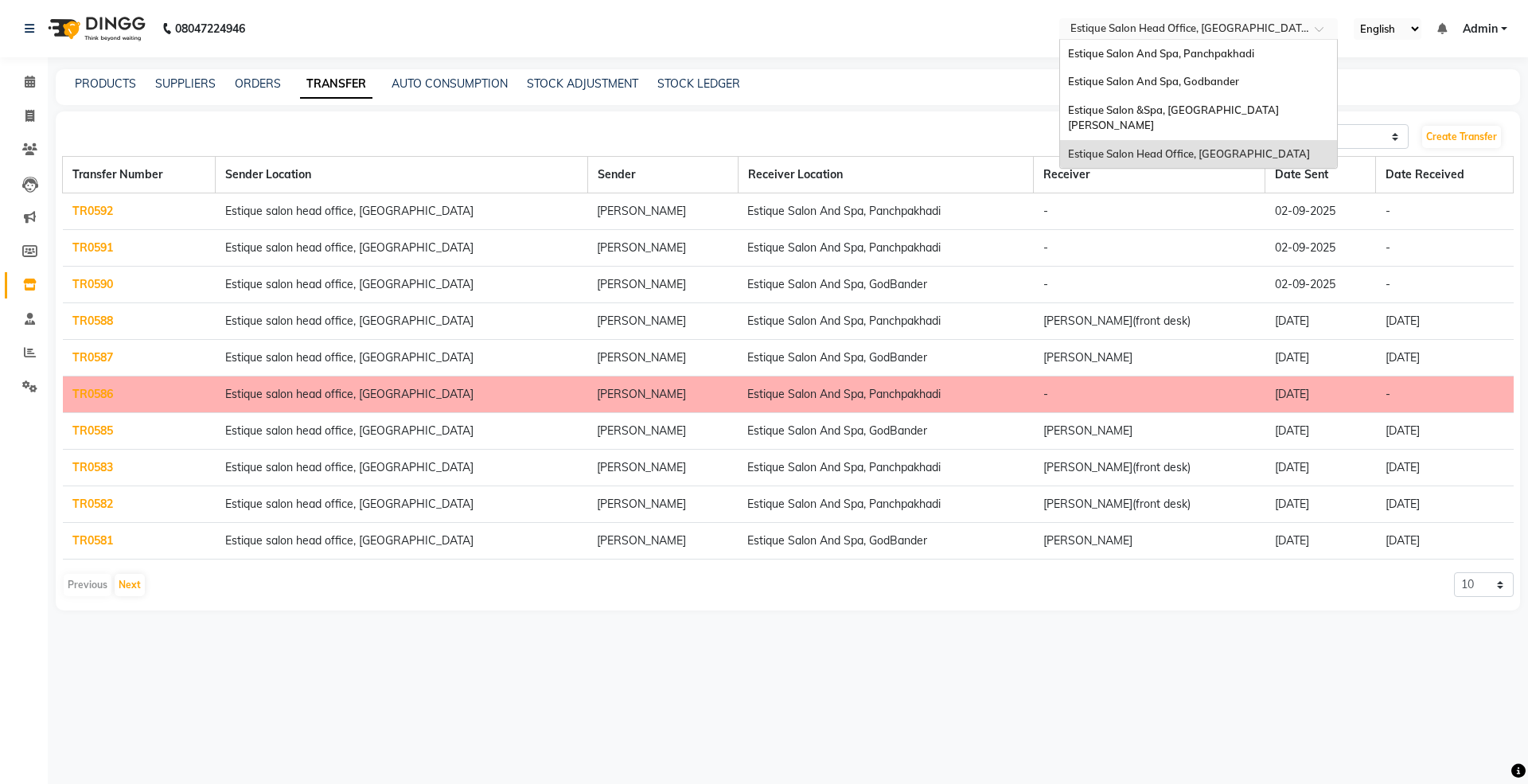
click at [1110, 26] on input "text" at bounding box center [1182, 30] width 230 height 16
click at [1143, 55] on span "Estique Salon And Spa, Panchpakhadi" at bounding box center [1161, 53] width 186 height 13
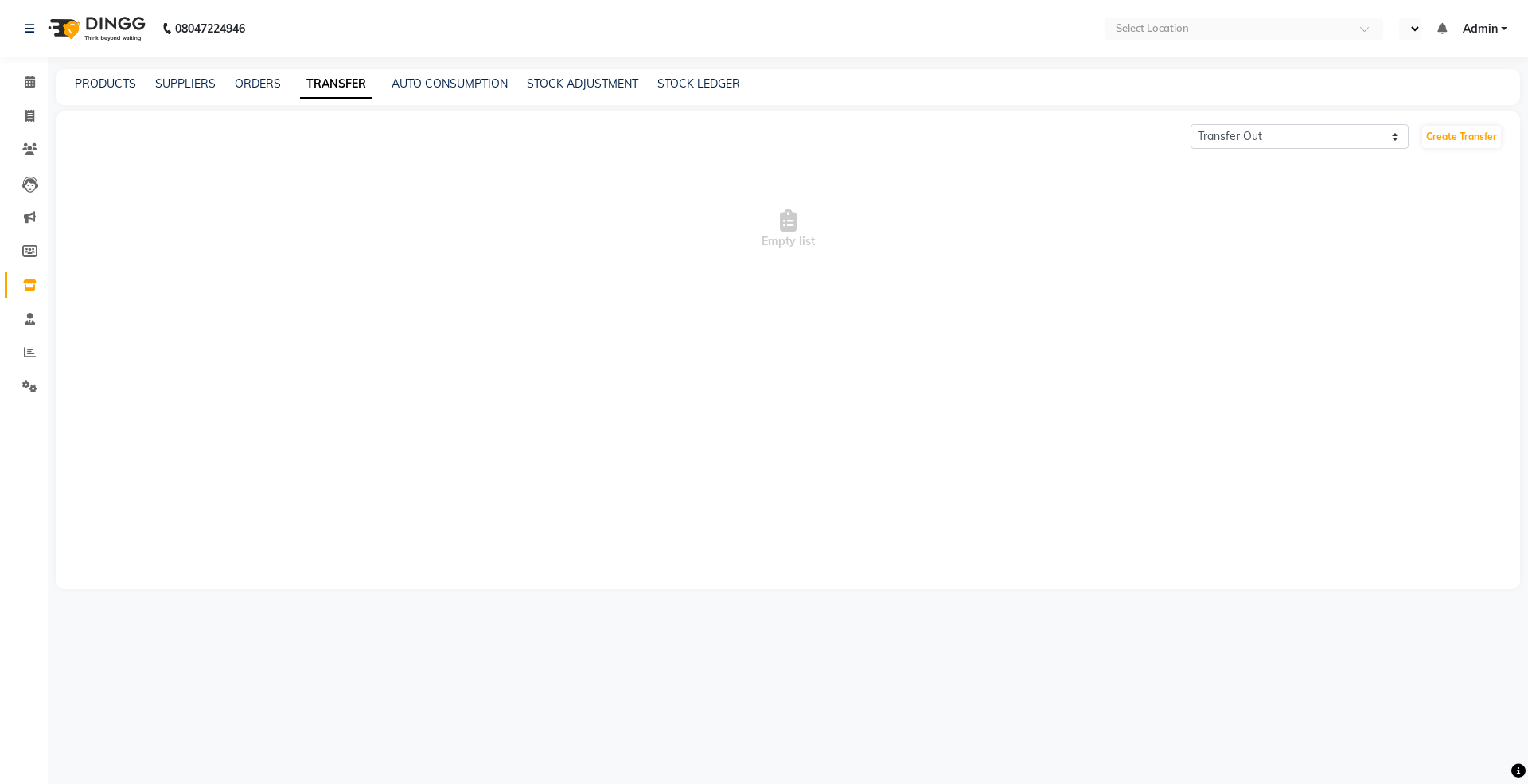
select select "sender"
select select "en"
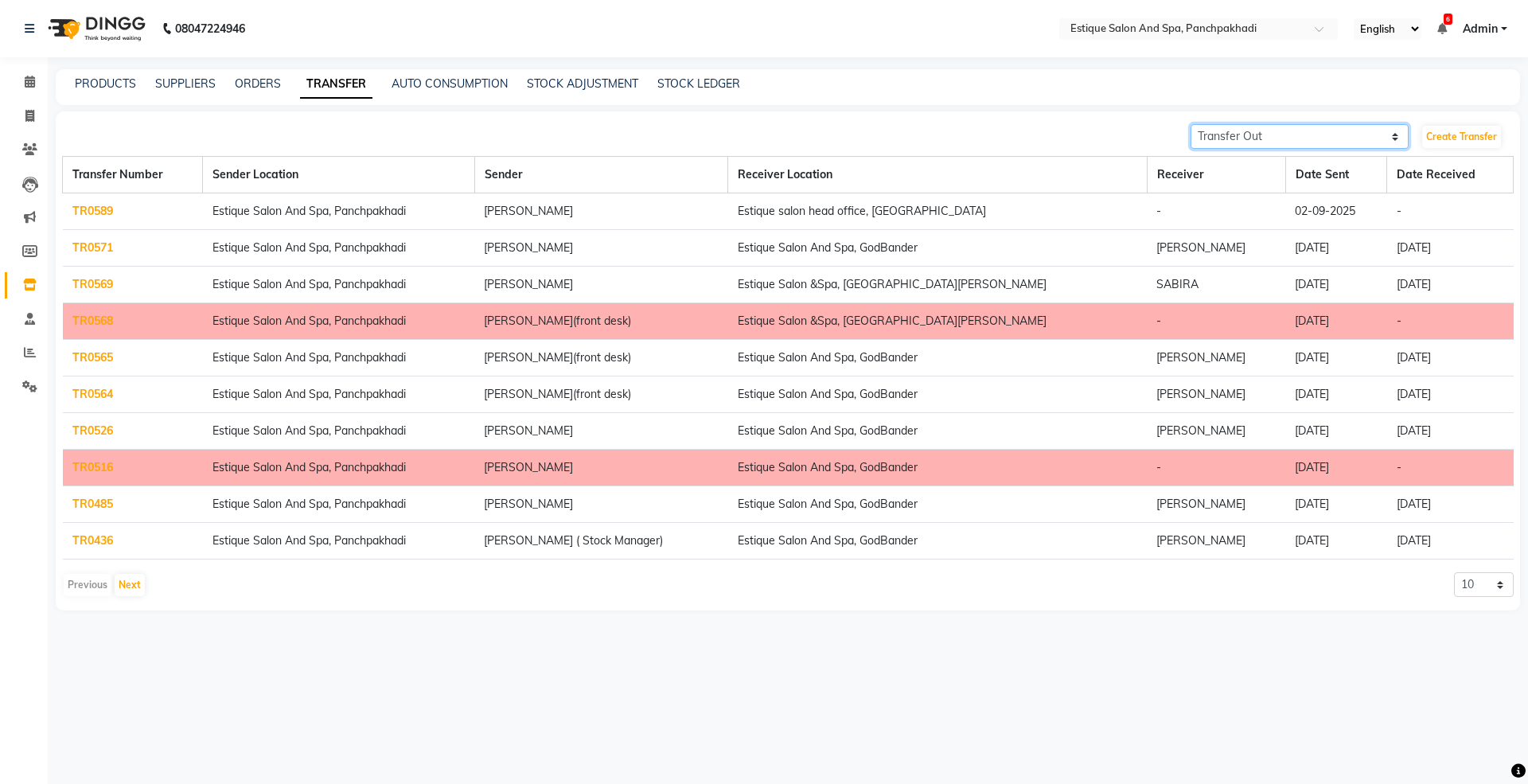
click at [1250, 132] on select "Transfer In Transfer Out" at bounding box center [1299, 137] width 218 height 25
click at [1191, 124] on select "Transfer In Transfer Out" at bounding box center [1299, 137] width 218 height 25
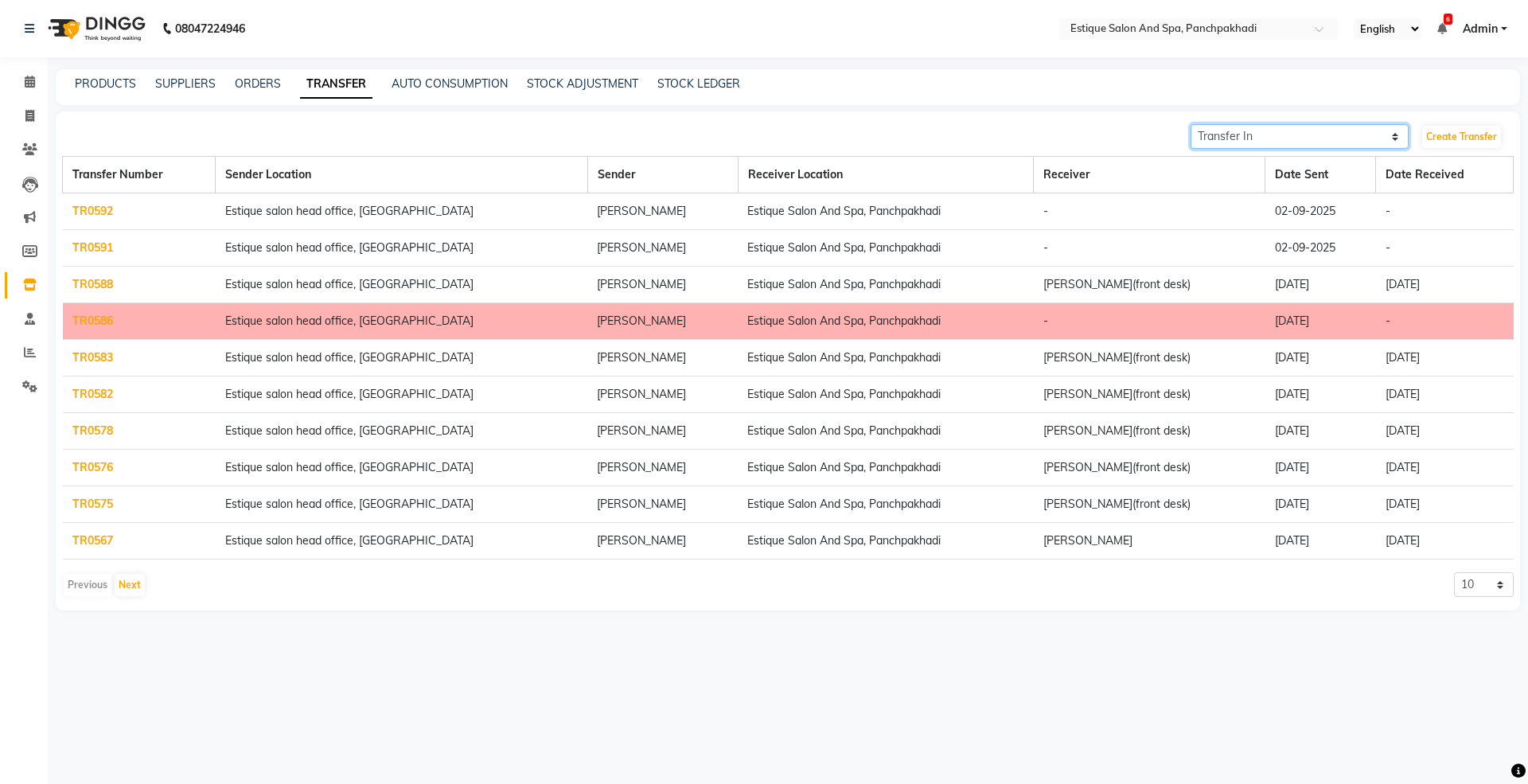
click at [1234, 134] on select "Transfer In Transfer Out" at bounding box center [1299, 137] width 218 height 25
drag, startPoint x: 1065, startPoint y: 296, endPoint x: 1070, endPoint y: 281, distance: 15.8
click at [1065, 296] on td "[PERSON_NAME](front desk)" at bounding box center [1149, 285] width 231 height 37
click at [1217, 134] on select "Transfer In Transfer Out" at bounding box center [1299, 137] width 218 height 25
click at [1191, 124] on select "Transfer In Transfer Out" at bounding box center [1299, 137] width 218 height 25
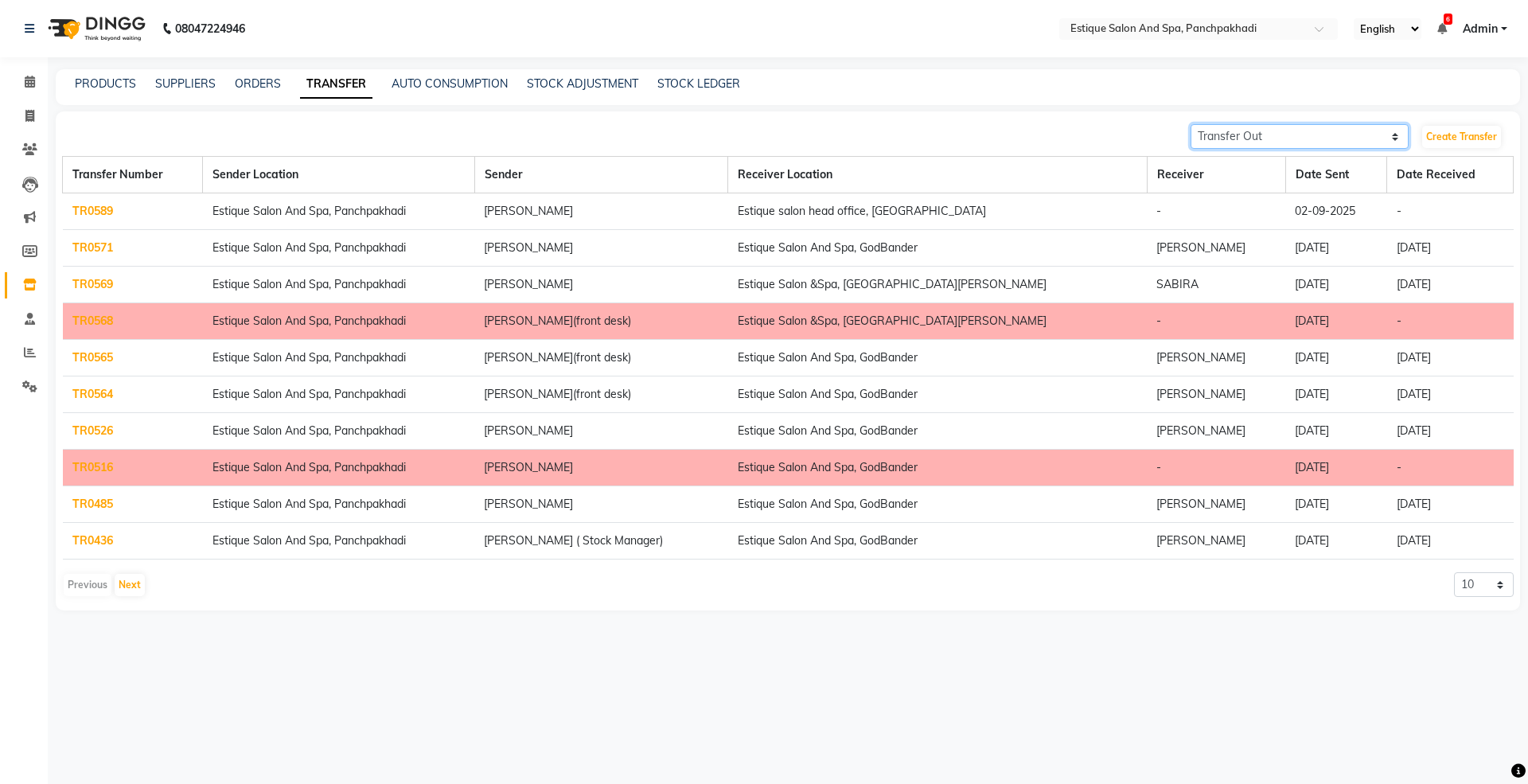
click at [1220, 132] on select "Transfer In Transfer Out" at bounding box center [1299, 137] width 218 height 25
click at [1191, 124] on select "Transfer In Transfer Out" at bounding box center [1299, 137] width 218 height 25
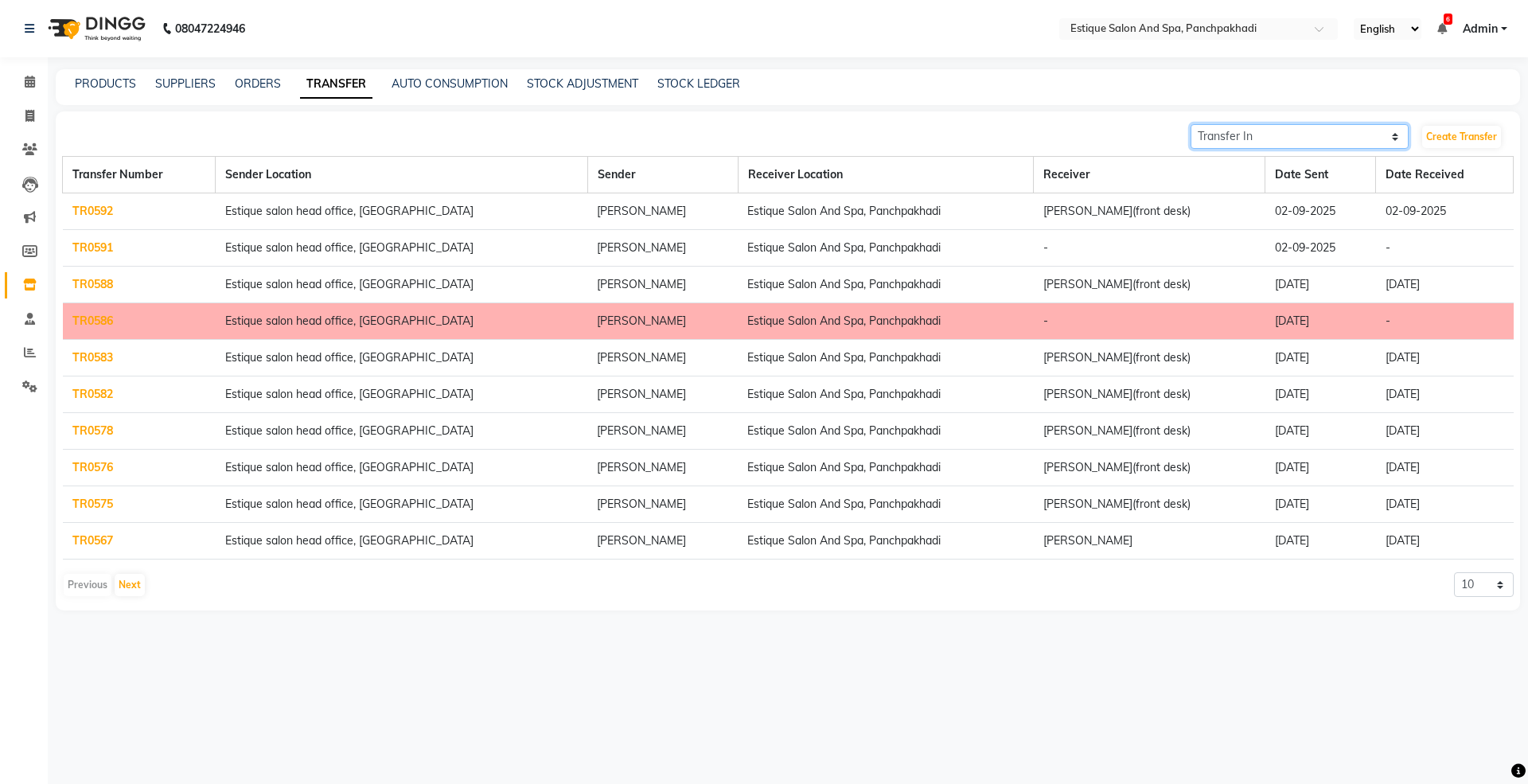
click at [1248, 137] on select "Transfer In Transfer Out" at bounding box center [1299, 137] width 218 height 25
select select "sender"
click at [1191, 124] on select "Transfer In Transfer Out" at bounding box center [1299, 137] width 218 height 25
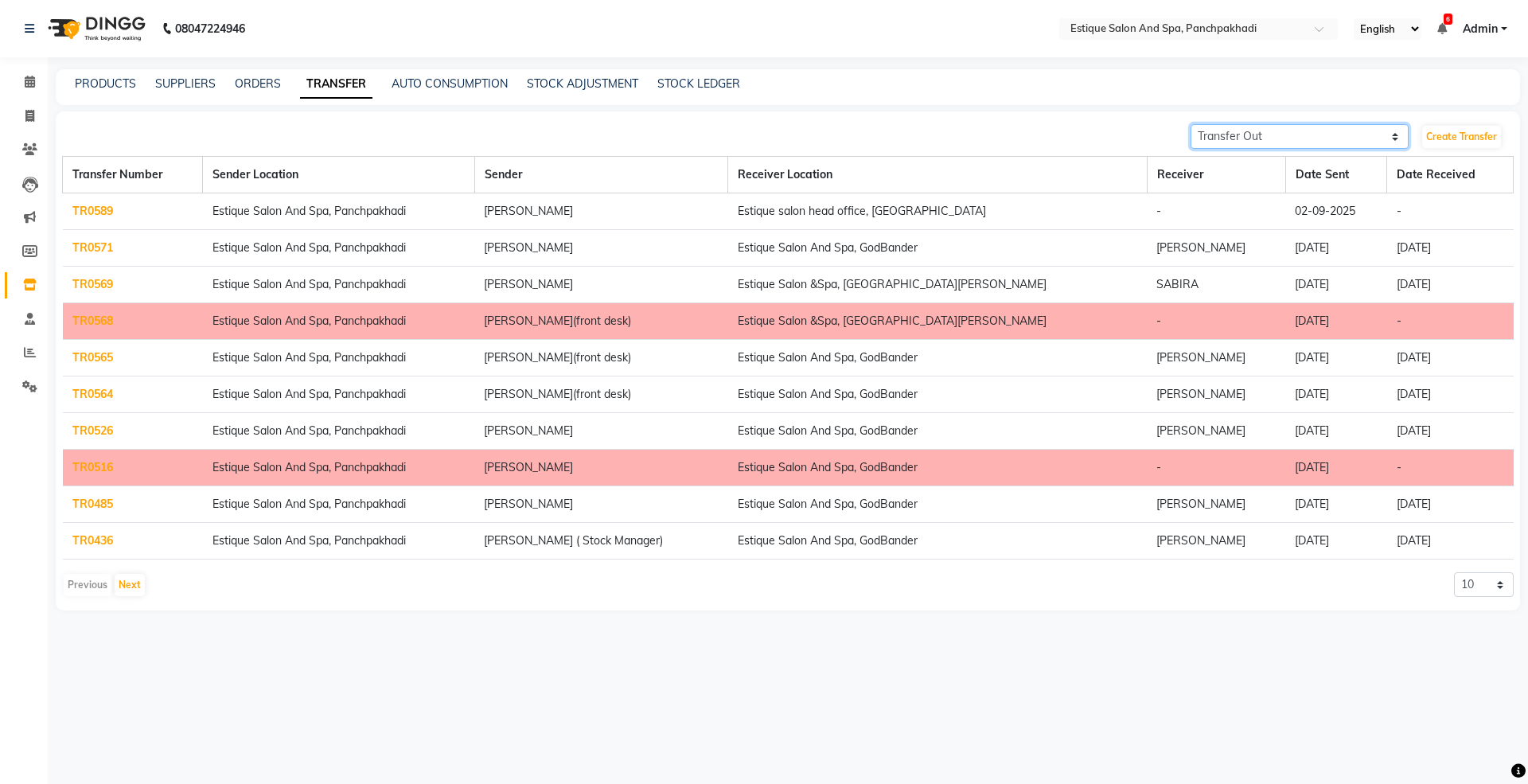
click at [1221, 134] on select "Transfer In Transfer Out" at bounding box center [1299, 137] width 218 height 25
click at [1220, 140] on select "Transfer In Transfer Out" at bounding box center [1299, 137] width 218 height 25
click at [1157, 29] on input "text" at bounding box center [1182, 30] width 230 height 16
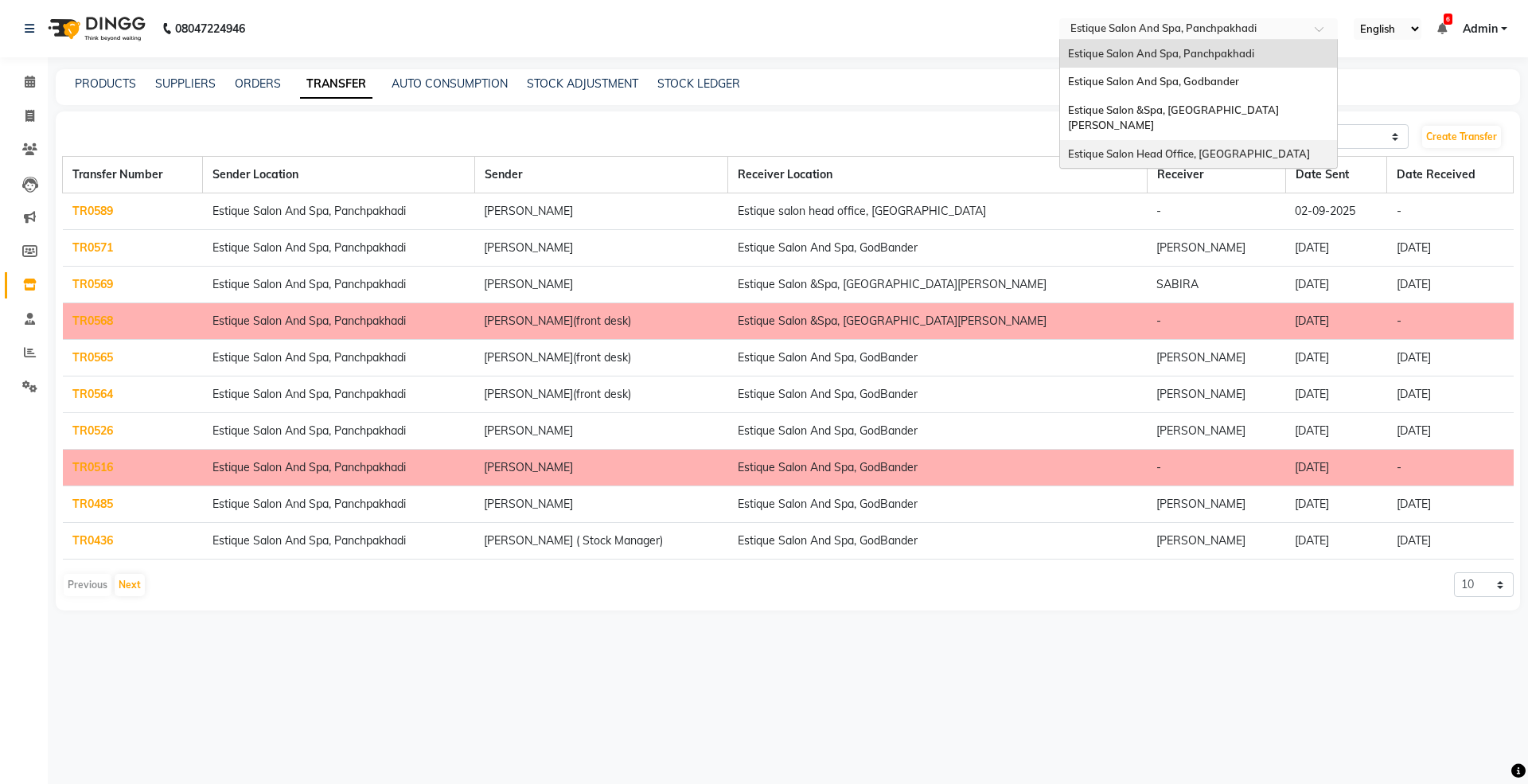
click at [1180, 147] on span "Estique Salon Head Office, [GEOGRAPHIC_DATA]" at bounding box center [1189, 153] width 242 height 13
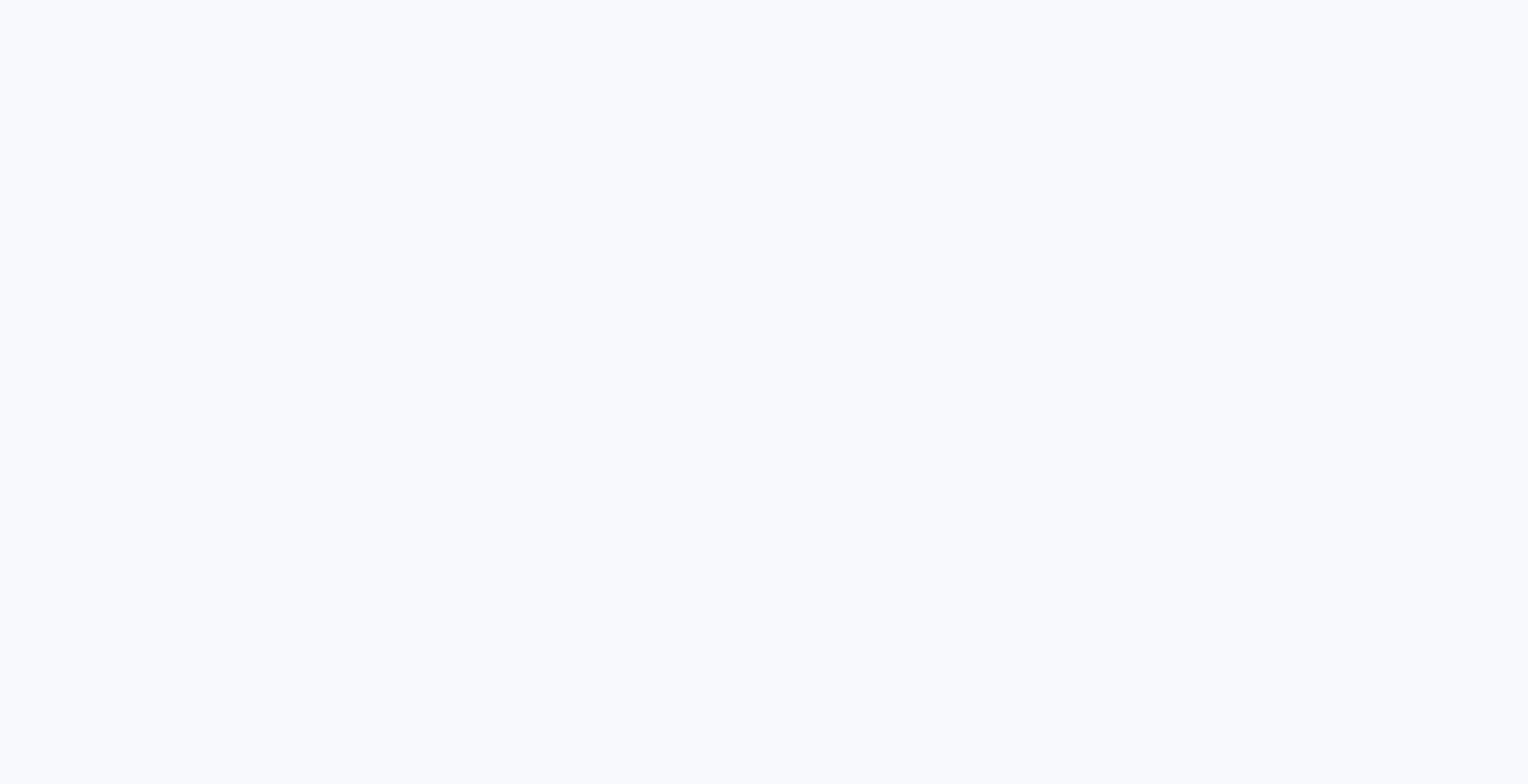
select select "sender"
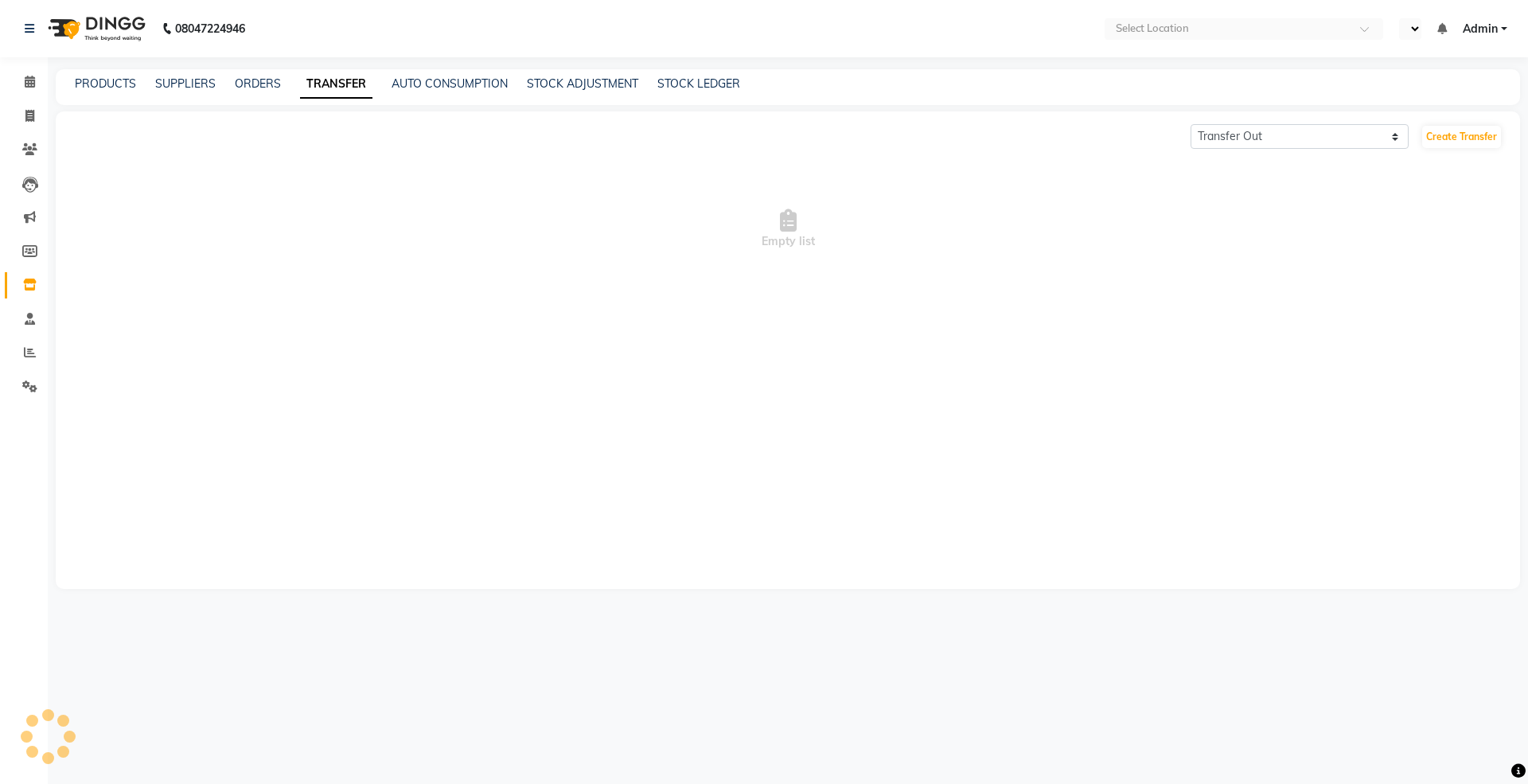
select select "en"
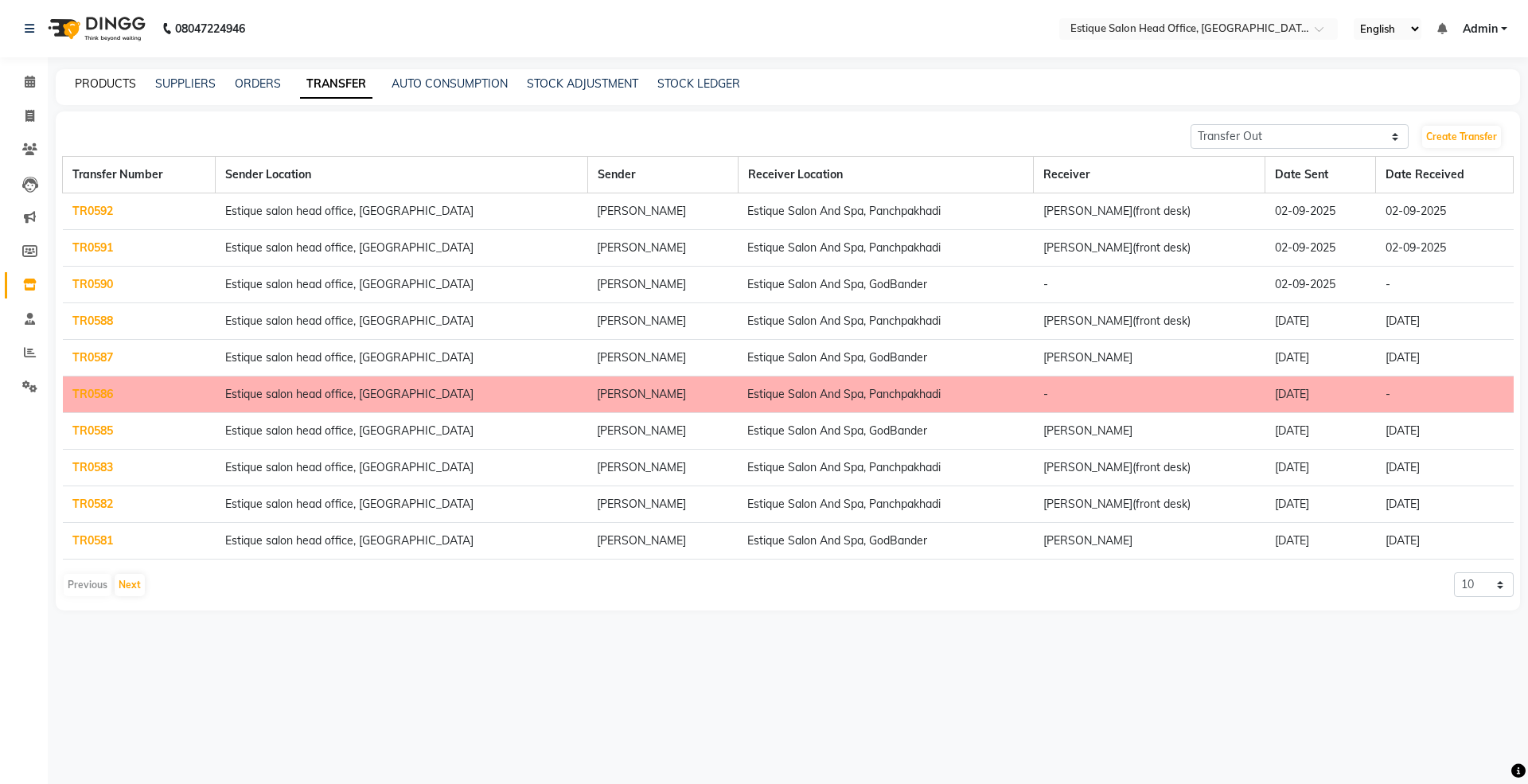
click at [109, 81] on link "PRODUCTS" at bounding box center [105, 83] width 61 height 14
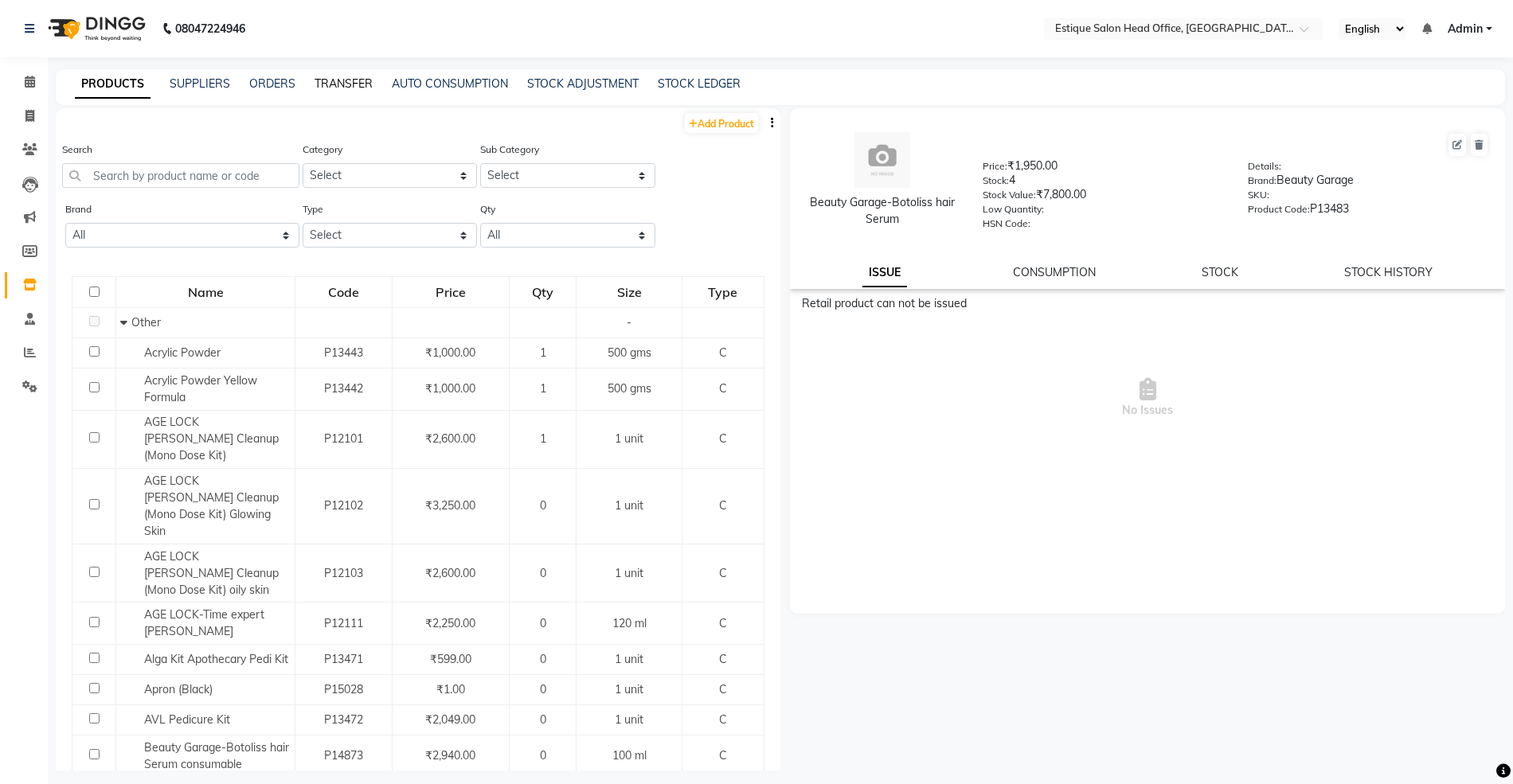
click at [350, 86] on link "TRANSFER" at bounding box center [344, 83] width 58 height 14
select select "sender"
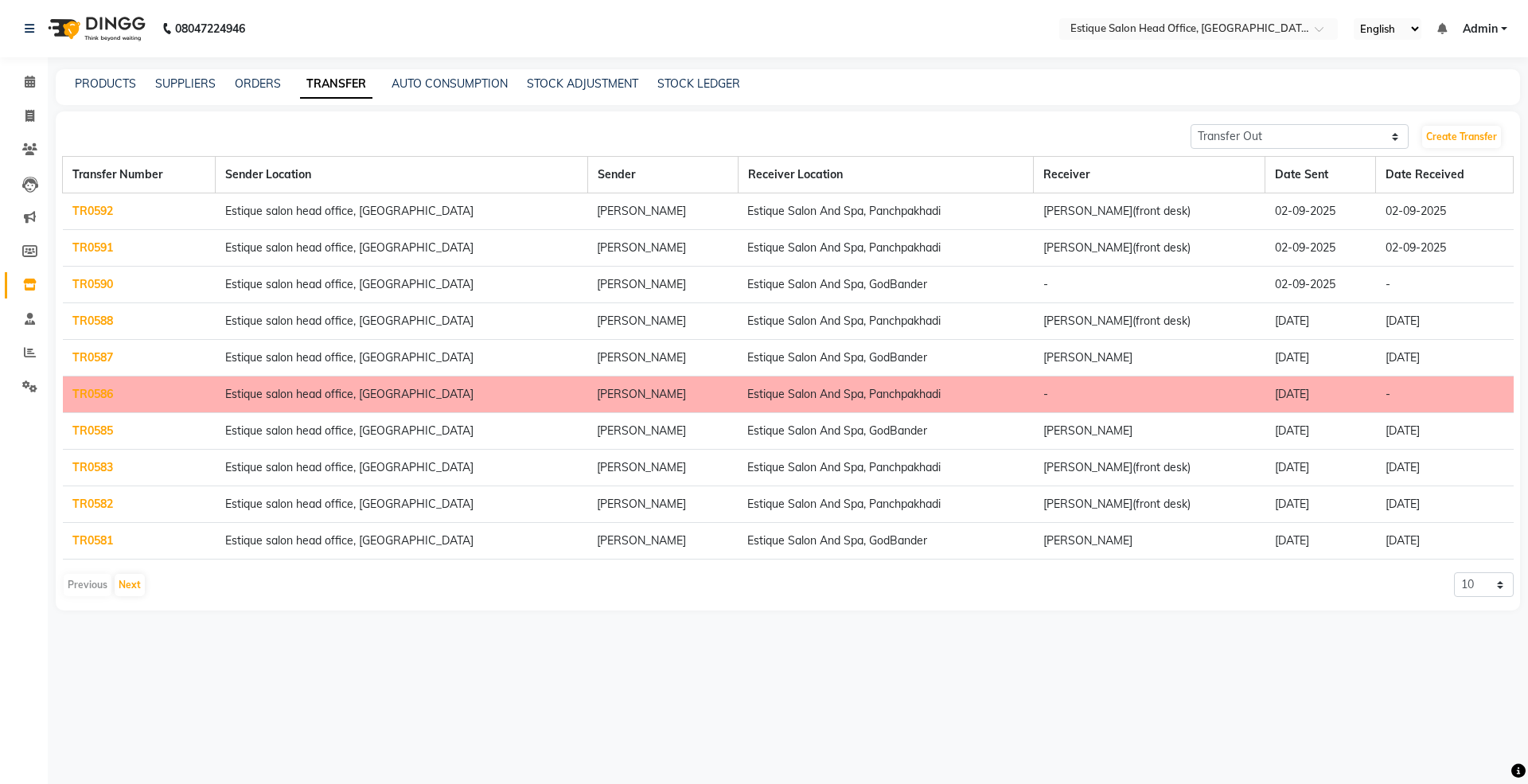
click at [81, 284] on link "TR0590" at bounding box center [93, 284] width 41 height 14
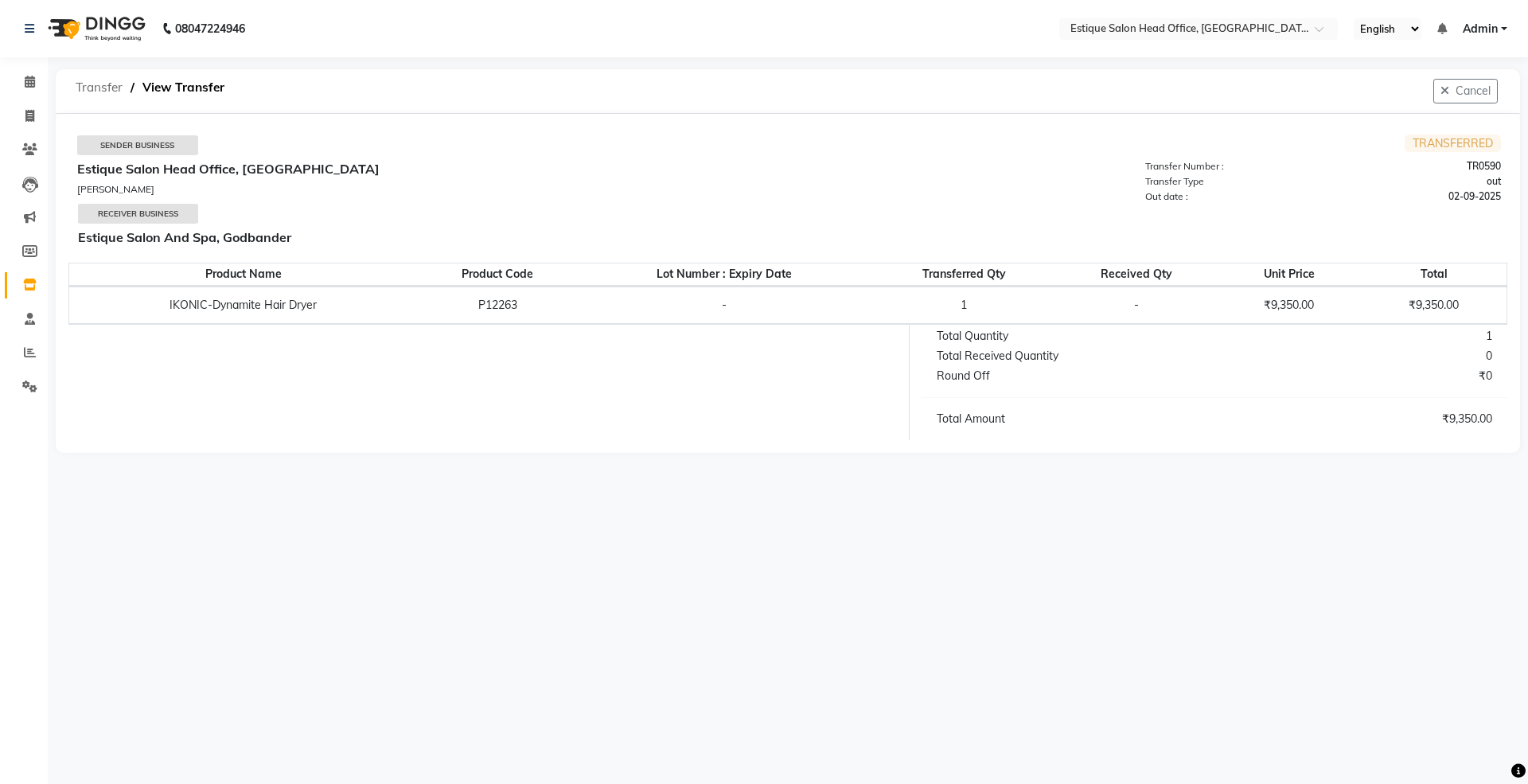
click at [97, 83] on span "Transfer" at bounding box center [99, 88] width 63 height 28
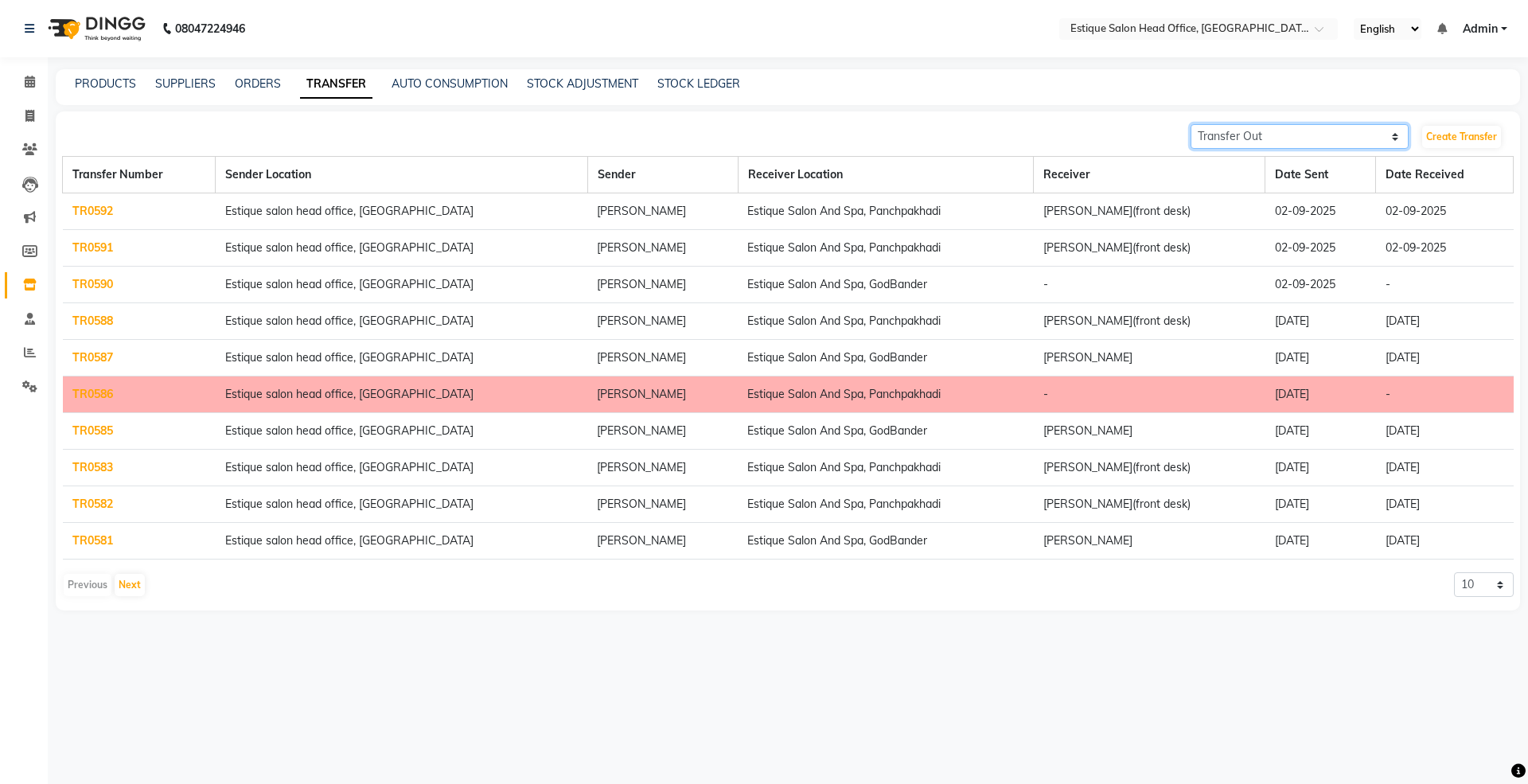
drag, startPoint x: 1211, startPoint y: 128, endPoint x: 1219, endPoint y: 142, distance: 16.1
click at [1211, 128] on select "Transfer In Transfer Out" at bounding box center [1299, 137] width 218 height 25
select select "receiving"
click at [1191, 124] on select "Transfer In Transfer Out" at bounding box center [1299, 137] width 218 height 25
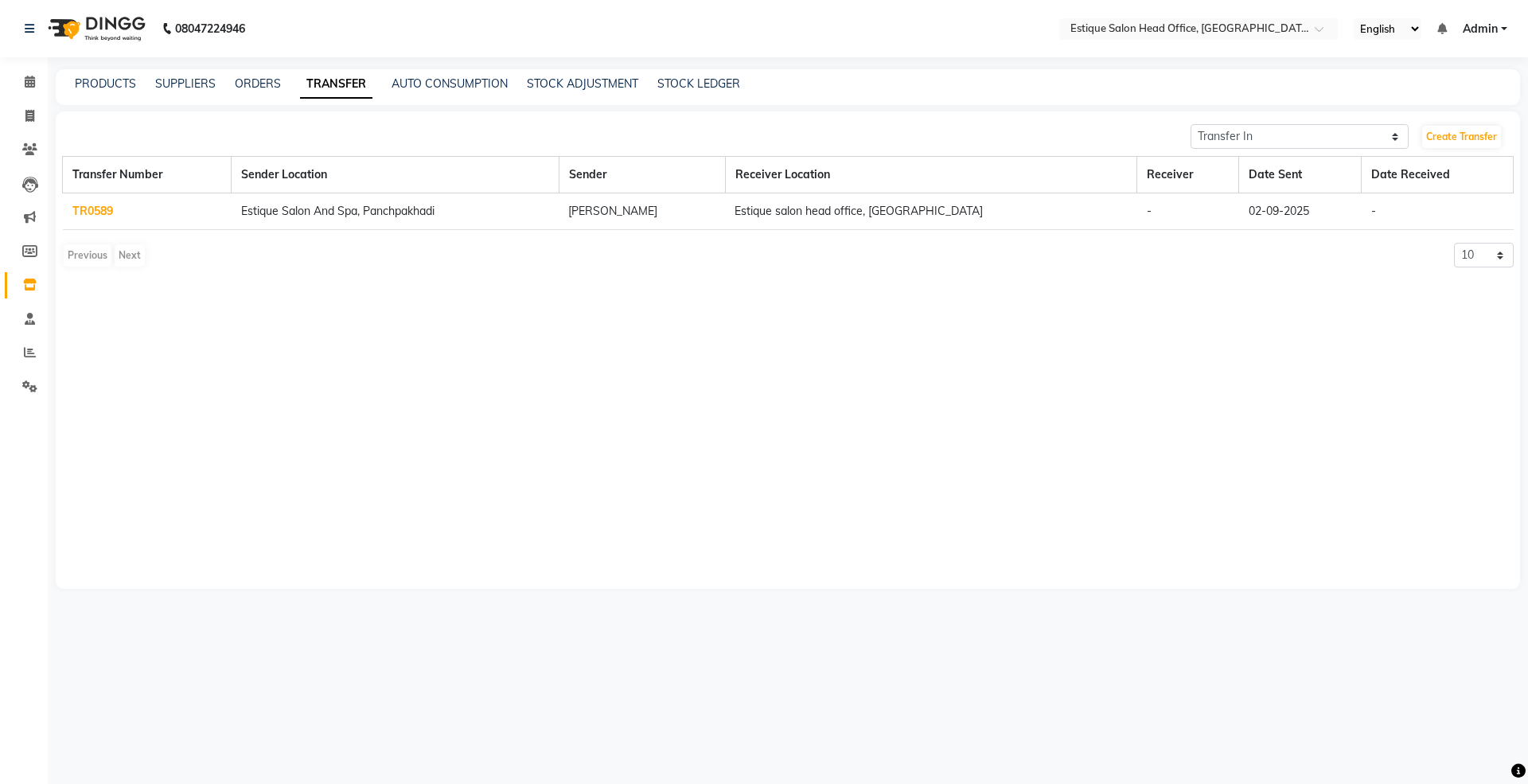
click at [97, 208] on link "TR0589" at bounding box center [93, 210] width 41 height 14
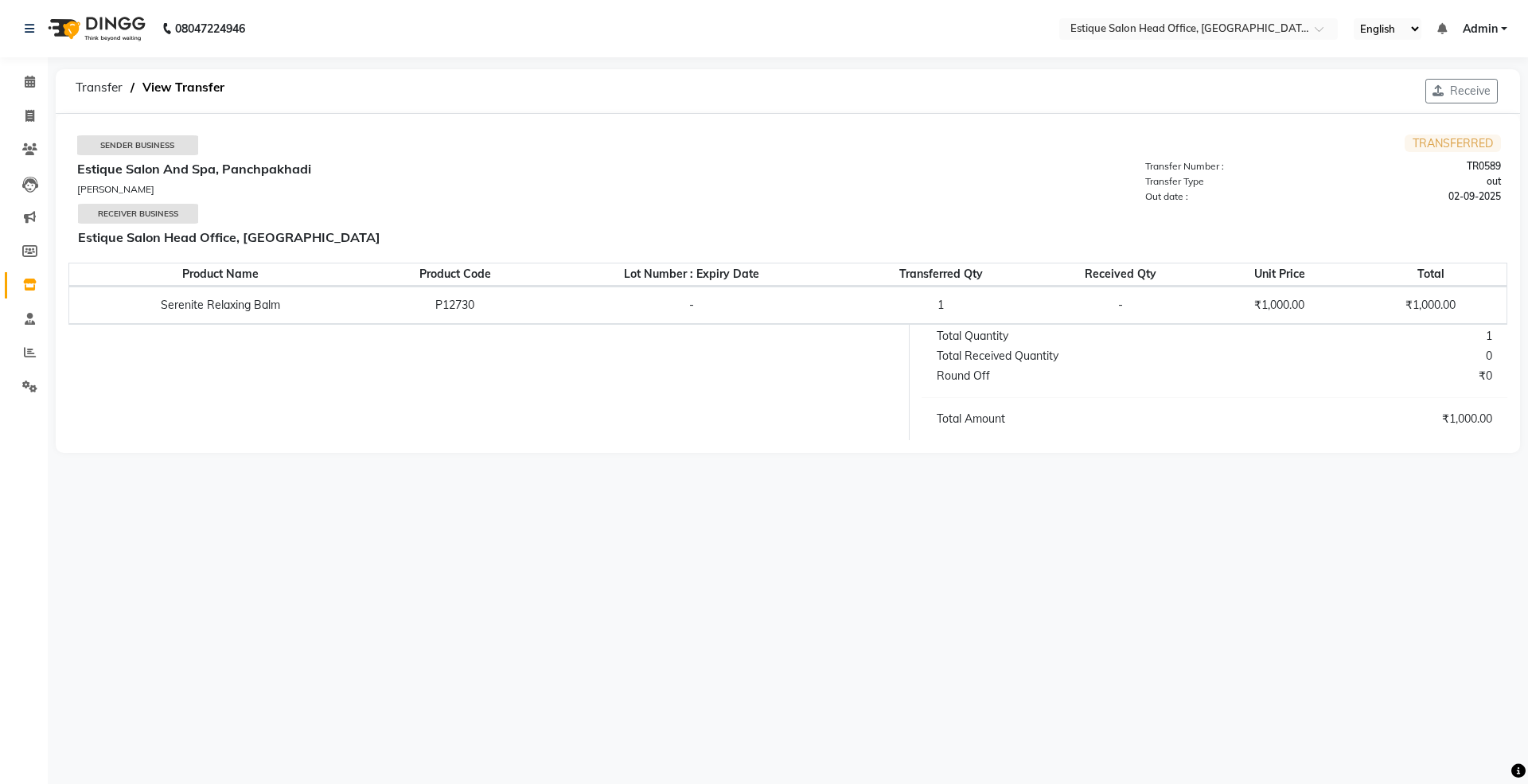
click at [1455, 89] on button "Receive" at bounding box center [1461, 91] width 73 height 25
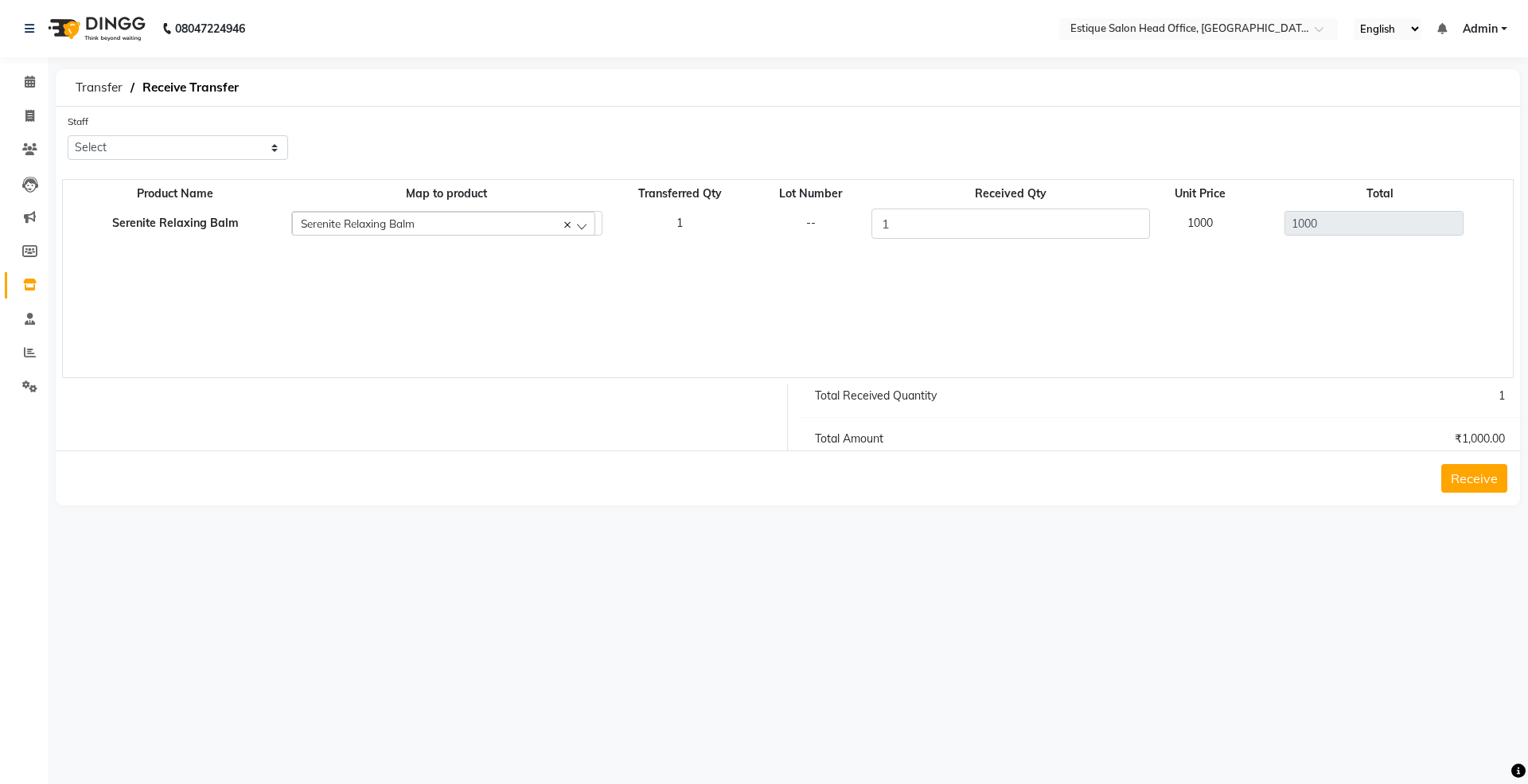
click at [1469, 473] on button "Receive" at bounding box center [1474, 478] width 66 height 28
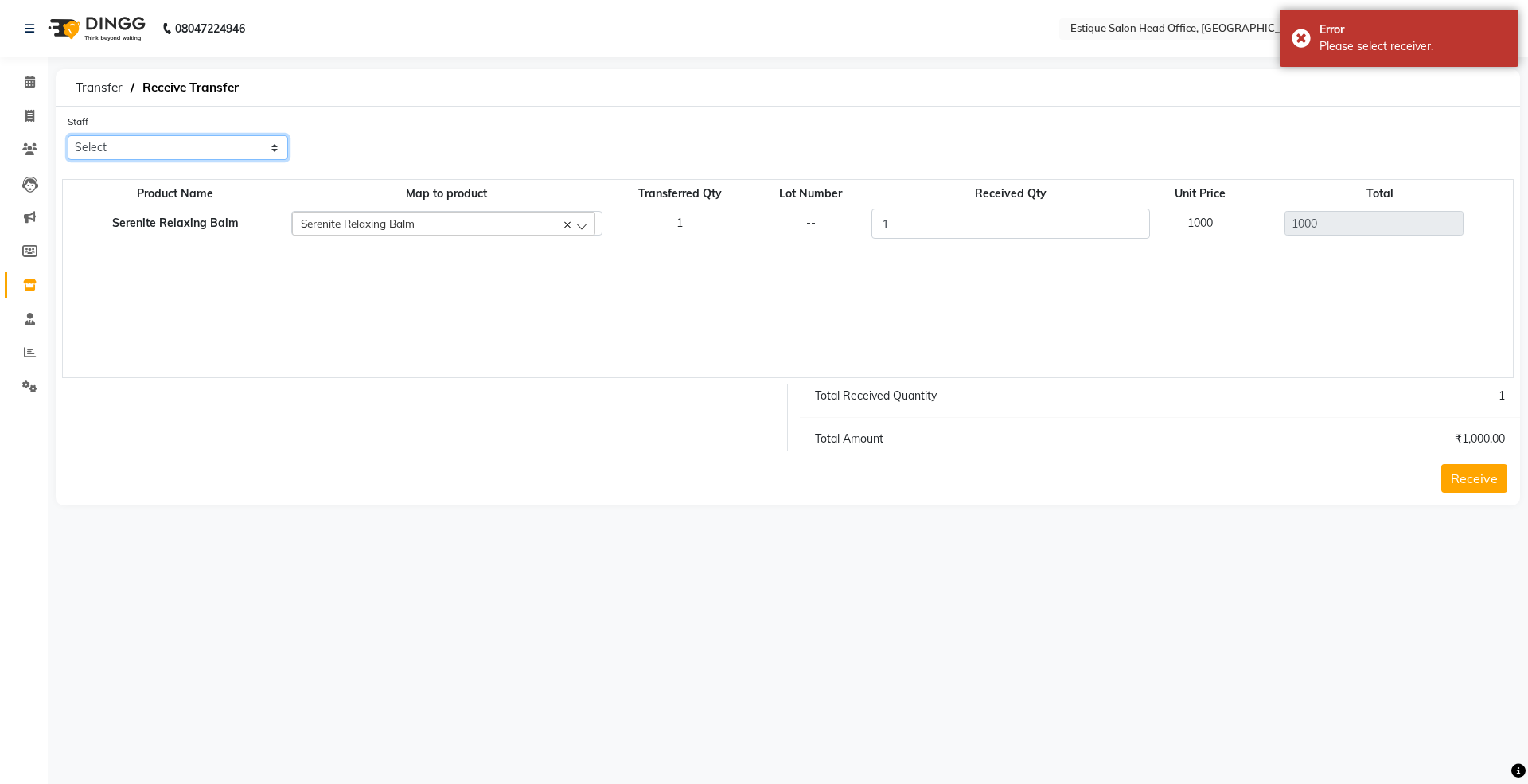
click at [202, 141] on select "Select [PERSON_NAME]" at bounding box center [178, 148] width 220 height 25
select select "84251"
click at [68, 135] on select "Select [PERSON_NAME]" at bounding box center [178, 148] width 220 height 25
click at [1463, 466] on button "Receive" at bounding box center [1474, 478] width 66 height 28
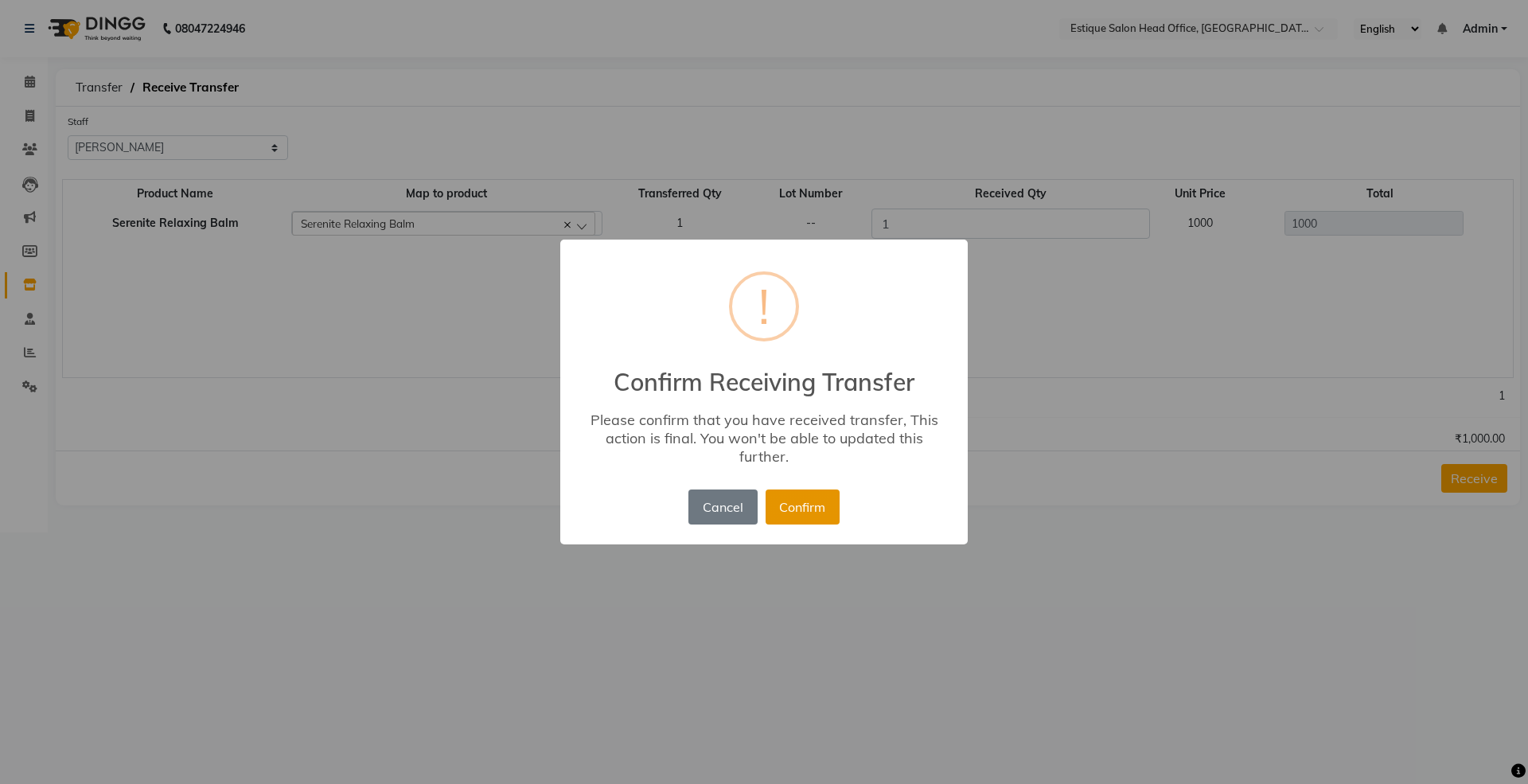
click at [827, 510] on button "Confirm" at bounding box center [802, 507] width 74 height 35
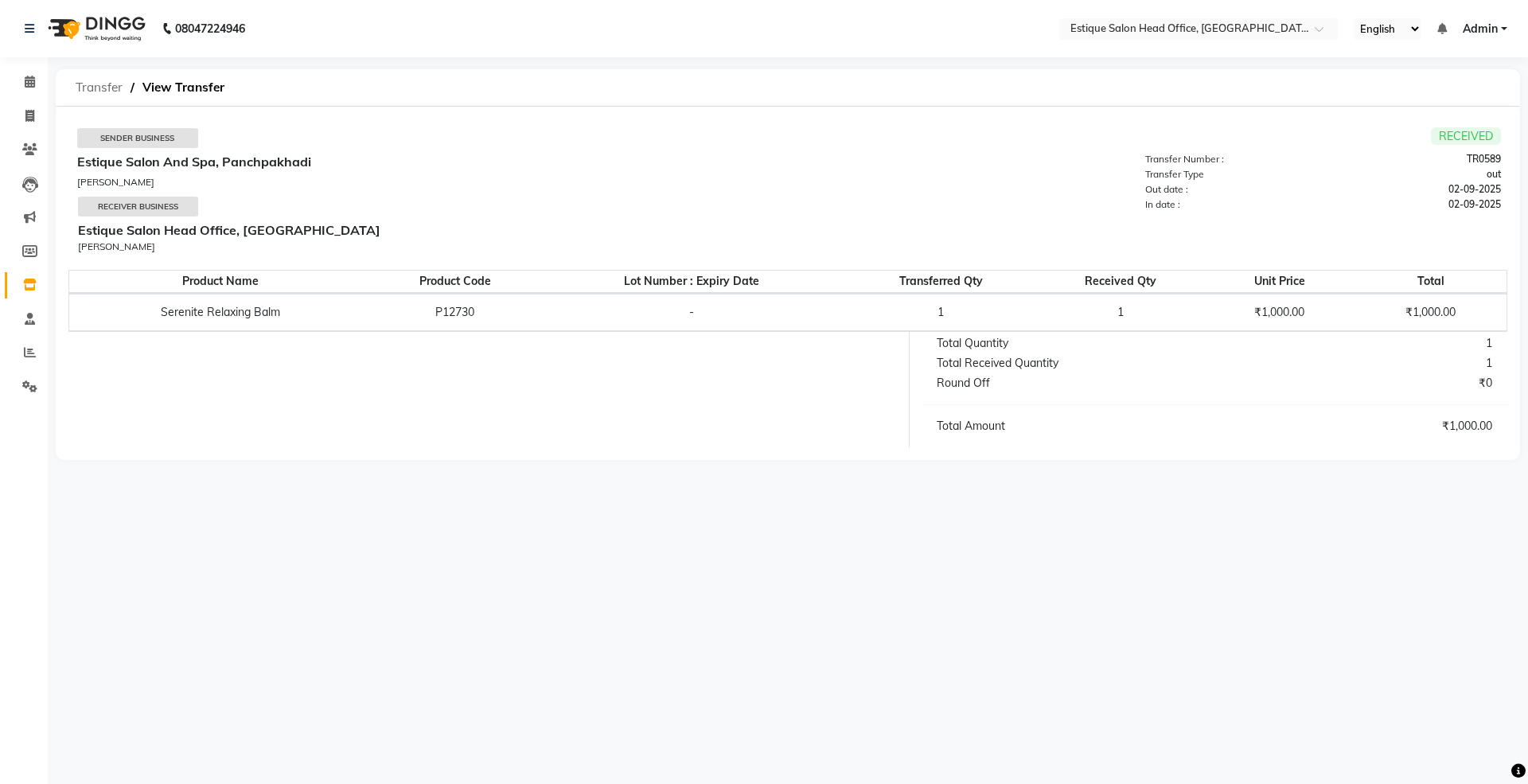
click at [94, 87] on span "Transfer" at bounding box center [99, 88] width 63 height 28
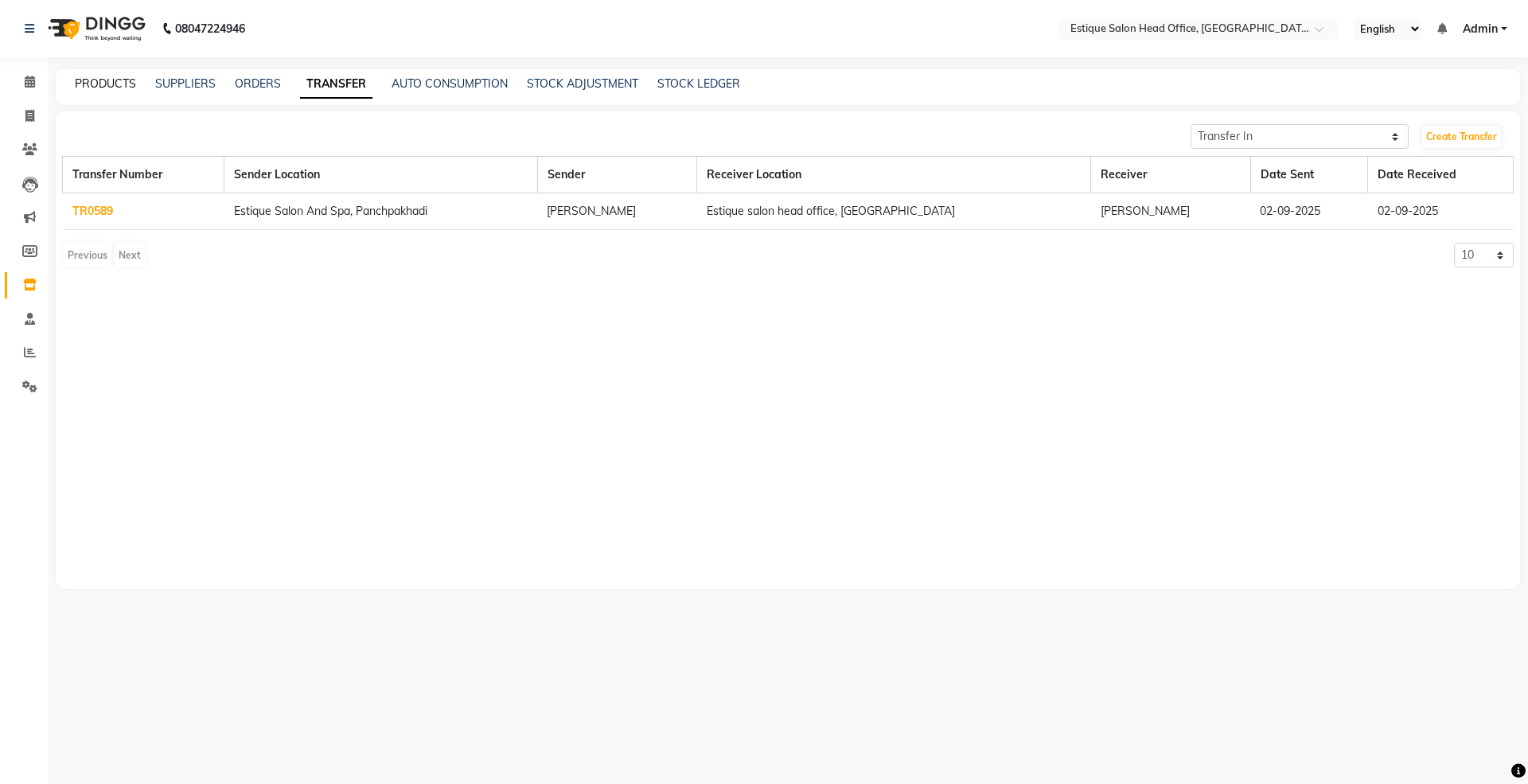
click at [107, 81] on link "PRODUCTS" at bounding box center [105, 83] width 61 height 14
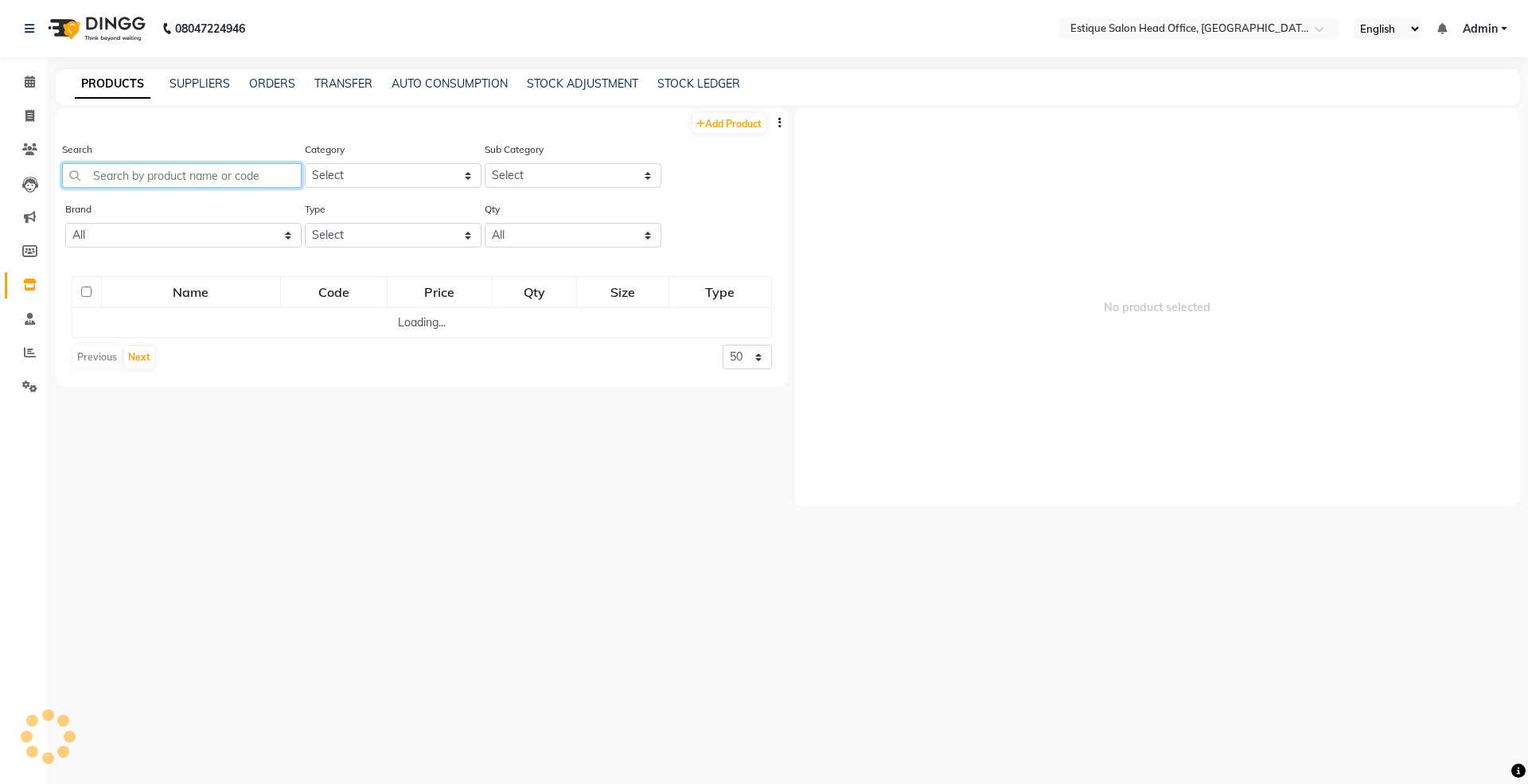
click at [131, 181] on input "text" at bounding box center [181, 175] width 240 height 25
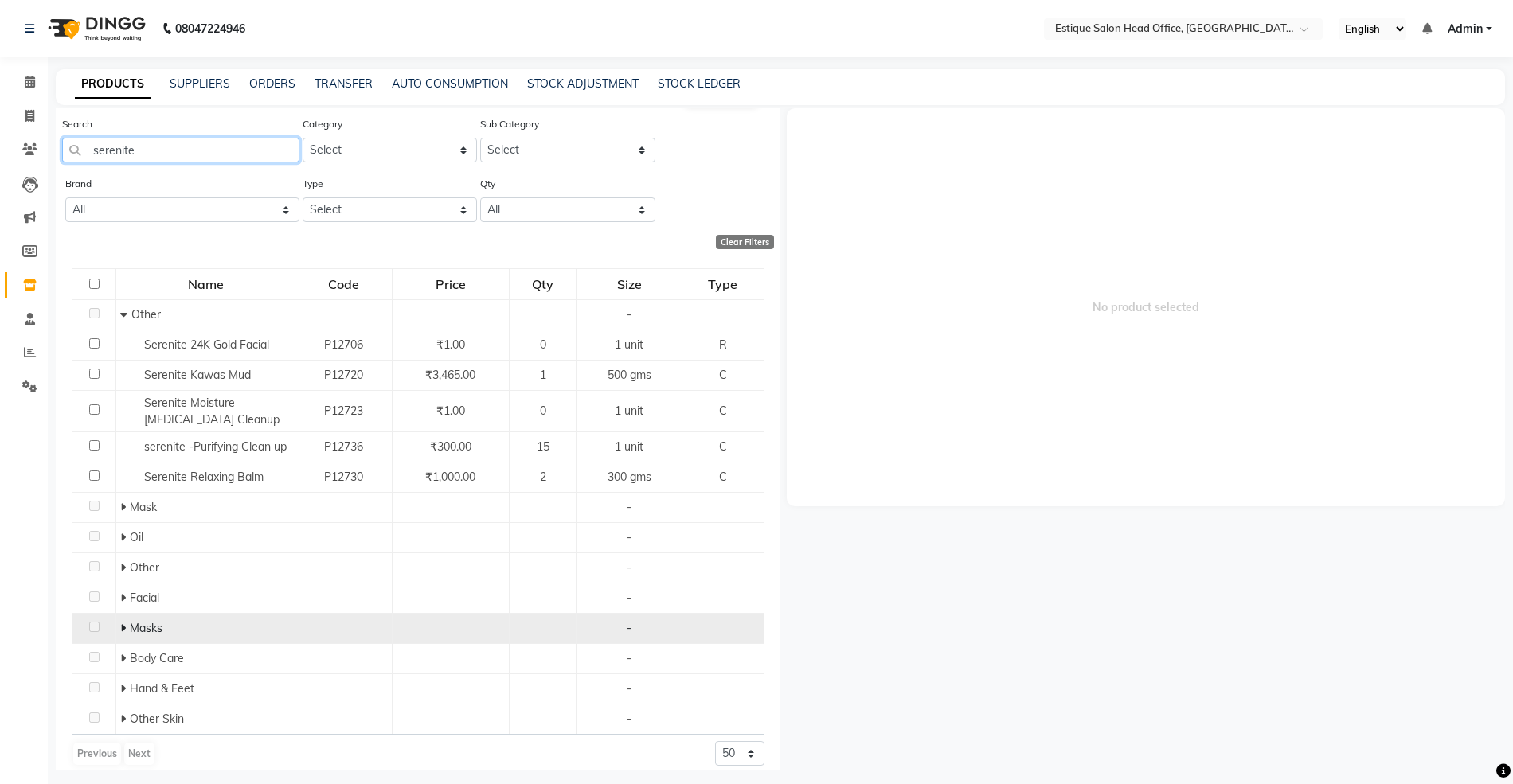
scroll to position [42, 0]
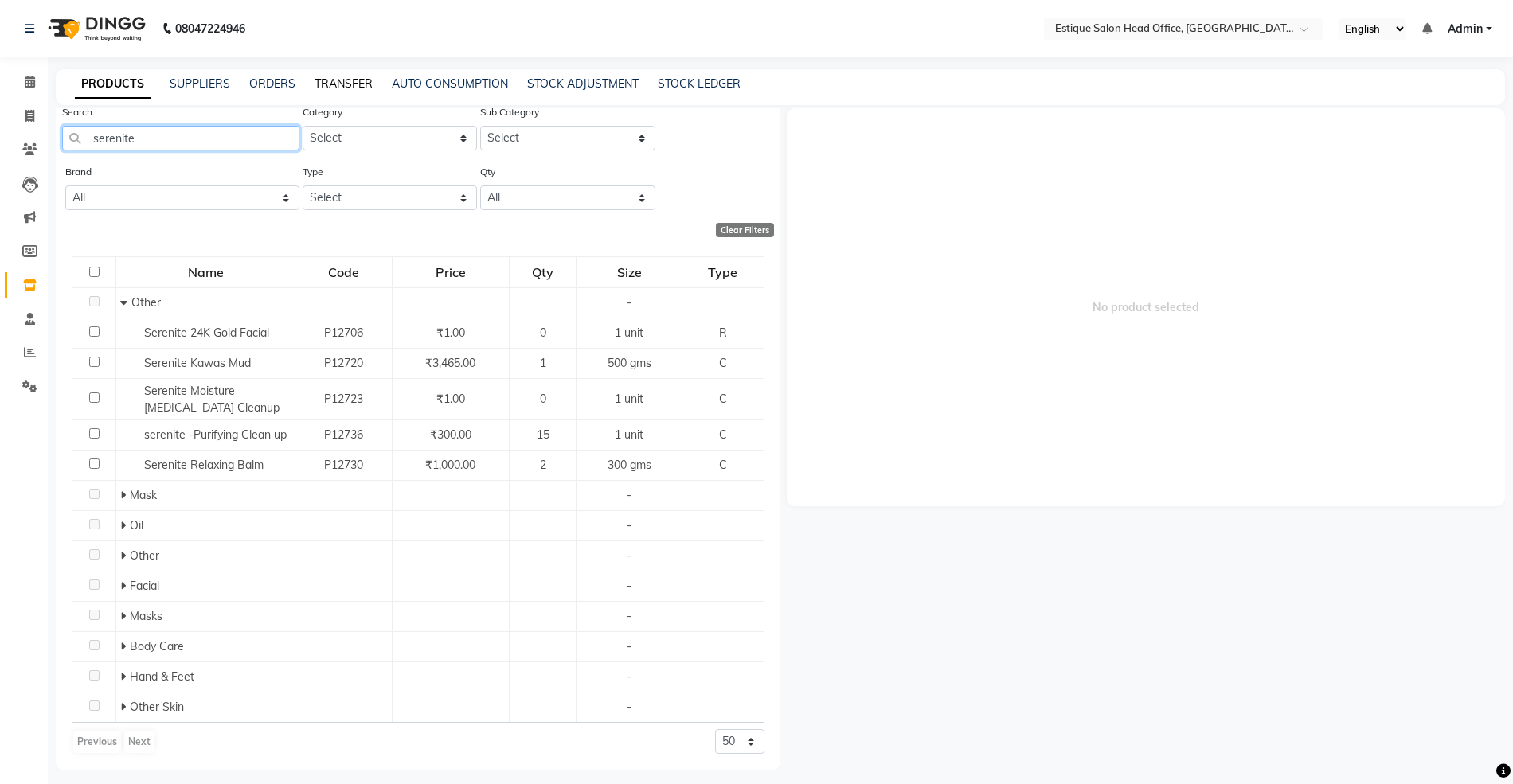
type input "serenite"
click at [351, 83] on link "TRANSFER" at bounding box center [344, 83] width 58 height 14
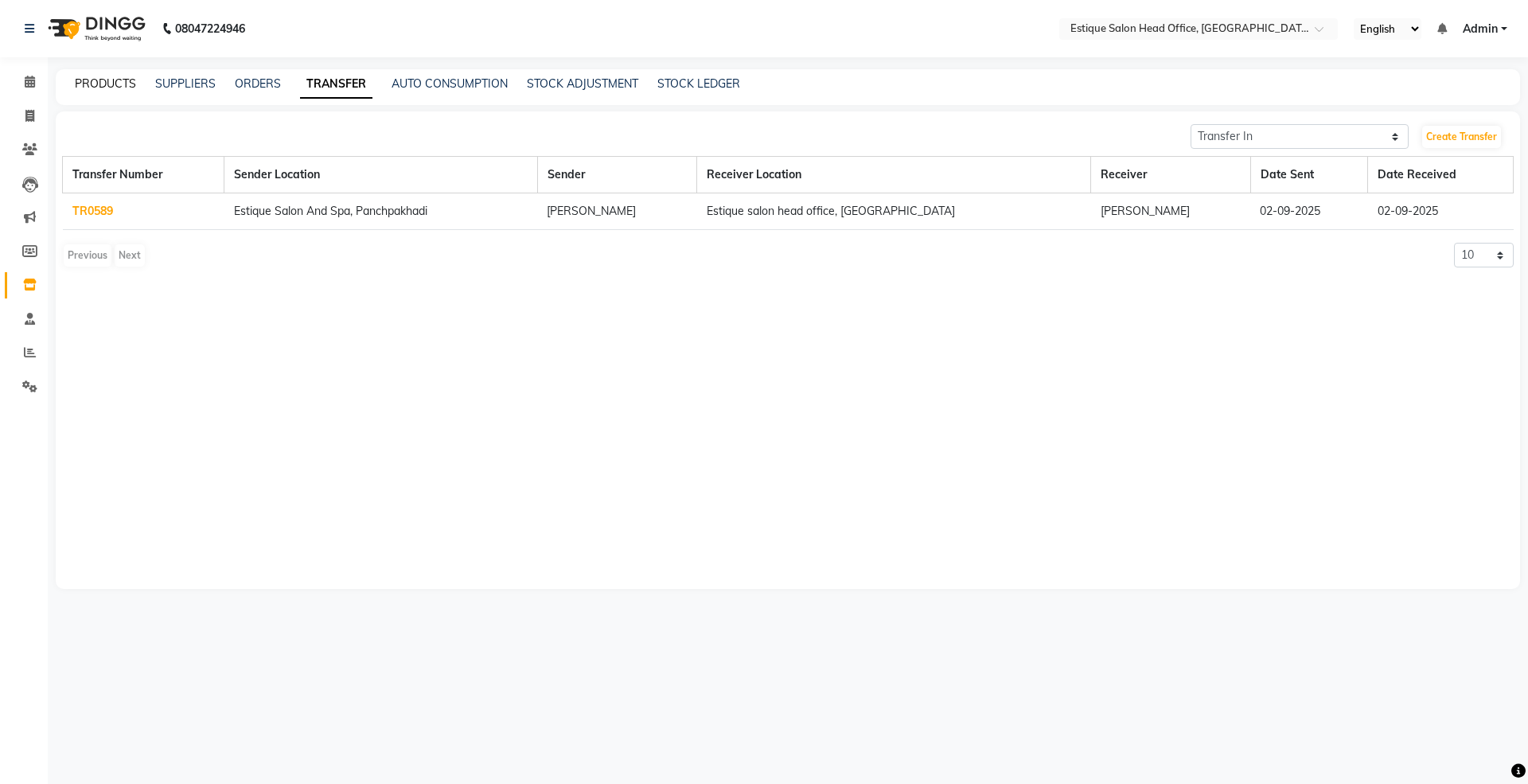
click at [96, 79] on link "PRODUCTS" at bounding box center [105, 83] width 61 height 14
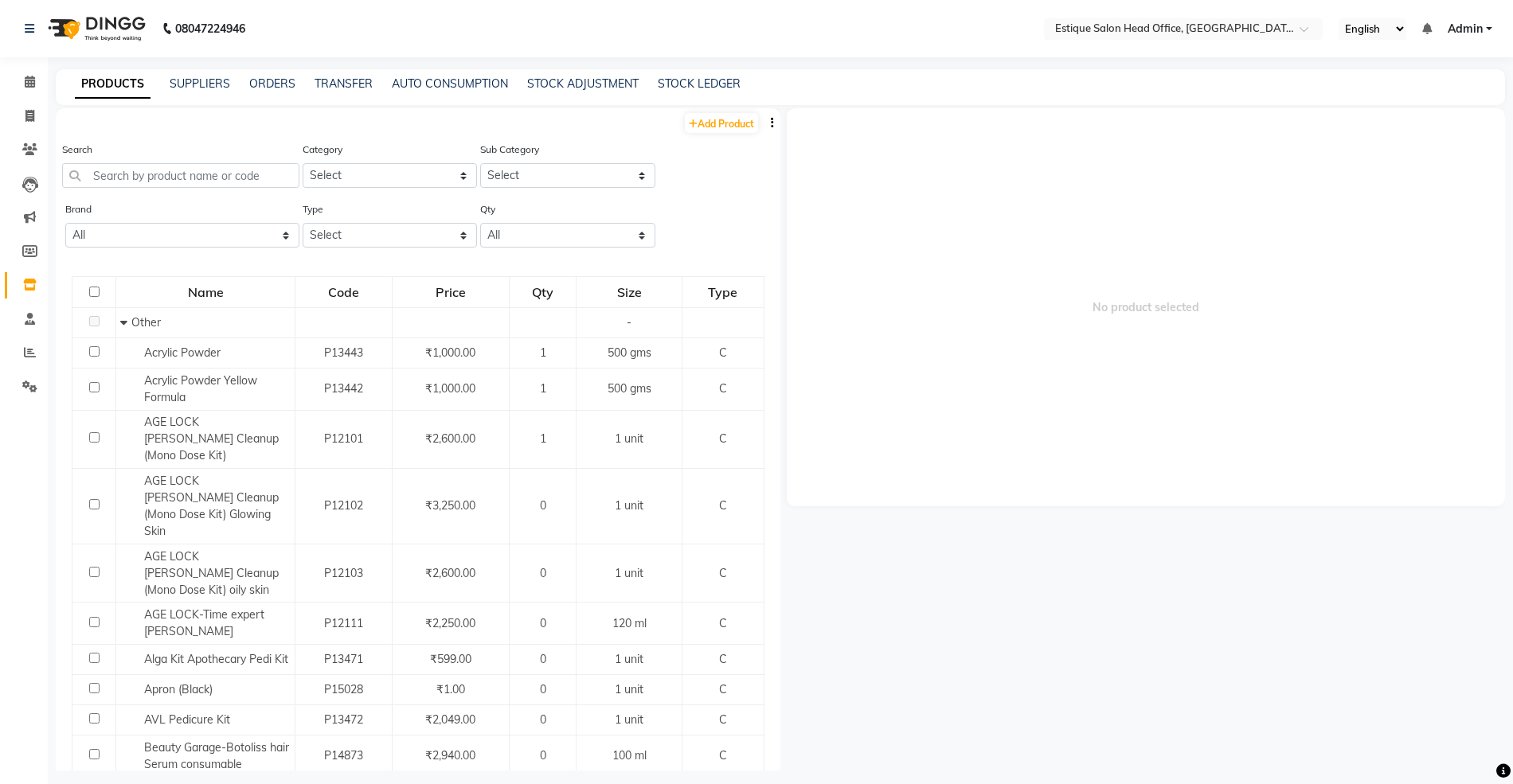
click at [352, 90] on div "TRANSFER" at bounding box center [344, 84] width 58 height 17
click at [344, 81] on link "TRANSFER" at bounding box center [344, 83] width 58 height 14
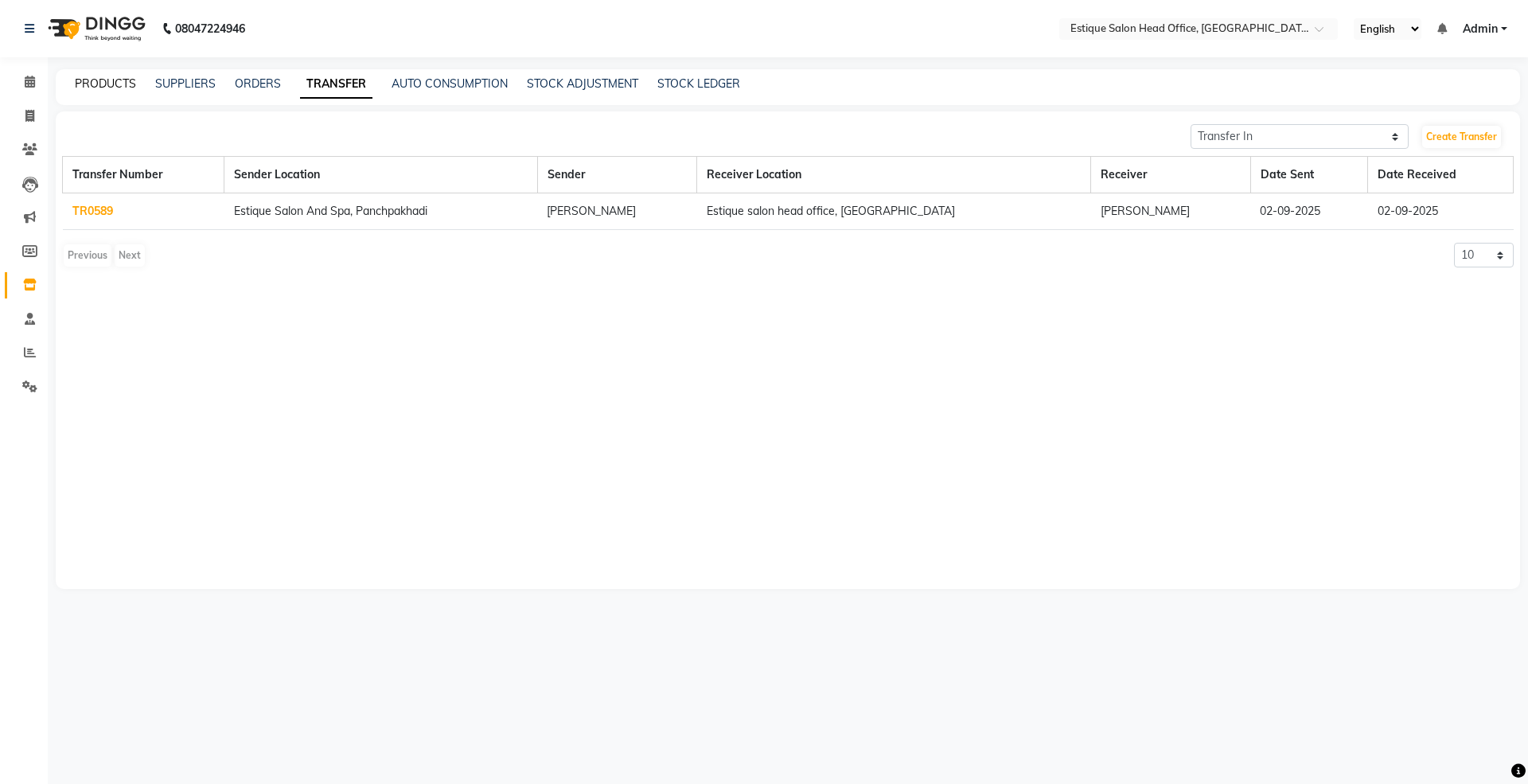
click at [96, 86] on link "PRODUCTS" at bounding box center [105, 83] width 61 height 14
